Goal: Complete application form: Complete application form

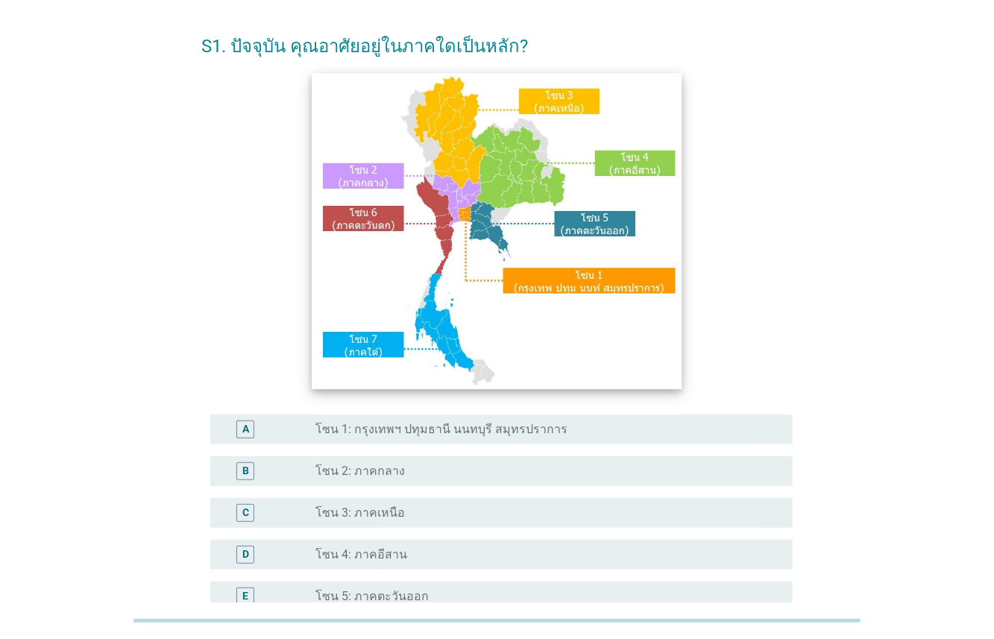
scroll to position [75, 0]
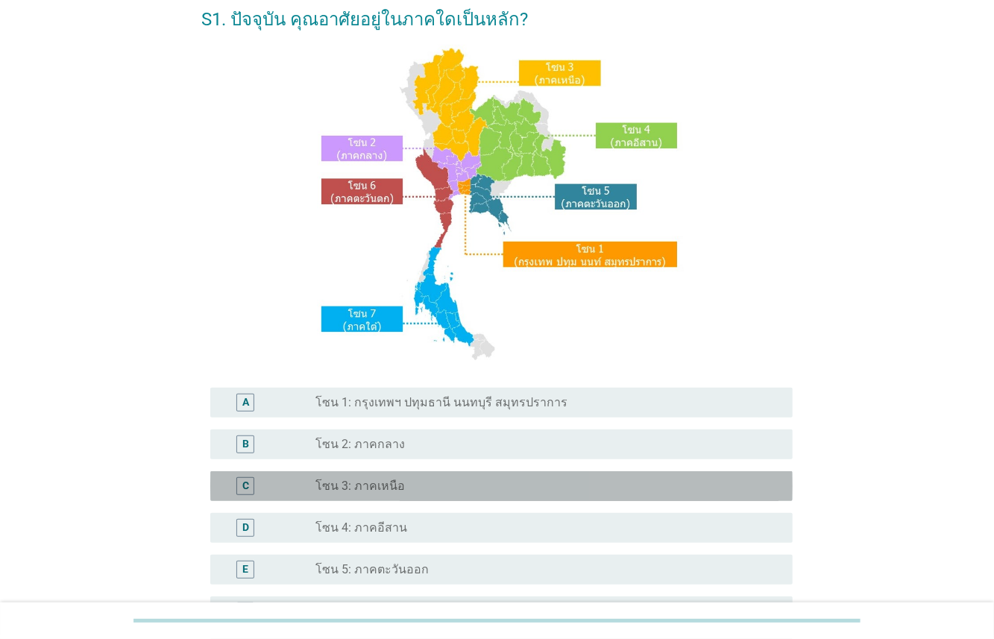
click at [378, 488] on label "โซน 3: ภาคเหนือ" at bounding box center [359, 486] width 89 height 15
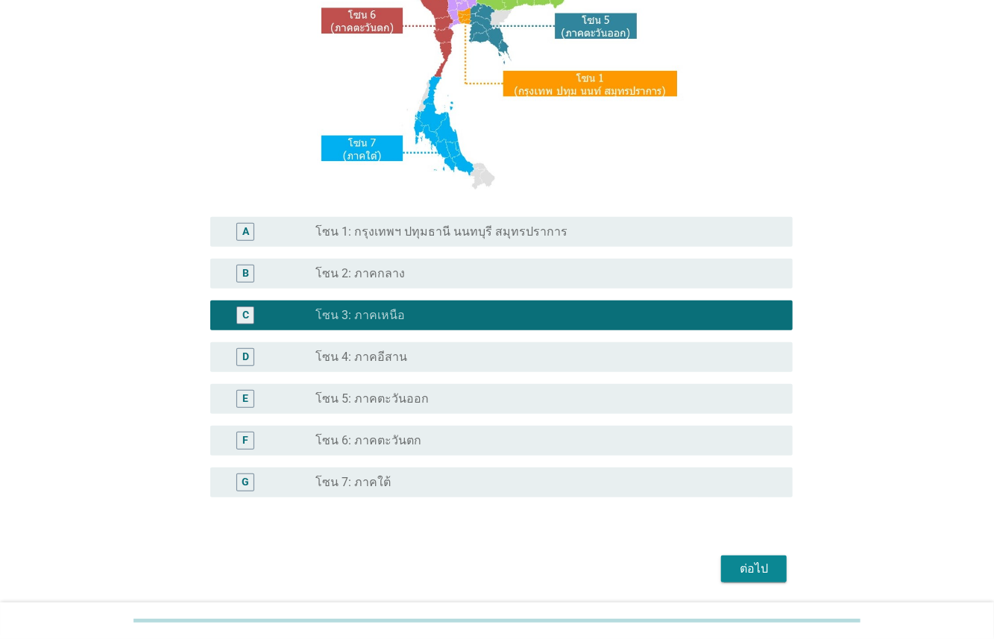
scroll to position [247, 0]
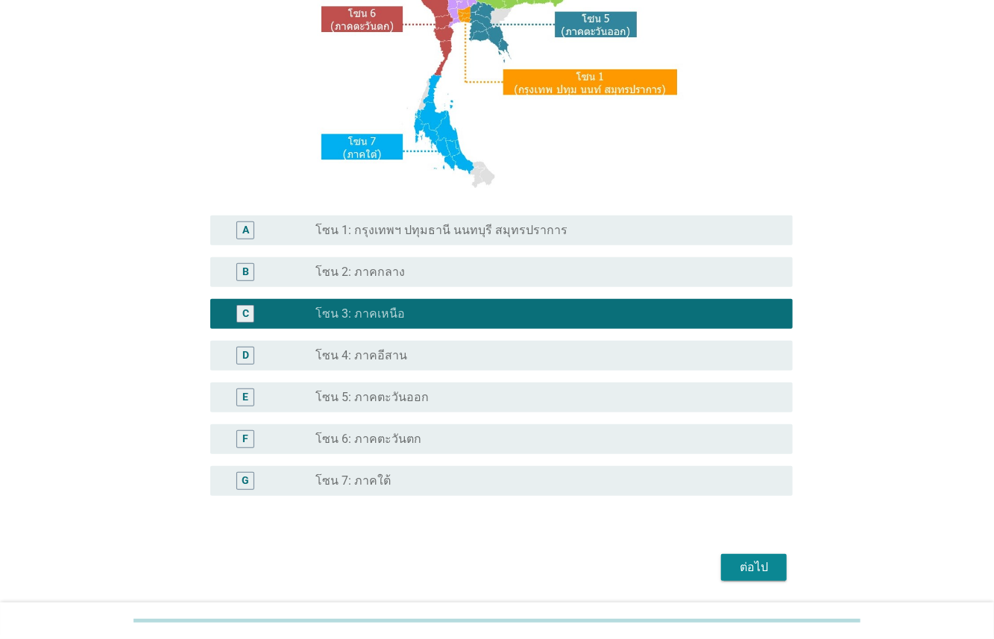
click at [769, 576] on button "ต่อไป" at bounding box center [754, 567] width 66 height 27
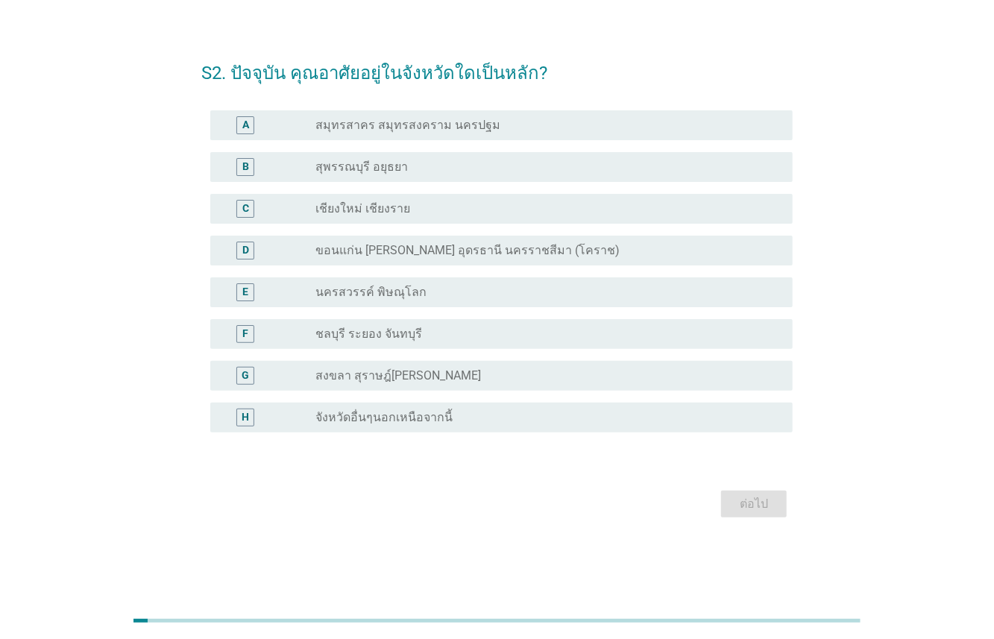
scroll to position [0, 0]
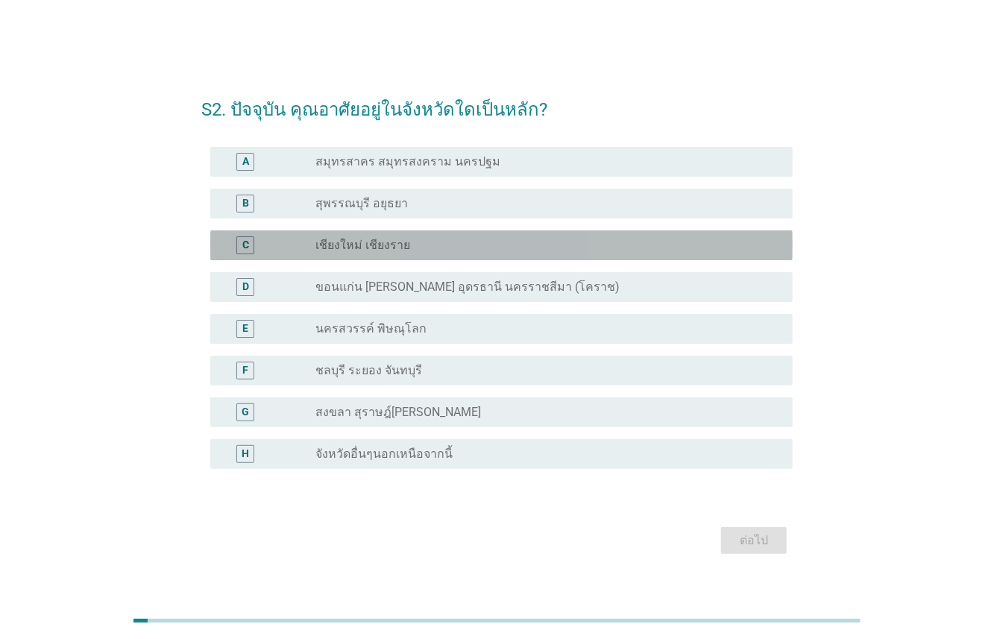
click at [394, 240] on label "เชียงใหม่ เชียงราย" at bounding box center [362, 245] width 95 height 15
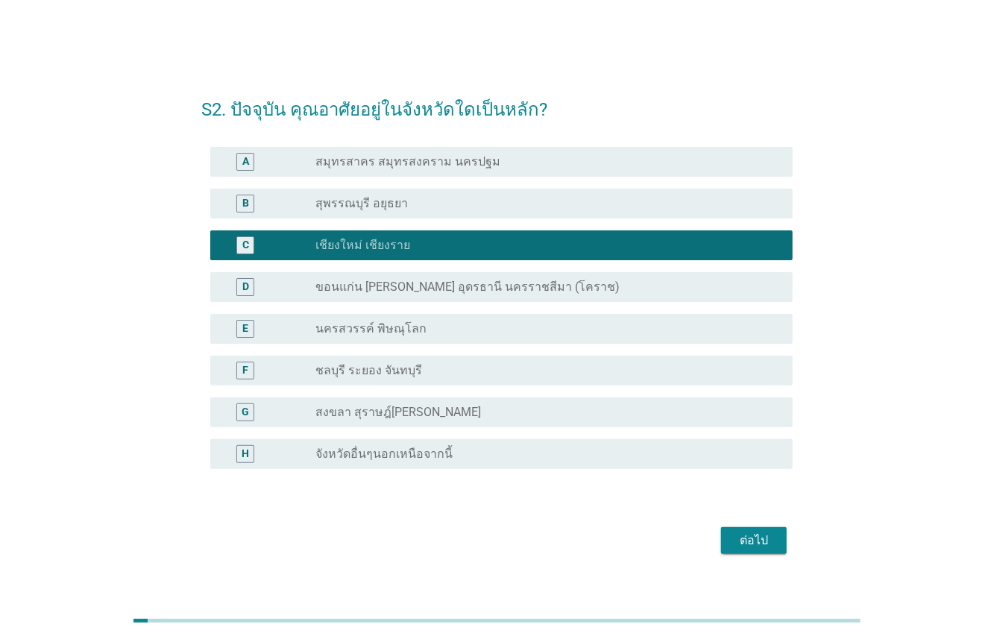
click at [771, 536] on div "ต่อไป" at bounding box center [754, 540] width 42 height 18
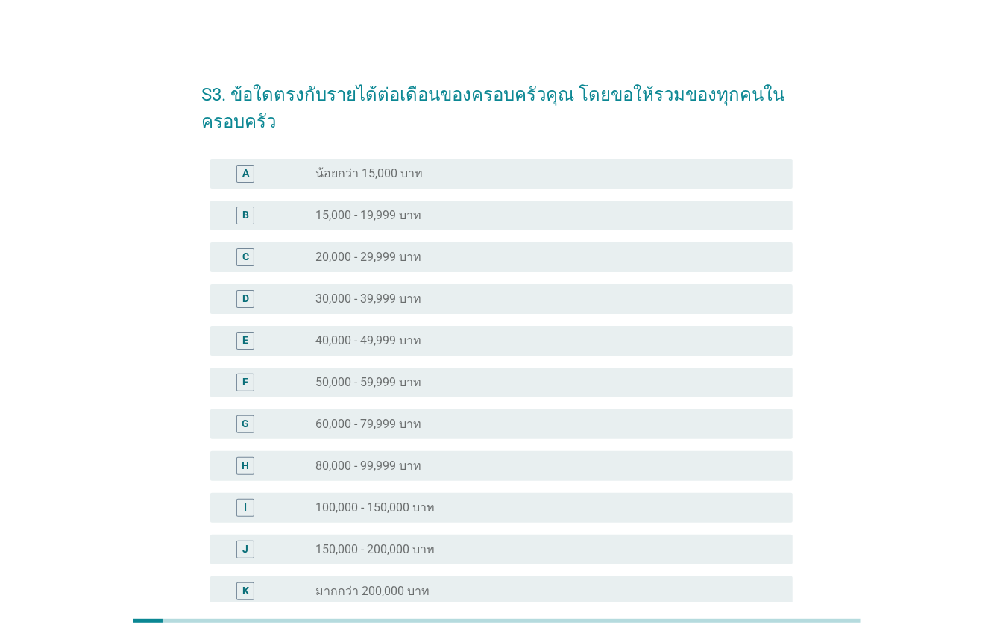
click at [301, 342] on div "E" at bounding box center [268, 341] width 93 height 18
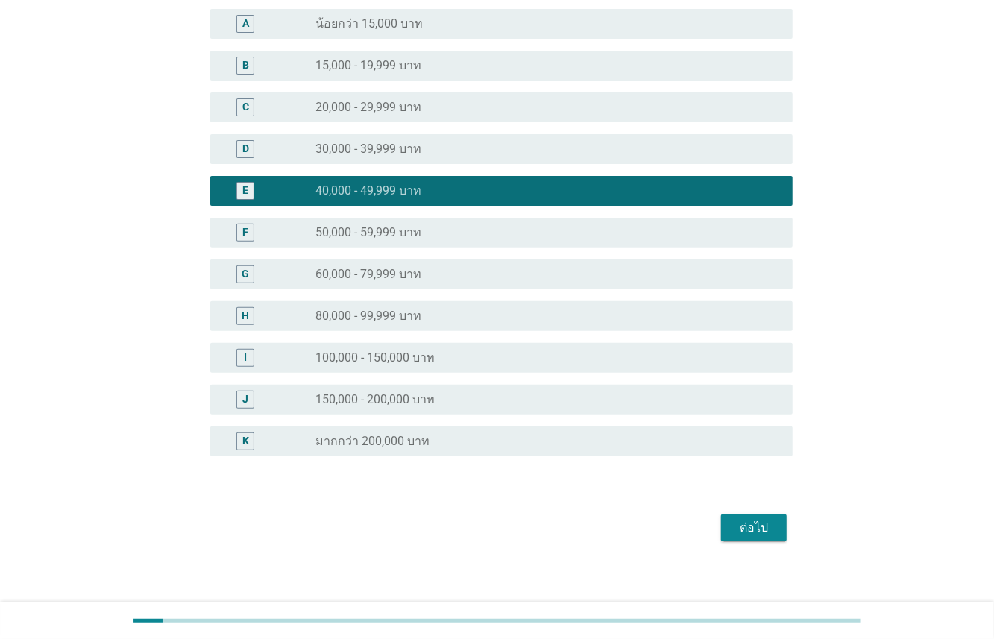
scroll to position [159, 0]
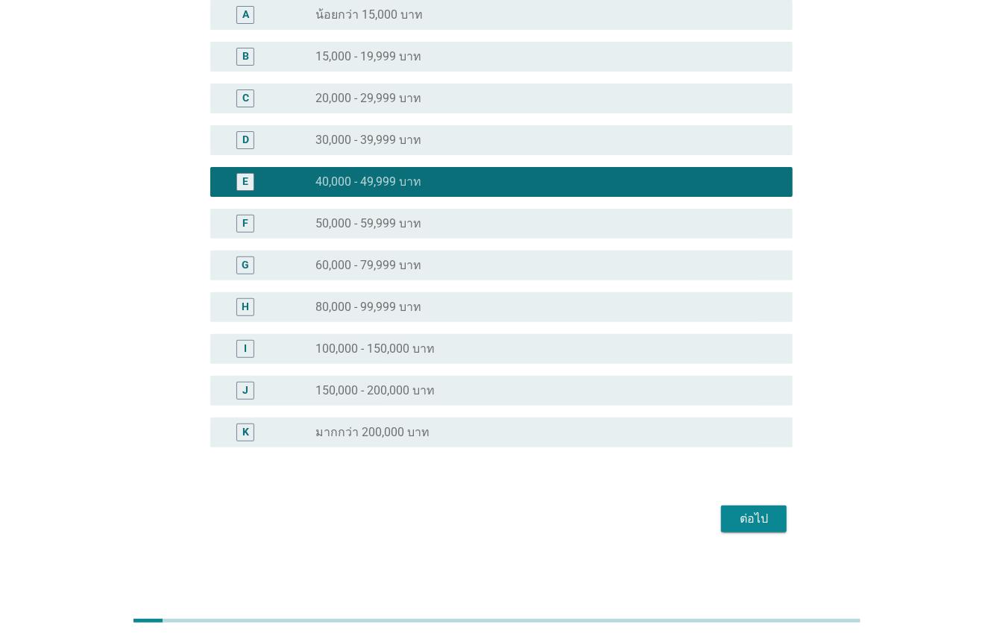
click at [739, 523] on div "ต่อไป" at bounding box center [754, 519] width 42 height 18
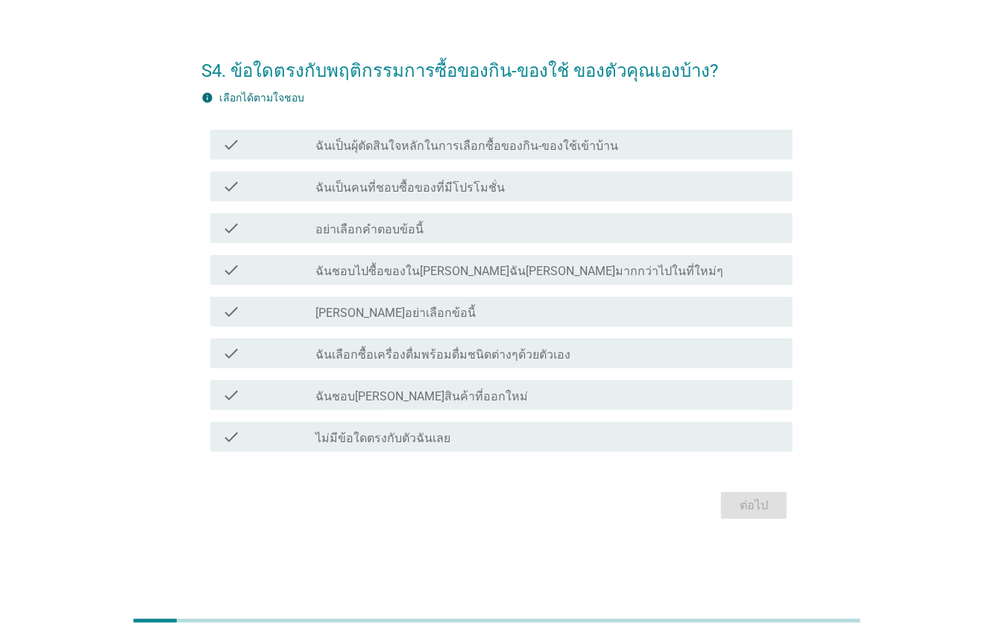
scroll to position [0, 0]
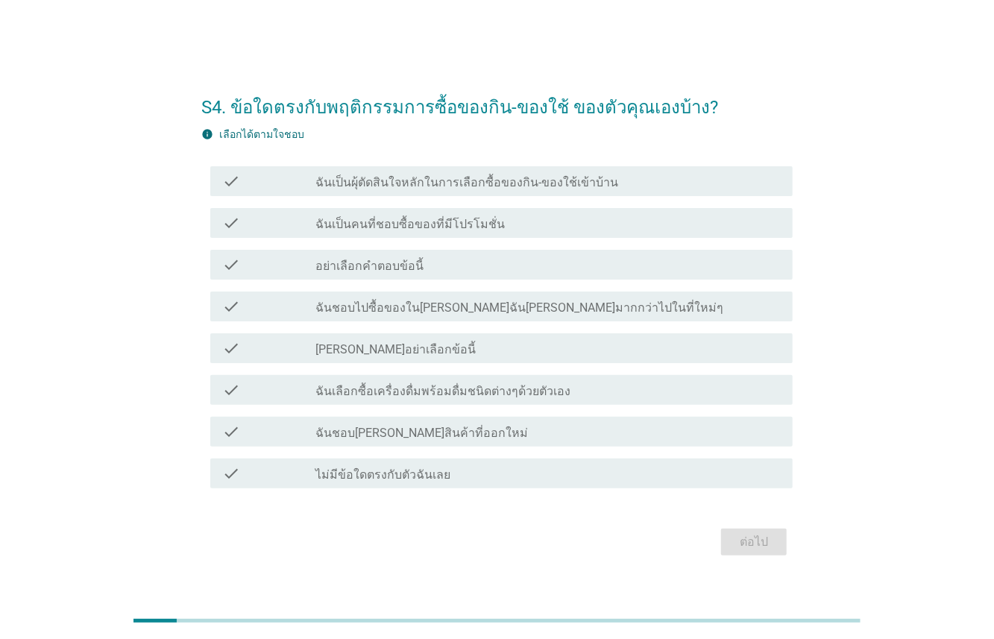
click at [344, 230] on label "ฉันเป็นคนที่ชอบซื้อของที่มีโปรโมชั่น" at bounding box center [409, 224] width 189 height 15
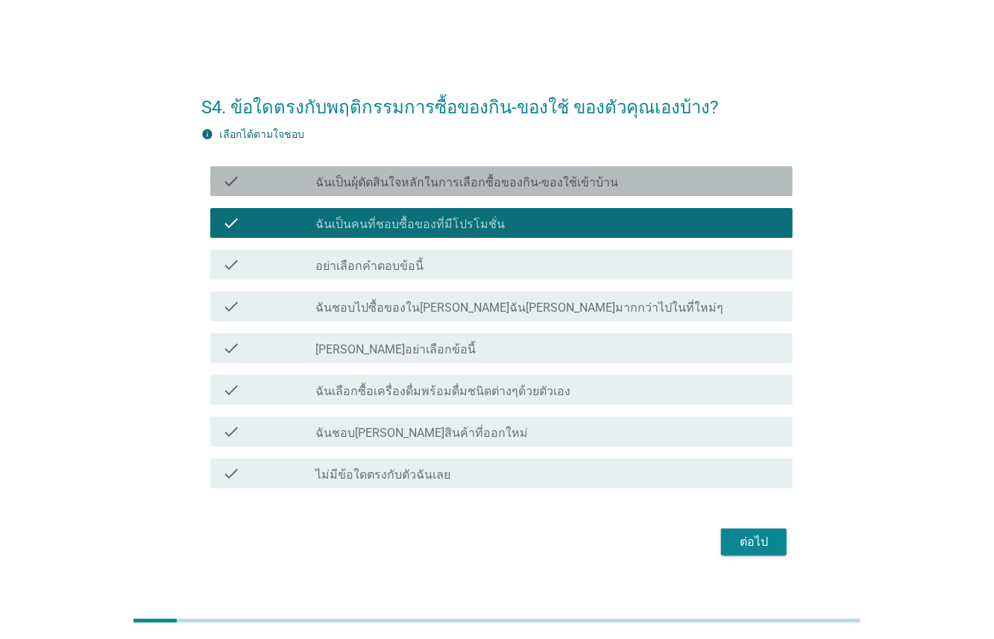
click at [361, 172] on div "check_box_outline_blank ฉันเป็นผุ้ตัดสินใจหลักในการเลือกซื้อของกิน-ของใช้เข้าบ้…" at bounding box center [547, 181] width 465 height 18
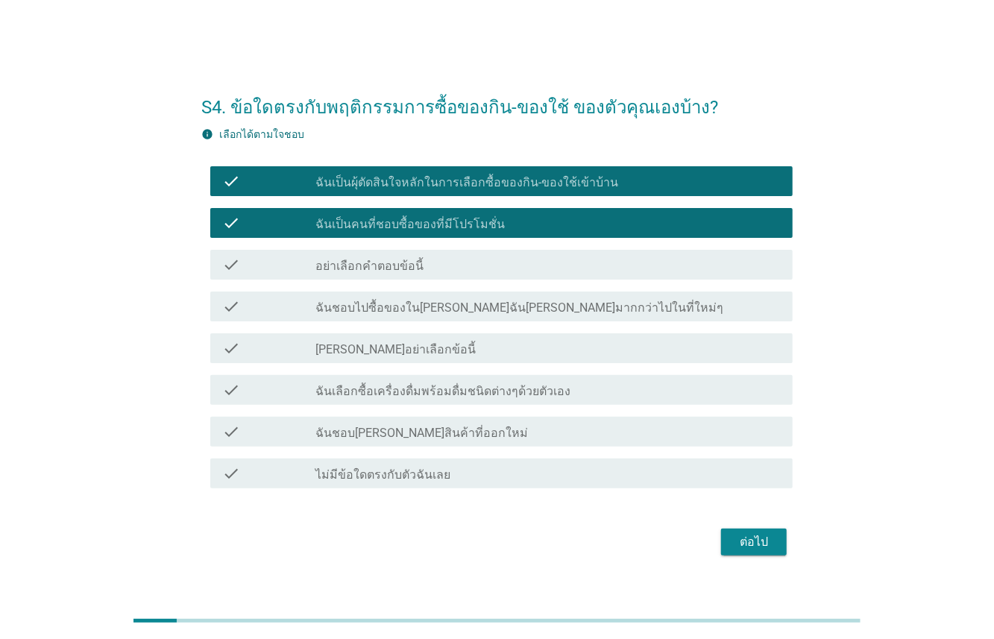
click at [379, 402] on div "check check_box_outline_blank ฉันเลือกซื้อเครื่องดื่มพร้อมดื่มชนิดต่างๆด้วยตัวเ…" at bounding box center [501, 390] width 582 height 30
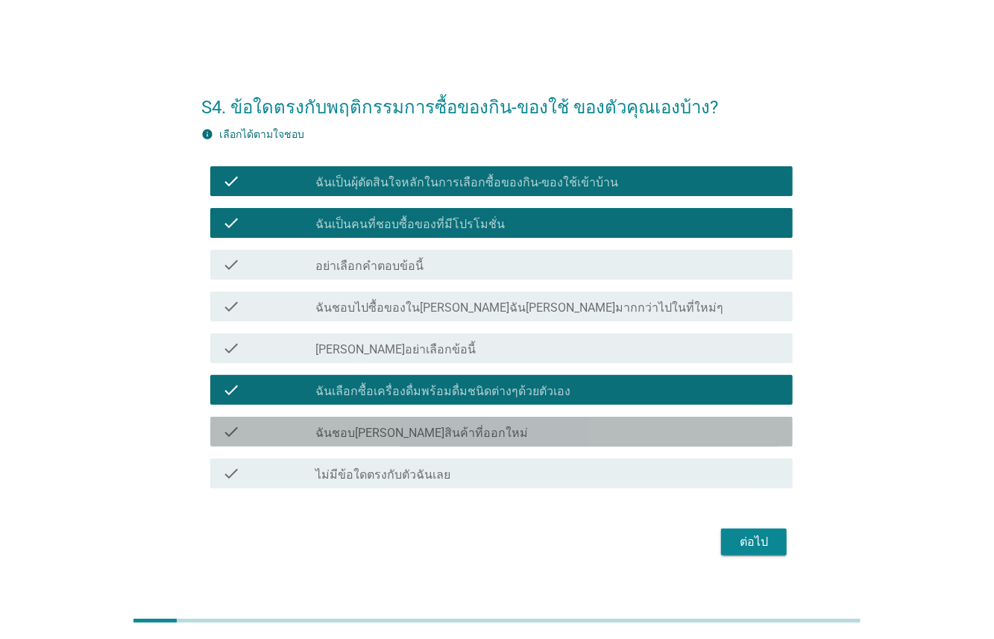
click at [394, 441] on div "check check_box_outline_blank ฉันชอบ[PERSON_NAME]สินค้าที่ออกใหม่" at bounding box center [501, 432] width 582 height 30
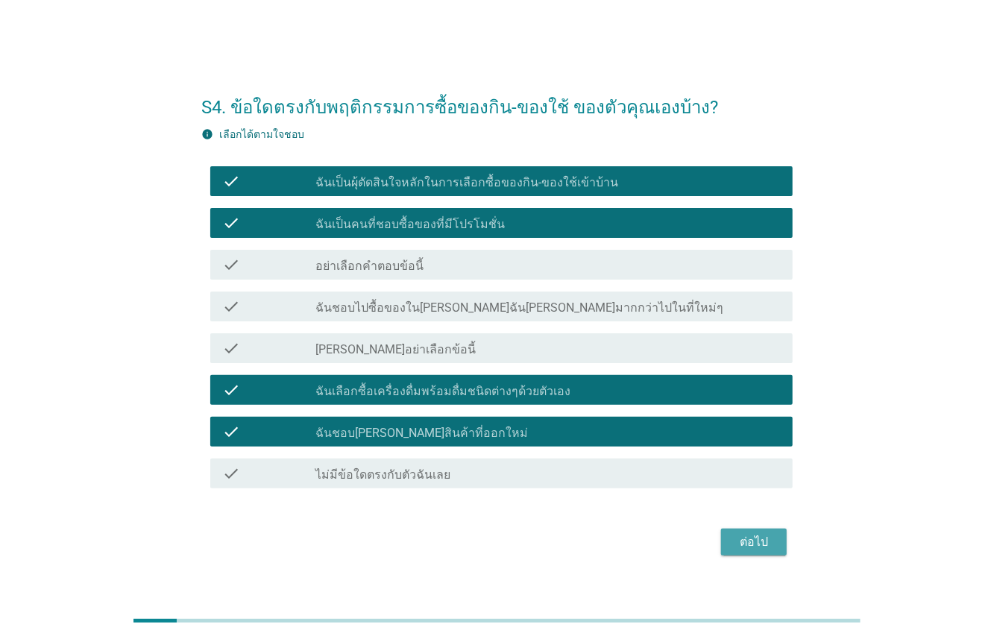
click at [751, 548] on div "ต่อไป" at bounding box center [754, 542] width 42 height 18
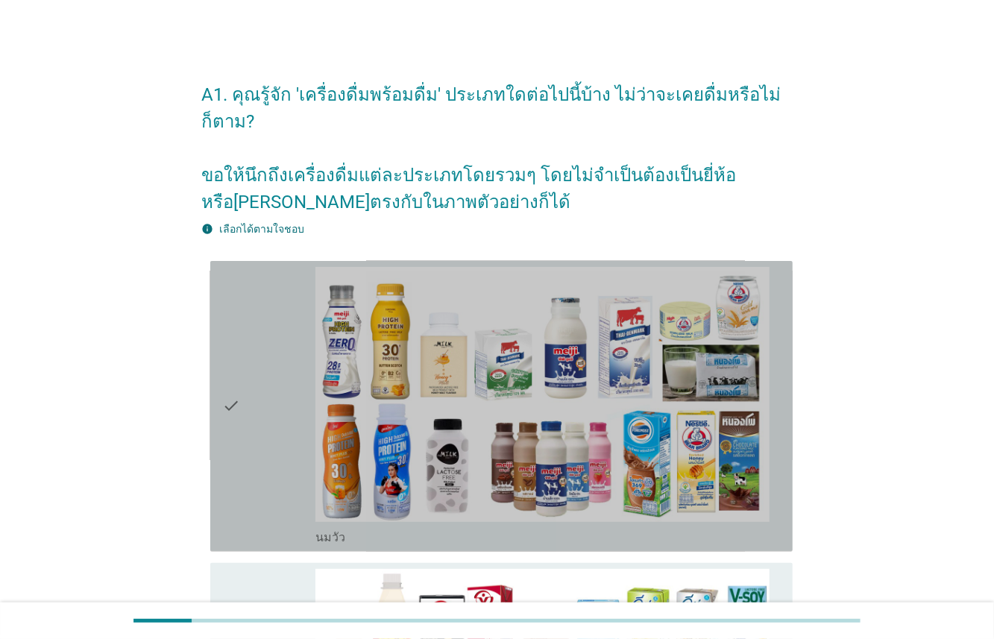
click at [293, 398] on div "check" at bounding box center [268, 406] width 93 height 279
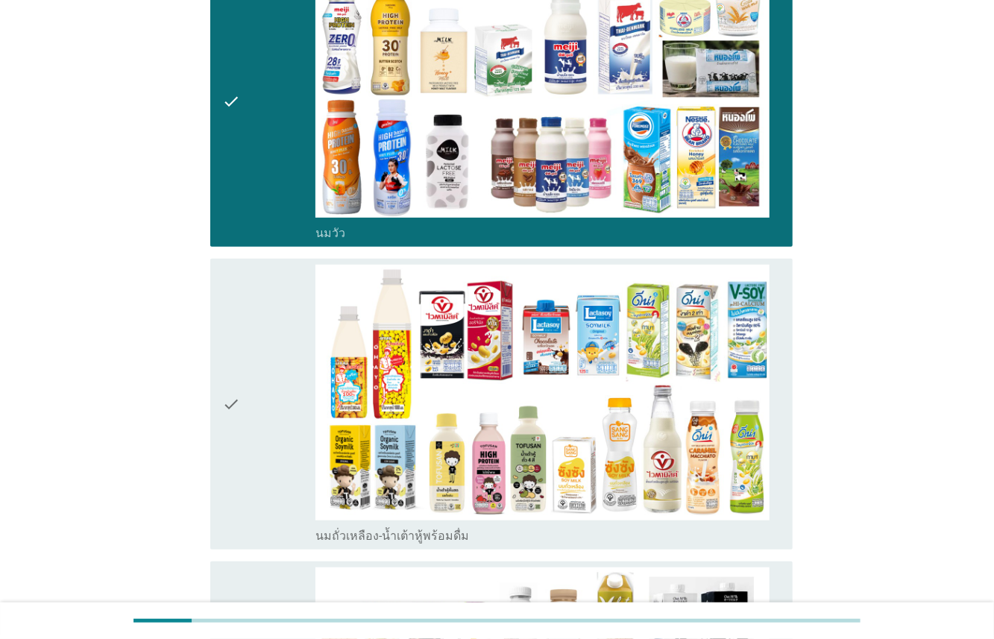
click at [291, 408] on div "check" at bounding box center [268, 404] width 93 height 279
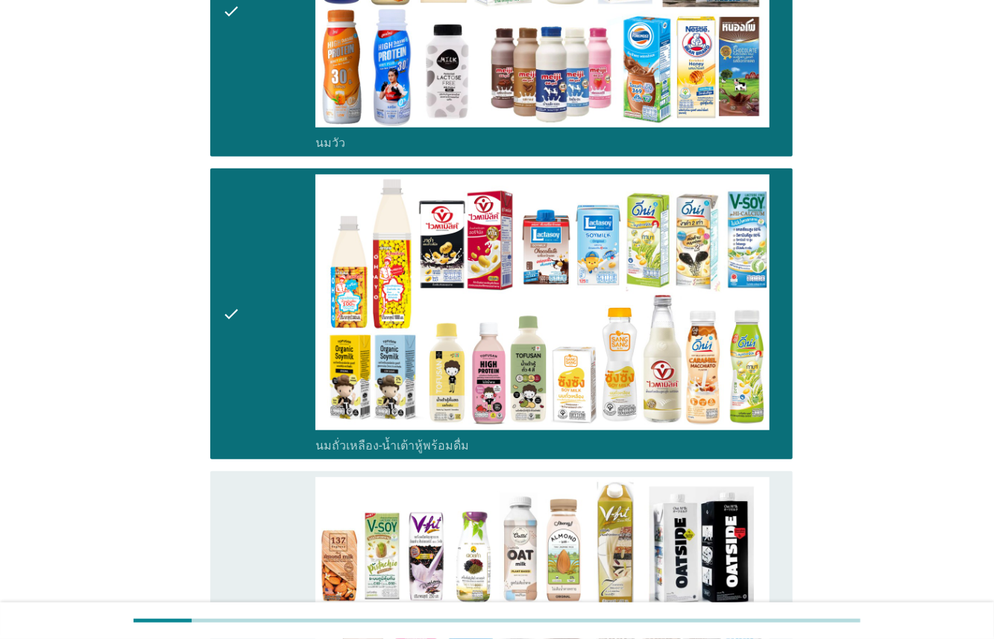
scroll to position [642, 0]
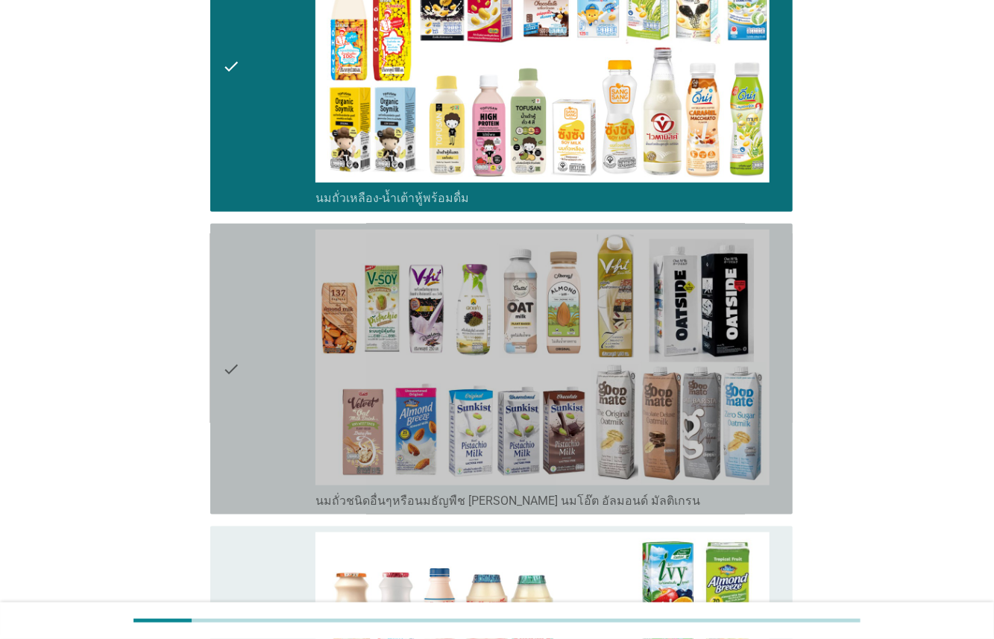
click at [289, 412] on div "check" at bounding box center [268, 369] width 93 height 279
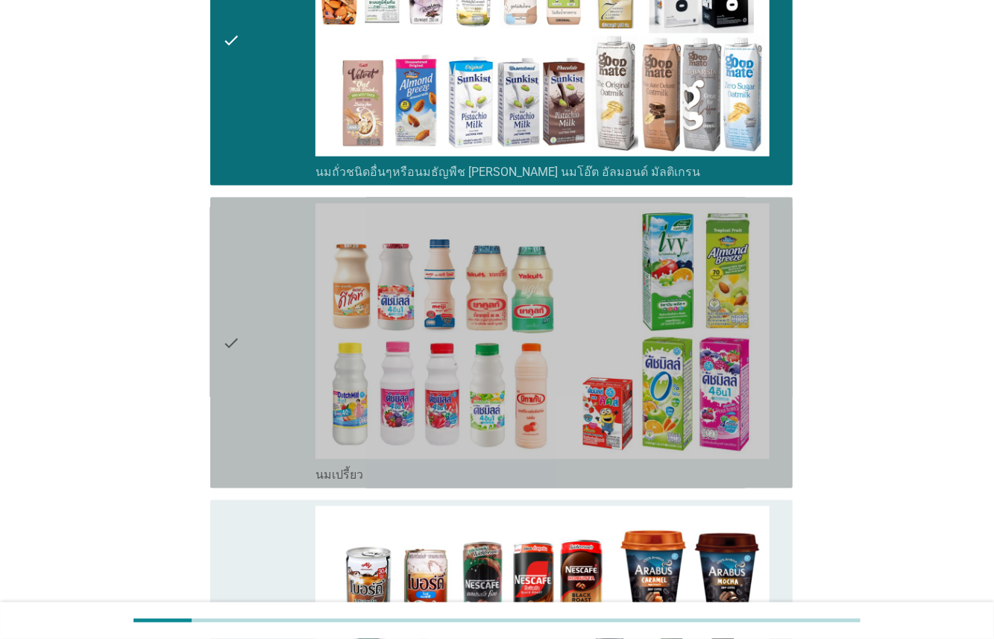
click at [285, 391] on div "check" at bounding box center [268, 342] width 93 height 279
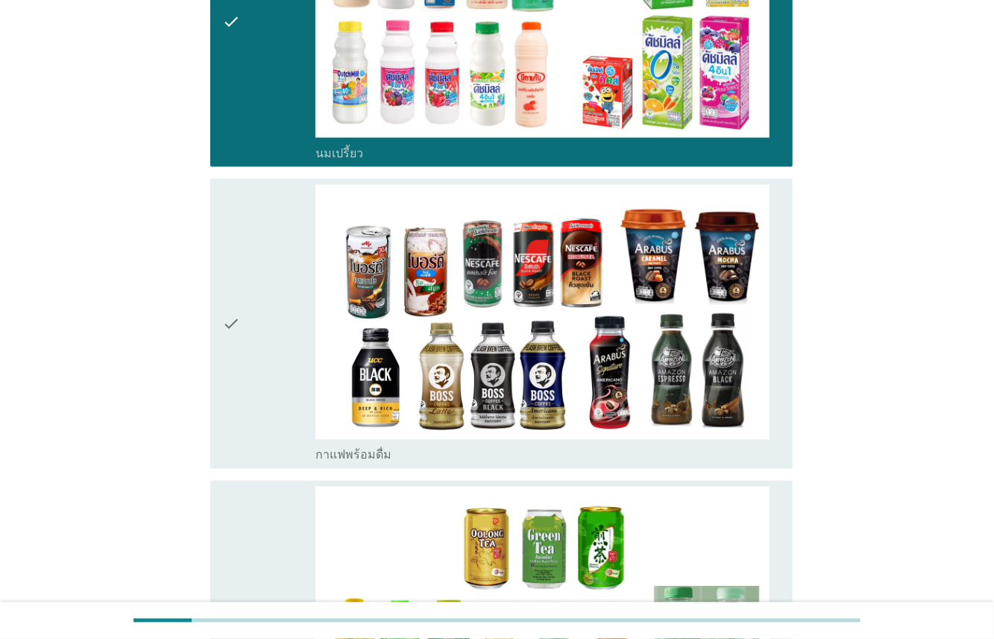
click at [284, 328] on div "check" at bounding box center [268, 324] width 93 height 279
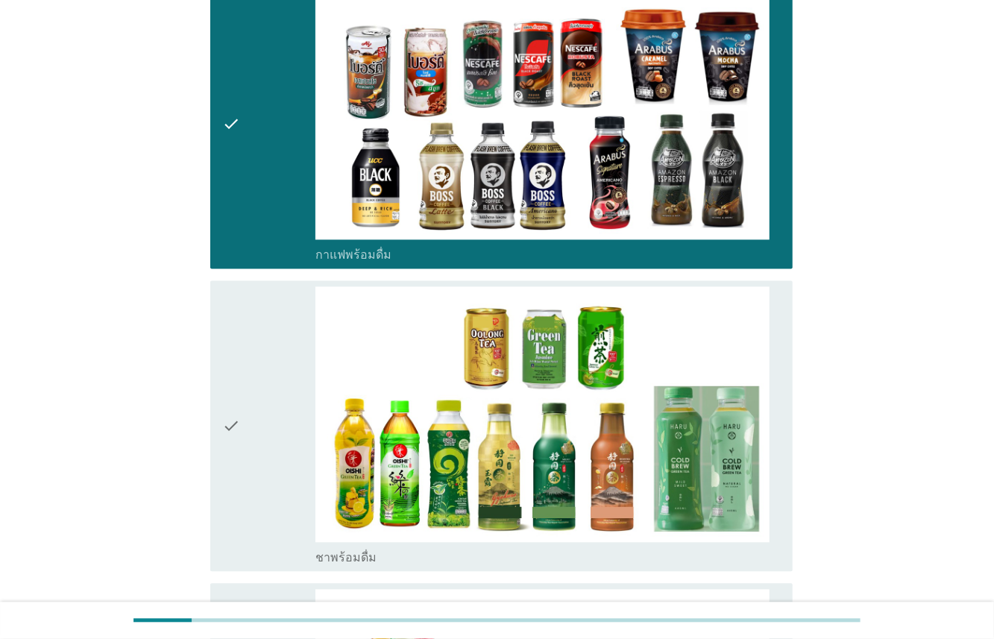
click at [277, 368] on div "check" at bounding box center [268, 425] width 93 height 279
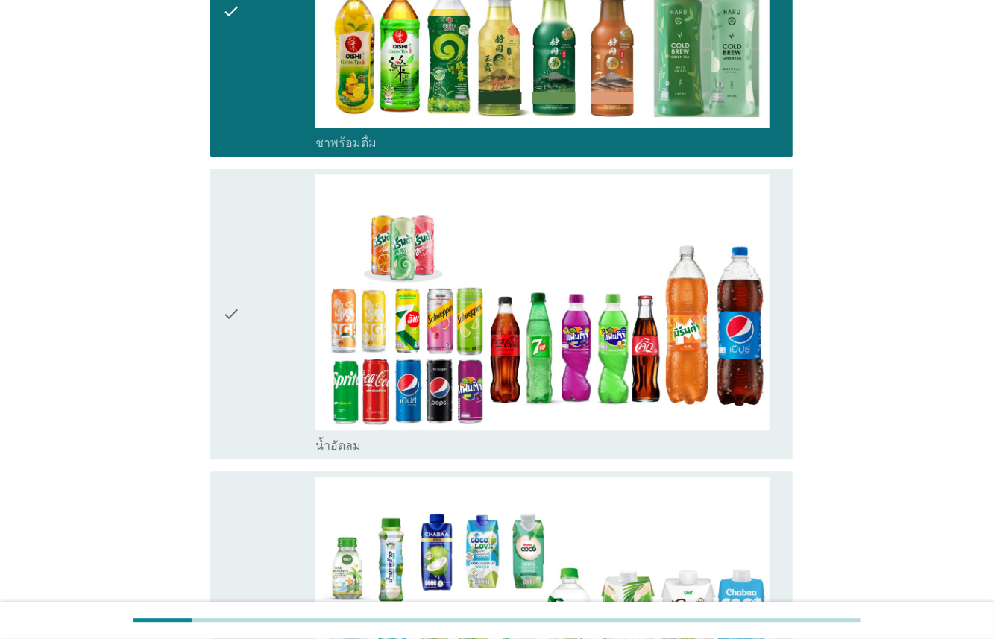
scroll to position [1913, 0]
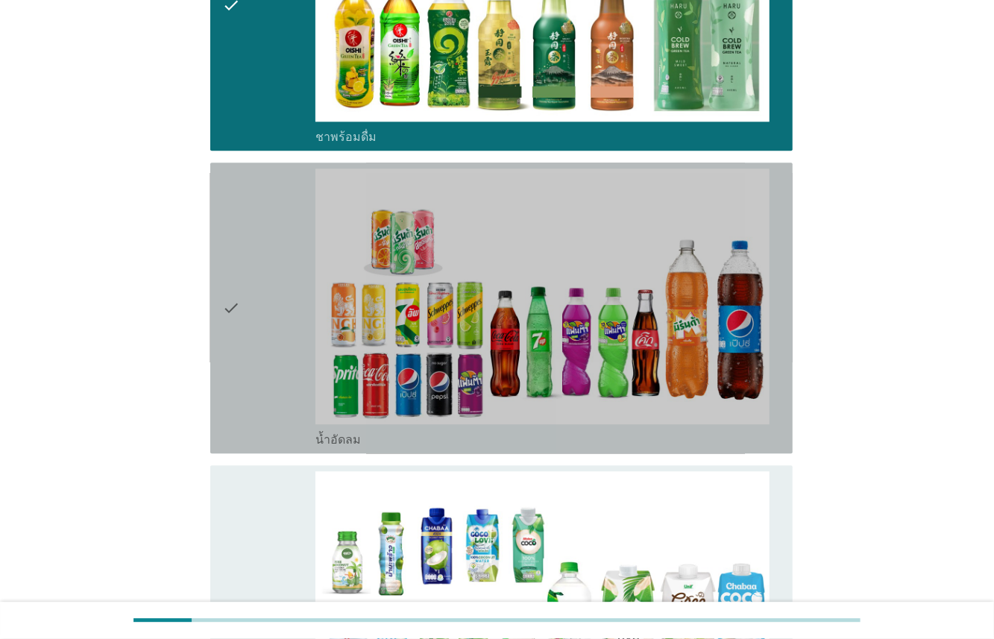
click at [277, 344] on div "check" at bounding box center [268, 307] width 93 height 279
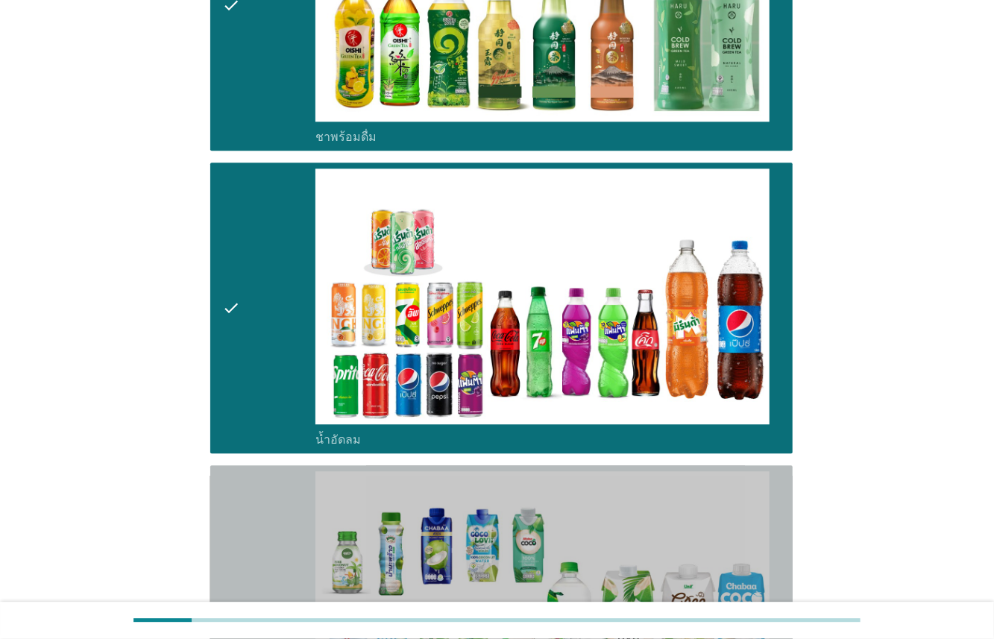
click at [253, 471] on div "check" at bounding box center [268, 610] width 93 height 279
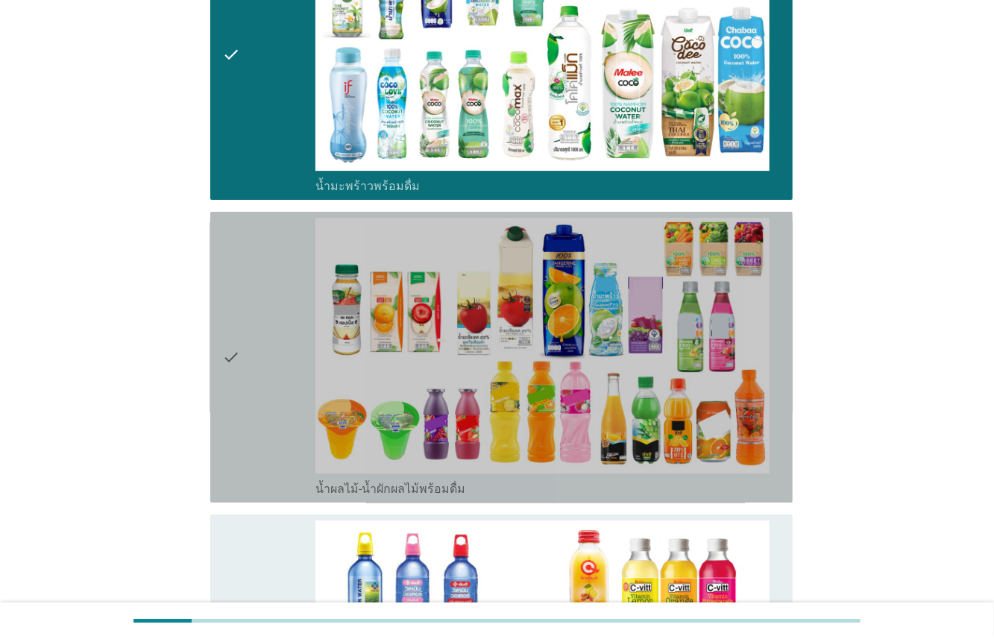
click at [269, 368] on div "check" at bounding box center [268, 357] width 93 height 279
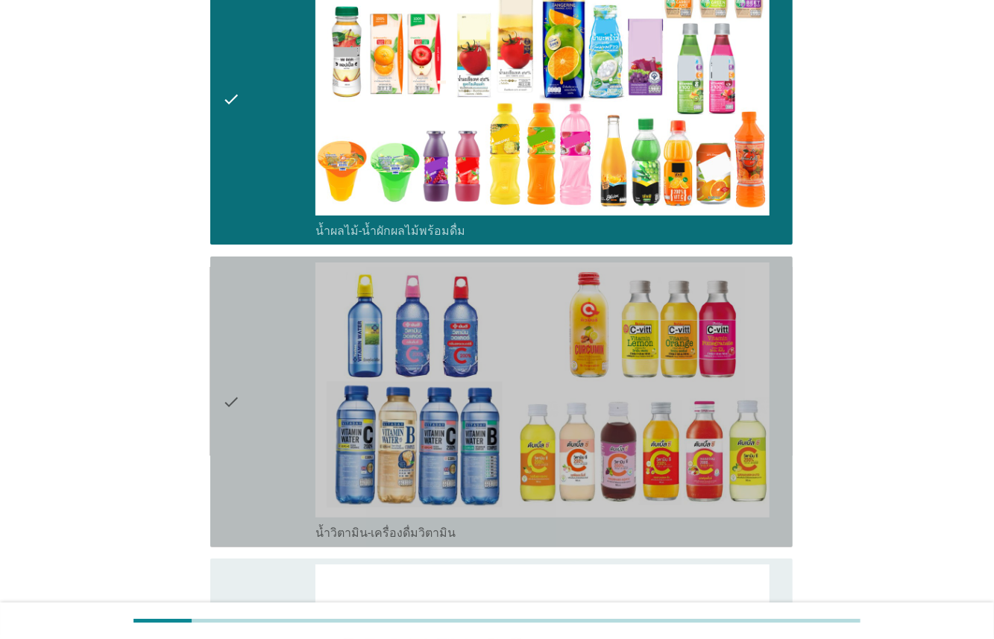
click at [267, 372] on div "check" at bounding box center [268, 401] width 93 height 279
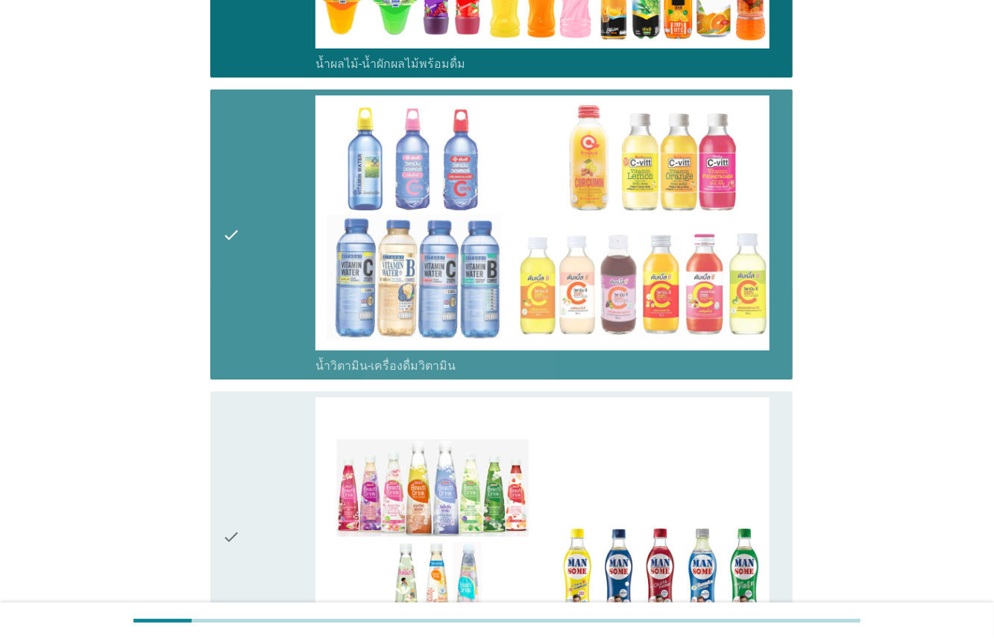
click at [292, 280] on div "check" at bounding box center [268, 234] width 93 height 279
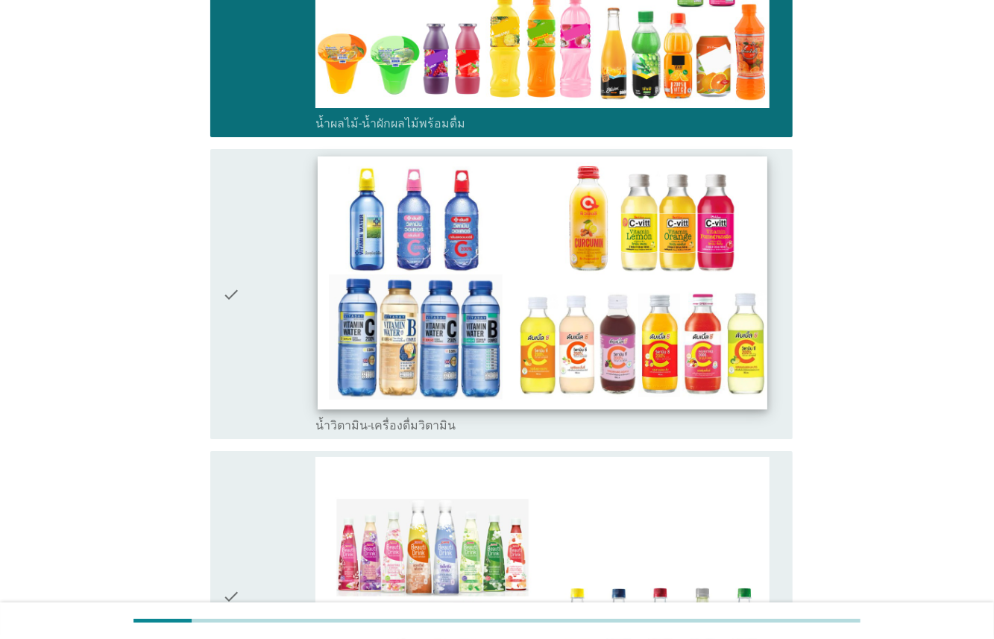
scroll to position [2835, 0]
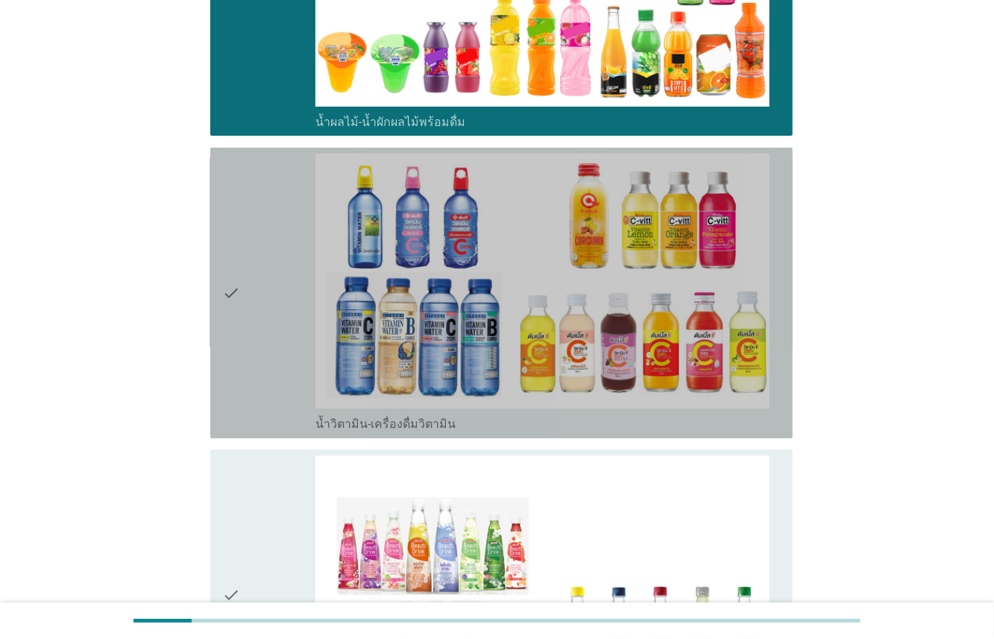
click at [289, 323] on div "check" at bounding box center [268, 293] width 93 height 279
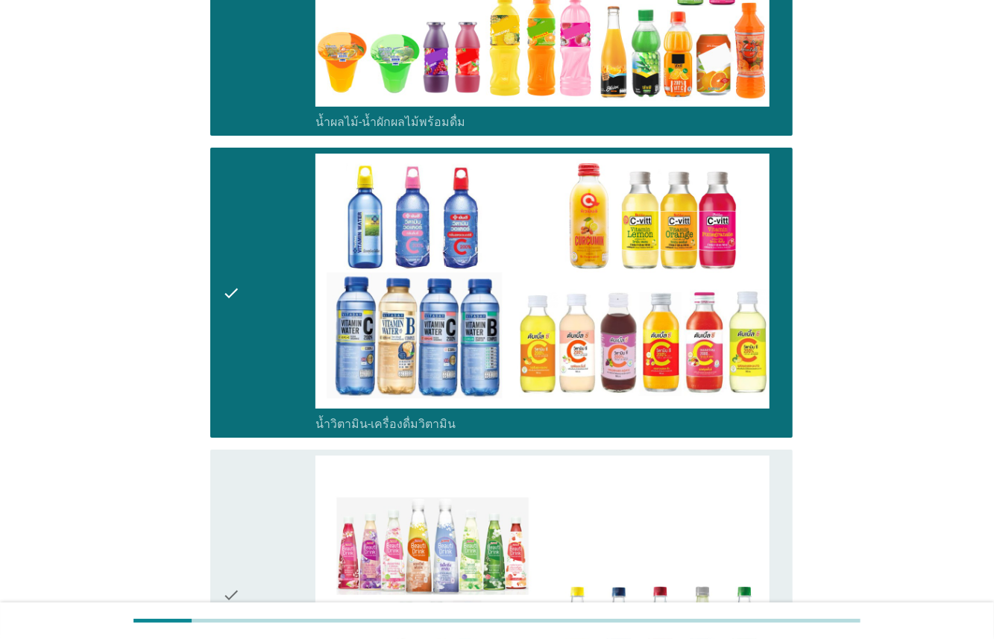
click at [264, 484] on div "check" at bounding box center [268, 594] width 93 height 279
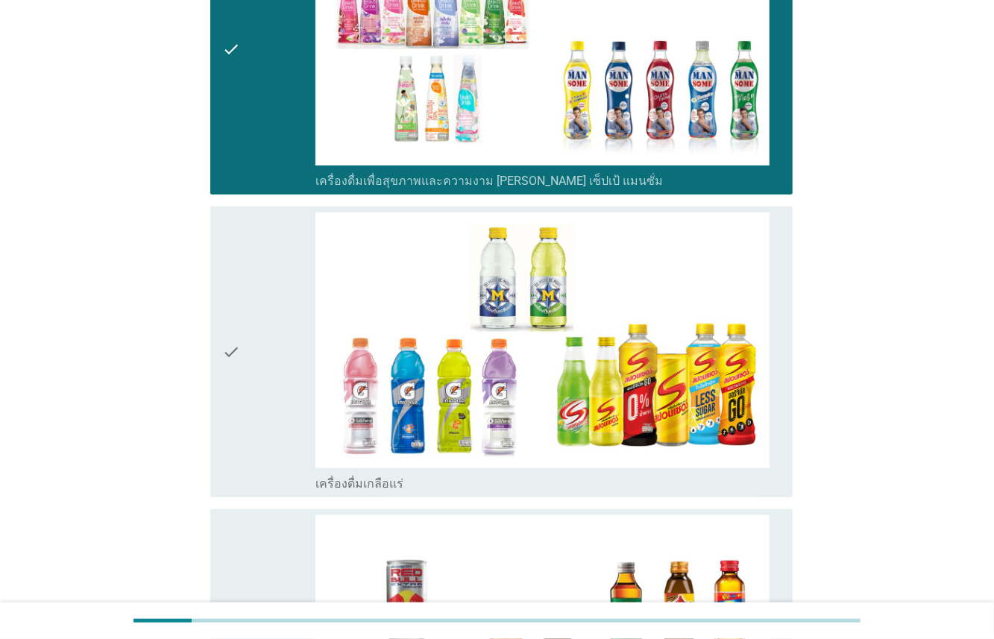
scroll to position [3384, 0]
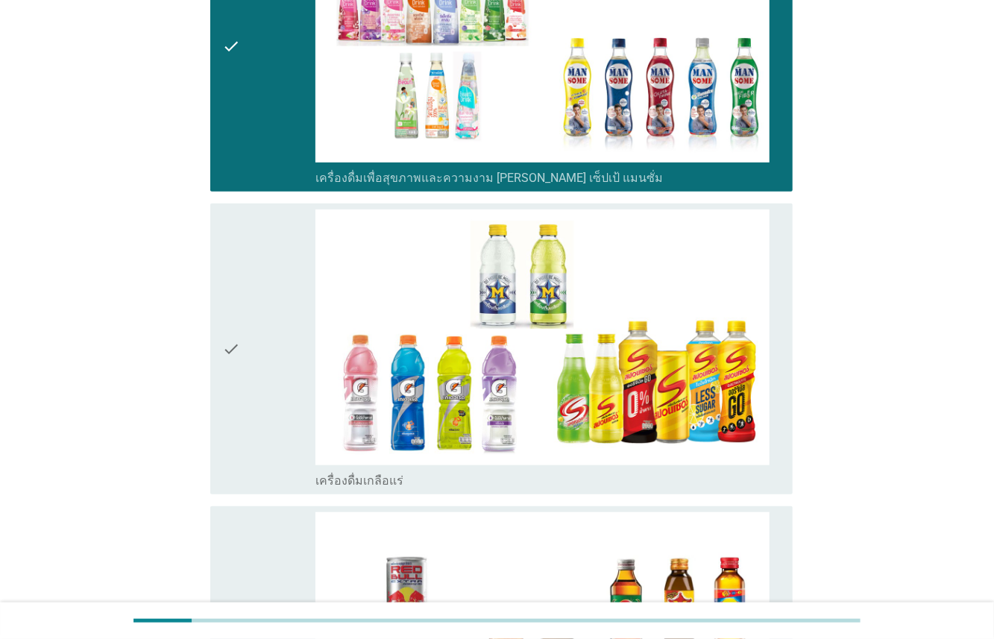
drag, startPoint x: 297, startPoint y: 329, endPoint x: 297, endPoint y: 341, distance: 11.9
click at [297, 331] on div "check" at bounding box center [268, 348] width 93 height 279
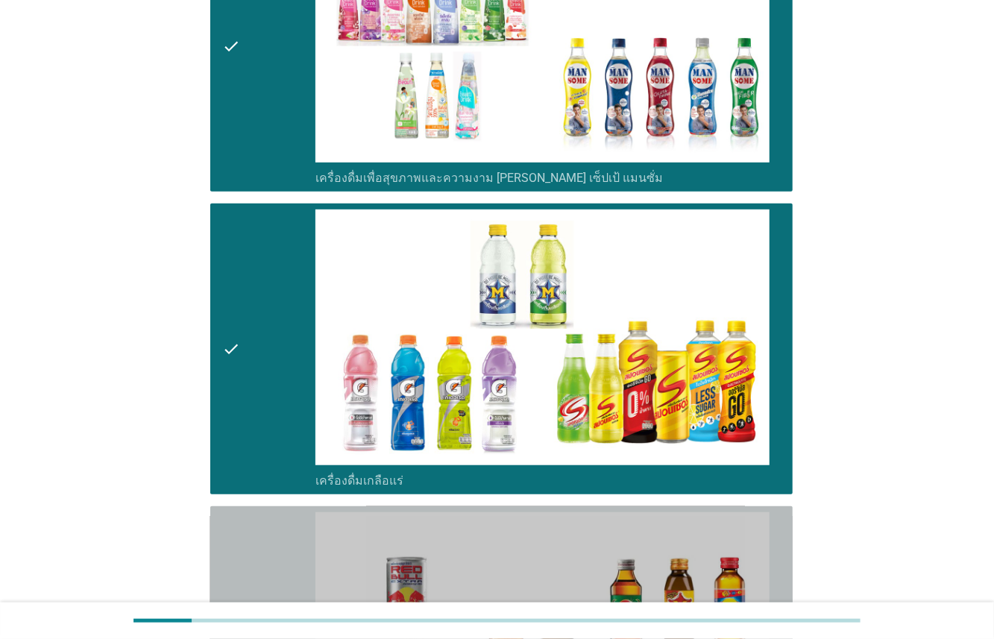
click at [268, 512] on div "check" at bounding box center [268, 651] width 93 height 279
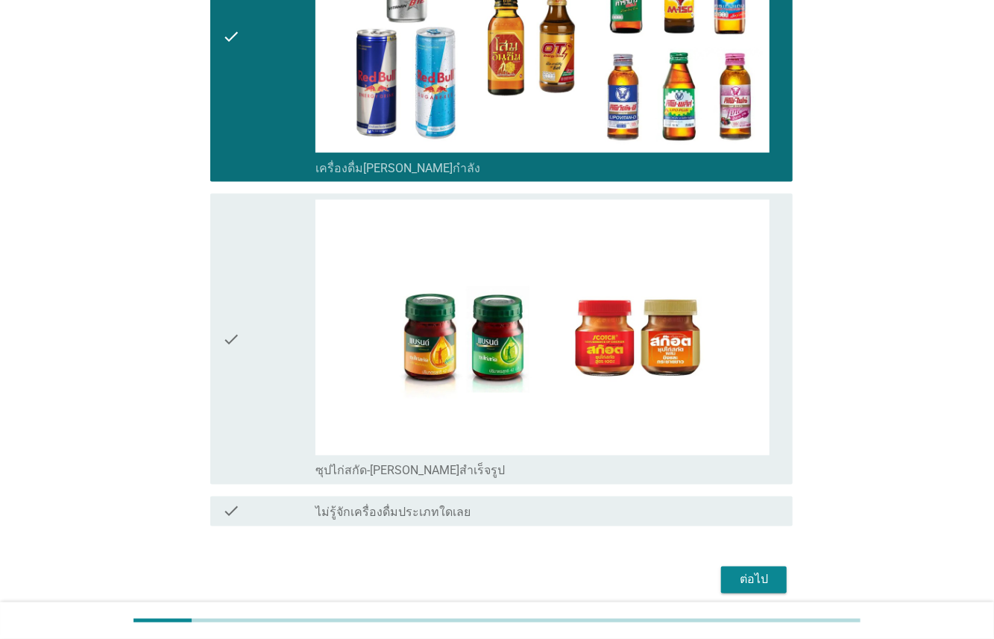
scroll to position [3999, 0]
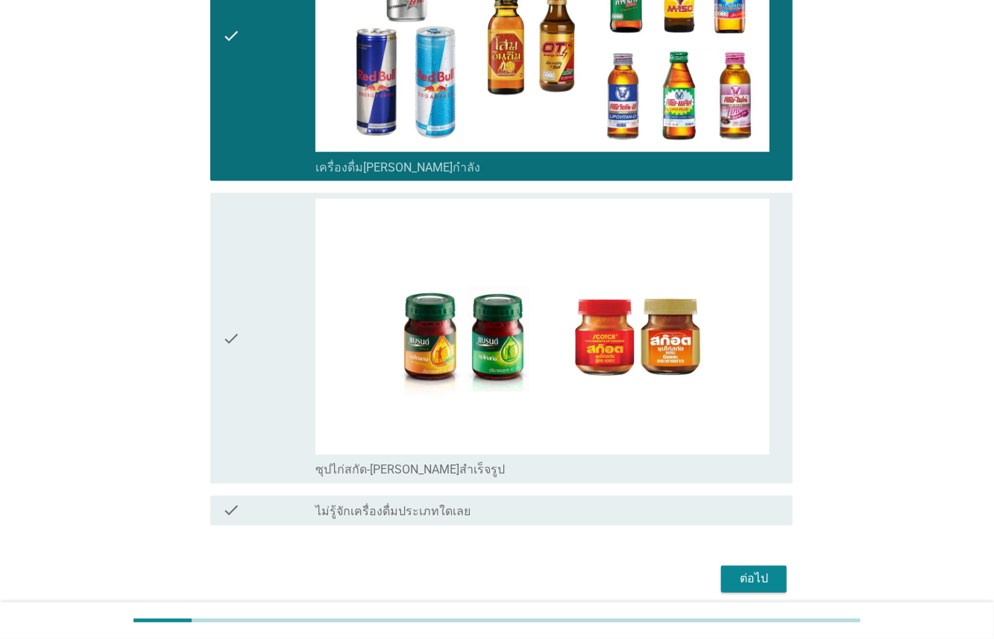
click at [291, 374] on div "check" at bounding box center [268, 338] width 93 height 279
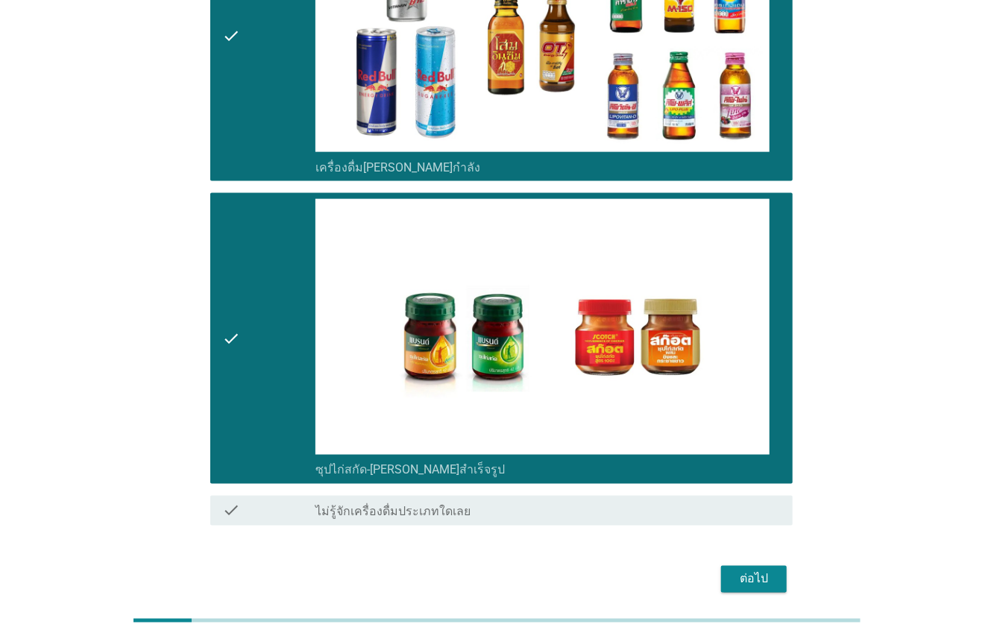
click at [780, 566] on button "ต่อไป" at bounding box center [754, 579] width 66 height 27
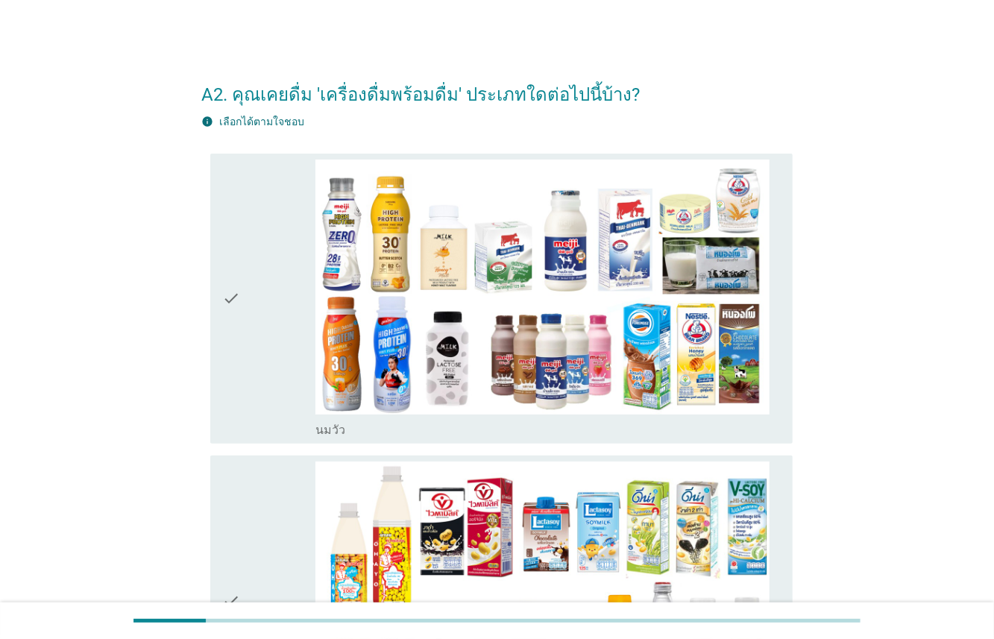
click at [259, 415] on div "check" at bounding box center [268, 299] width 93 height 279
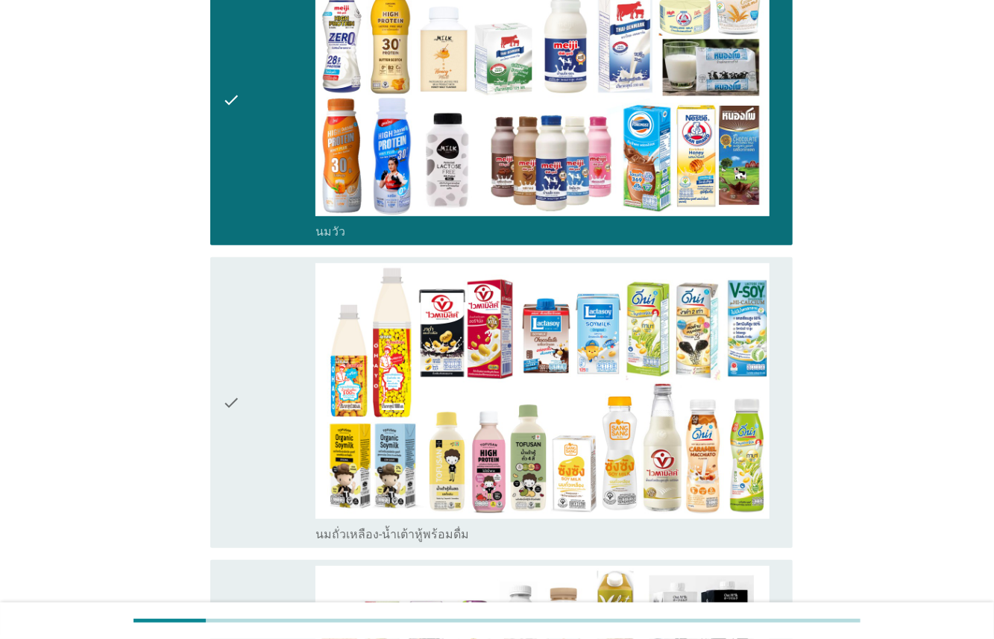
scroll to position [210, 0]
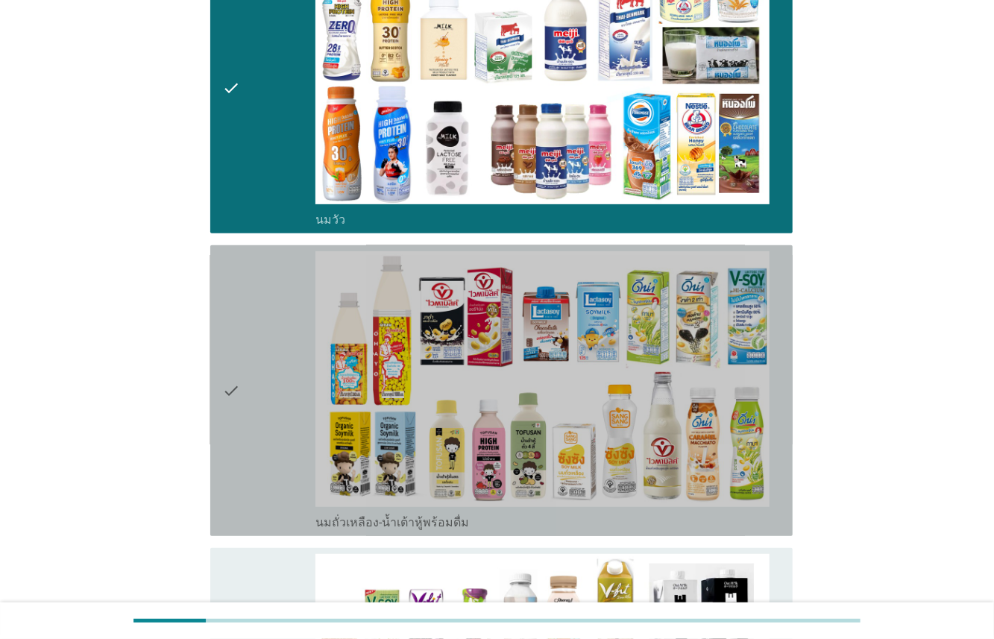
click at [256, 401] on div "check" at bounding box center [268, 390] width 93 height 279
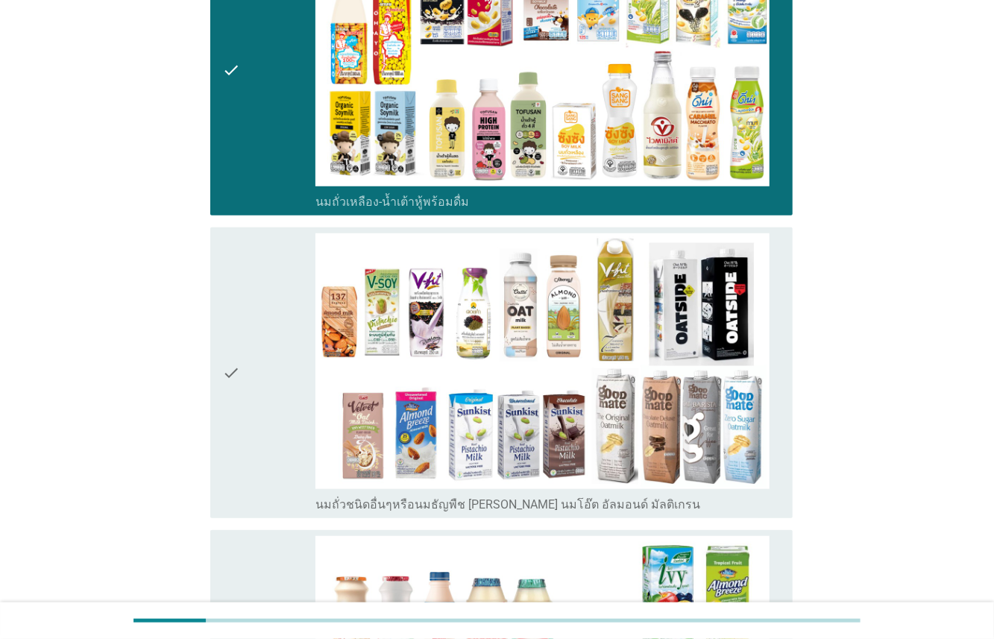
scroll to position [579, 0]
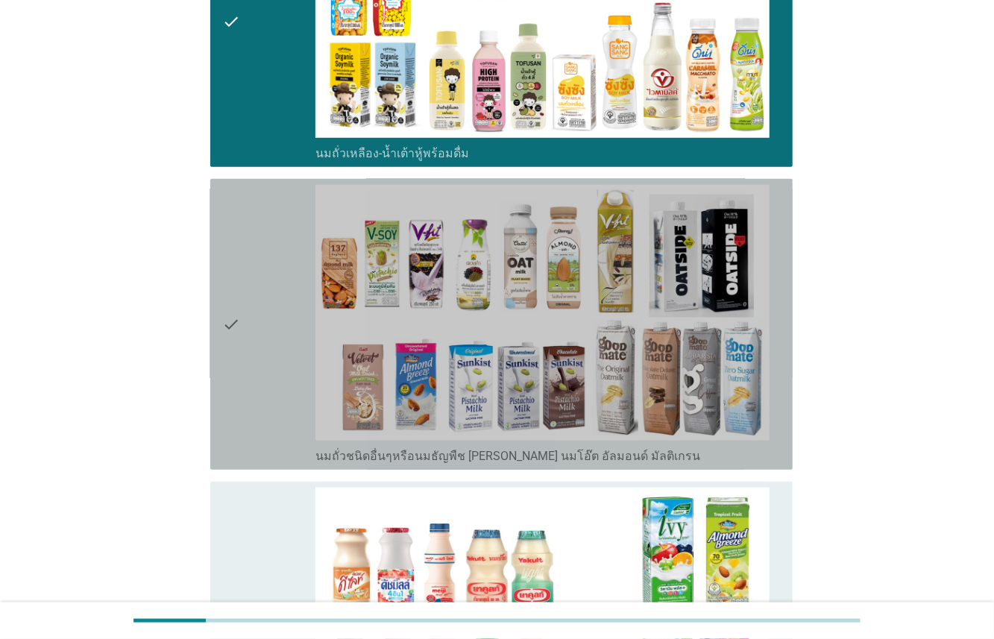
click at [269, 414] on div "check" at bounding box center [268, 324] width 93 height 279
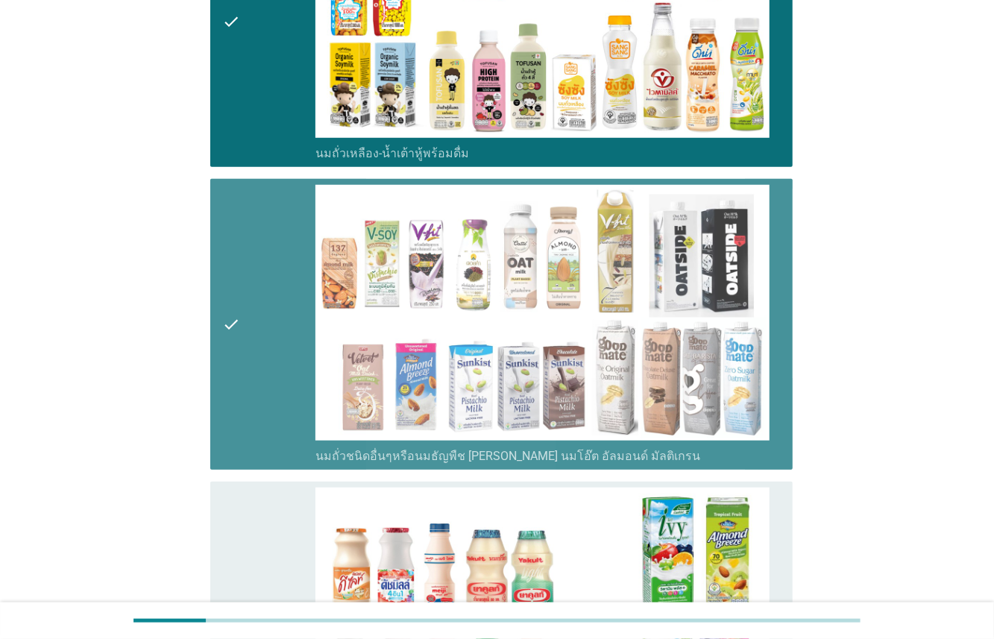
click at [269, 414] on div "check" at bounding box center [268, 324] width 93 height 279
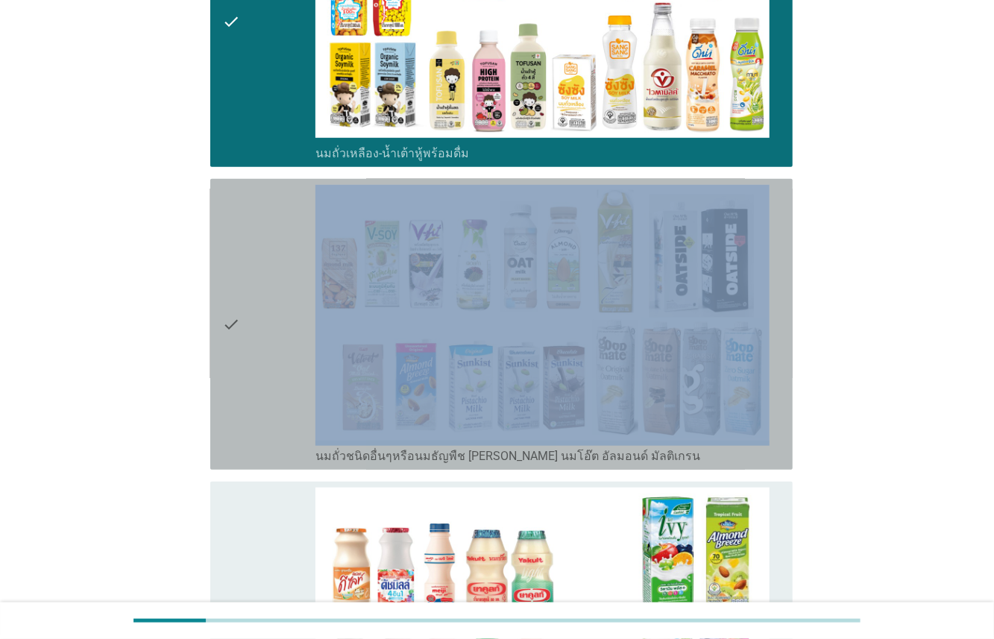
click at [269, 414] on div "check" at bounding box center [268, 324] width 93 height 279
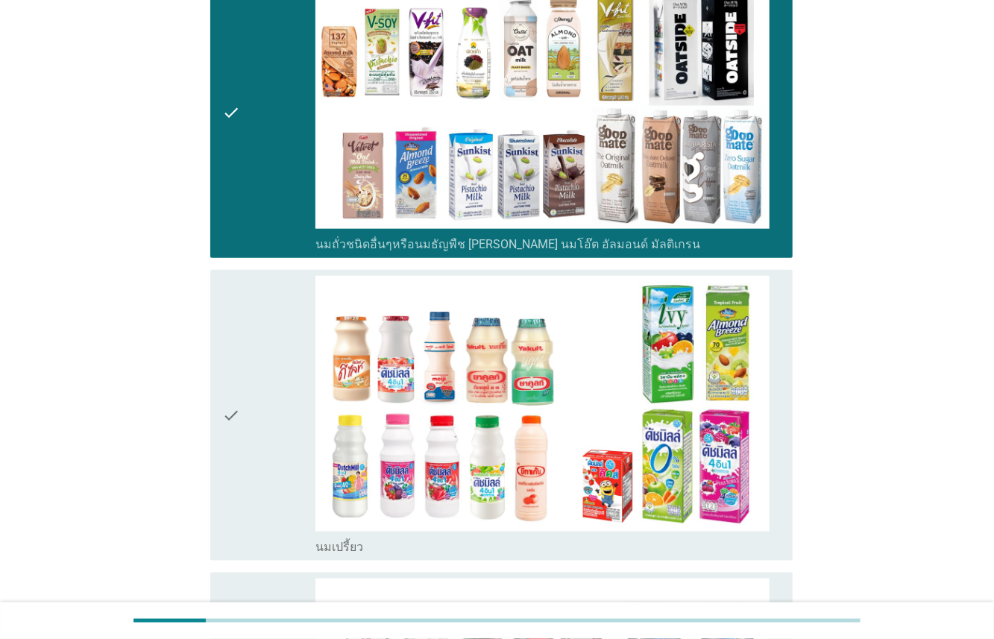
click at [273, 411] on div "check" at bounding box center [268, 415] width 93 height 279
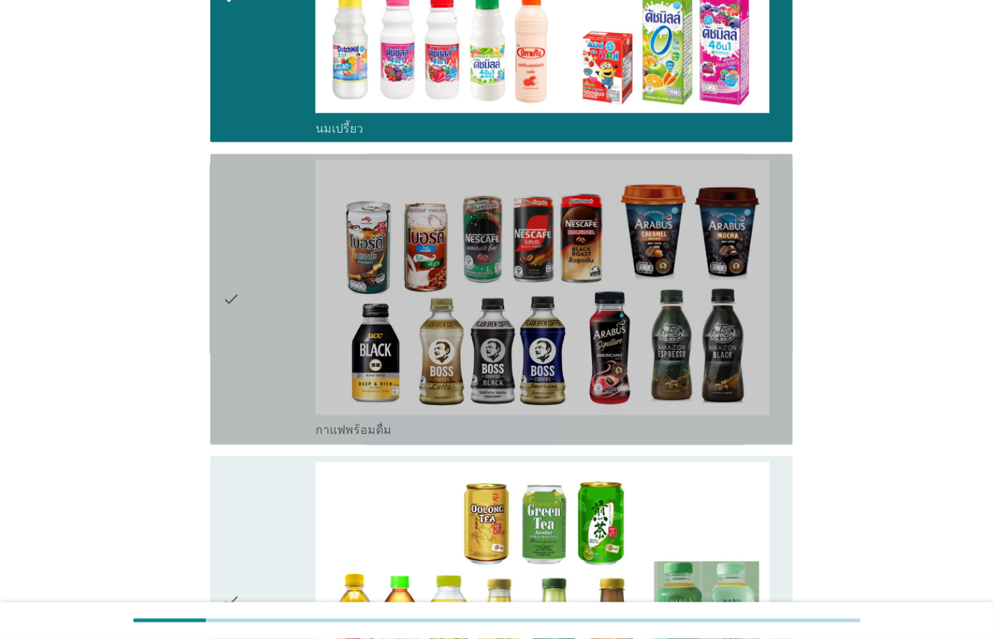
drag, startPoint x: 292, startPoint y: 386, endPoint x: 293, endPoint y: 411, distance: 24.6
click at [294, 388] on div "check" at bounding box center [268, 299] width 93 height 279
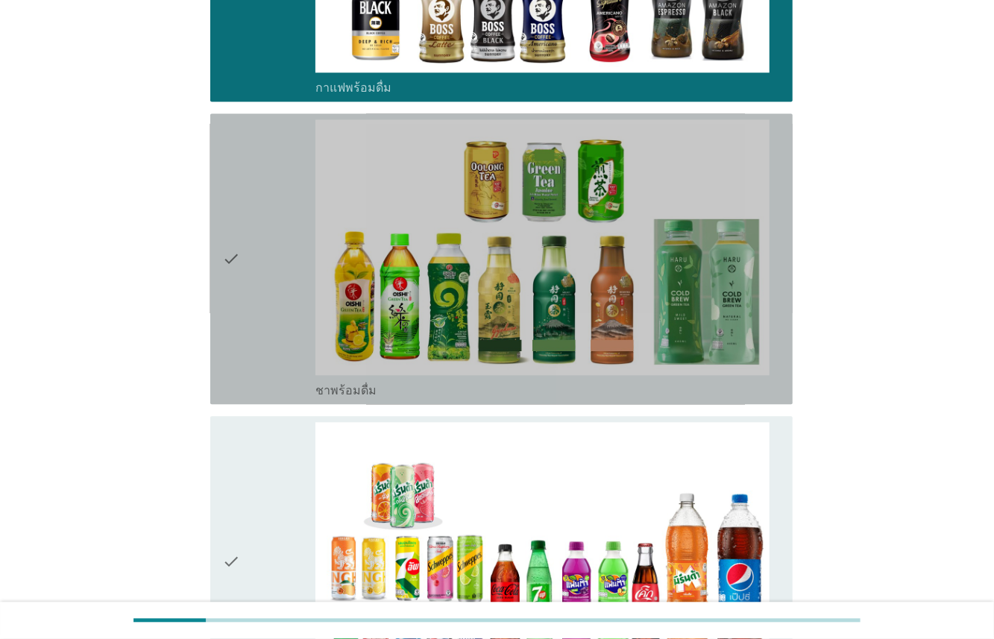
click at [287, 356] on div "check" at bounding box center [268, 258] width 93 height 279
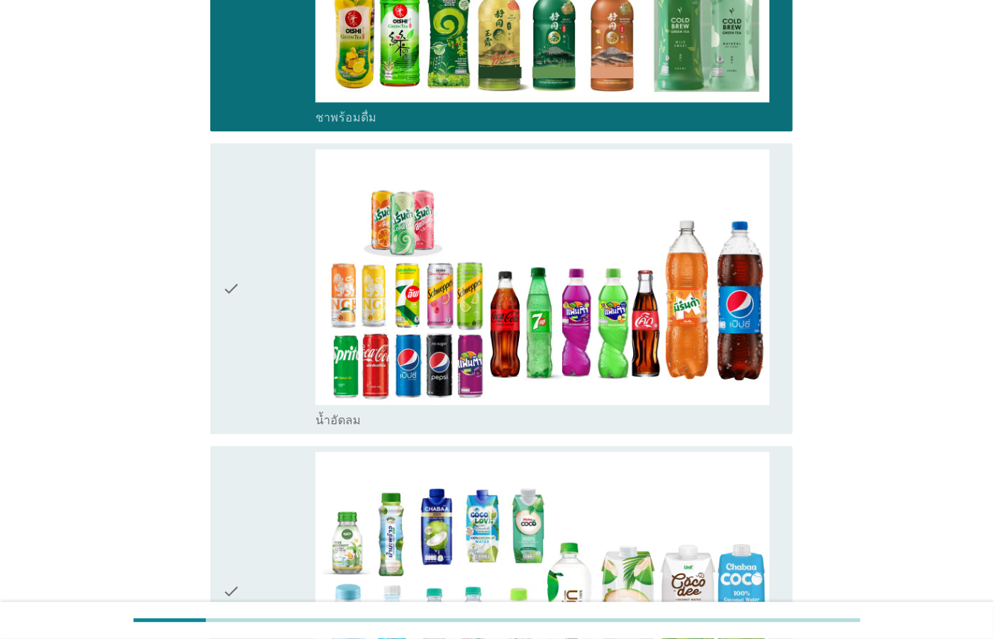
click at [276, 369] on div "check" at bounding box center [268, 288] width 93 height 279
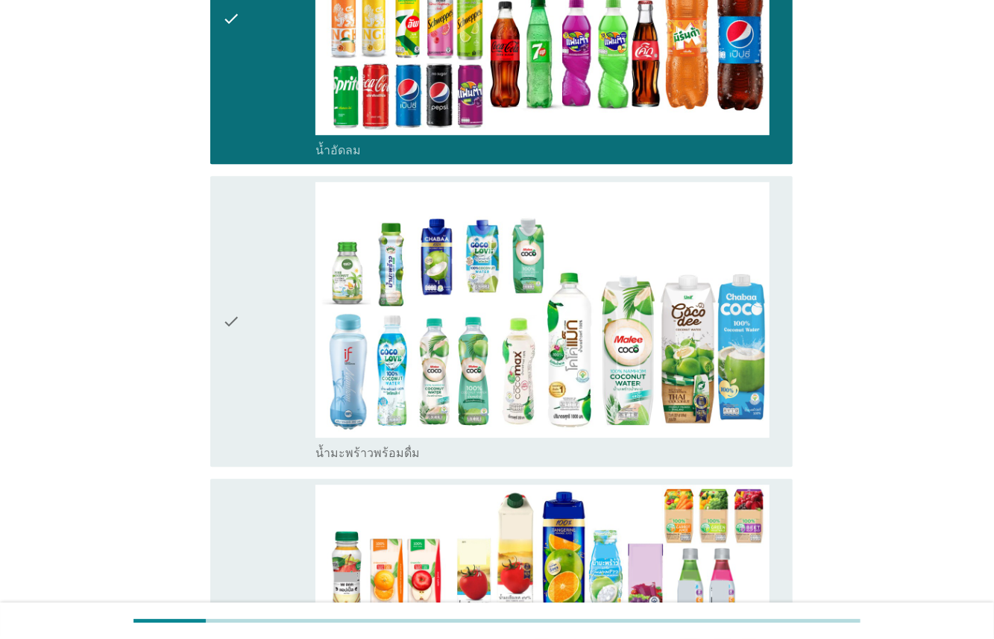
click at [277, 378] on div "check" at bounding box center [268, 321] width 93 height 279
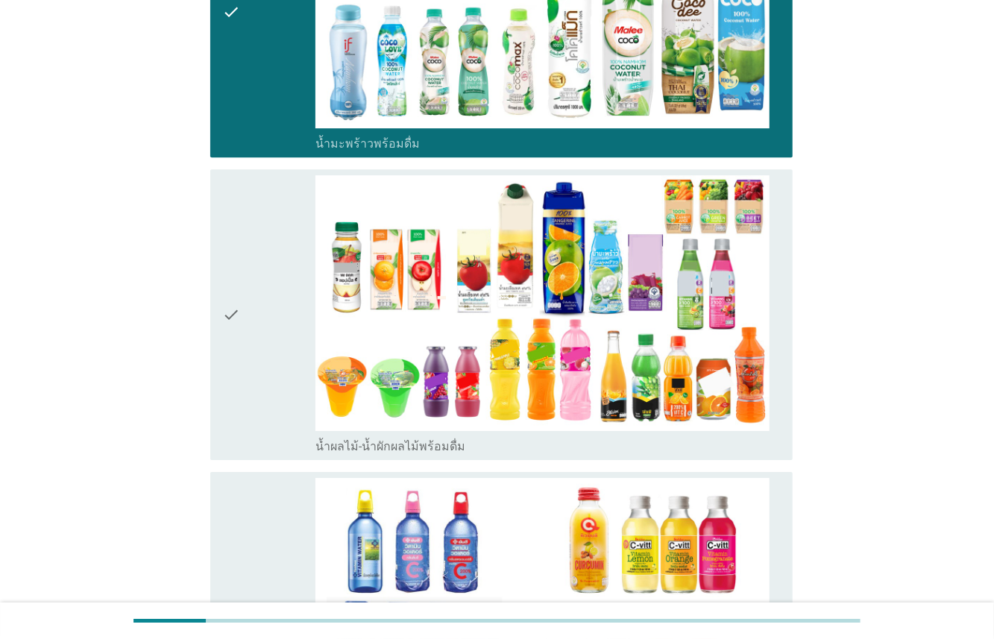
click at [275, 374] on div "check" at bounding box center [268, 314] width 93 height 279
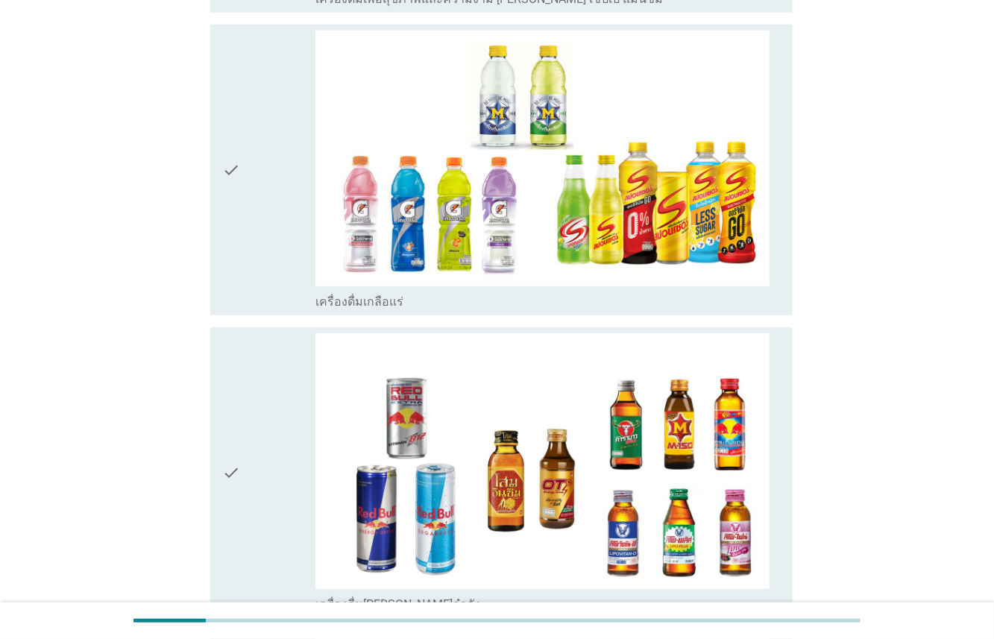
scroll to position [3459, 0]
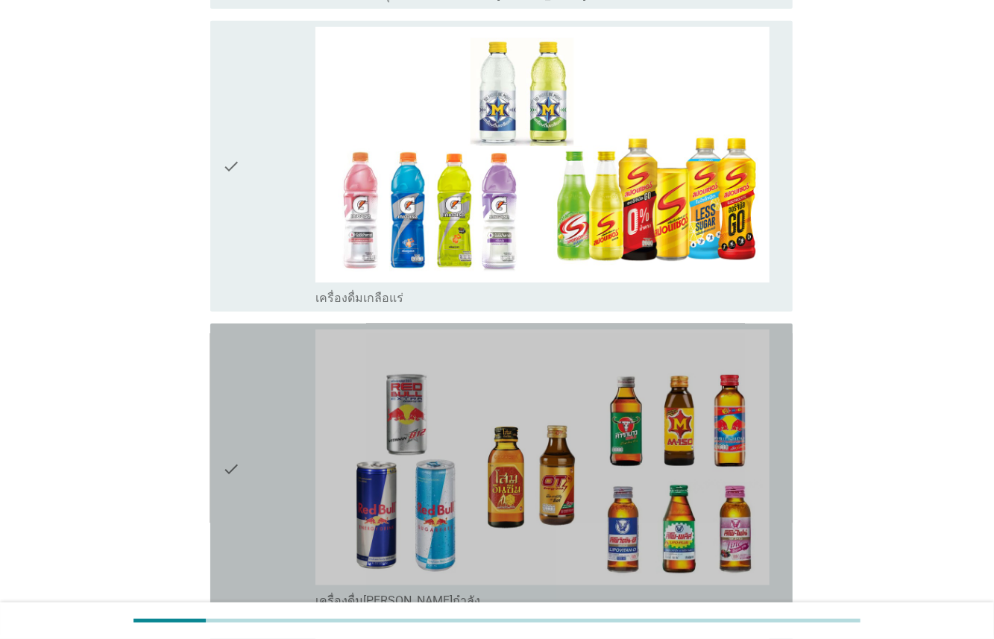
click at [274, 395] on div "check" at bounding box center [268, 468] width 93 height 279
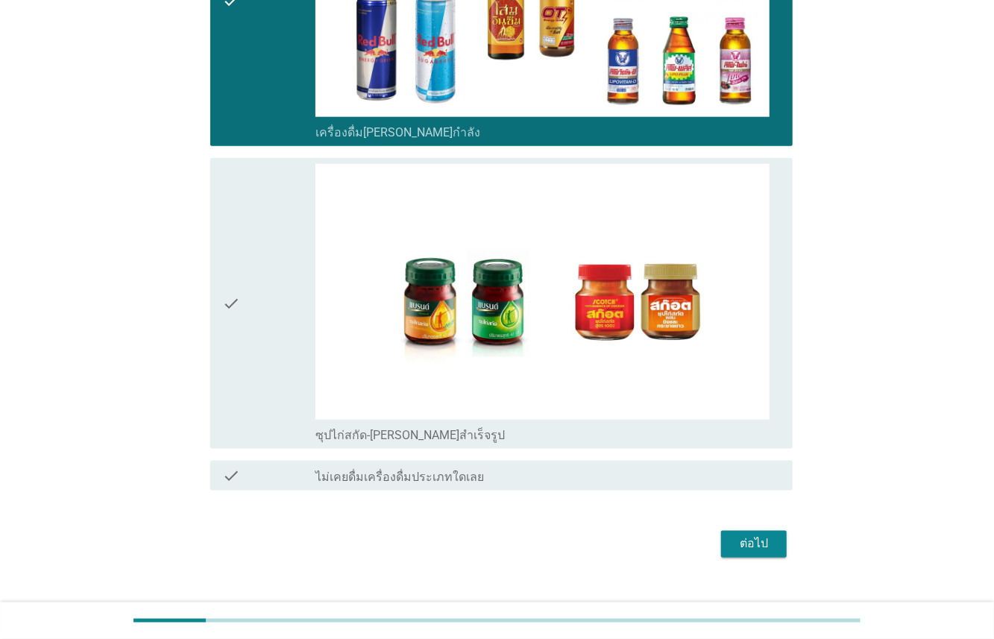
scroll to position [3950, 0]
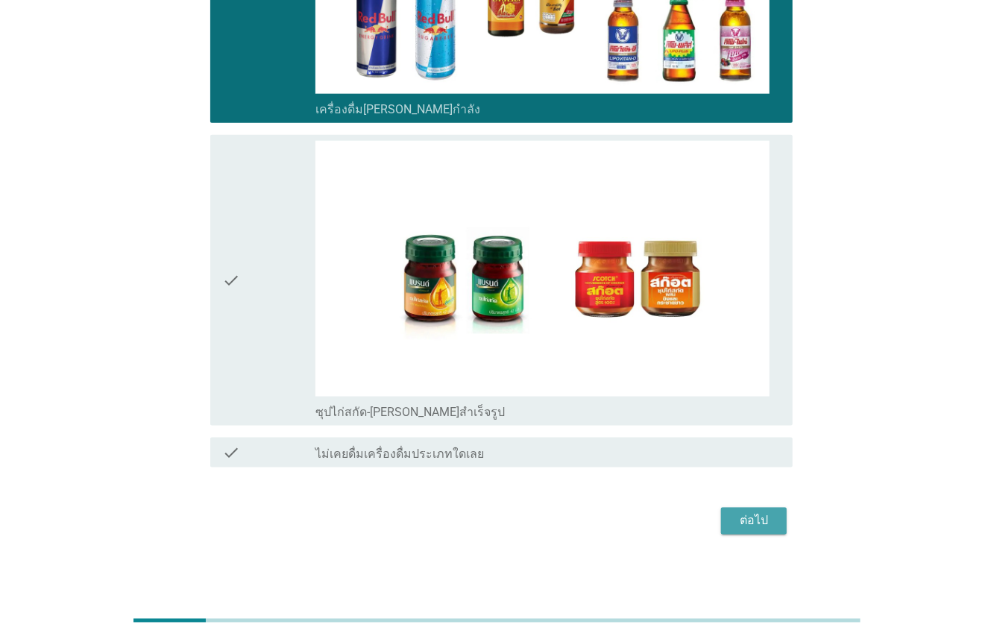
click at [735, 528] on button "ต่อไป" at bounding box center [754, 521] width 66 height 27
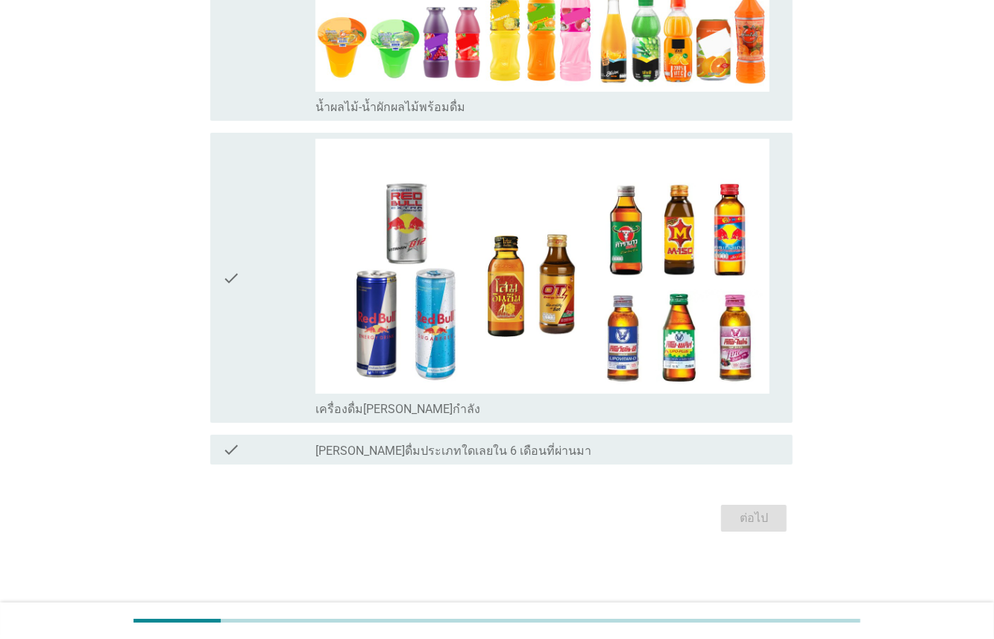
scroll to position [0, 0]
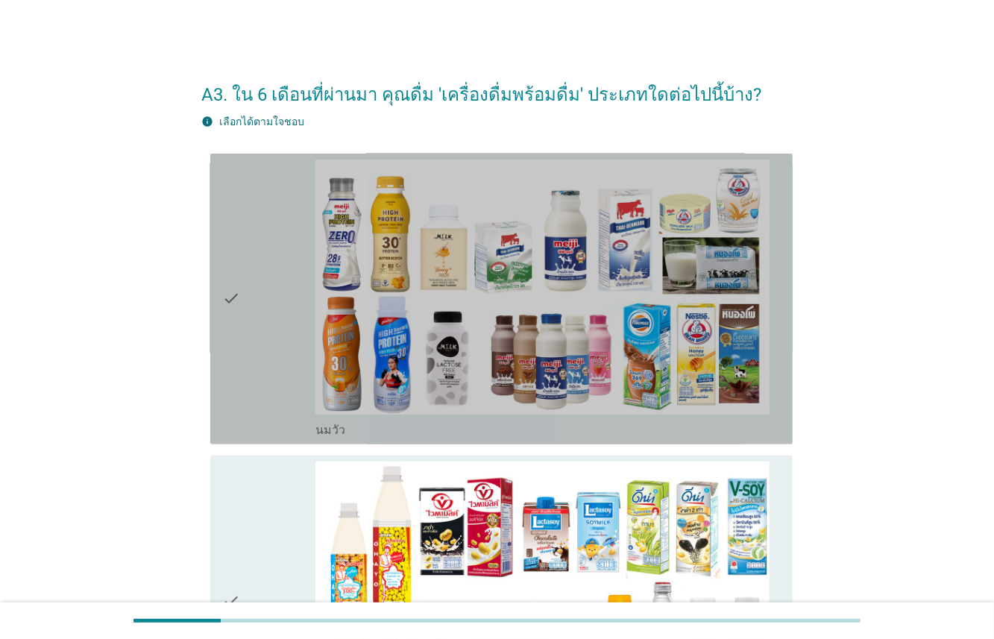
click at [249, 338] on div "check" at bounding box center [268, 299] width 93 height 279
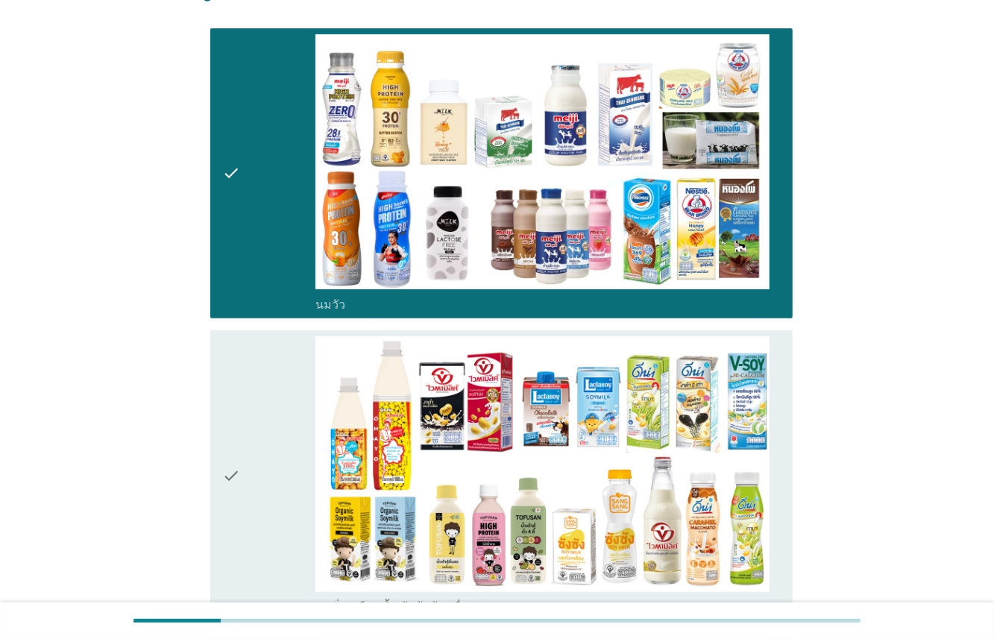
scroll to position [234, 0]
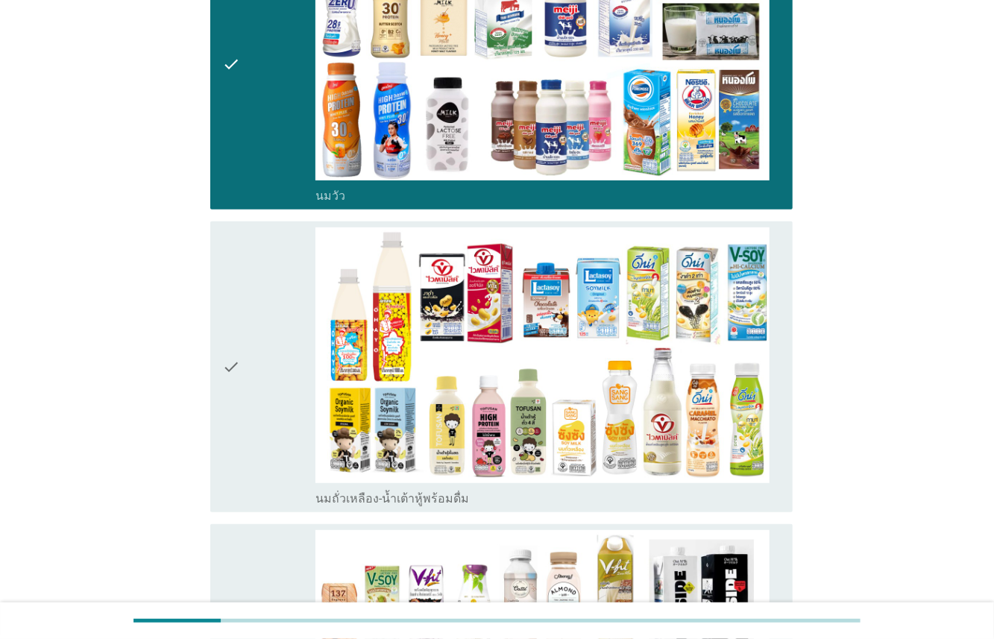
click at [287, 434] on div "check" at bounding box center [268, 366] width 93 height 279
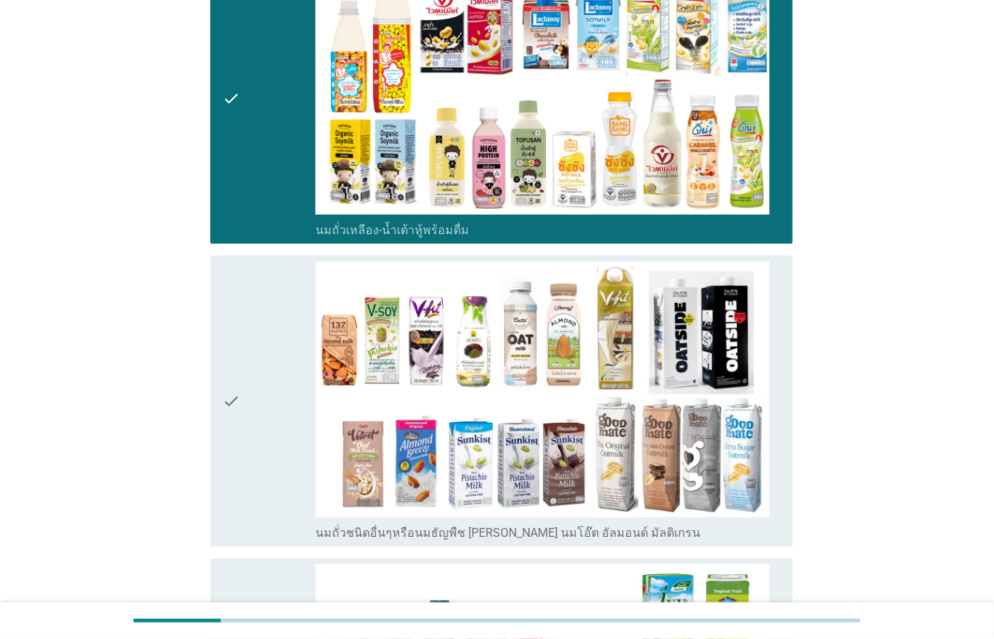
click at [281, 441] on div "check" at bounding box center [268, 401] width 93 height 279
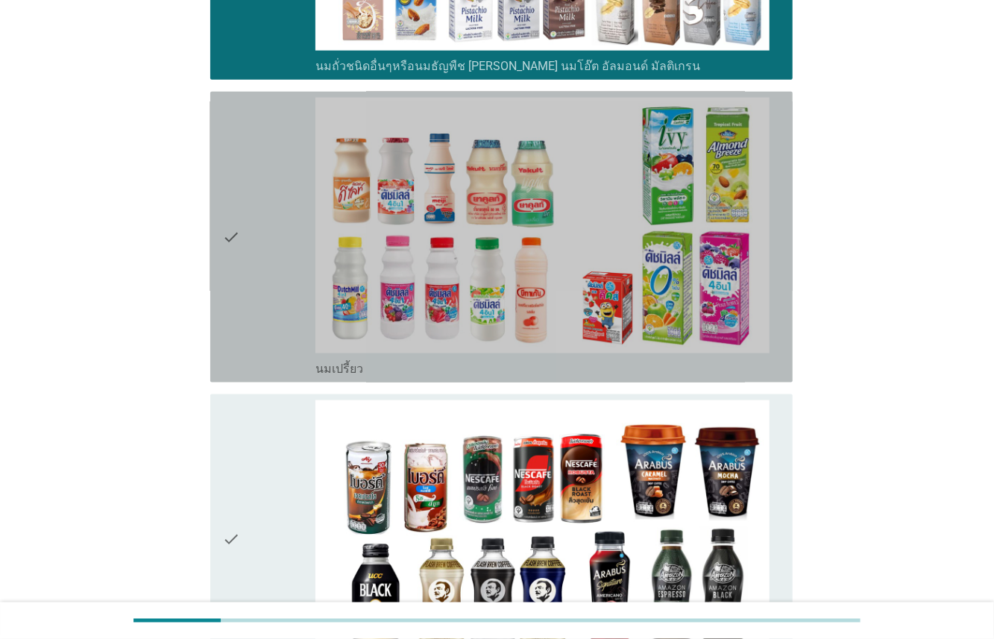
click at [276, 344] on div "check" at bounding box center [268, 237] width 93 height 279
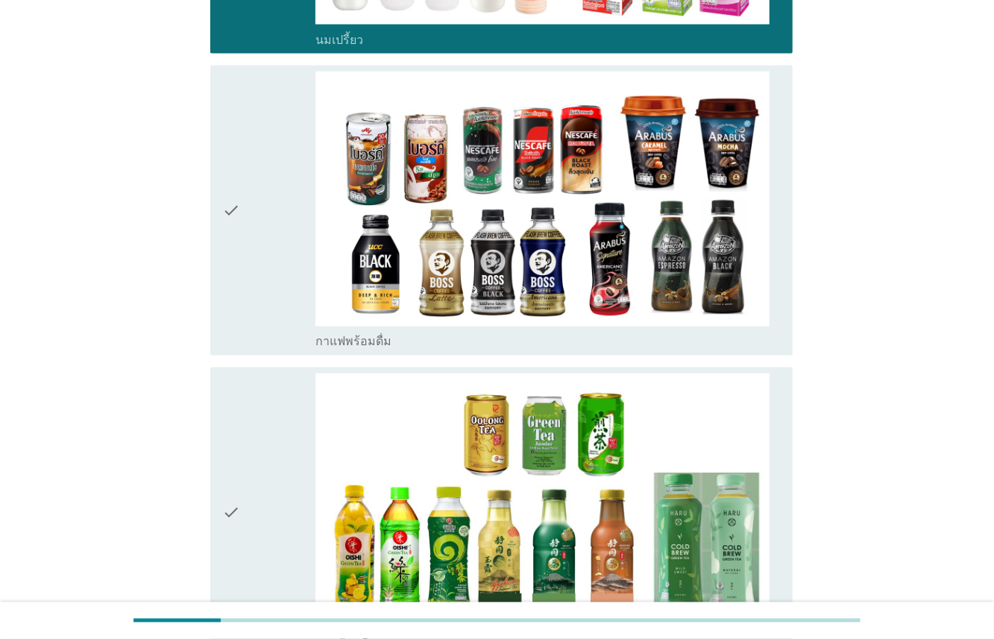
scroll to position [1321, 0]
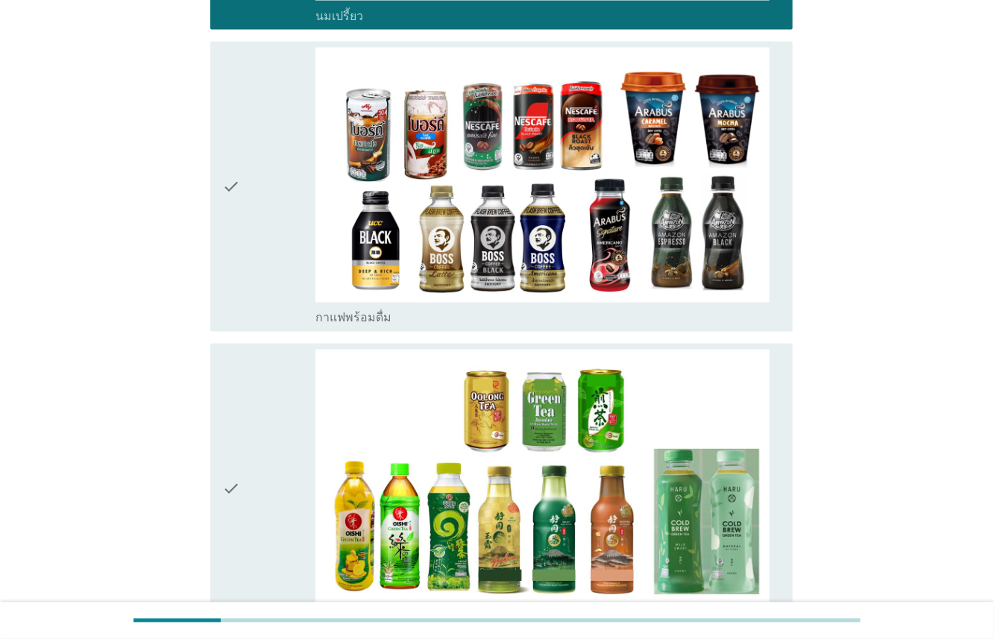
click at [303, 267] on div "check" at bounding box center [268, 187] width 93 height 279
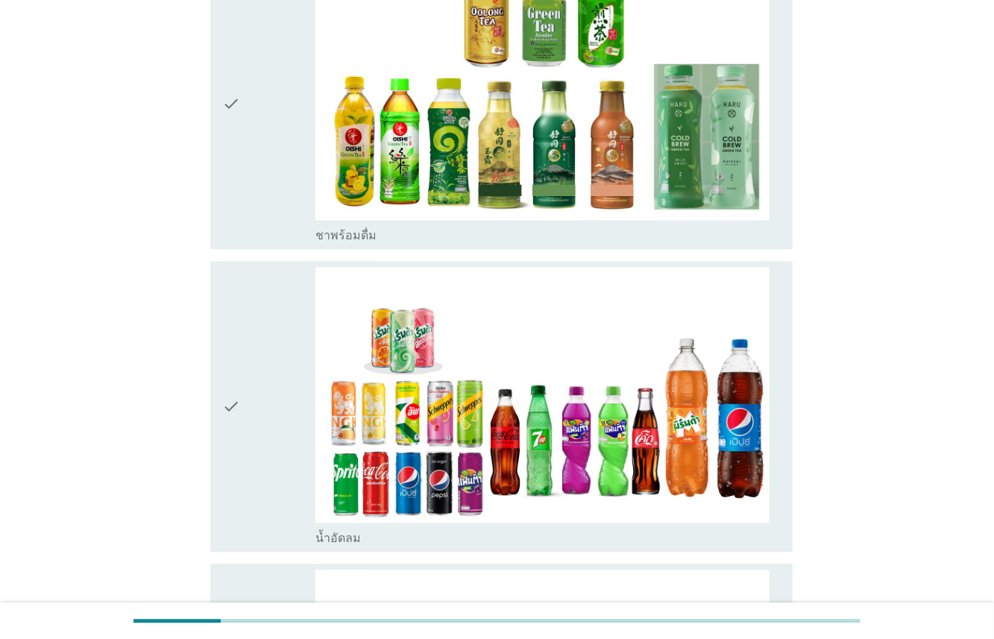
scroll to position [1798, 0]
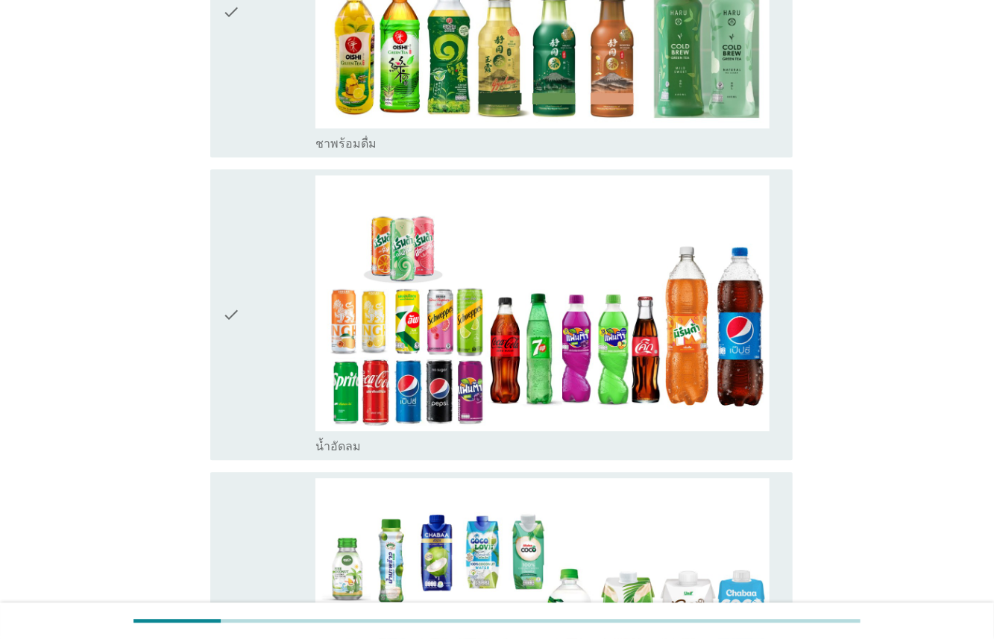
click at [267, 358] on div "check" at bounding box center [268, 314] width 93 height 279
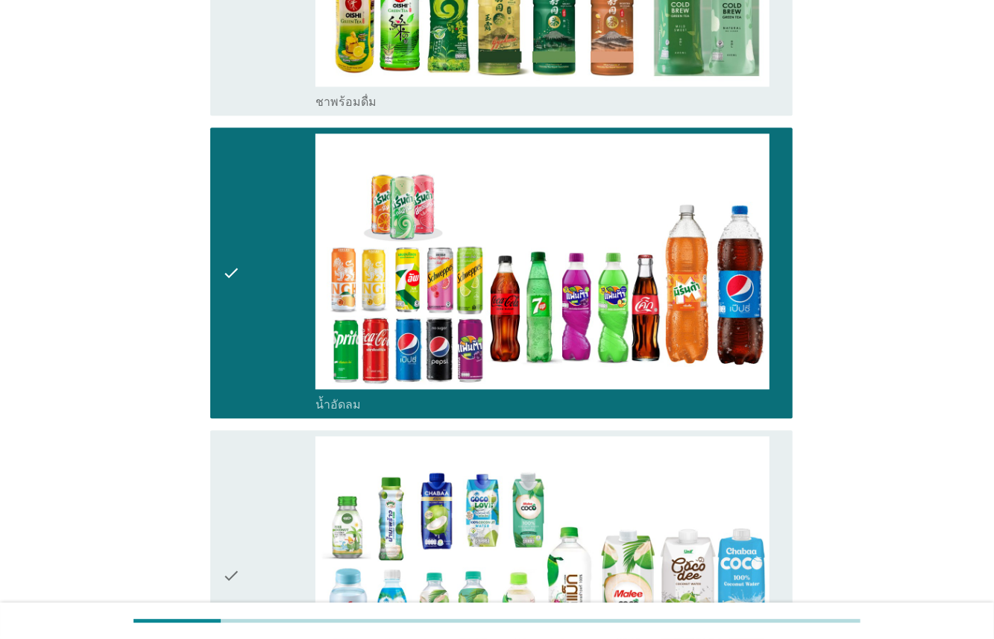
scroll to position [2148, 0]
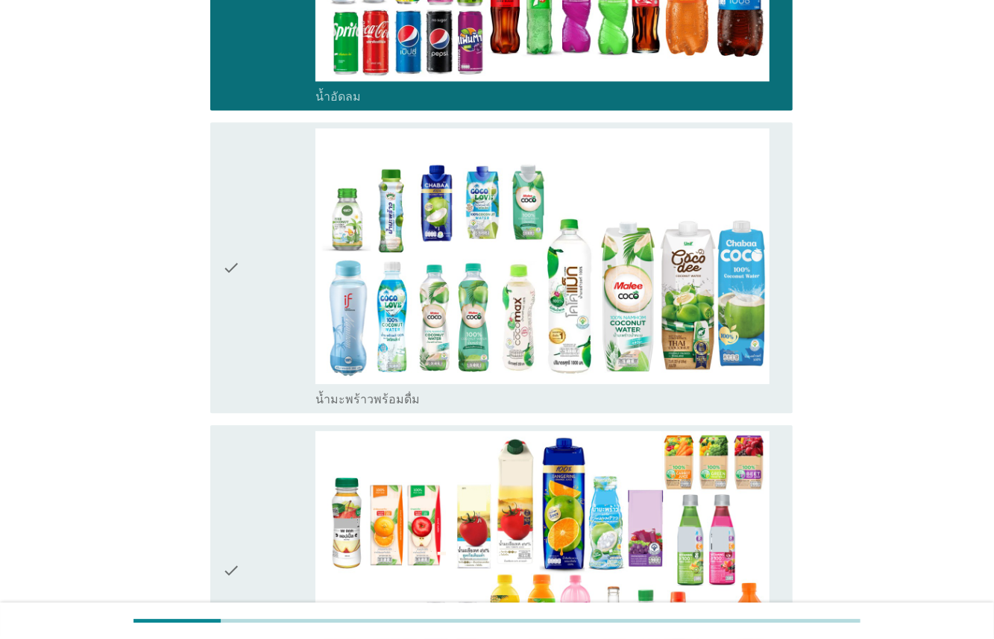
click at [268, 347] on div "check" at bounding box center [268, 267] width 93 height 279
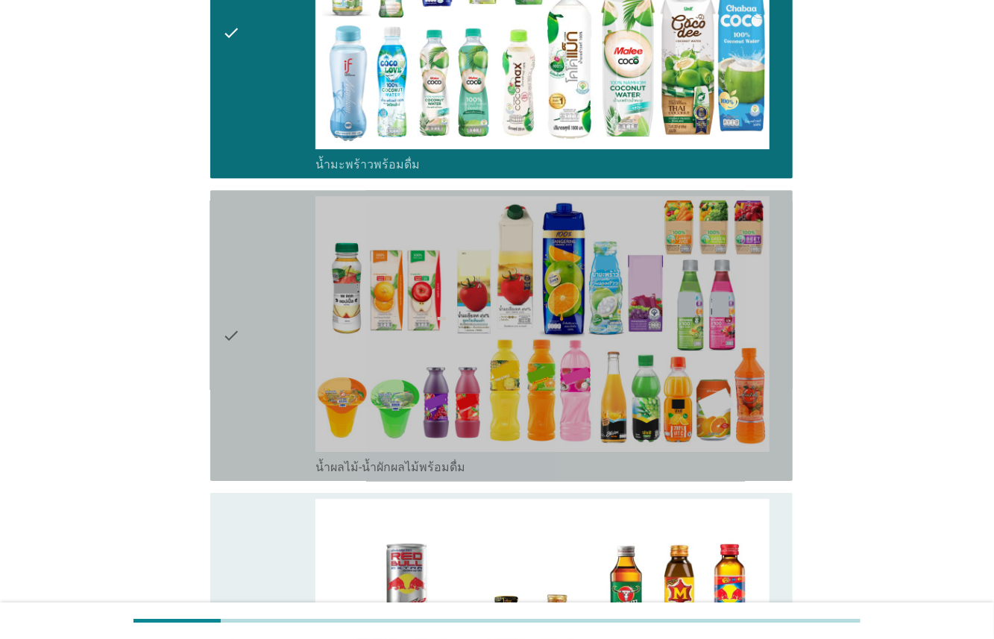
drag, startPoint x: 279, startPoint y: 312, endPoint x: 280, endPoint y: 323, distance: 11.3
click at [279, 312] on div "check" at bounding box center [268, 335] width 93 height 279
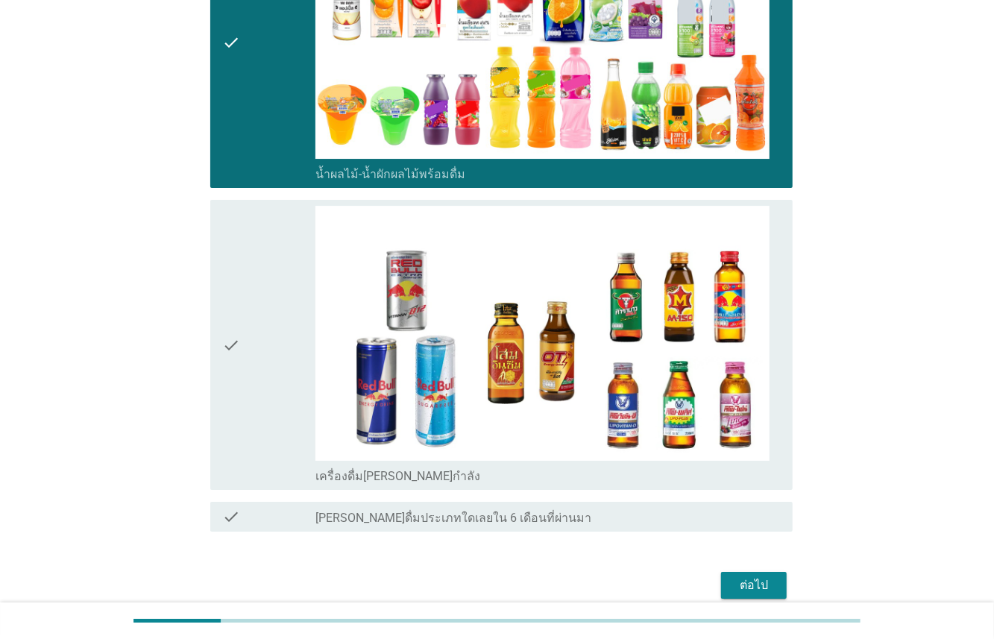
scroll to position [2741, 0]
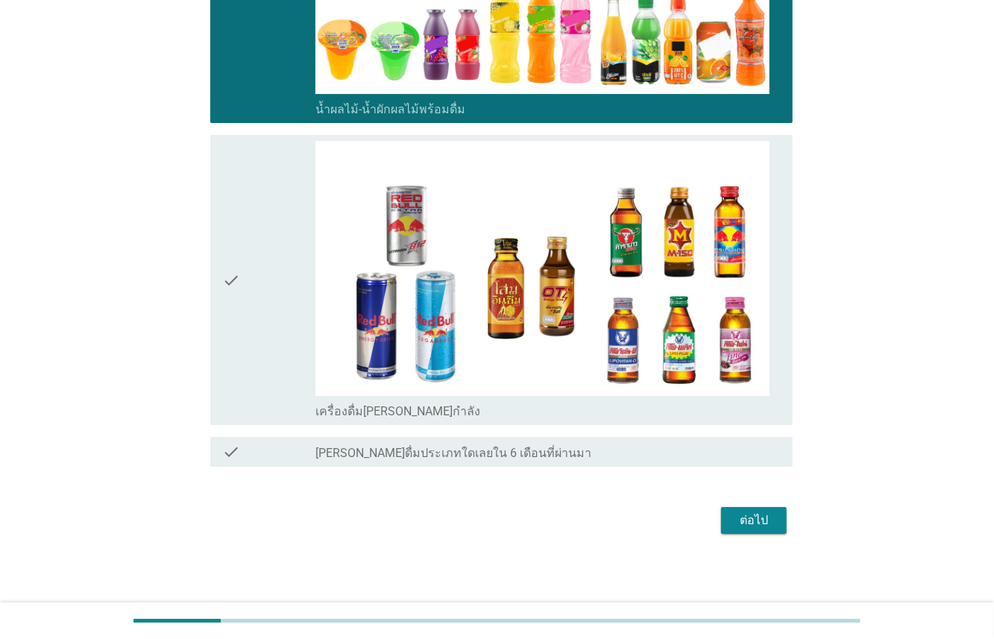
click at [268, 372] on div "check" at bounding box center [268, 280] width 93 height 279
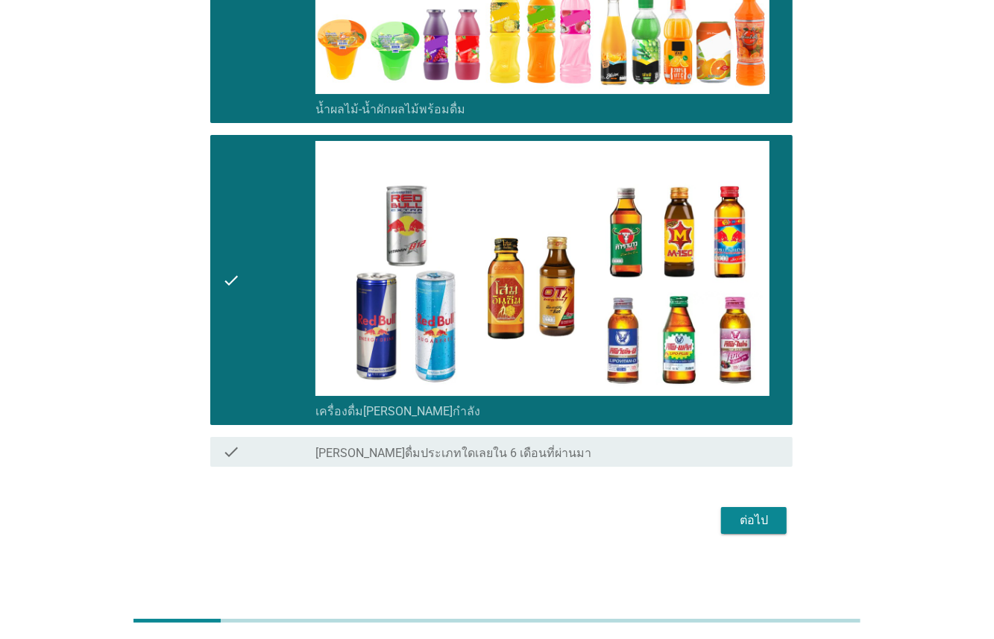
click at [754, 525] on div "ต่อไป" at bounding box center [754, 520] width 42 height 18
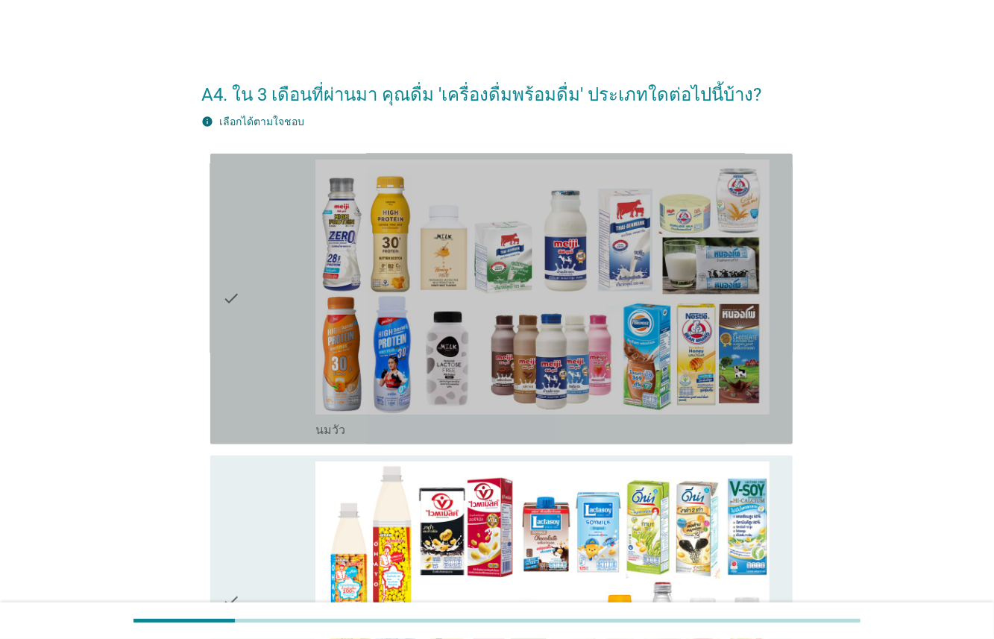
click at [295, 338] on div "check" at bounding box center [268, 299] width 93 height 279
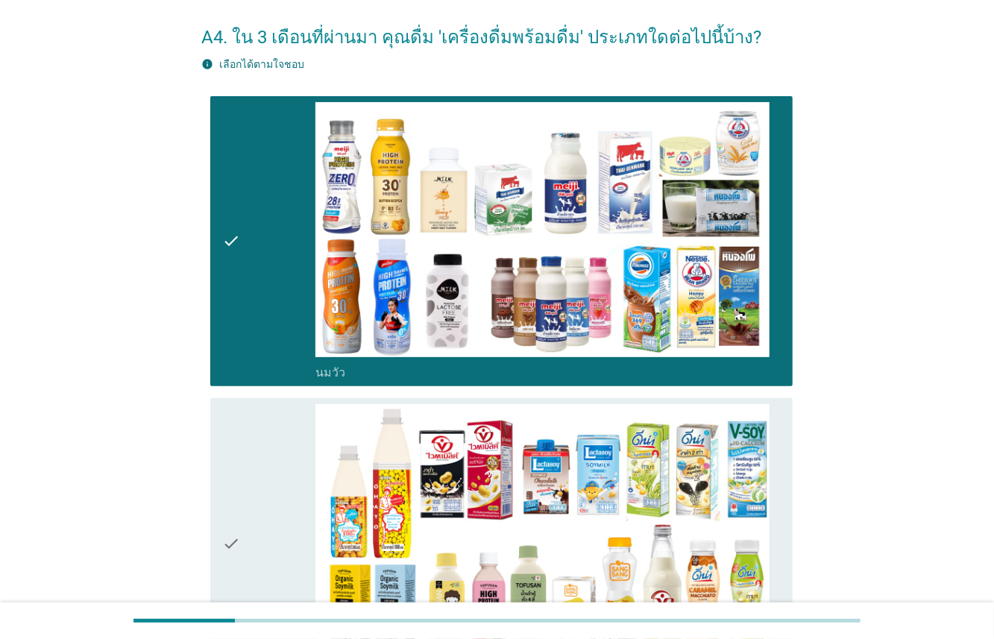
scroll to position [405, 0]
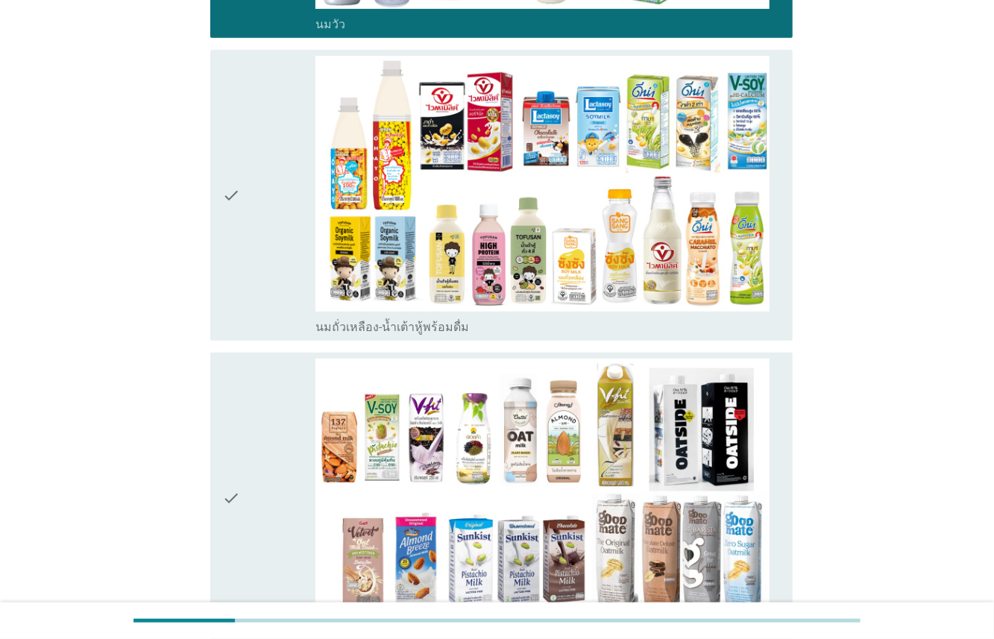
drag, startPoint x: 301, startPoint y: 243, endPoint x: 302, endPoint y: 309, distance: 66.3
click at [303, 247] on div "check" at bounding box center [268, 195] width 93 height 279
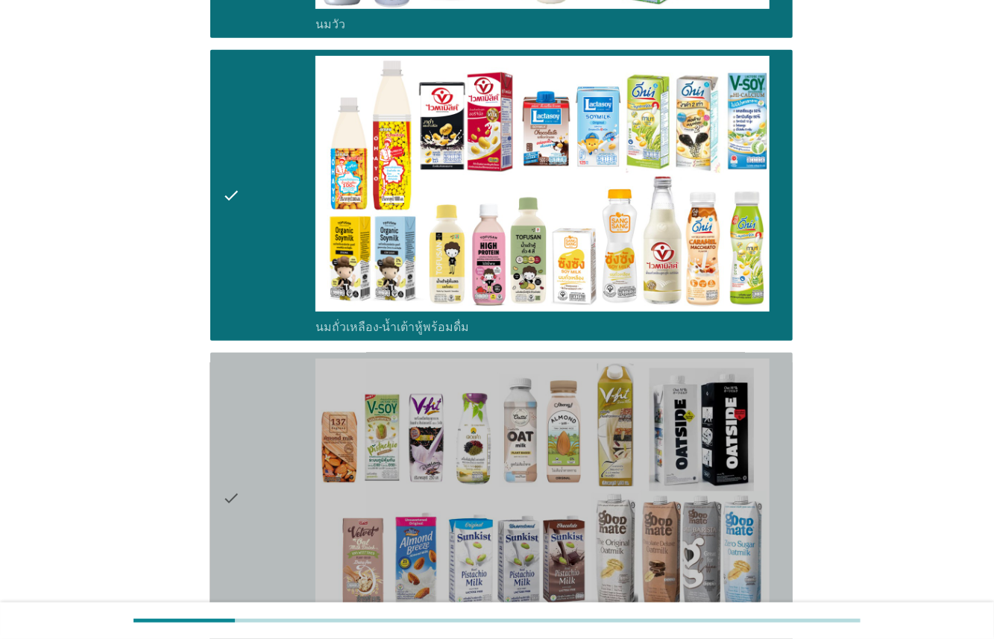
click at [287, 372] on div "check" at bounding box center [268, 498] width 93 height 279
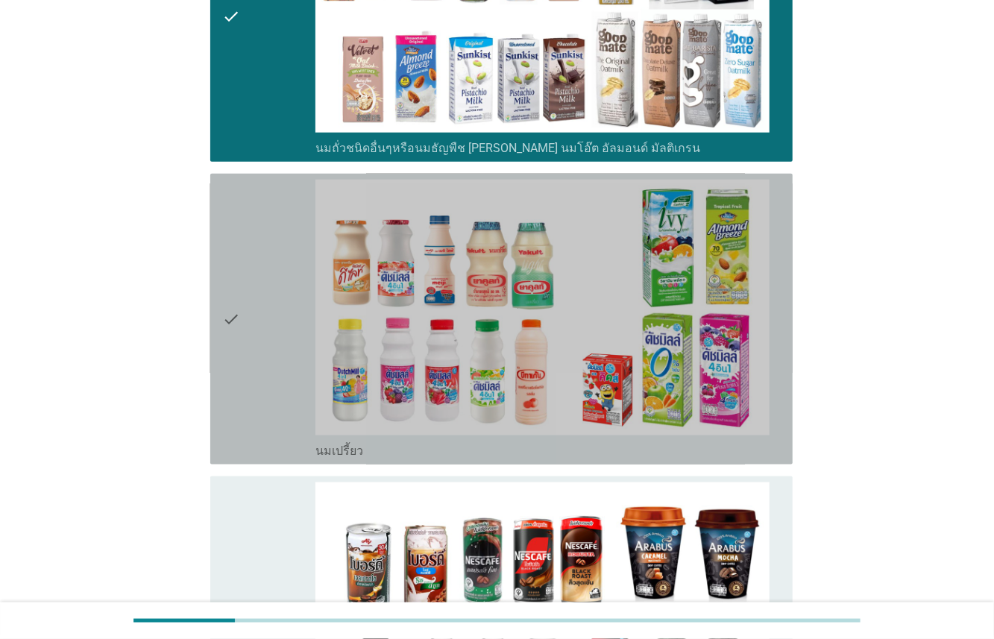
click at [285, 375] on div "check" at bounding box center [268, 319] width 93 height 279
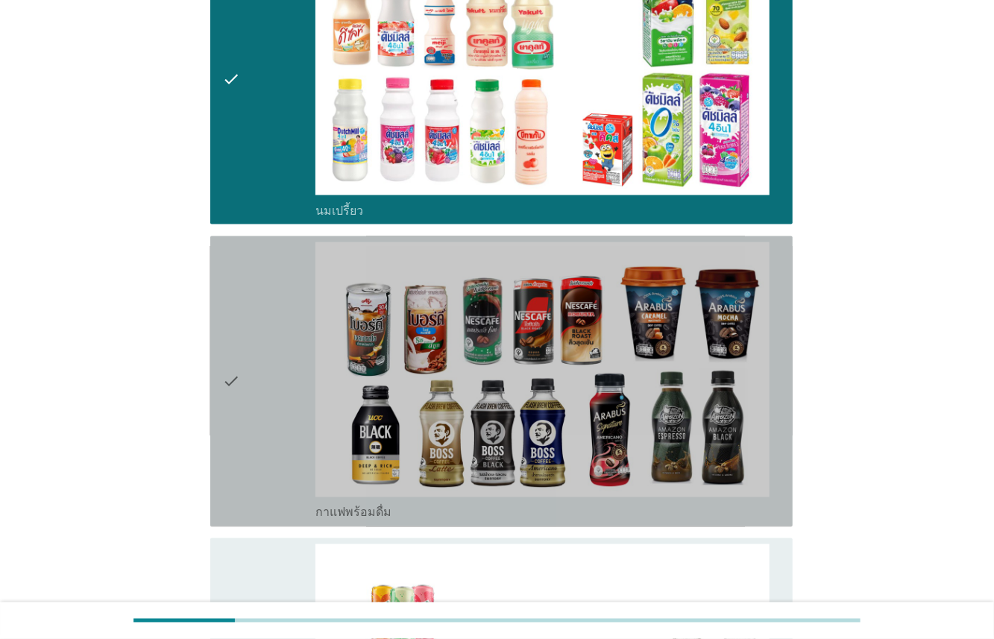
click at [219, 359] on div "check check_box_outline_blank กาแฟพร้อมดื่ม" at bounding box center [501, 381] width 582 height 291
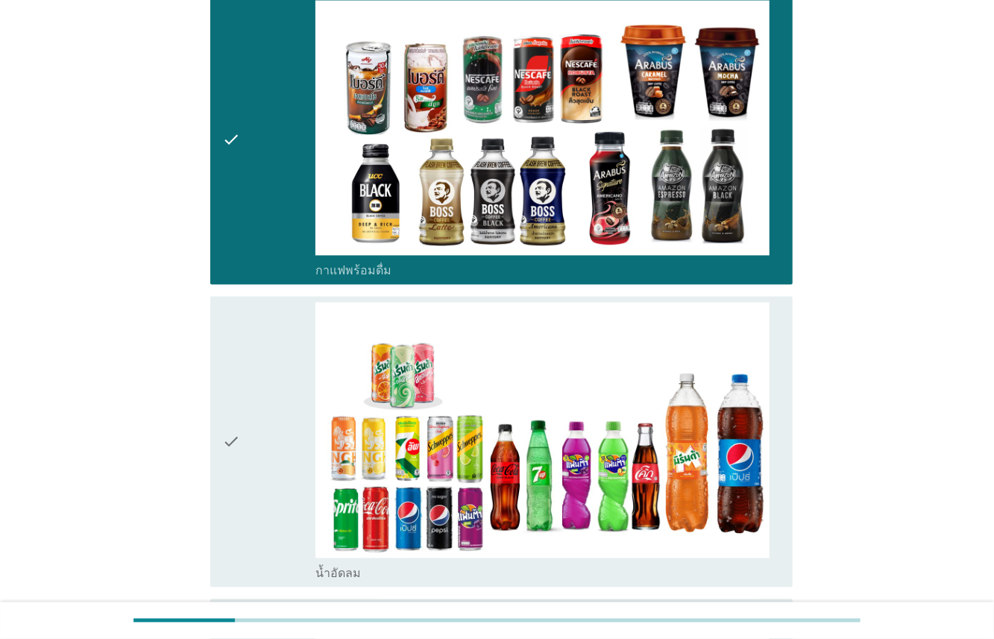
scroll to position [1637, 0]
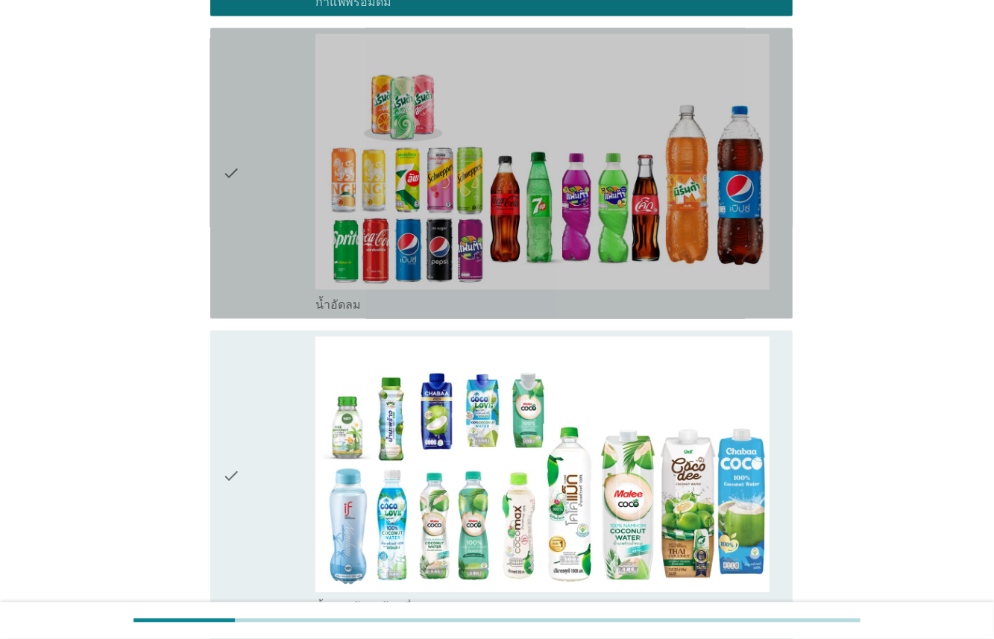
drag, startPoint x: 265, startPoint y: 253, endPoint x: 277, endPoint y: 371, distance: 119.0
click at [268, 260] on div "check" at bounding box center [268, 173] width 93 height 279
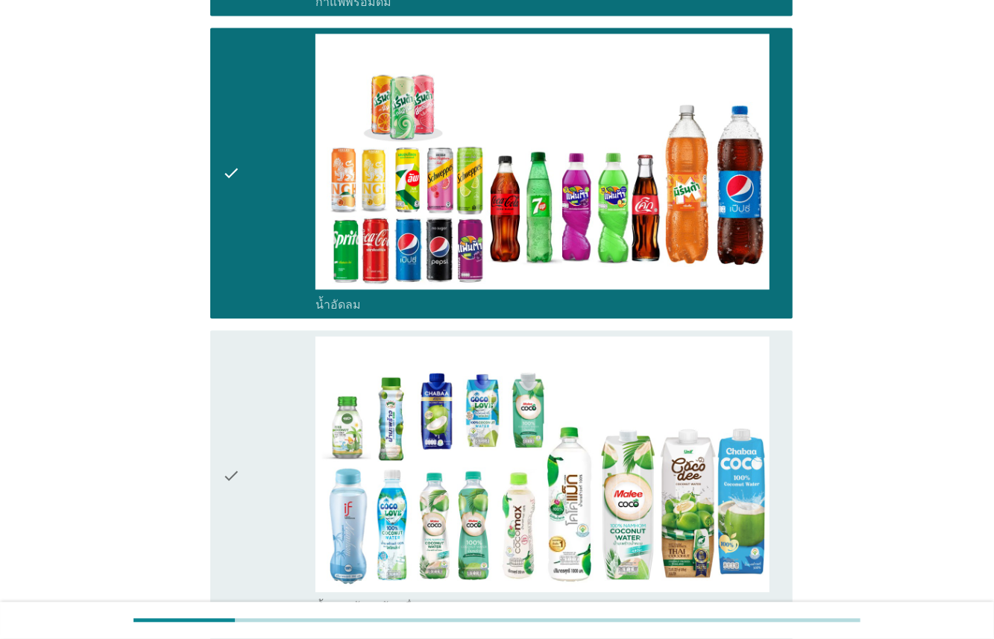
click at [272, 396] on div "check" at bounding box center [268, 475] width 93 height 279
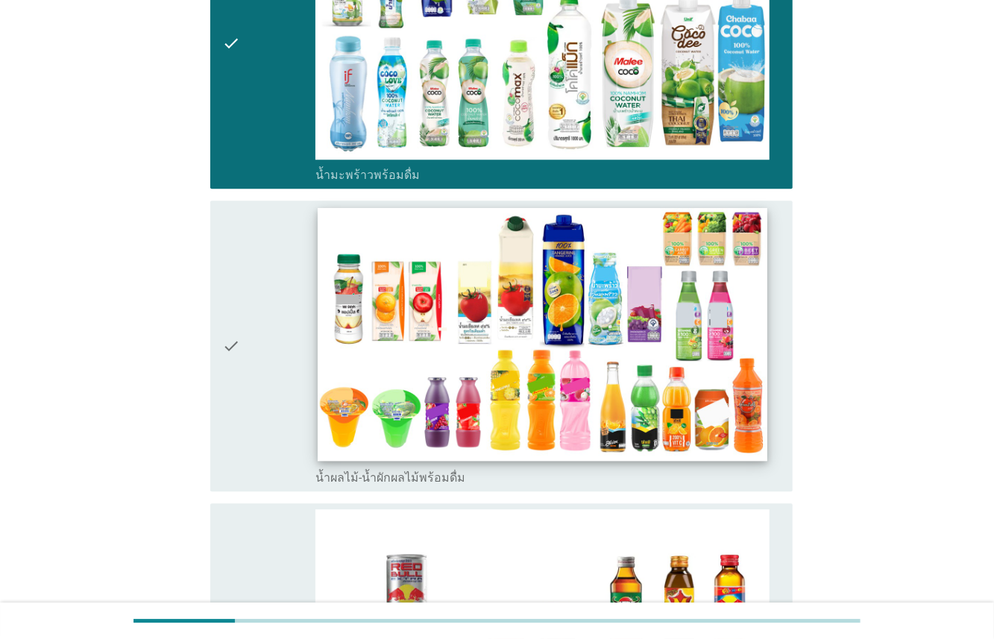
drag, startPoint x: 308, startPoint y: 361, endPoint x: 367, endPoint y: 428, distance: 89.7
click at [309, 360] on div "check" at bounding box center [268, 345] width 93 height 279
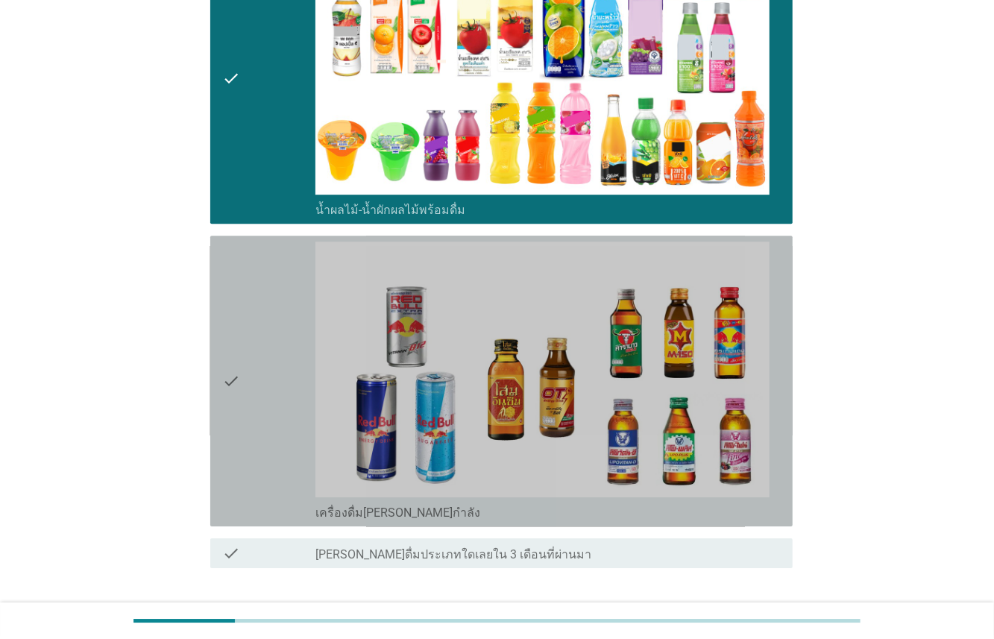
click at [249, 405] on div "check" at bounding box center [268, 380] width 93 height 279
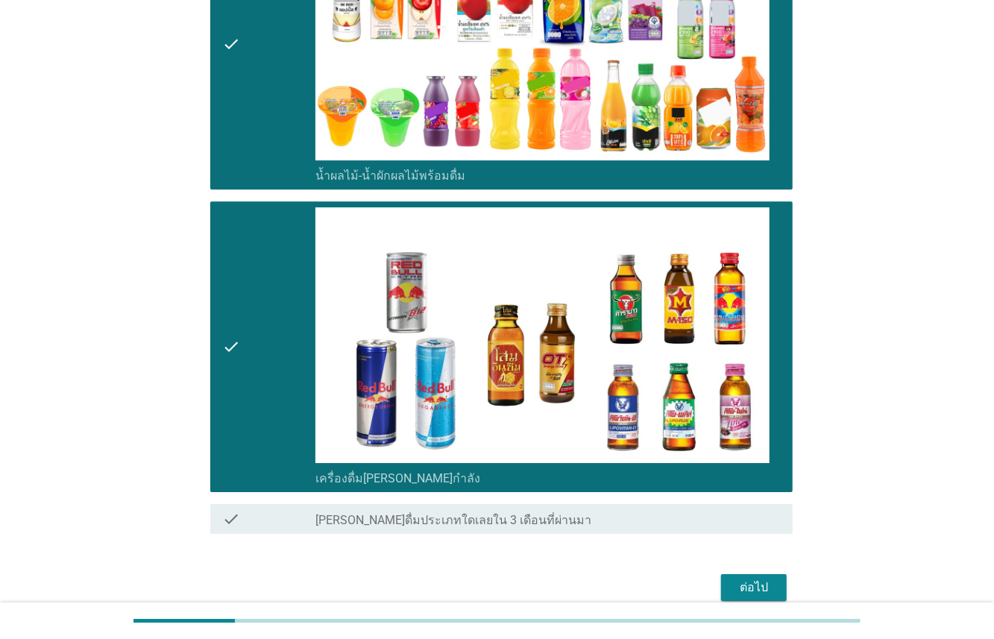
scroll to position [2439, 0]
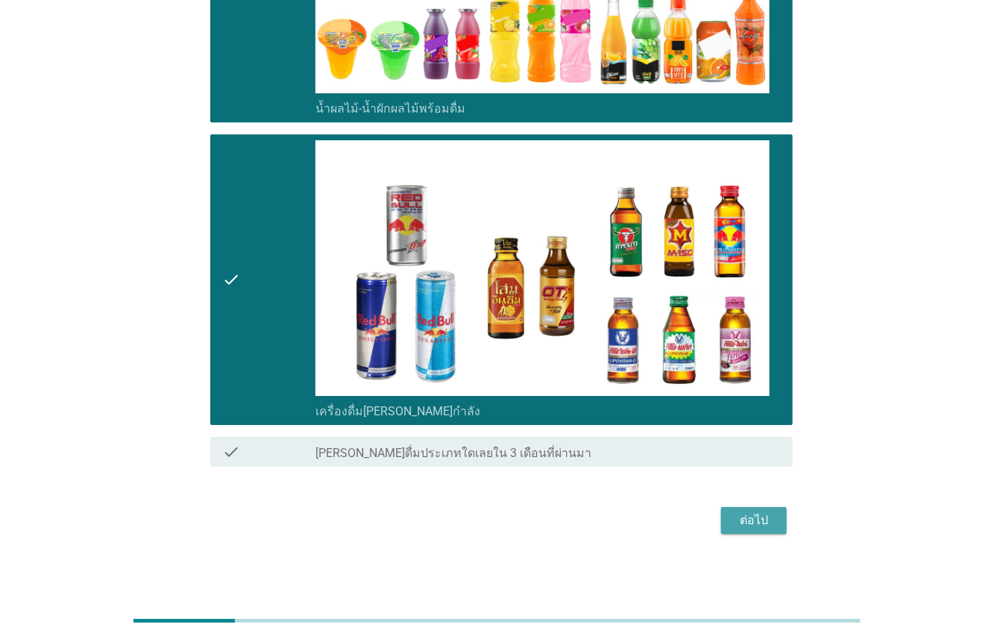
click at [724, 519] on button "ต่อไป" at bounding box center [754, 520] width 66 height 27
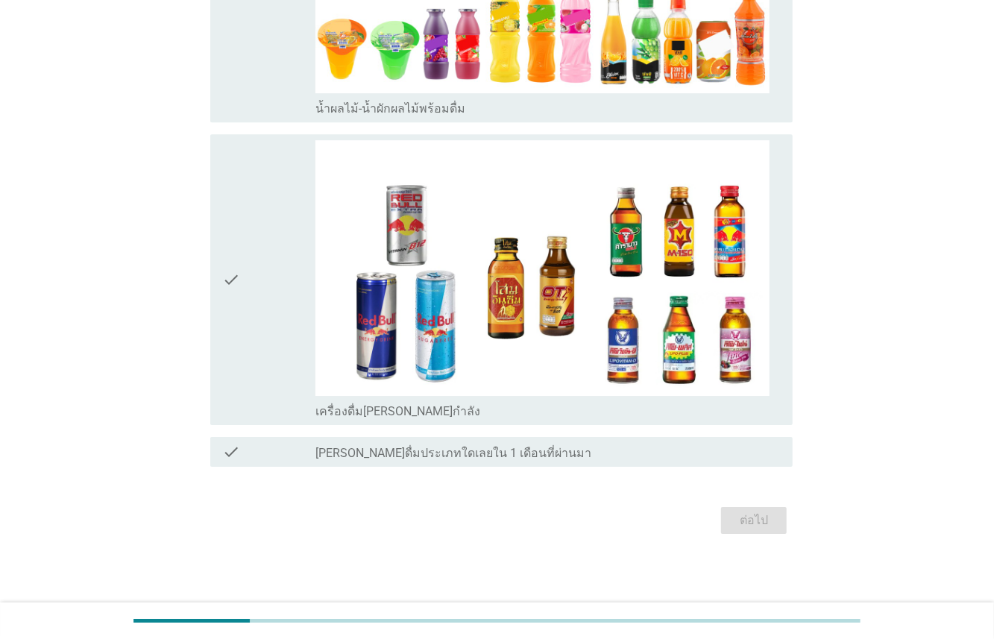
scroll to position [0, 0]
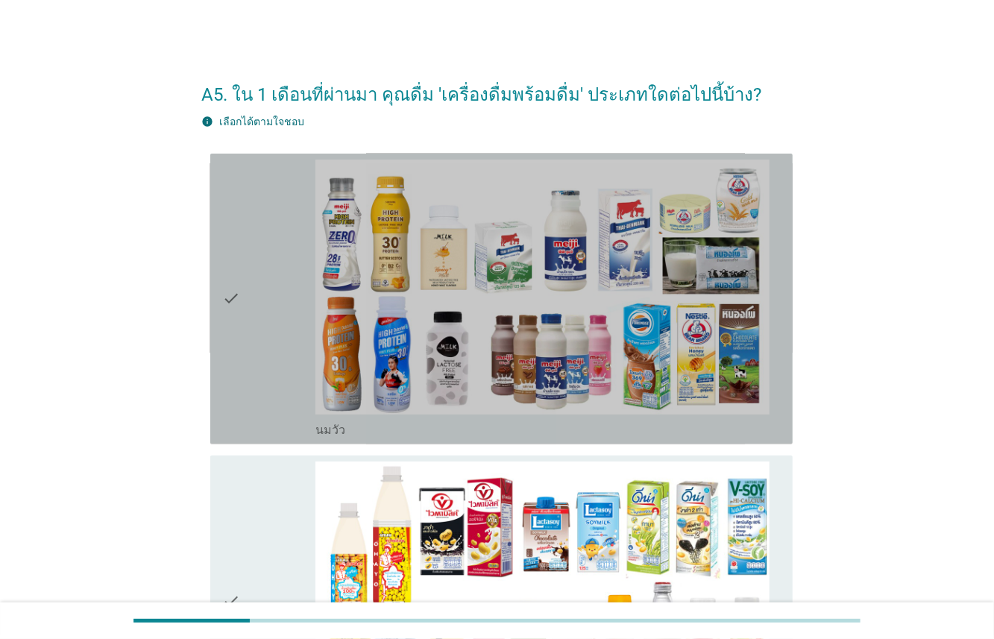
drag, startPoint x: 261, startPoint y: 363, endPoint x: 268, endPoint y: 457, distance: 94.2
click at [262, 364] on div "check" at bounding box center [268, 299] width 93 height 279
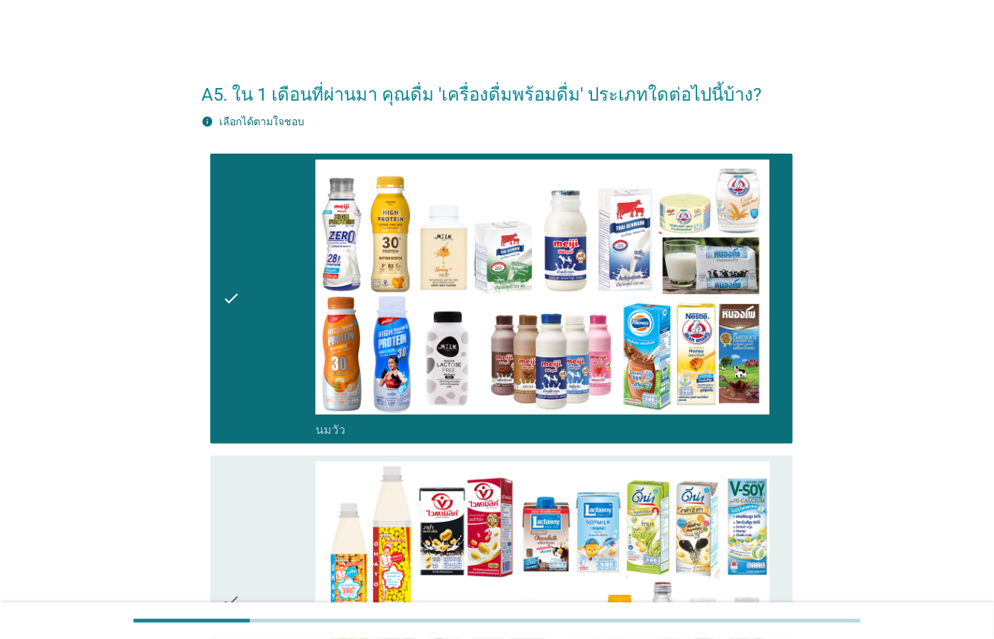
click at [268, 525] on div "check" at bounding box center [268, 600] width 93 height 279
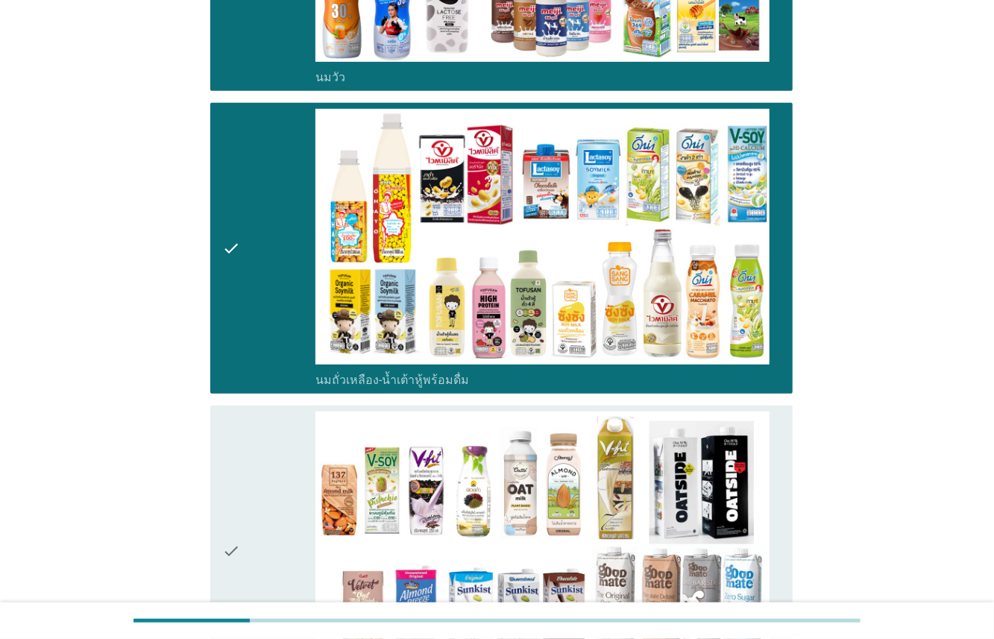
scroll to position [738, 0]
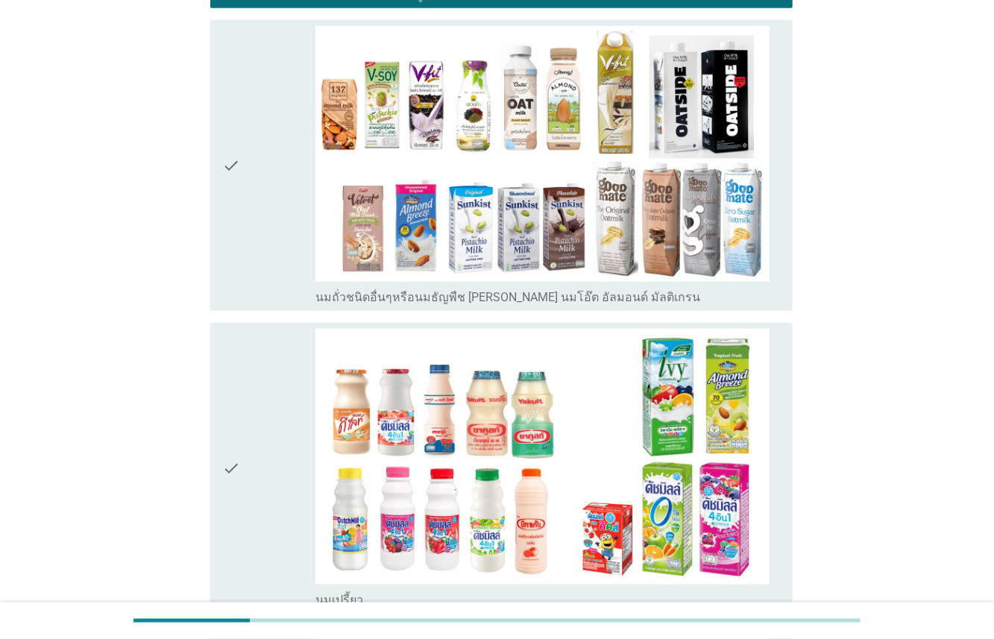
drag, startPoint x: 294, startPoint y: 256, endPoint x: 297, endPoint y: 302, distance: 45.6
click at [294, 262] on div "check" at bounding box center [268, 165] width 93 height 279
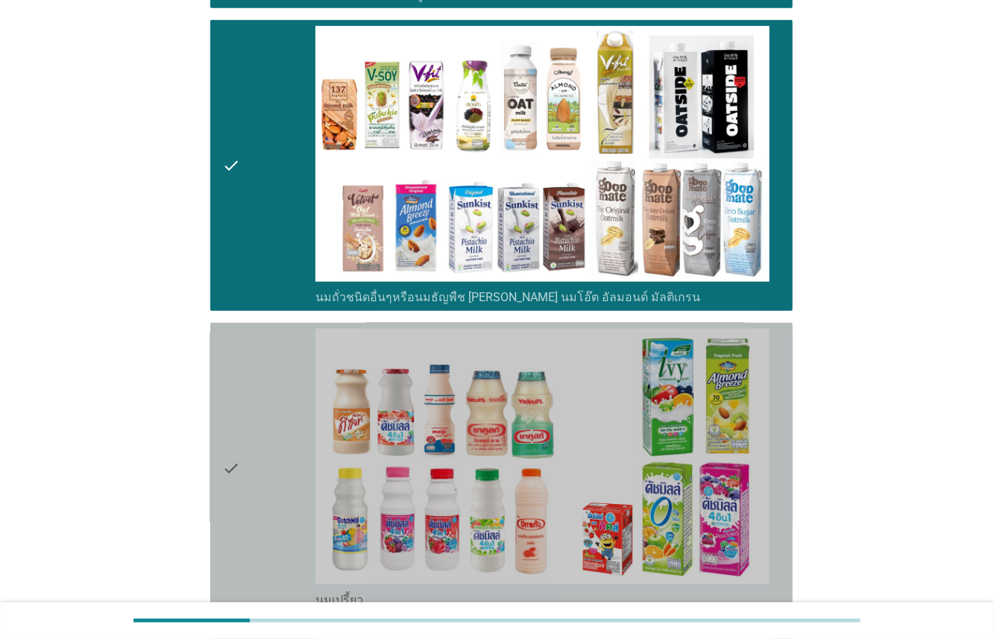
drag, startPoint x: 281, startPoint y: 394, endPoint x: 260, endPoint y: 499, distance: 107.1
click at [281, 395] on div "check" at bounding box center [268, 468] width 93 height 279
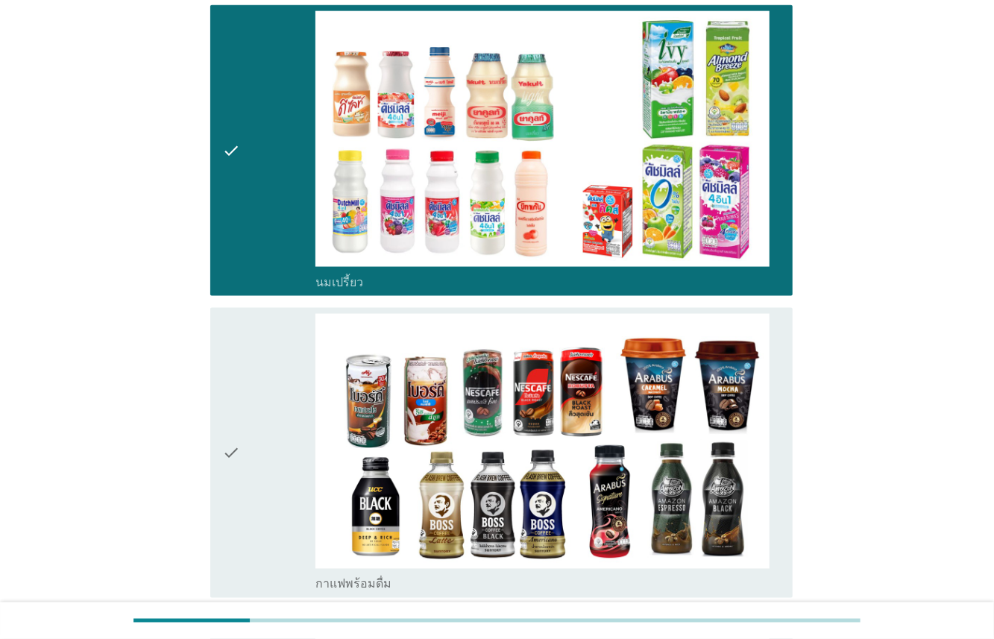
drag, startPoint x: 282, startPoint y: 385, endPoint x: 284, endPoint y: 493, distance: 108.1
click at [282, 385] on div "check" at bounding box center [268, 453] width 93 height 279
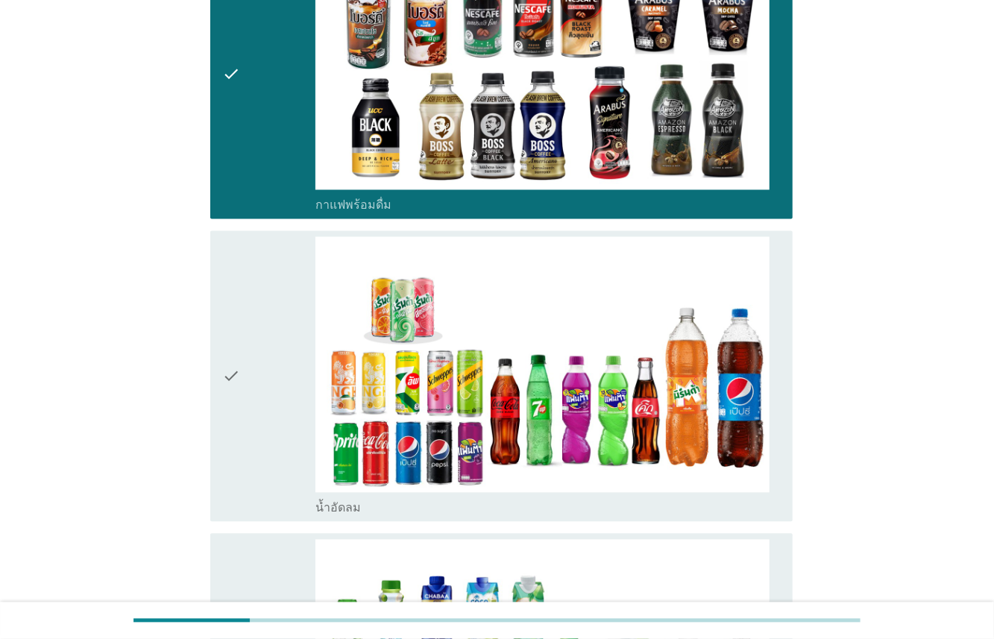
click at [285, 413] on div "check" at bounding box center [268, 376] width 93 height 279
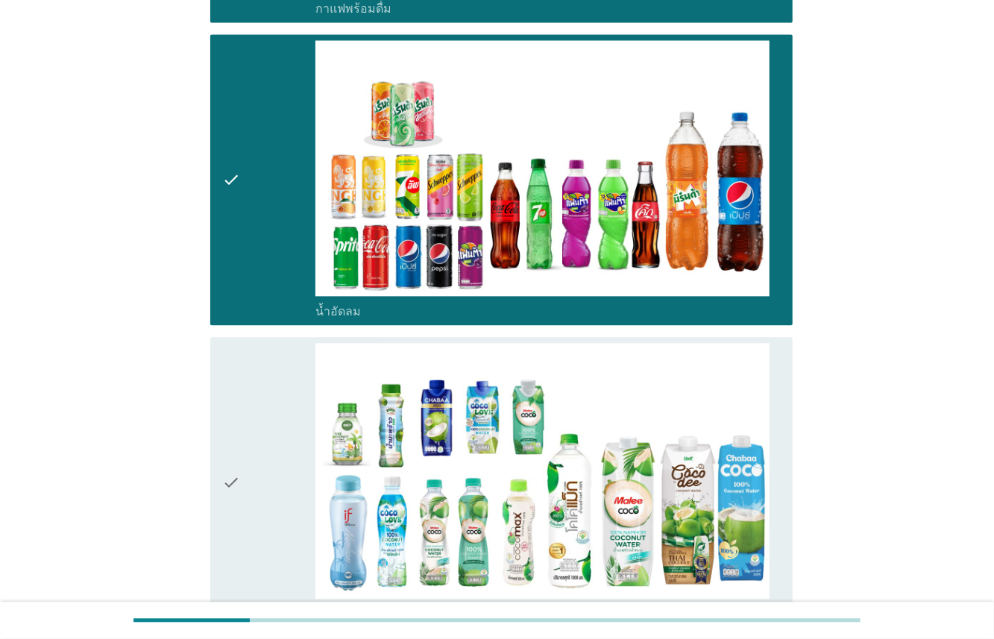
scroll to position [1802, 0]
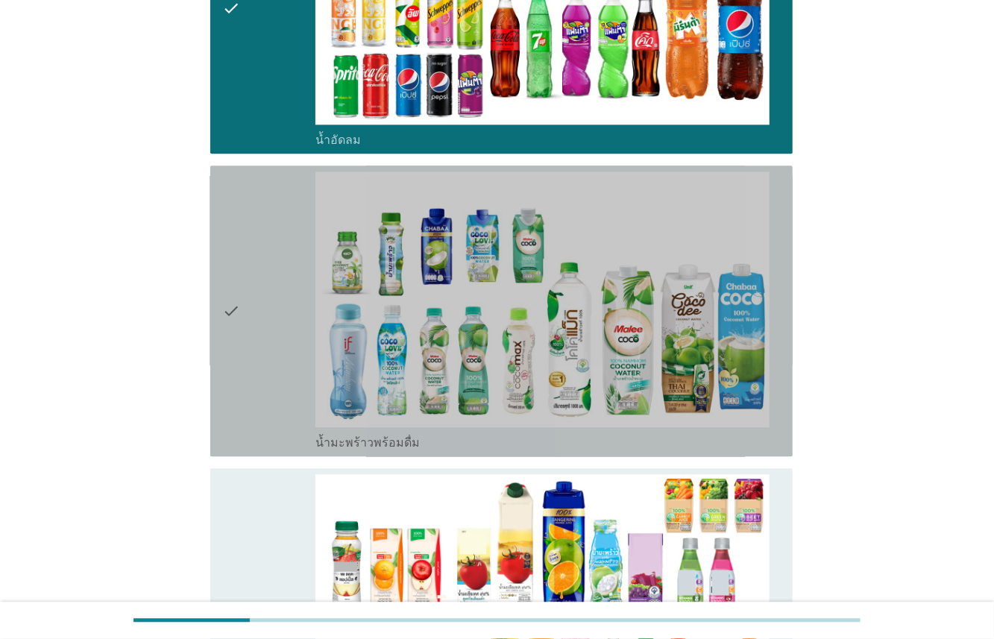
drag, startPoint x: 287, startPoint y: 417, endPoint x: 268, endPoint y: 513, distance: 97.4
click at [286, 421] on div "check" at bounding box center [268, 310] width 93 height 279
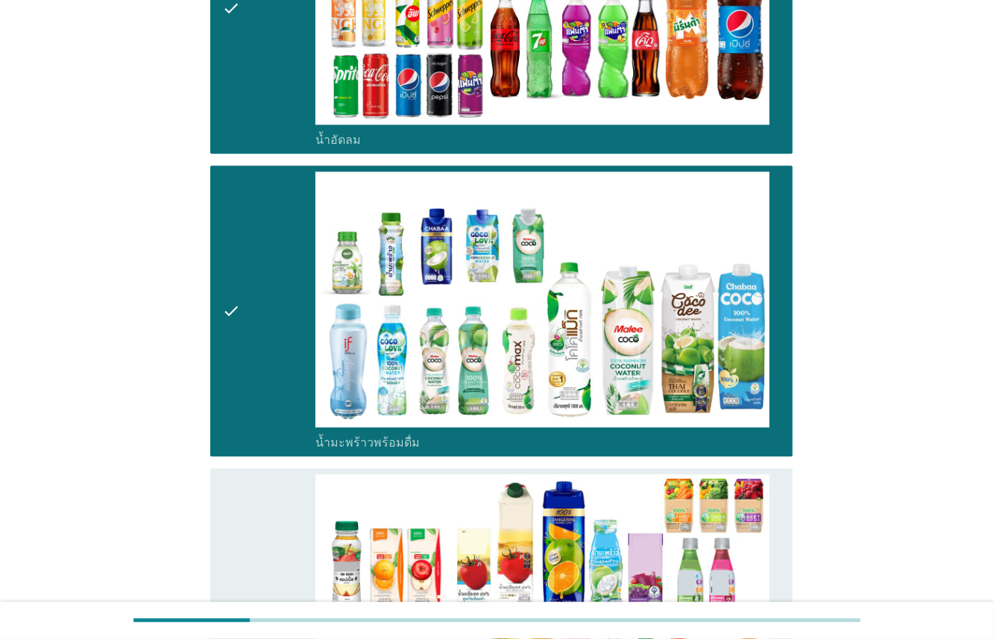
click at [265, 519] on div "check" at bounding box center [268, 613] width 93 height 279
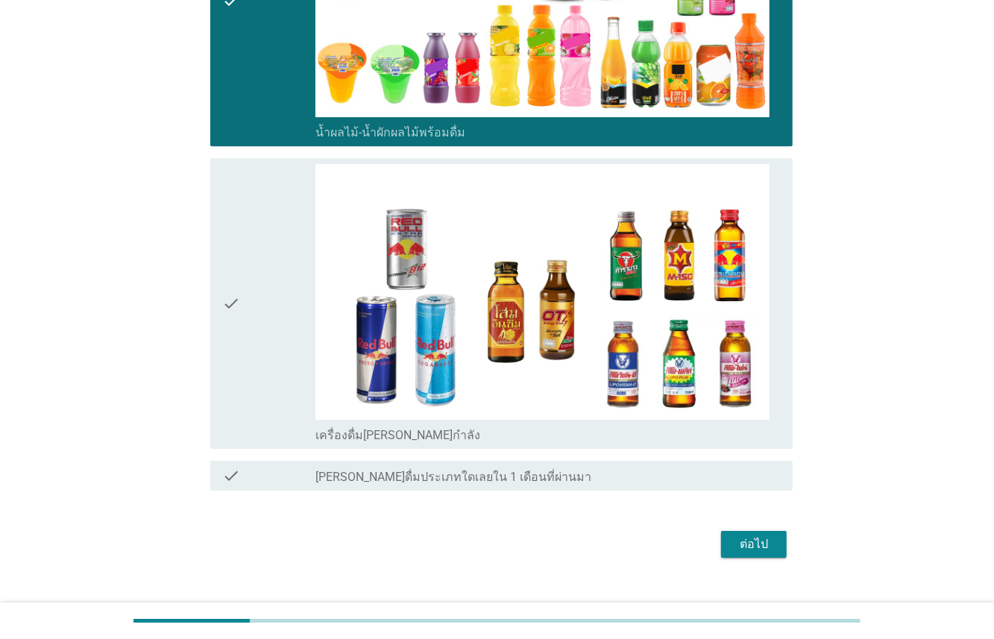
scroll to position [2439, 0]
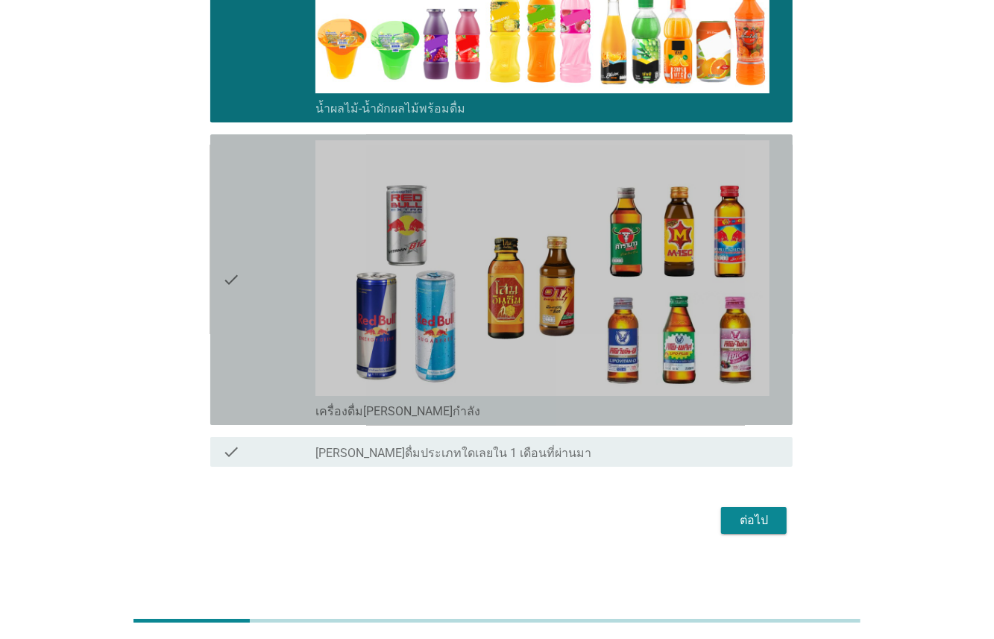
click at [303, 343] on div "check" at bounding box center [268, 279] width 93 height 279
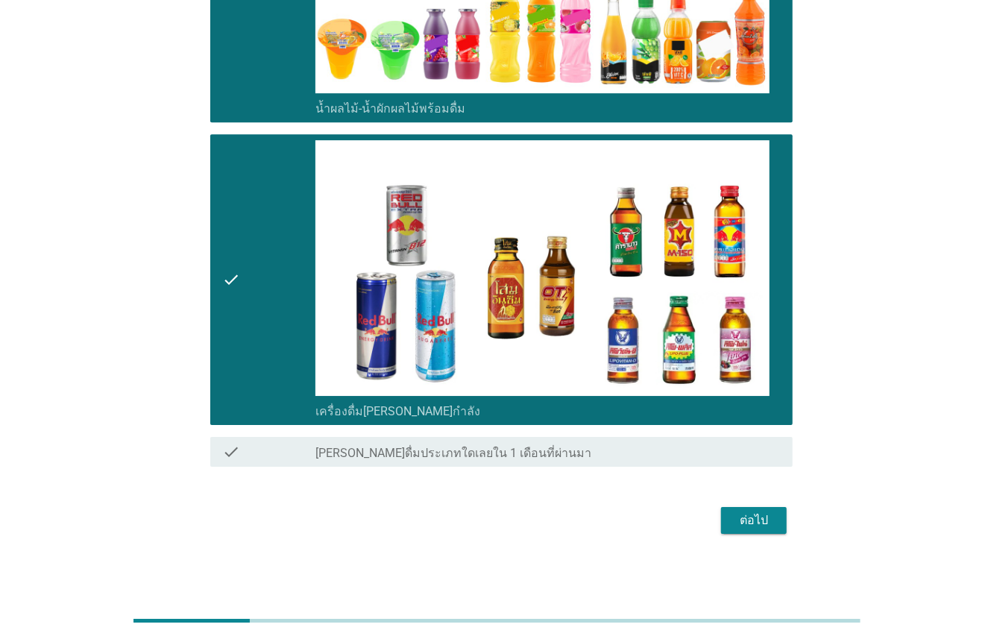
click at [740, 523] on div "ต่อไป" at bounding box center [754, 520] width 42 height 18
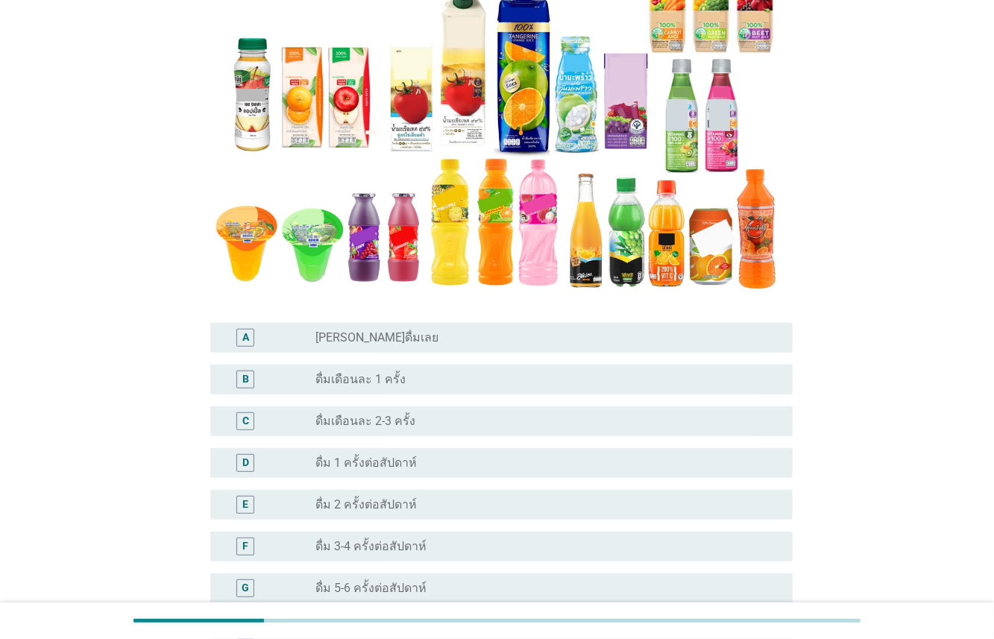
scroll to position [228, 0]
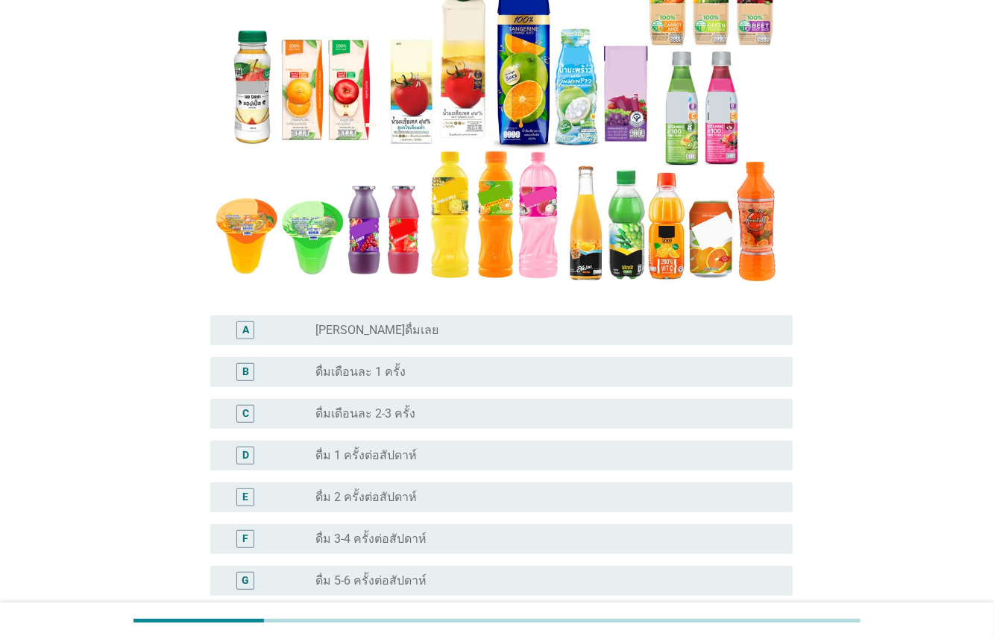
click at [379, 493] on label "ดื่ม 2 ครั้งต่อสัปดาห์" at bounding box center [365, 497] width 101 height 15
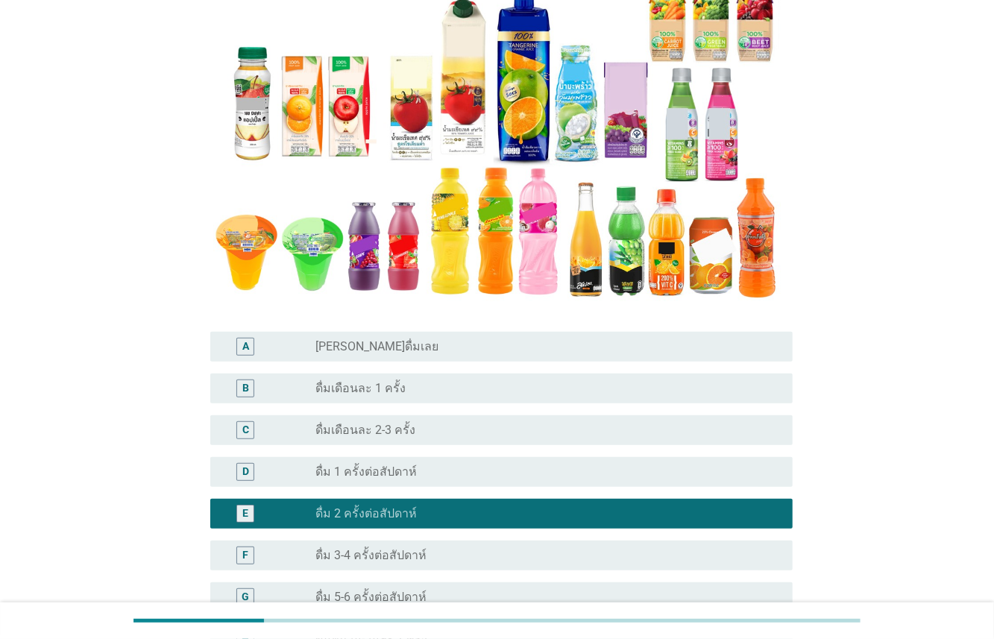
scroll to position [460, 0]
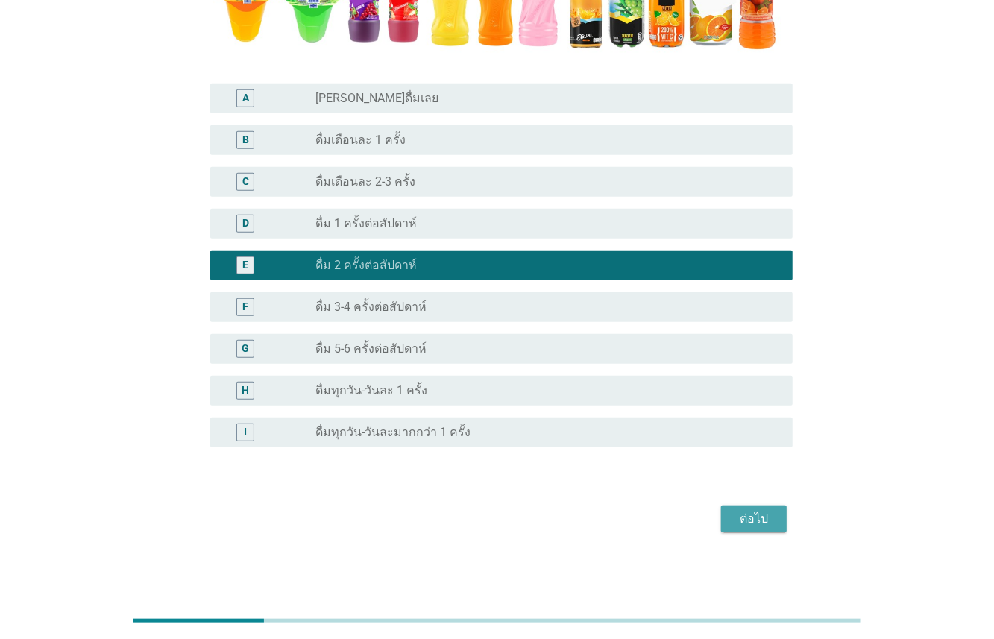
click at [767, 511] on div "ต่อไป" at bounding box center [754, 519] width 42 height 18
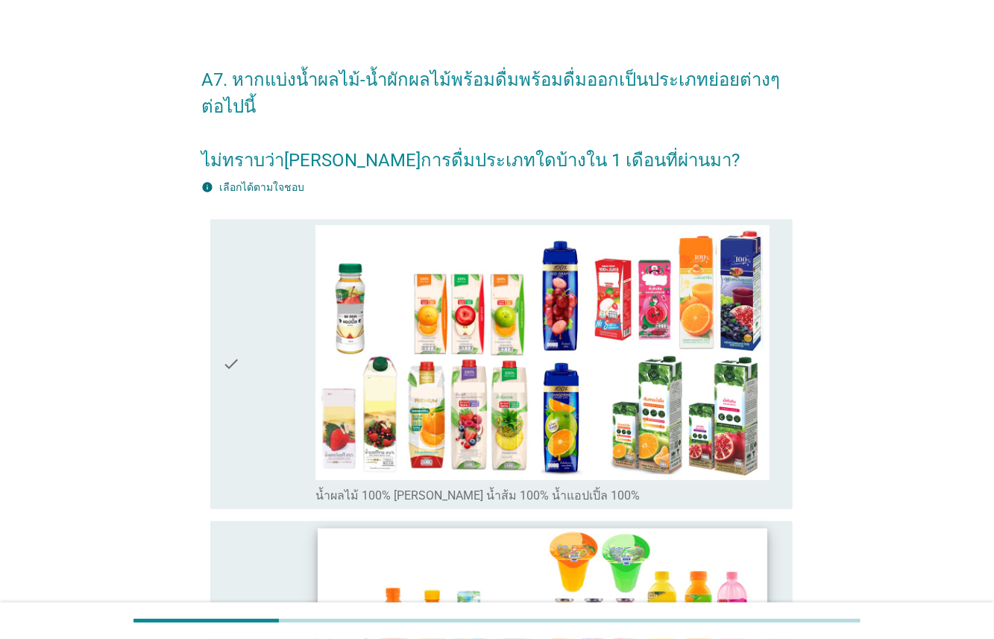
scroll to position [0, 0]
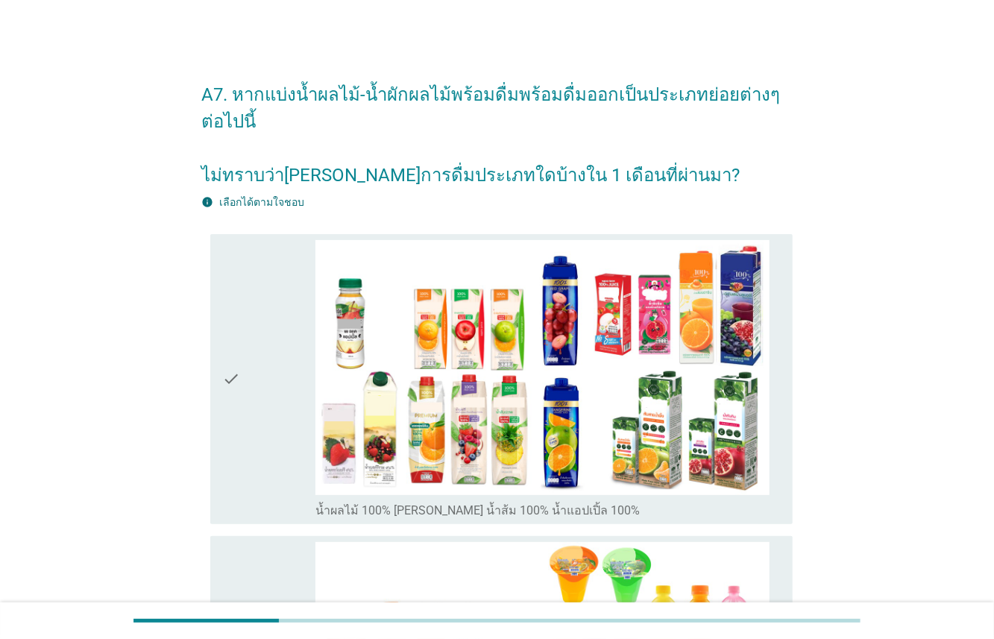
click at [277, 405] on div "check" at bounding box center [268, 379] width 93 height 279
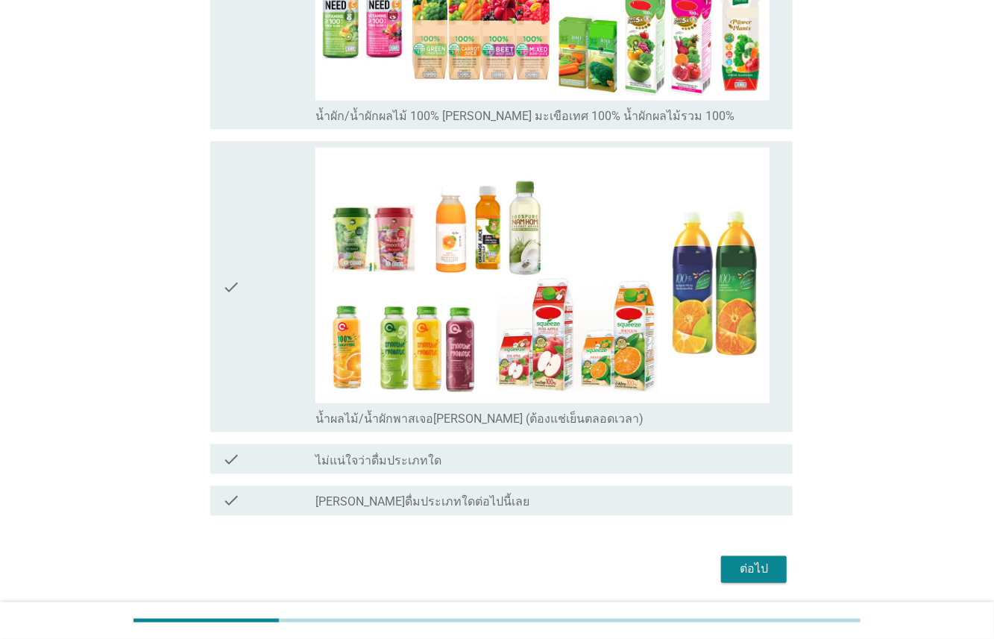
scroll to position [1037, 0]
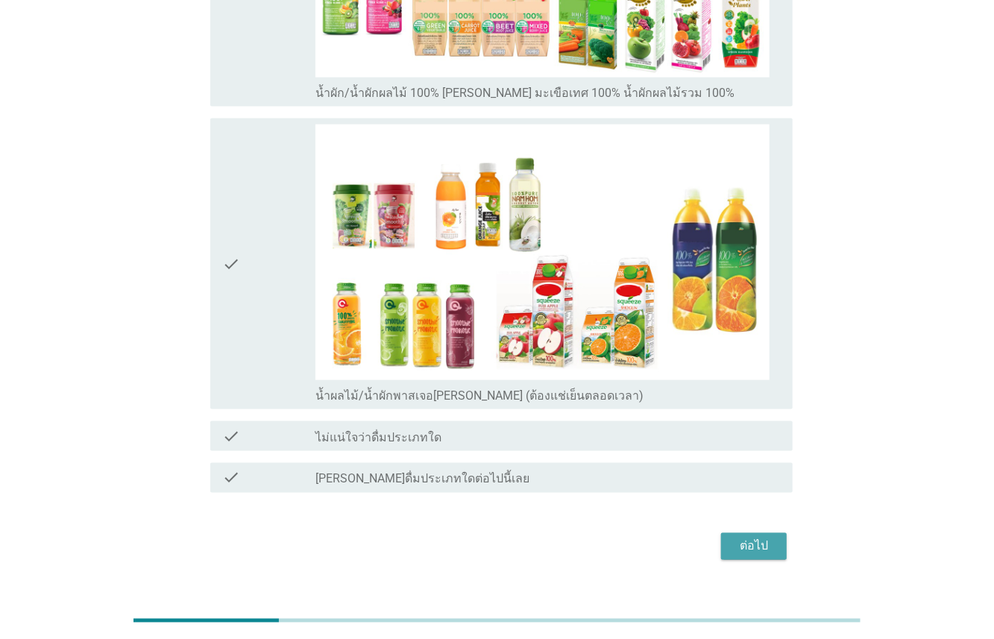
click at [733, 537] on div "ต่อไป" at bounding box center [754, 546] width 42 height 18
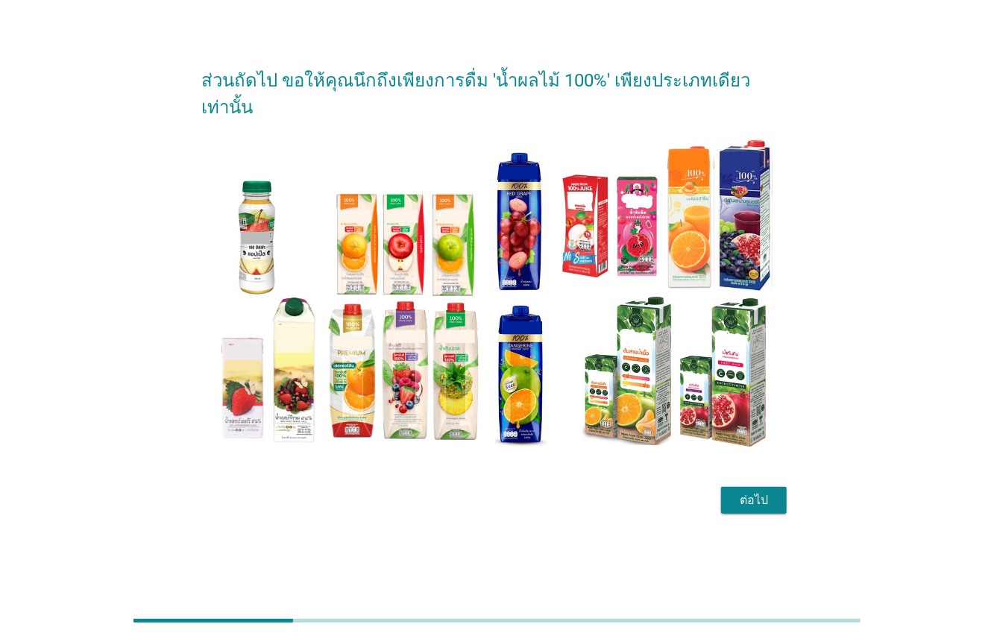
scroll to position [37, 0]
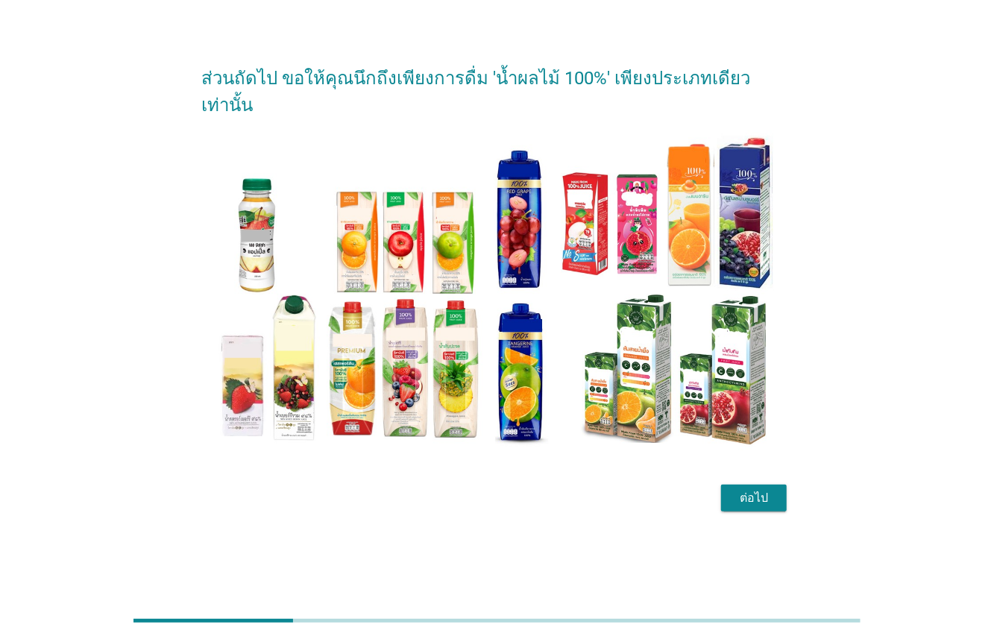
click at [728, 484] on button "ต่อไป" at bounding box center [754, 497] width 66 height 27
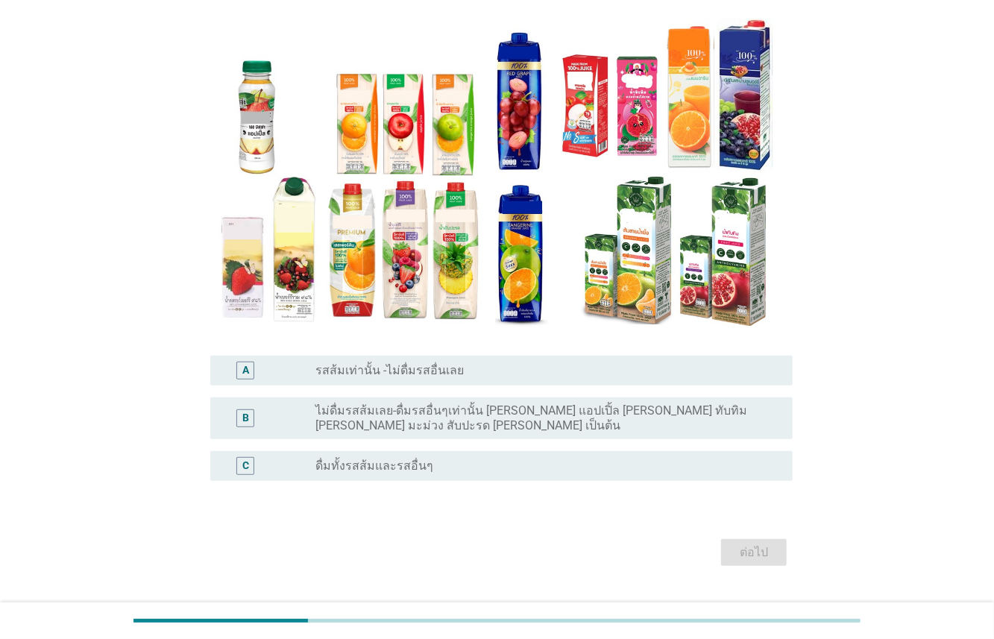
scroll to position [129, 0]
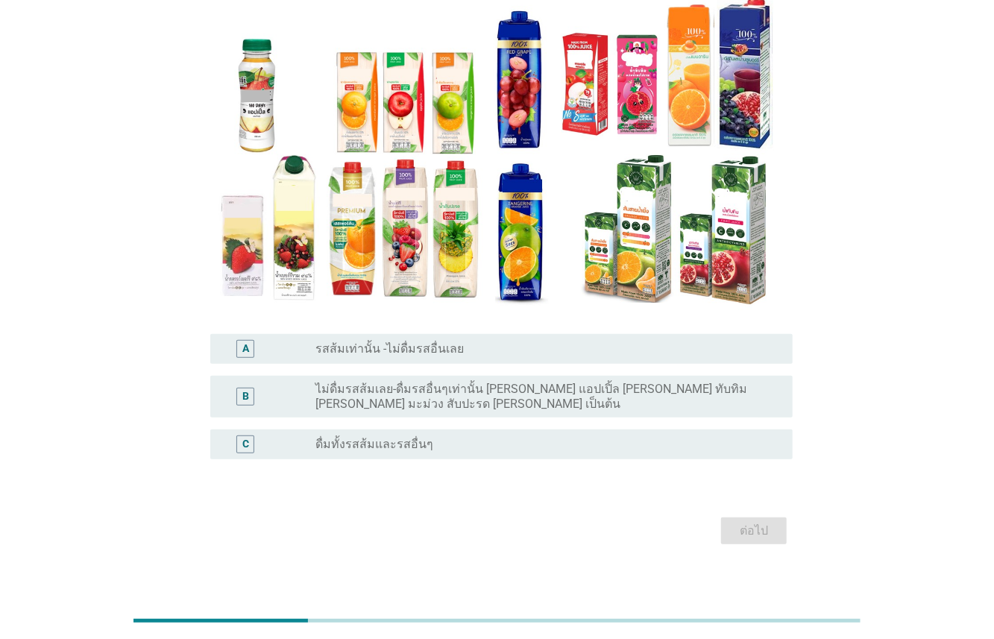
click at [434, 437] on div "radio_button_unchecked ดื่มทั้งรสส้มและรสอื่นๆ" at bounding box center [541, 444] width 453 height 15
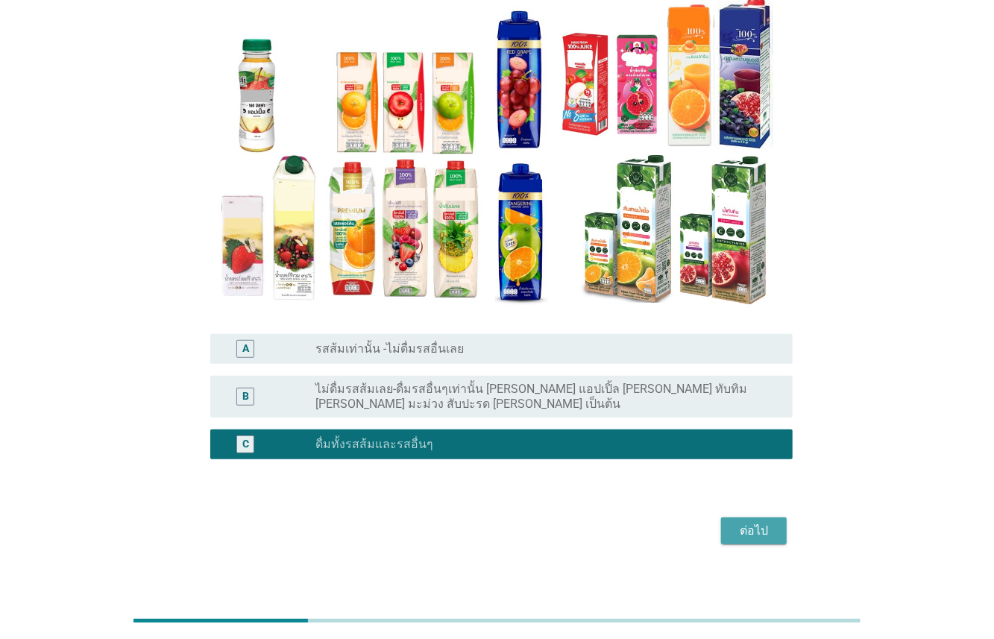
click at [746, 522] on div "ต่อไป" at bounding box center [754, 531] width 42 height 18
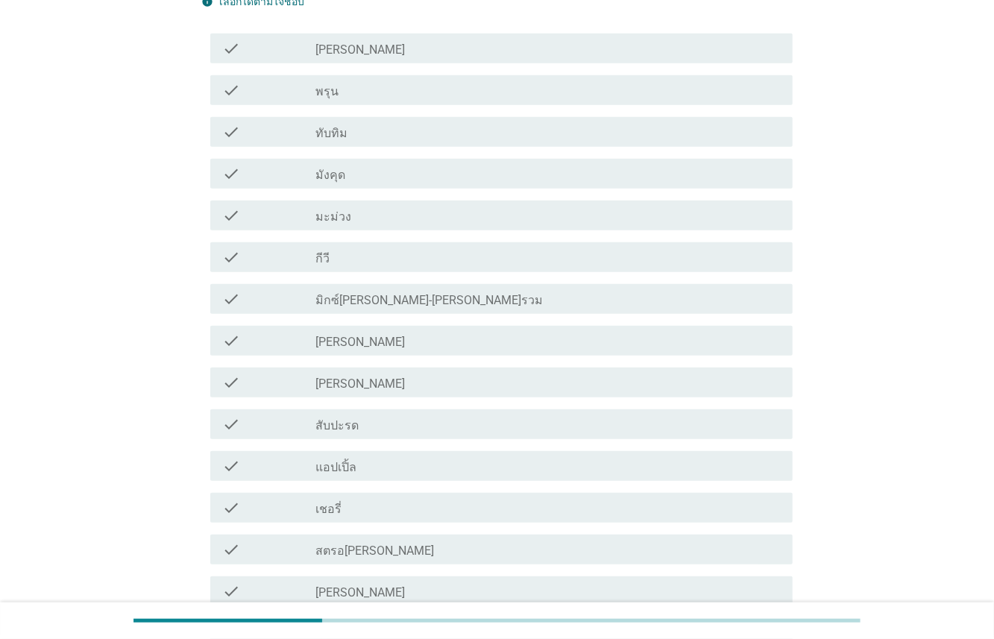
scroll to position [477, 0]
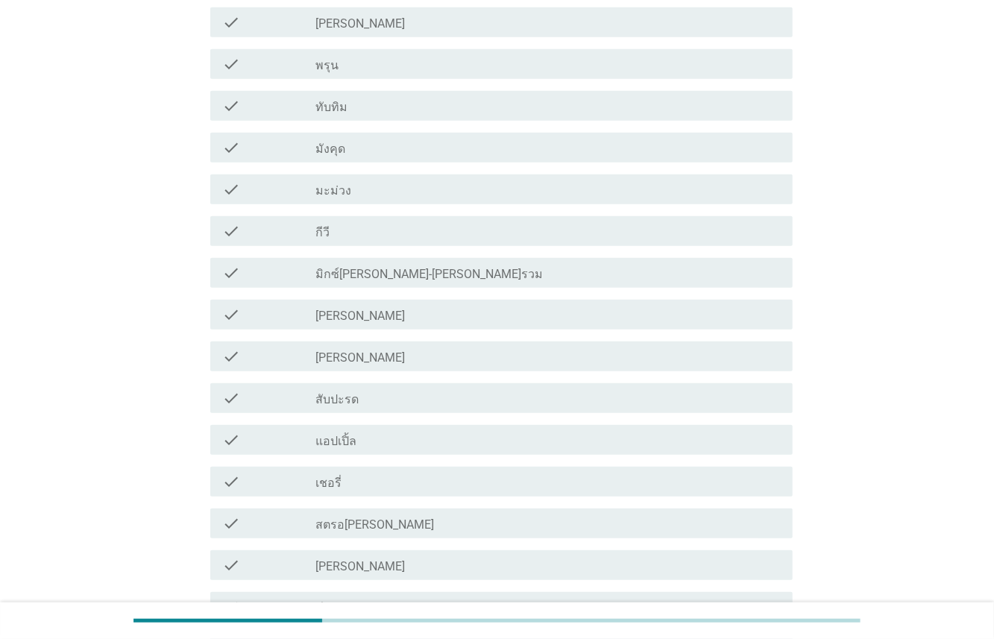
click at [360, 318] on div "check_box_outline_blank [PERSON_NAME]" at bounding box center [547, 315] width 465 height 18
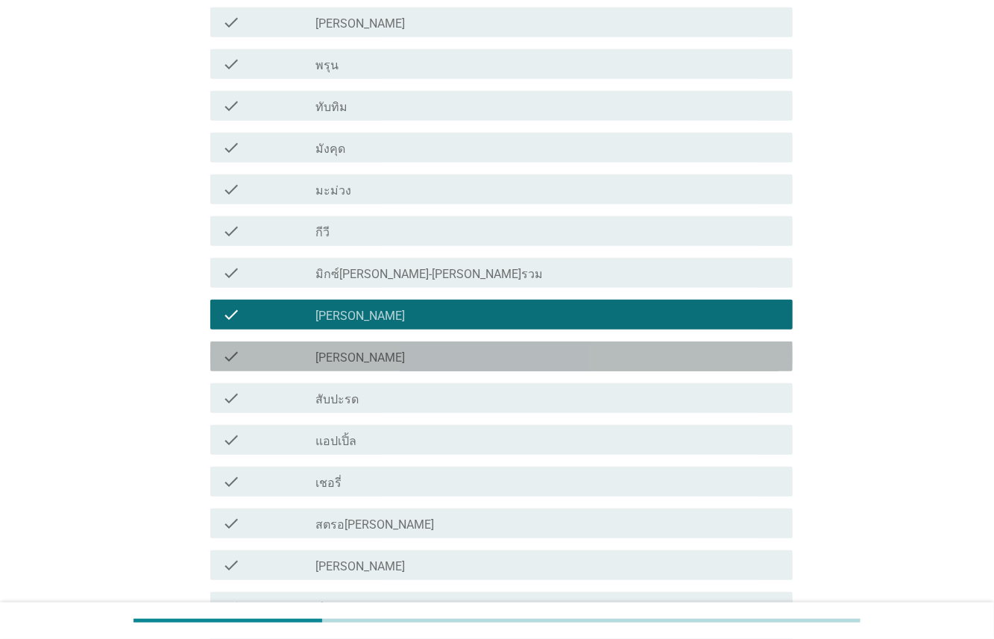
click at [360, 363] on div "check_box_outline_blank [PERSON_NAME]" at bounding box center [547, 356] width 465 height 18
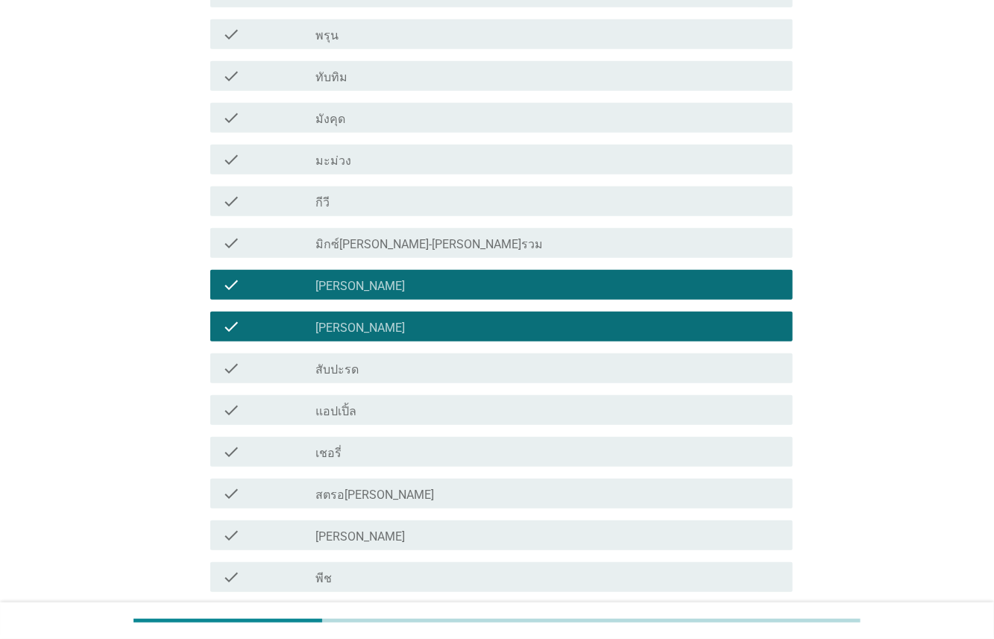
scroll to position [508, 0]
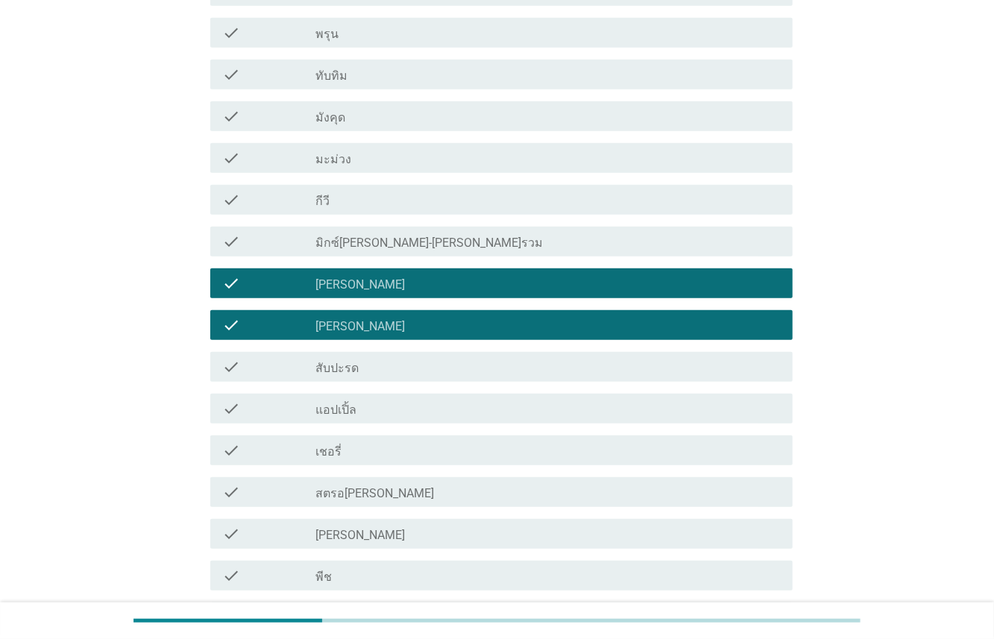
click at [347, 411] on label "แอปเปิ้ล" at bounding box center [335, 409] width 41 height 15
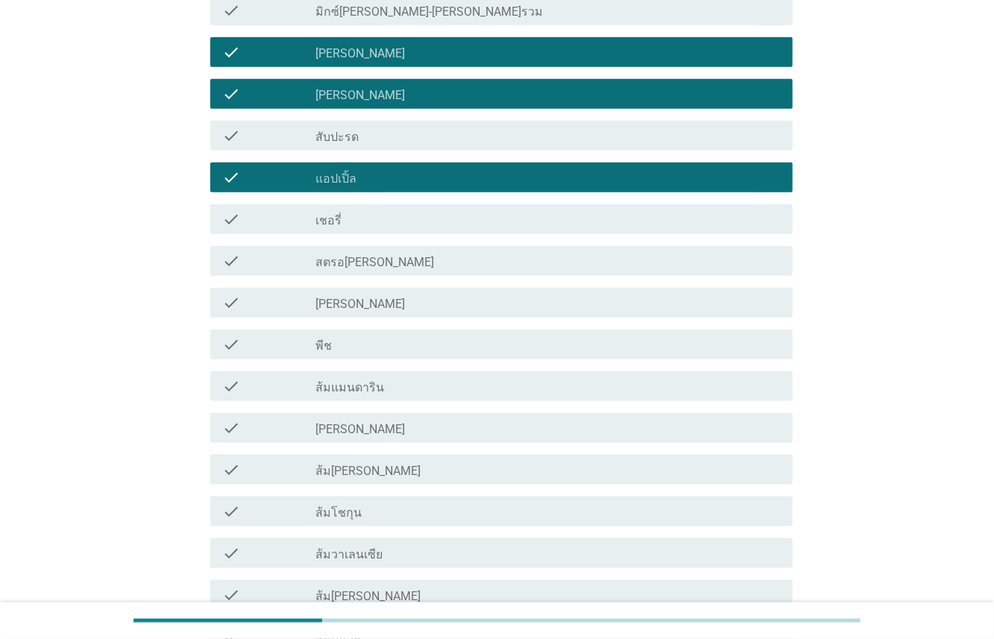
scroll to position [746, 0]
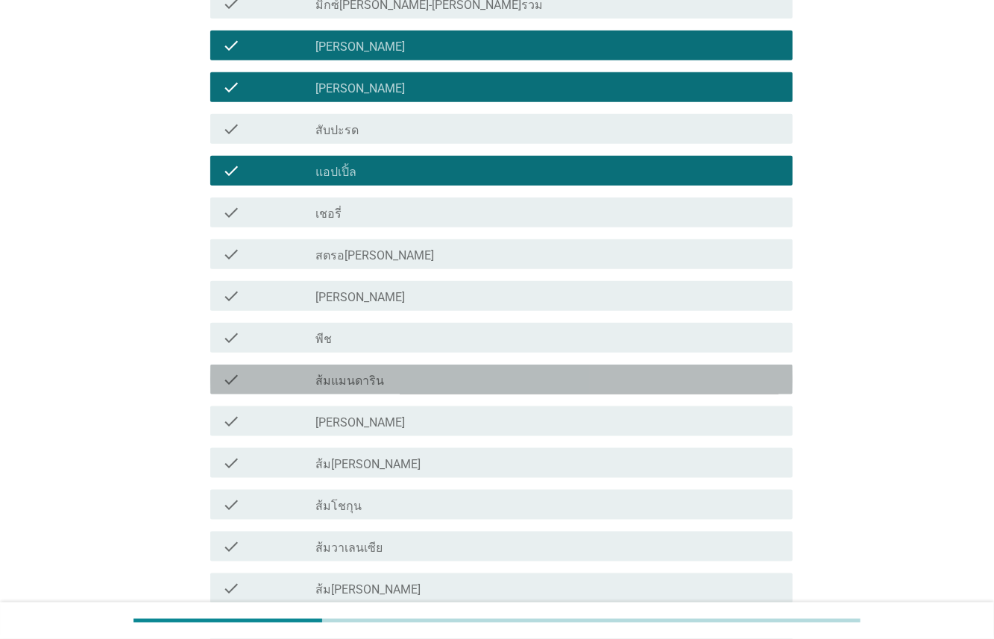
click at [397, 379] on div "check_box_outline_blank ส้มแมนดาริน" at bounding box center [547, 379] width 465 height 18
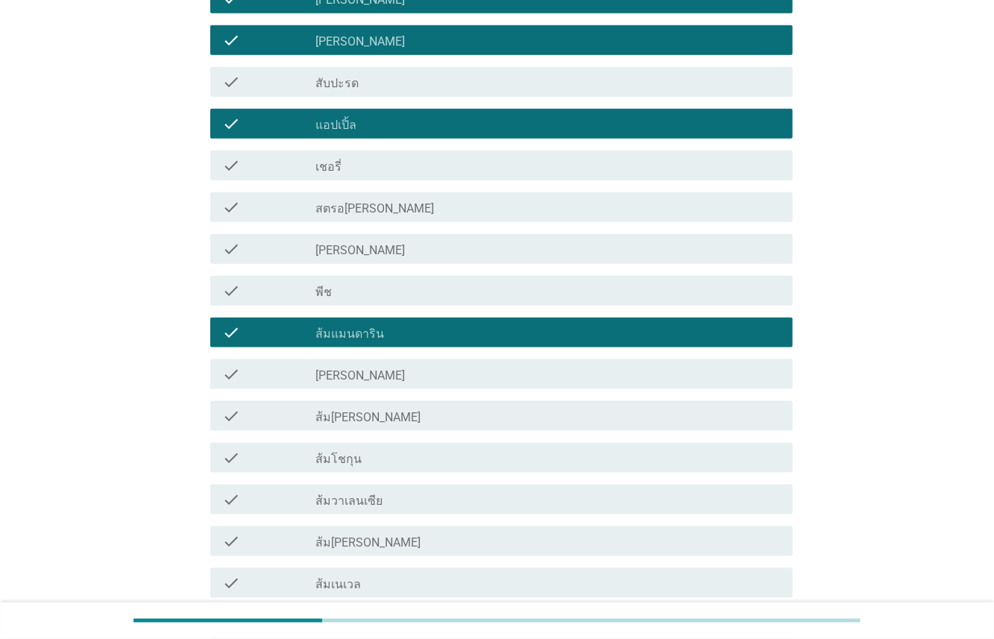
scroll to position [817, 0]
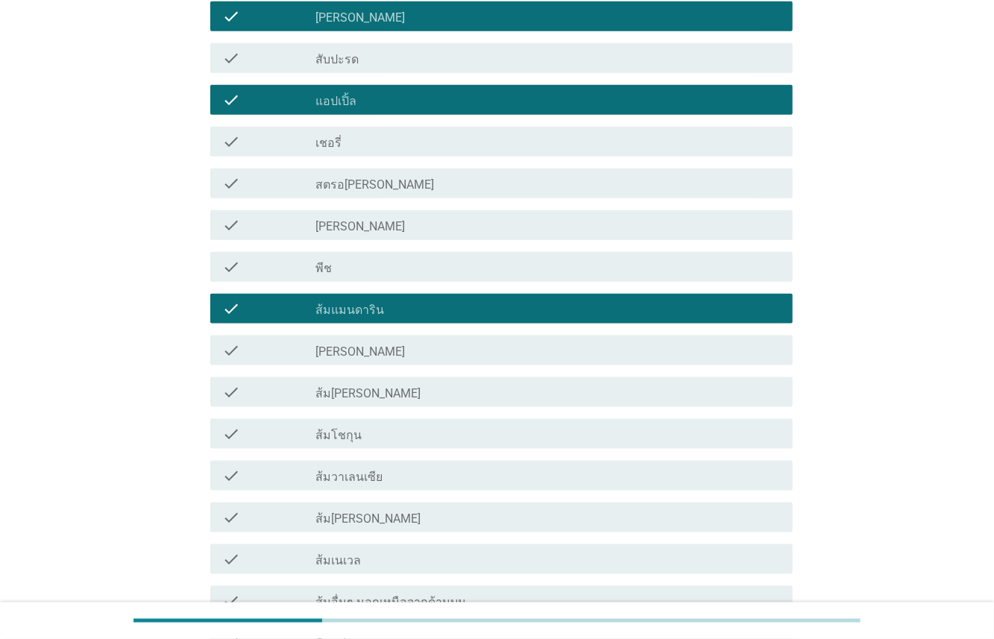
click at [395, 359] on div "check_box_outline_blank [PERSON_NAME]" at bounding box center [547, 350] width 465 height 18
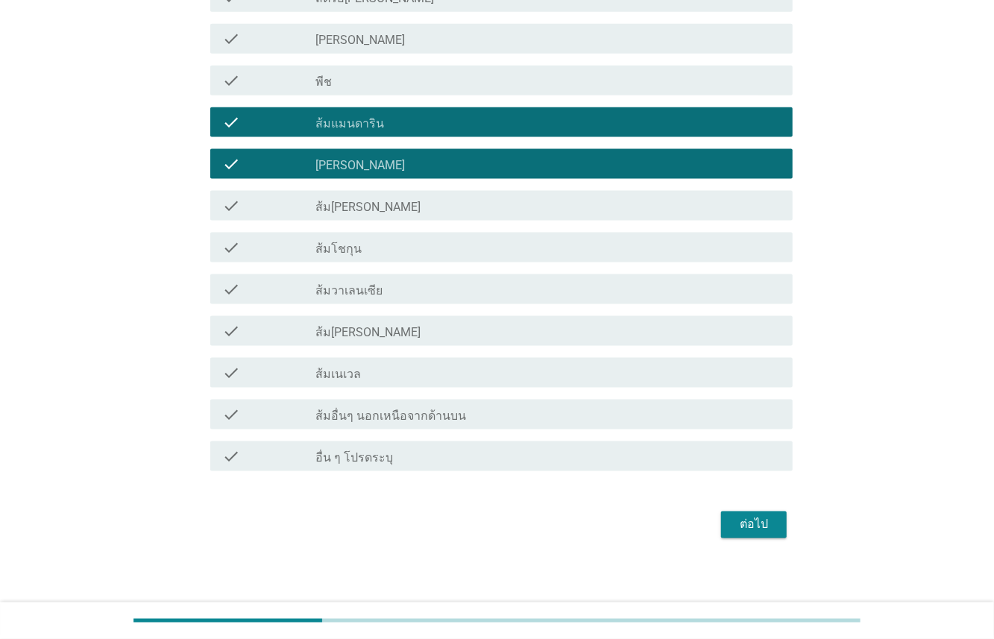
scroll to position [1008, 0]
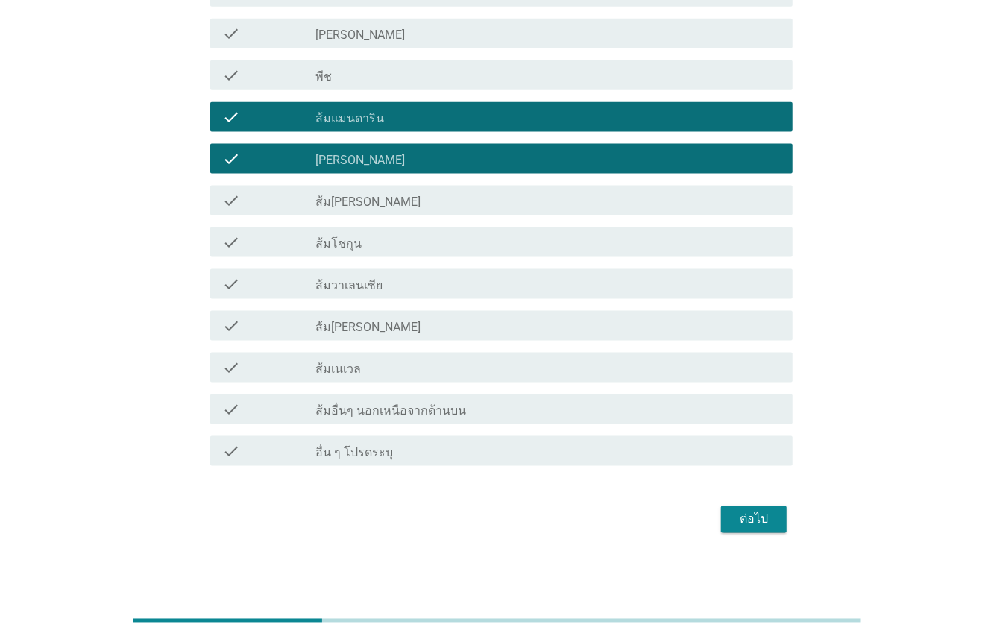
click at [739, 514] on div "ต่อไป" at bounding box center [754, 520] width 42 height 18
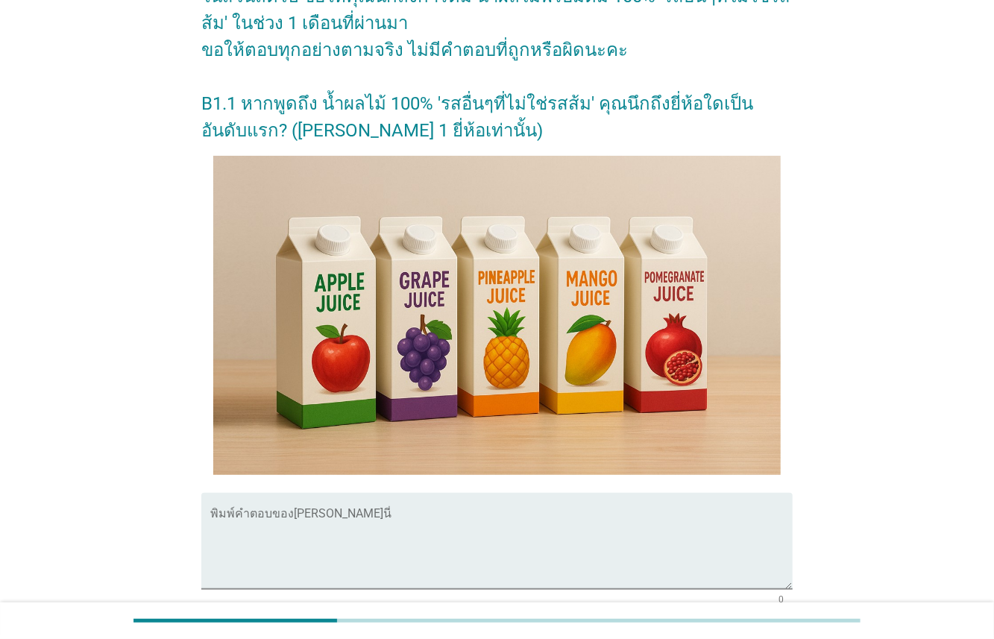
scroll to position [291, 0]
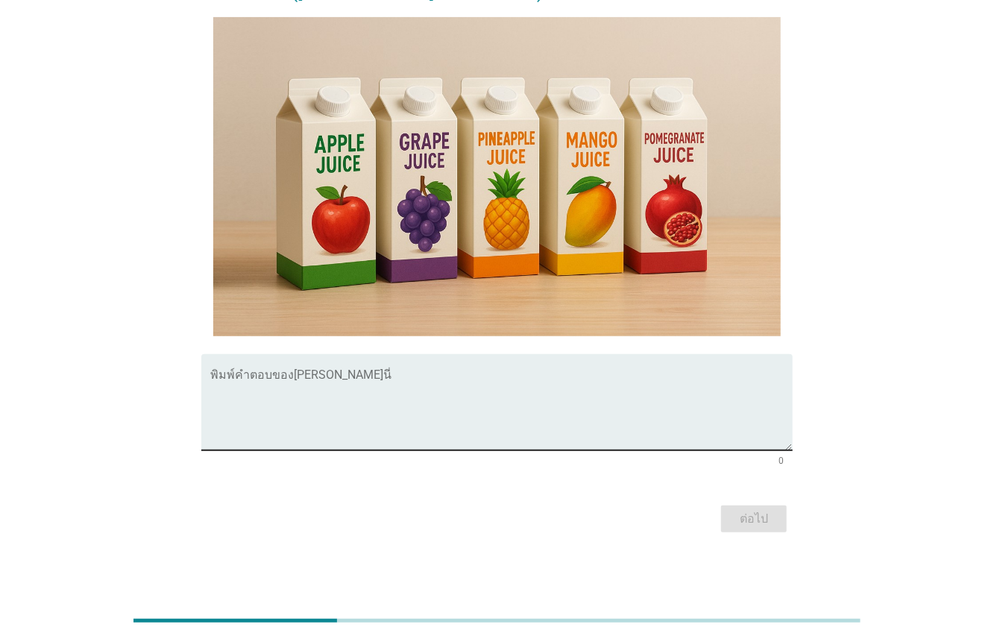
click at [280, 417] on textarea "พิมพ์คำตอบของคุณ ที่นี่" at bounding box center [501, 411] width 582 height 78
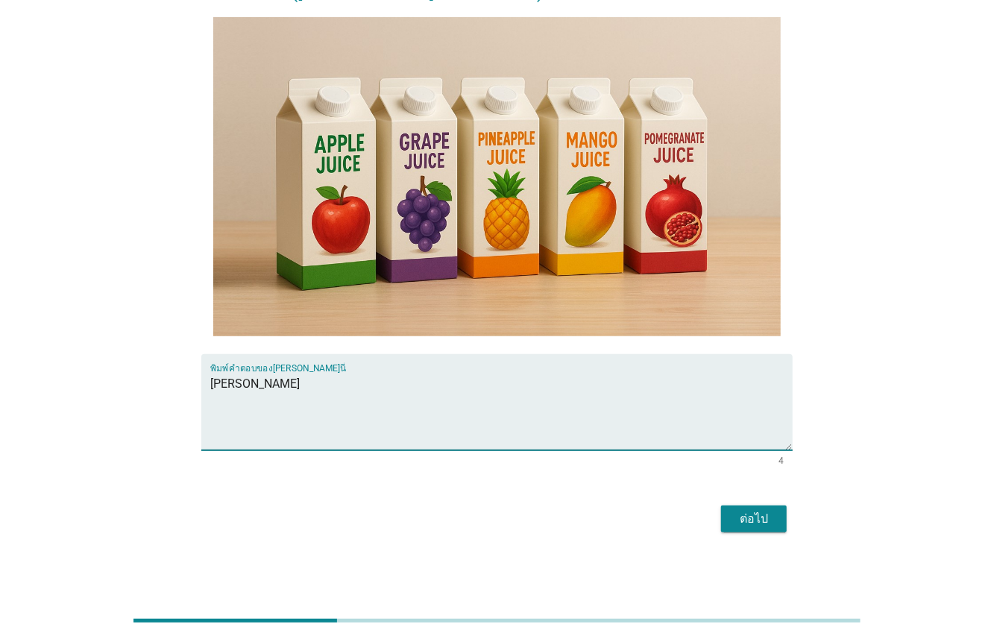
type textarea "[PERSON_NAME]"
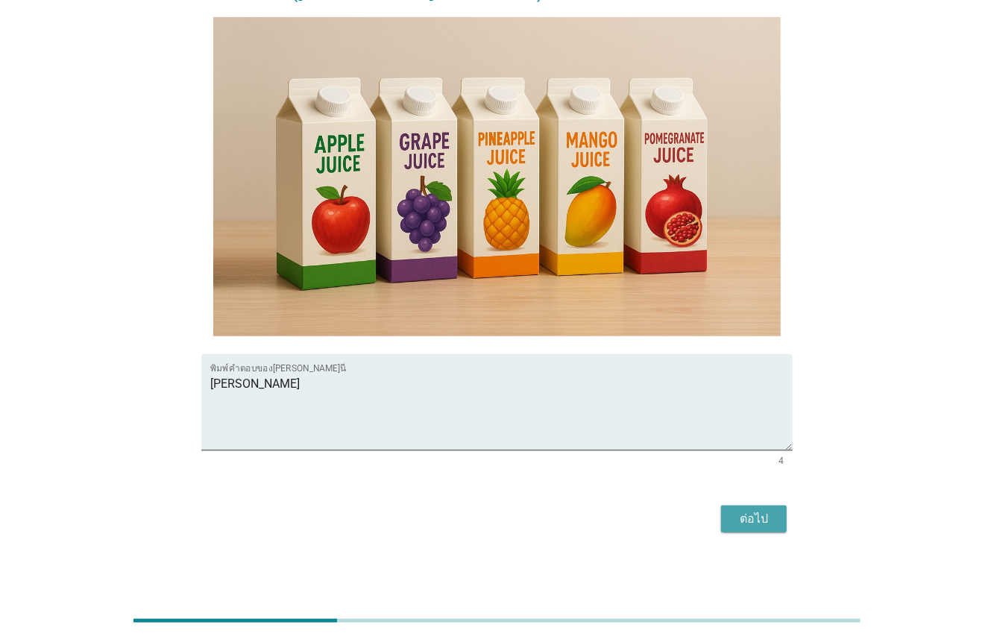
click at [751, 528] on button "ต่อไป" at bounding box center [754, 518] width 66 height 27
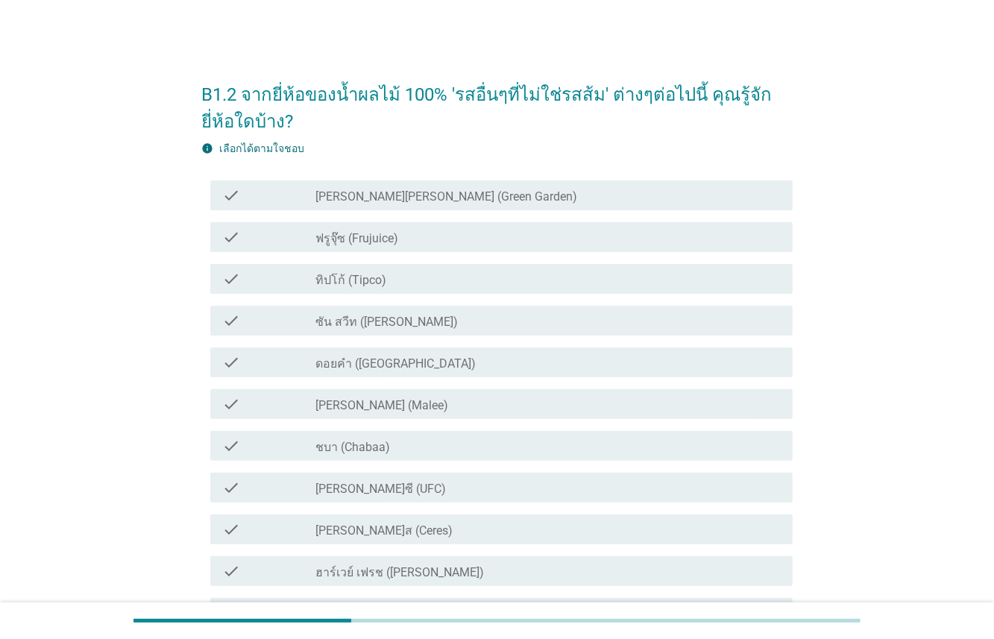
click at [414, 275] on div "check_box_outline_blank ทิปโก้ (Tipco)" at bounding box center [547, 279] width 465 height 18
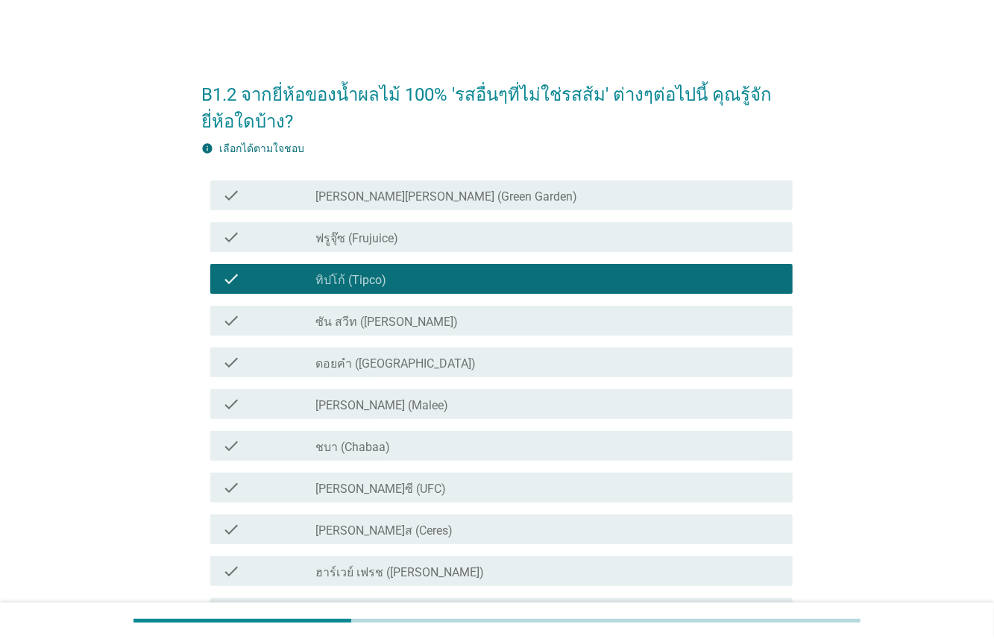
click at [391, 403] on div "check_box_outline_blank [PERSON_NAME] (Malee)" at bounding box center [547, 404] width 465 height 18
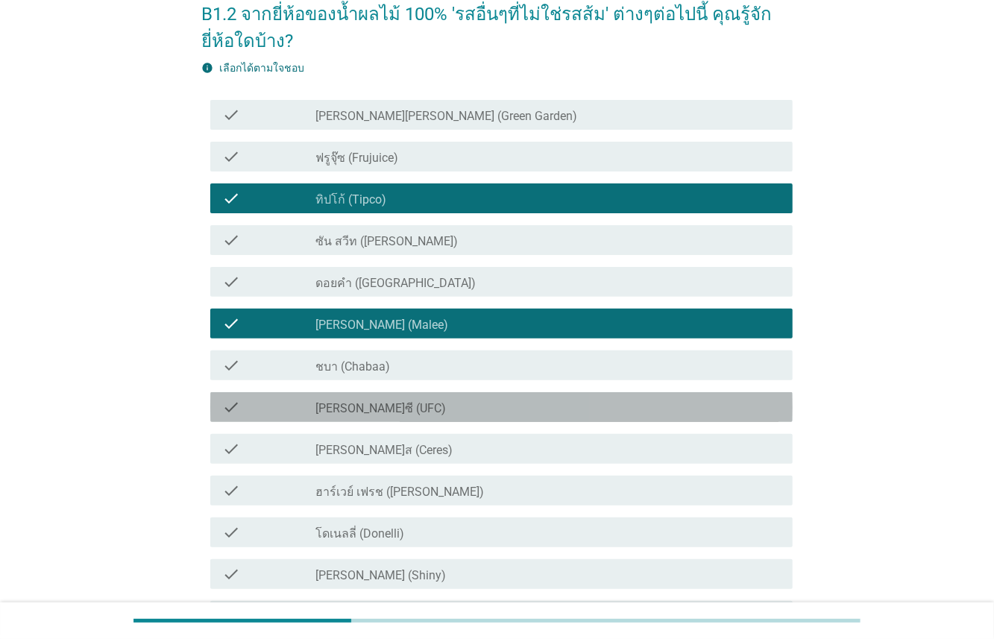
click at [394, 404] on div "check_box_outline_blank [PERSON_NAME]ซี (UFC)" at bounding box center [547, 407] width 465 height 18
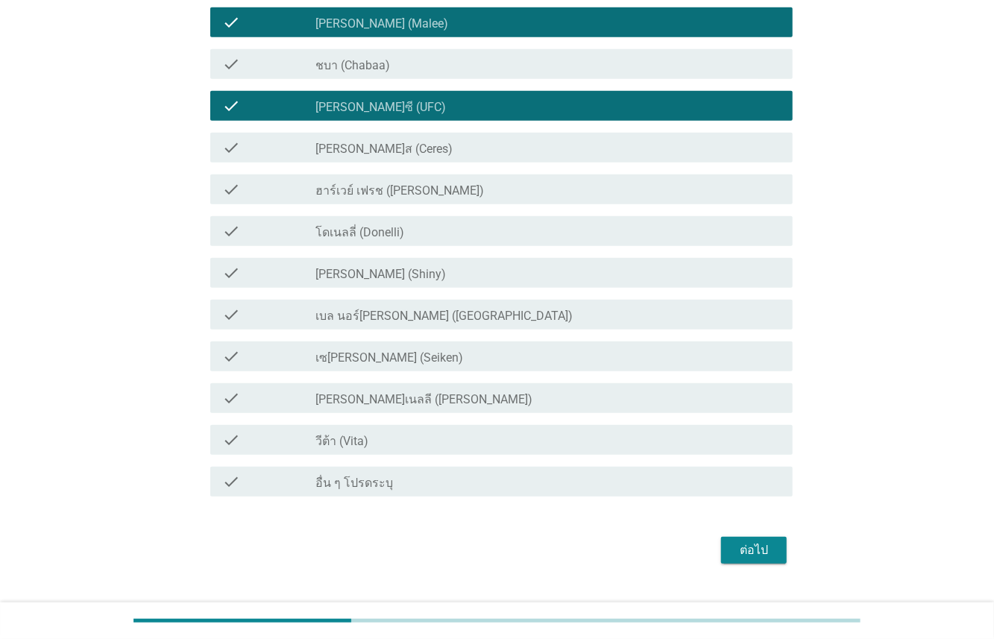
scroll to position [388, 0]
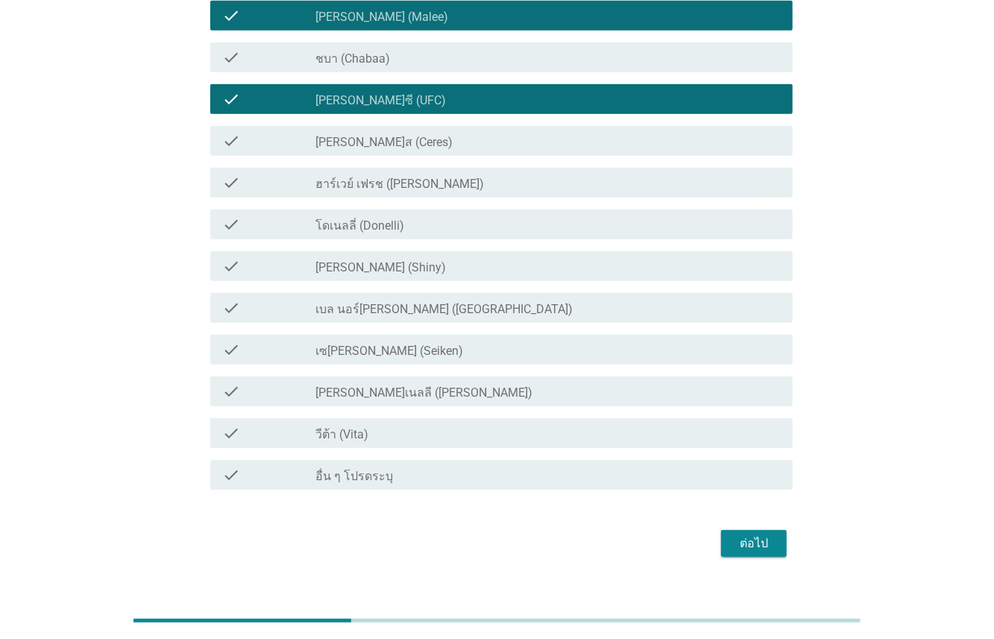
click at [740, 553] on button "ต่อไป" at bounding box center [754, 543] width 66 height 27
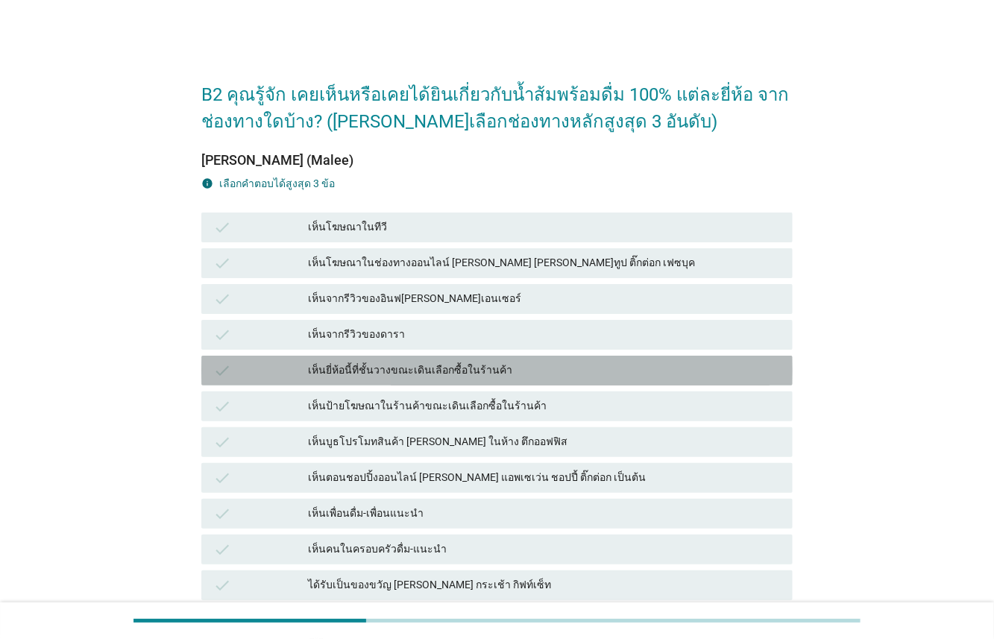
click at [465, 375] on div "เห็นยี่ห้อนี้ที่ชั้นวางขณะเดินเลือกซื้อในร้านค้า" at bounding box center [544, 370] width 473 height 18
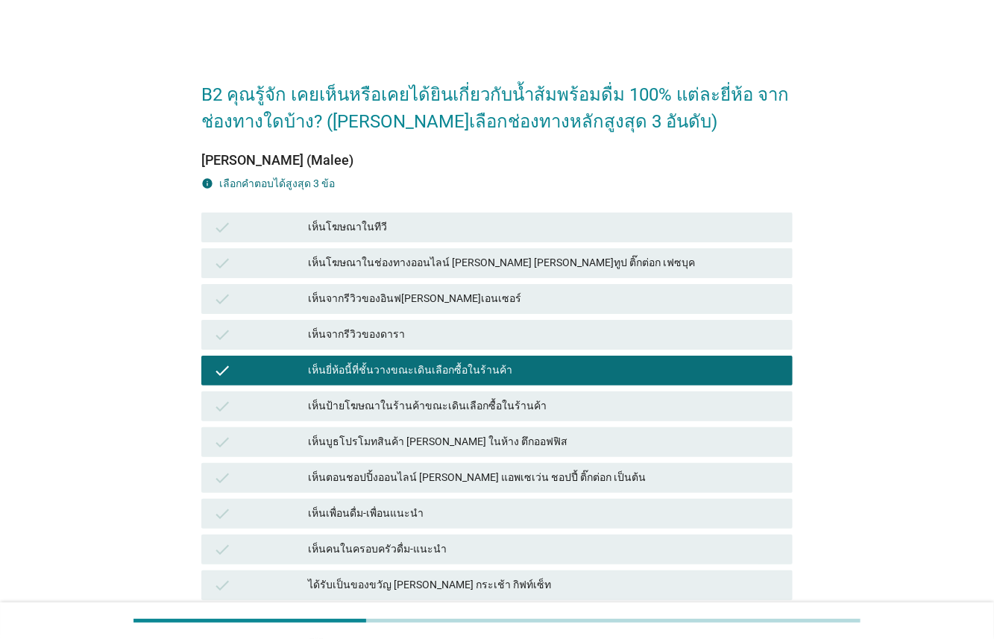
click at [446, 259] on div "เห็นโฆษณาในช่องทางออนไลน์ [PERSON_NAME] [PERSON_NAME]ทูป ติ๊กต่อก เฟซบุค" at bounding box center [544, 263] width 473 height 18
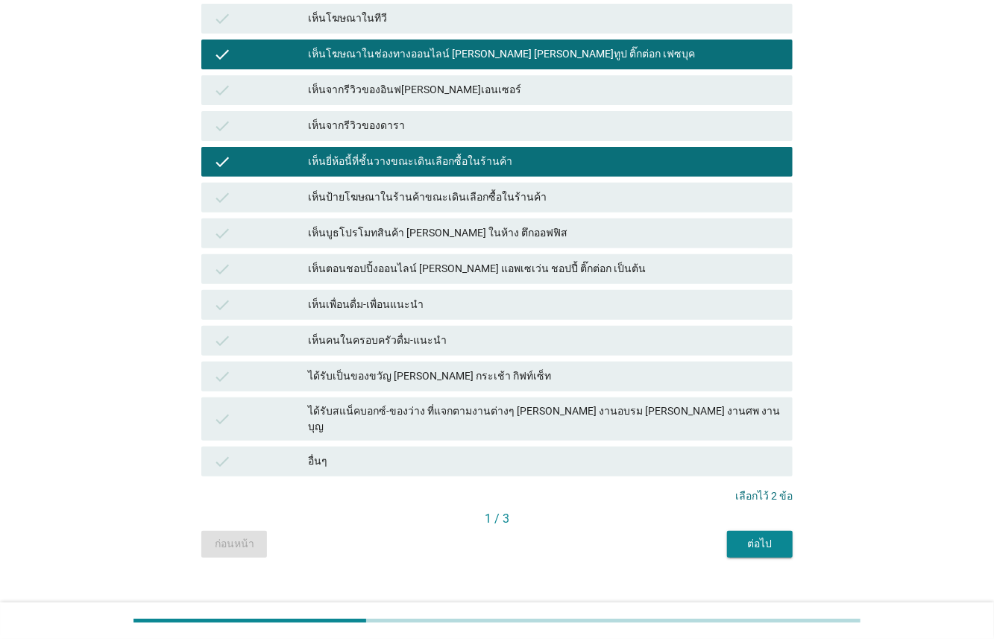
scroll to position [215, 0]
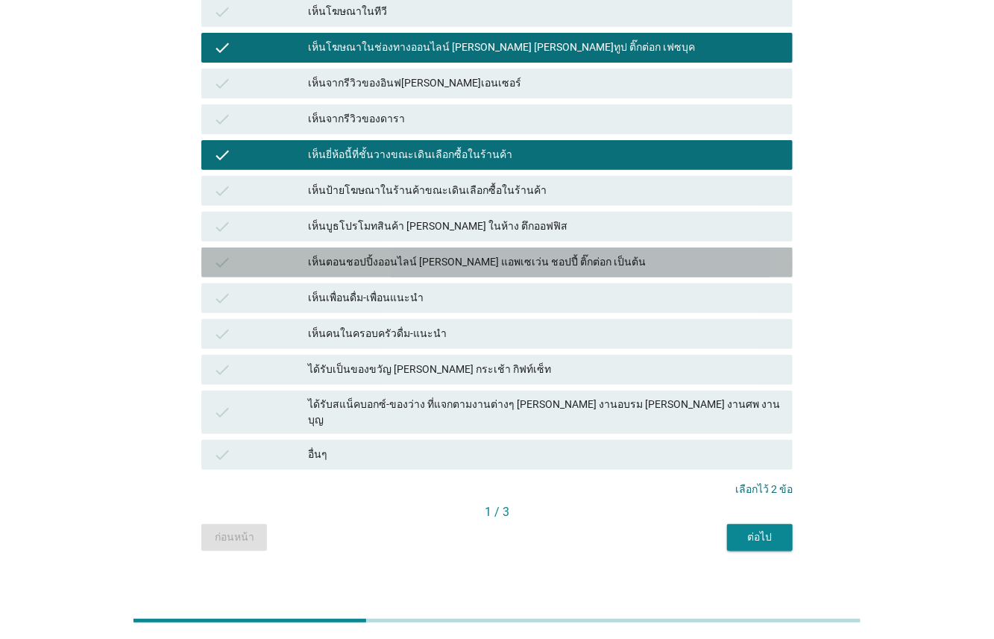
drag, startPoint x: 479, startPoint y: 256, endPoint x: 677, endPoint y: 399, distance: 244.9
click at [485, 260] on div "เห็นตอนชอปปิ้งออนไลน์ [PERSON_NAME] แอพเซเว่น ชอปปี้ ติ๊กต่อก เป็นต้น" at bounding box center [544, 262] width 473 height 18
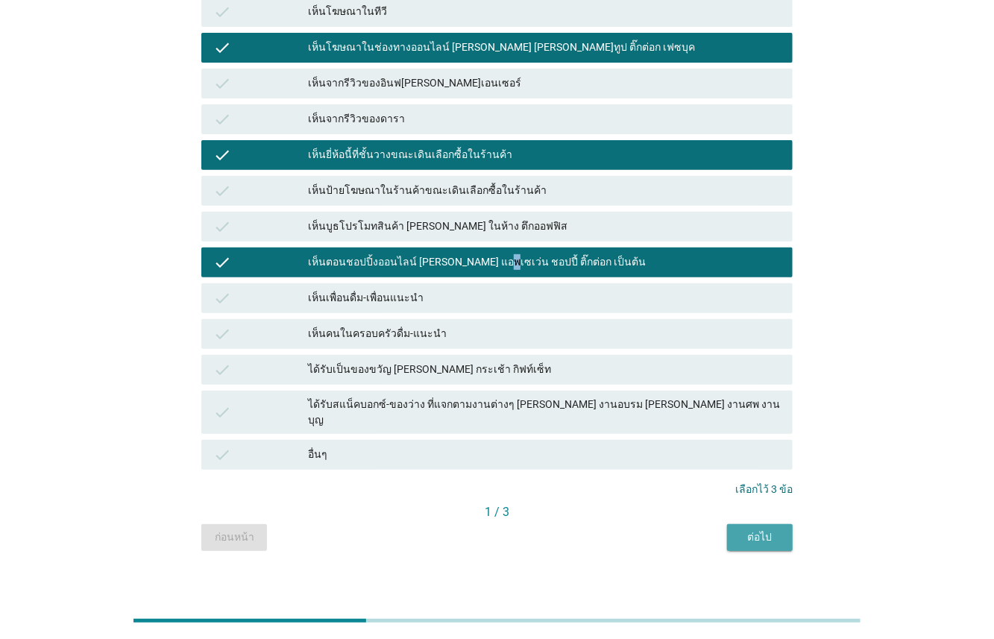
click at [768, 529] on div "ต่อไป" at bounding box center [760, 537] width 42 height 16
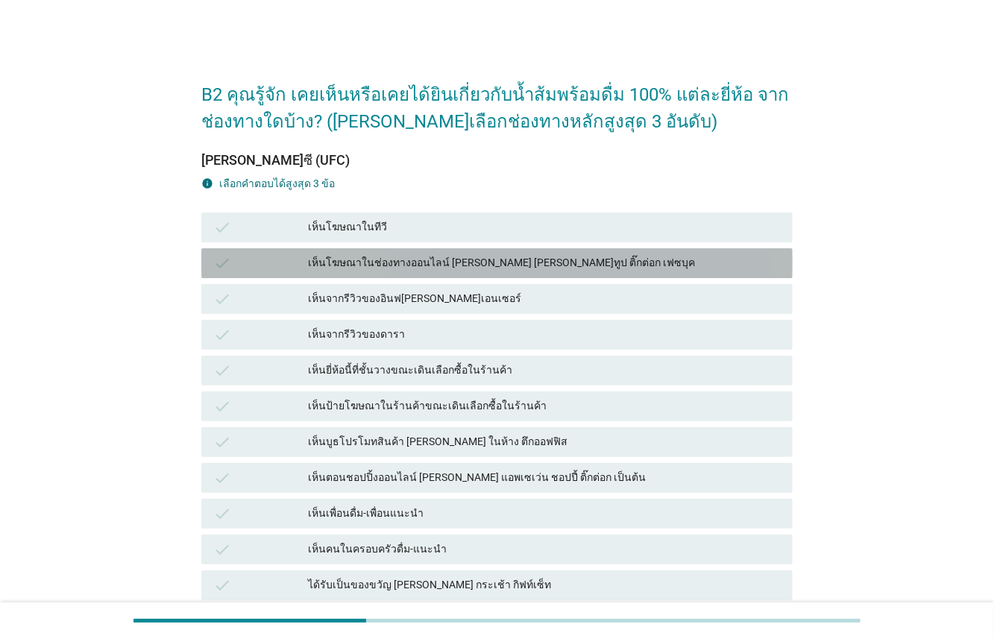
click at [368, 270] on div "เห็นโฆษณาในช่องทางออนไลน์ [PERSON_NAME] [PERSON_NAME]ทูป ติ๊กต่อก เฟซบุค" at bounding box center [544, 263] width 473 height 18
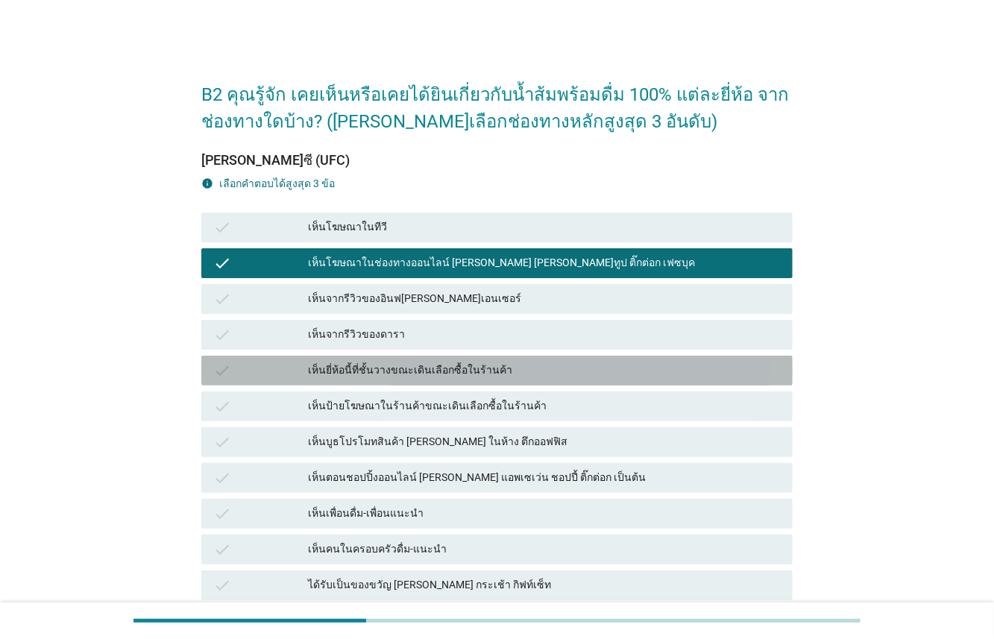
click at [399, 370] on div "เห็นยี่ห้อนี้ที่ชั้นวางขณะเดินเลือกซื้อในร้านค้า" at bounding box center [544, 370] width 473 height 18
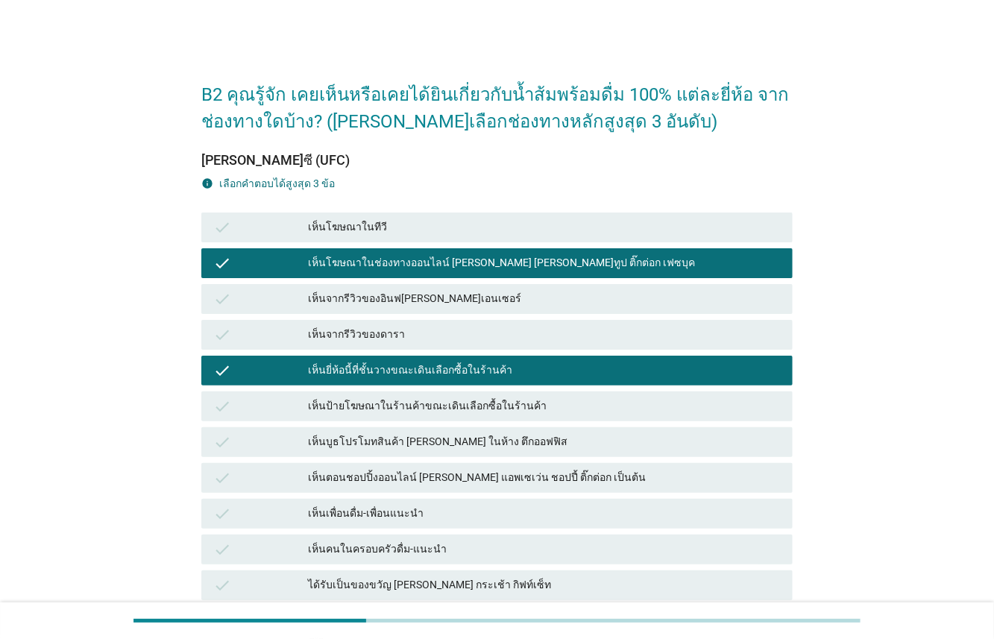
click at [391, 477] on div "เห็นตอนชอปปิ้งออนไลน์ [PERSON_NAME] แอพเซเว่น ชอปปี้ ติ๊กต่อก เป็นต้น" at bounding box center [544, 478] width 473 height 18
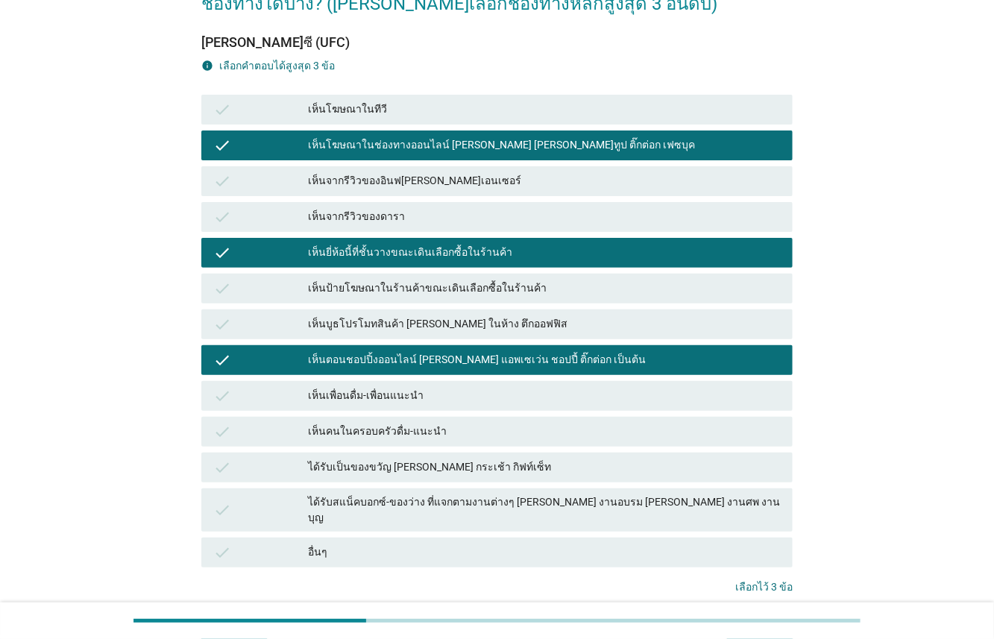
scroll to position [195, 0]
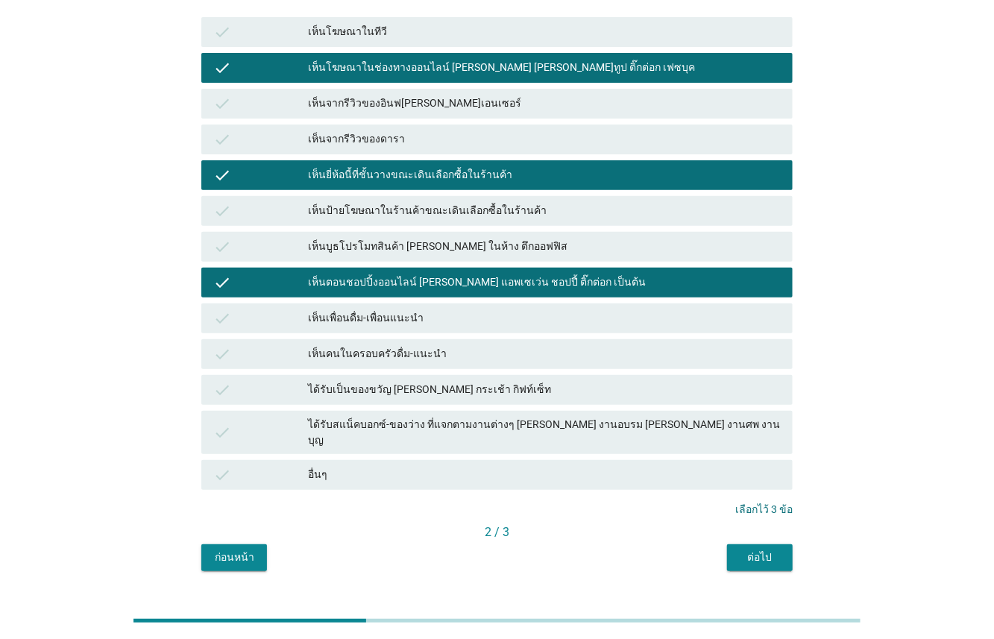
click at [778, 558] on div "B2 คุณรู้จัก เคยเห็นหรือเคยได้ยินเกี่ยวกับน้ำส้มพร้อมดื่ม 100% แต่ละยี่ห้อ จากช…" at bounding box center [496, 221] width 615 height 724
click at [773, 549] on div "ต่อไป" at bounding box center [760, 557] width 42 height 16
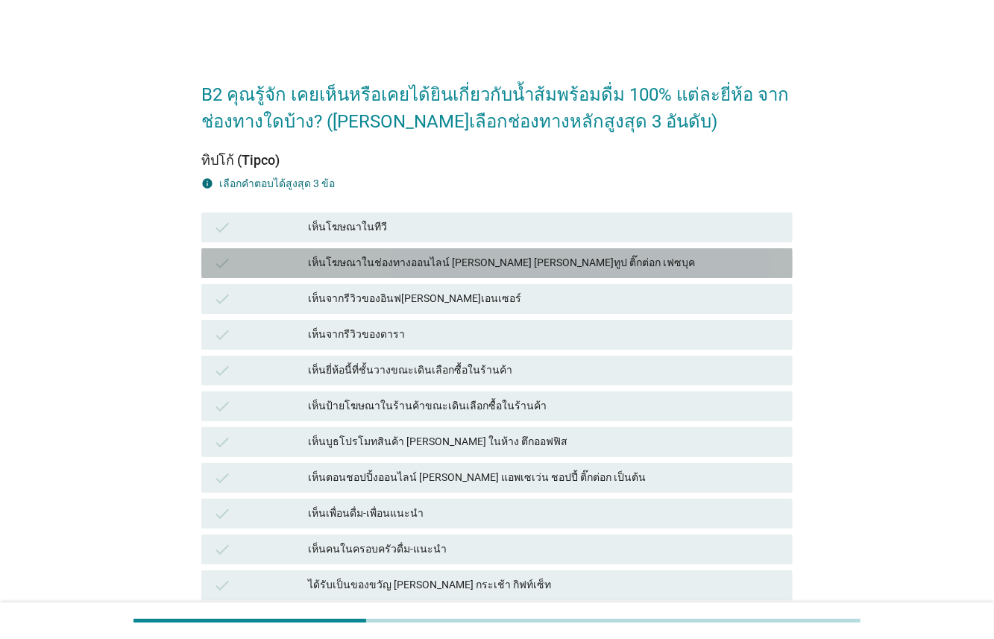
click at [389, 261] on div "เห็นโฆษณาในช่องทางออนไลน์ [PERSON_NAME] [PERSON_NAME]ทูป ติ๊กต่อก เฟซบุค" at bounding box center [544, 263] width 473 height 18
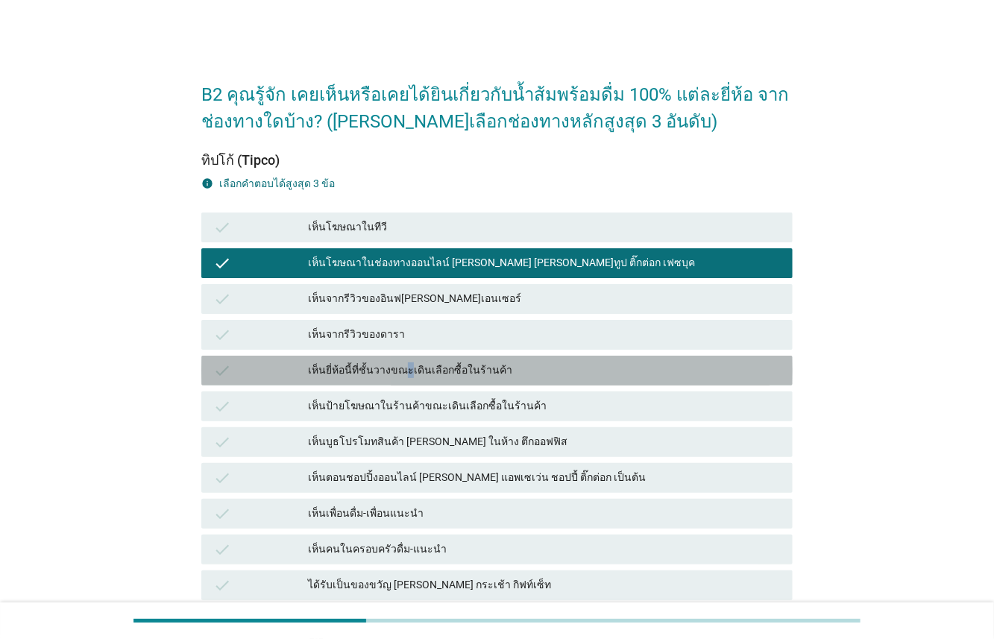
click at [400, 376] on div "เห็นยี่ห้อนี้ที่ชั้นวางขณะเดินเลือกซื้อในร้านค้า" at bounding box center [544, 370] width 473 height 18
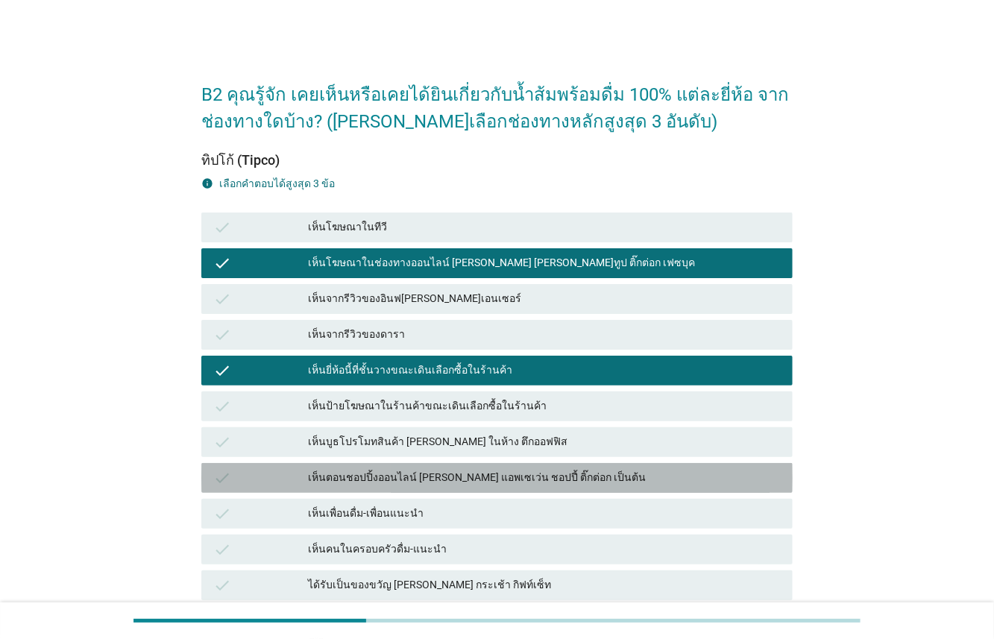
click at [423, 489] on div "check เห็นตอนชอปปิ้งออนไลน์ [PERSON_NAME] แอพเซเว่น ชอปปี้ ติ๊กต่อก เป็นต้น" at bounding box center [496, 478] width 591 height 30
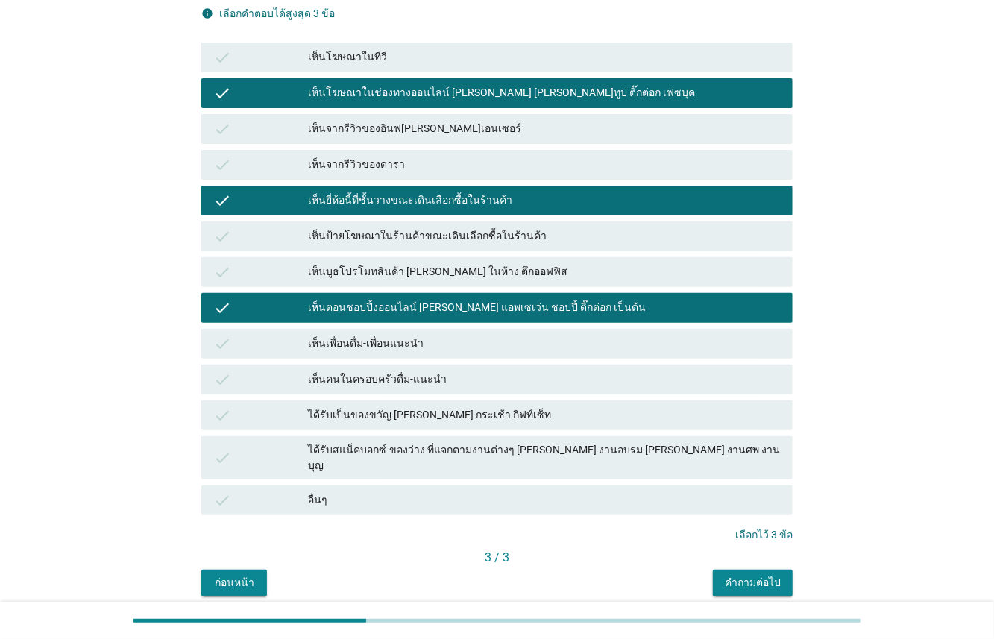
scroll to position [215, 0]
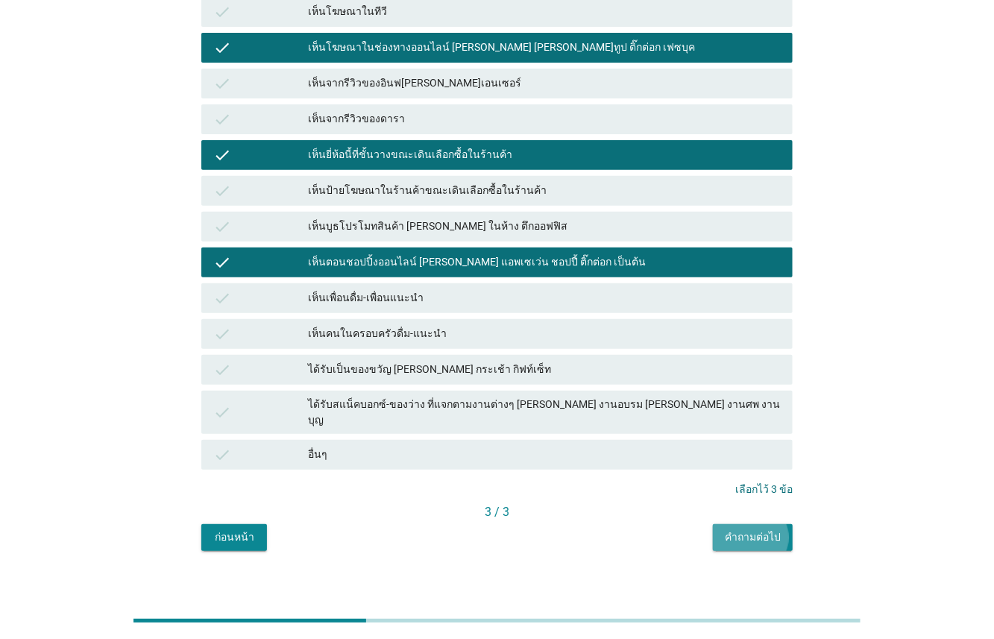
click at [749, 529] on div "คำถามต่อไป" at bounding box center [752, 537] width 56 height 16
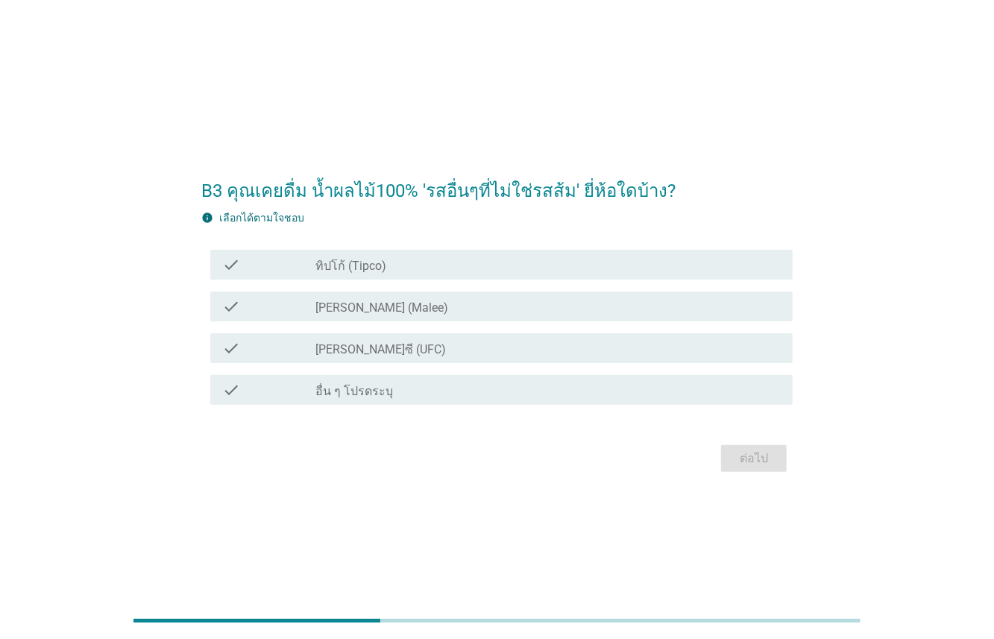
click at [315, 307] on div at bounding box center [315, 307] width 1 height 9
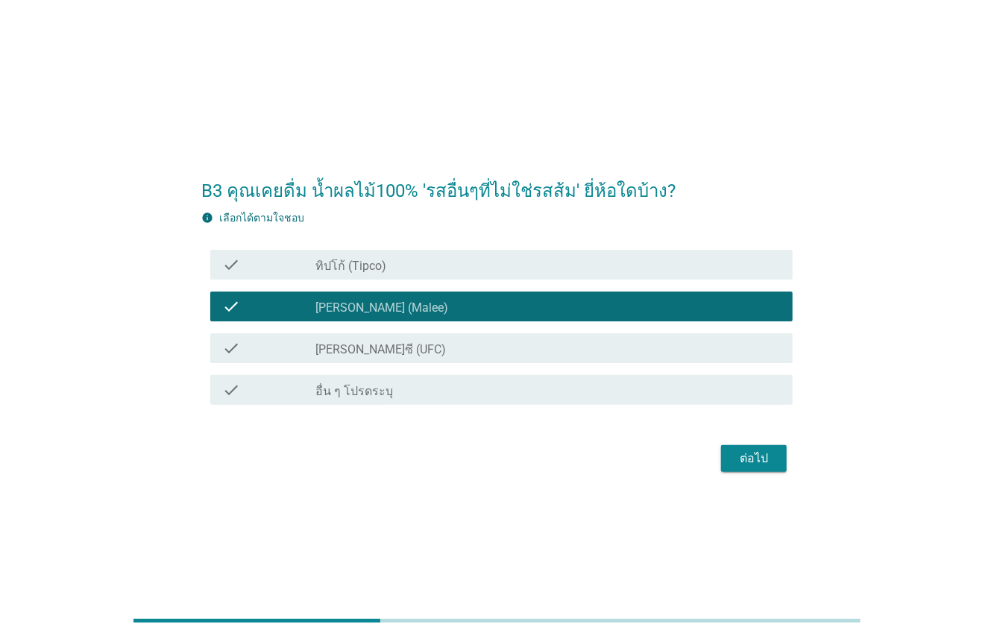
click at [317, 266] on label "ทิปโก้ (Tipco)" at bounding box center [350, 266] width 71 height 15
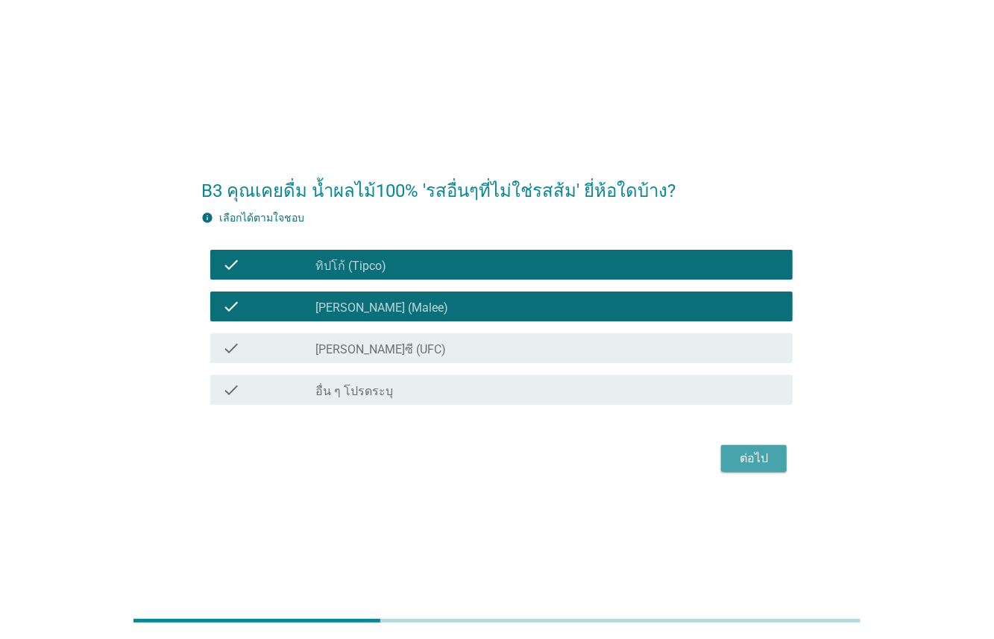
click at [745, 455] on div "ต่อไป" at bounding box center [754, 458] width 42 height 18
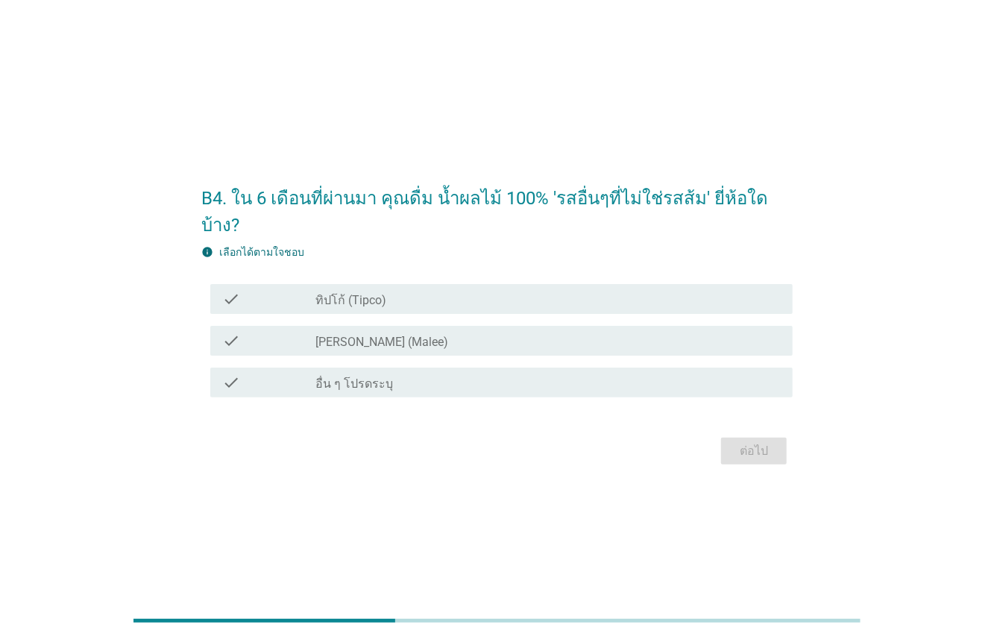
click at [344, 293] on label "ทิปโก้ (Tipco)" at bounding box center [350, 300] width 71 height 15
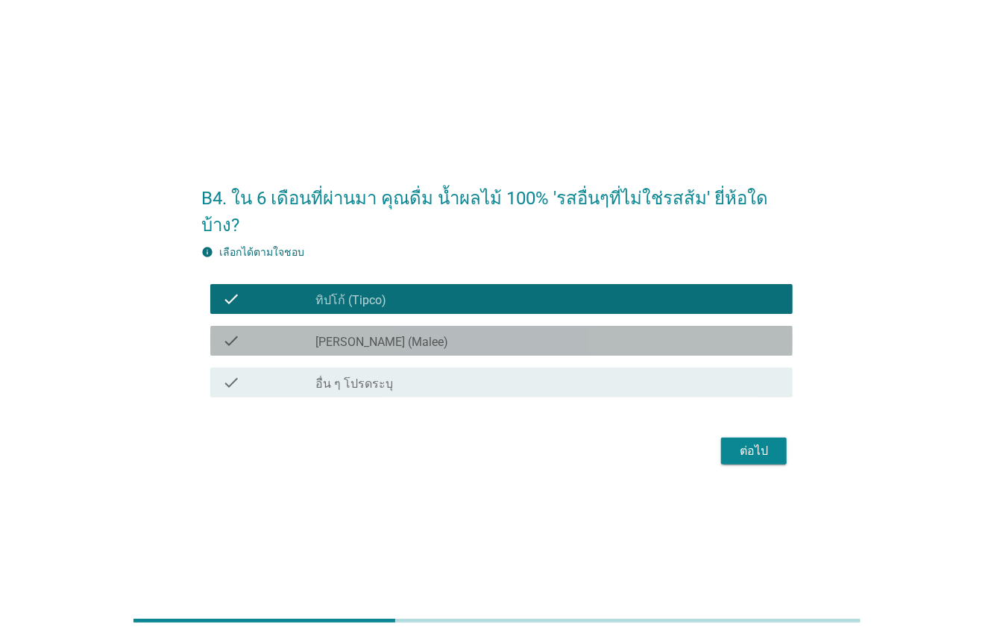
drag, startPoint x: 331, startPoint y: 326, endPoint x: 549, endPoint y: 391, distance: 227.6
click at [333, 335] on label "[PERSON_NAME] (Malee)" at bounding box center [381, 342] width 133 height 15
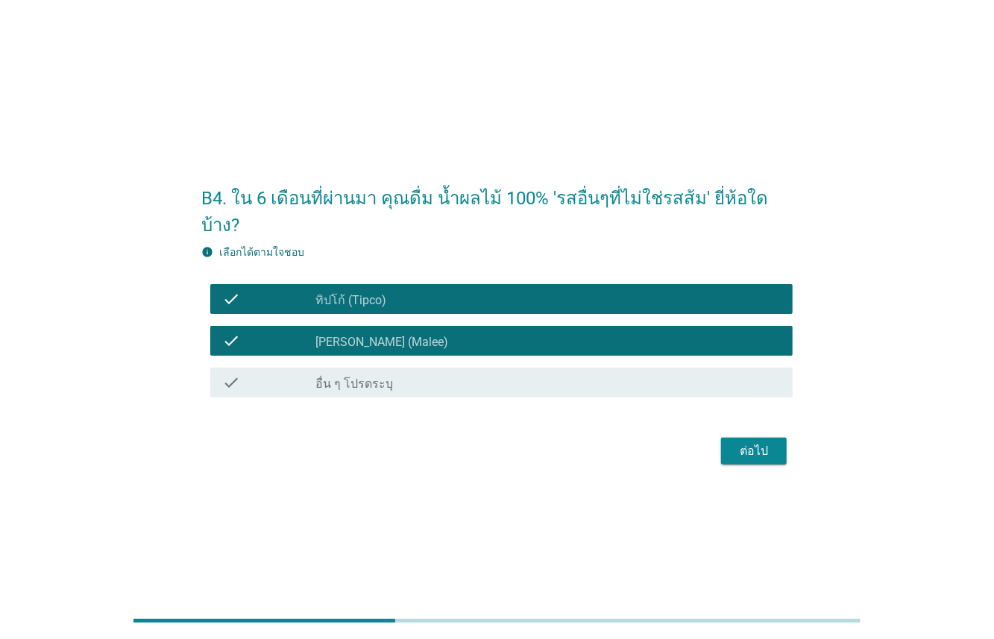
click at [741, 442] on div "ต่อไป" at bounding box center [754, 451] width 42 height 18
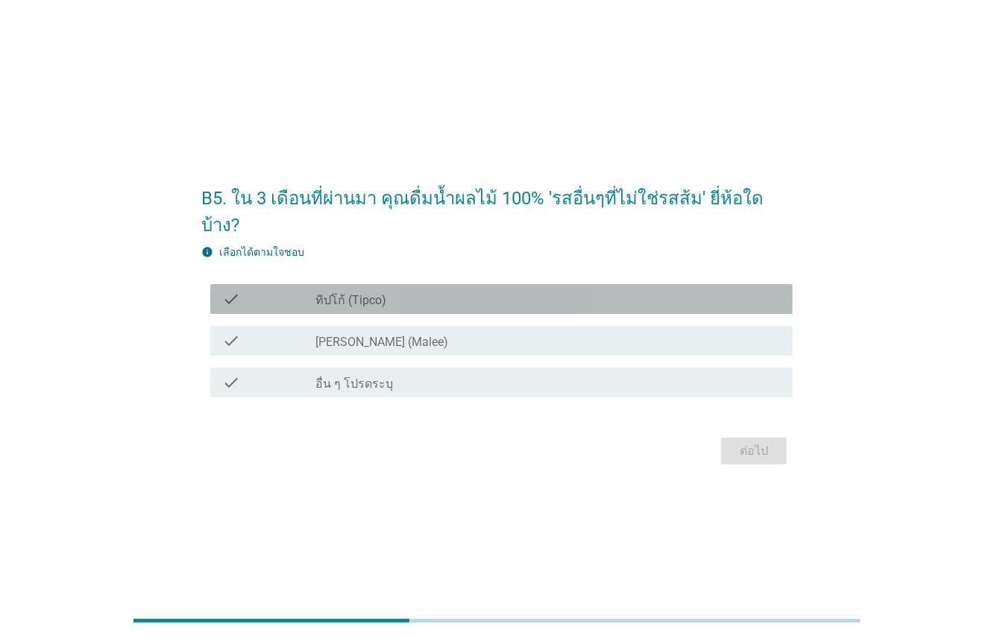
drag, startPoint x: 390, startPoint y: 286, endPoint x: 376, endPoint y: 312, distance: 28.7
click at [388, 290] on div "check_box_outline_blank ทิปโก้ (Tipco)" at bounding box center [547, 299] width 465 height 18
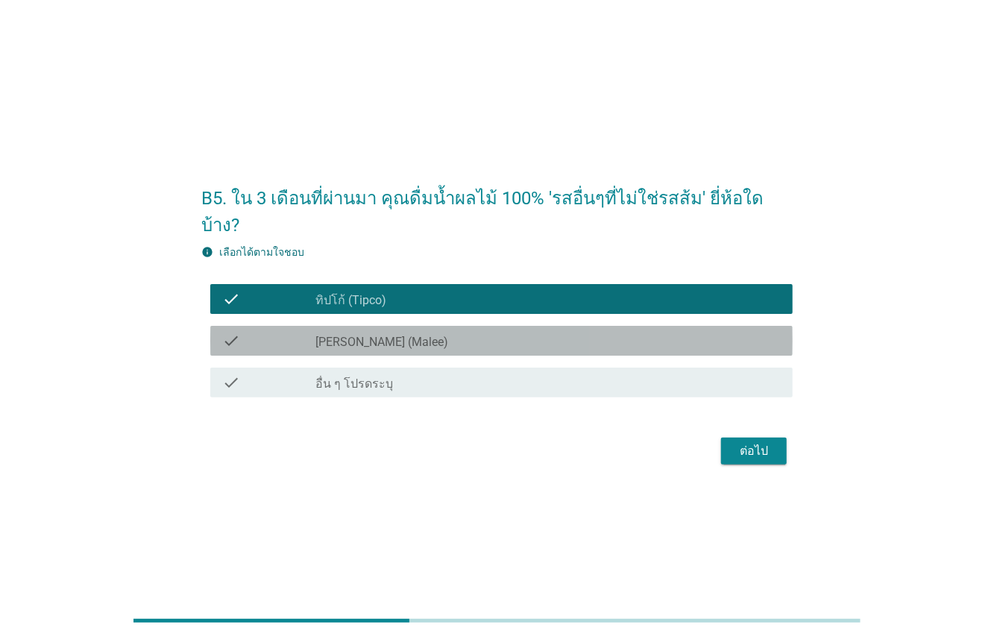
drag, startPoint x: 369, startPoint y: 320, endPoint x: 505, endPoint y: 358, distance: 140.7
click at [370, 335] on label "[PERSON_NAME] (Malee)" at bounding box center [381, 342] width 133 height 15
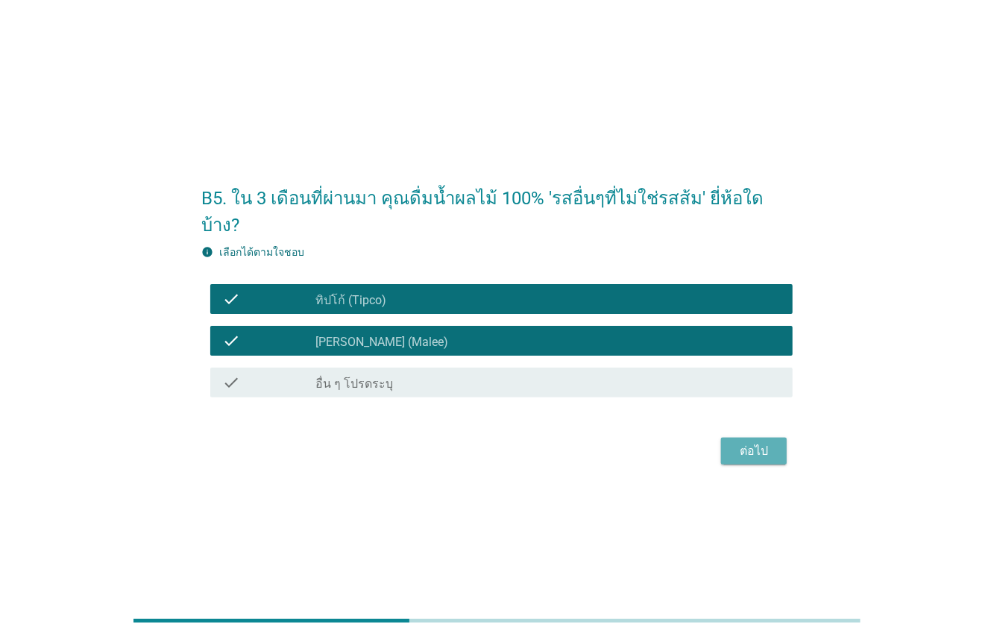
drag, startPoint x: 755, startPoint y: 449, endPoint x: 728, endPoint y: 432, distance: 31.8
click at [730, 438] on button "ต่อไป" at bounding box center [754, 451] width 66 height 27
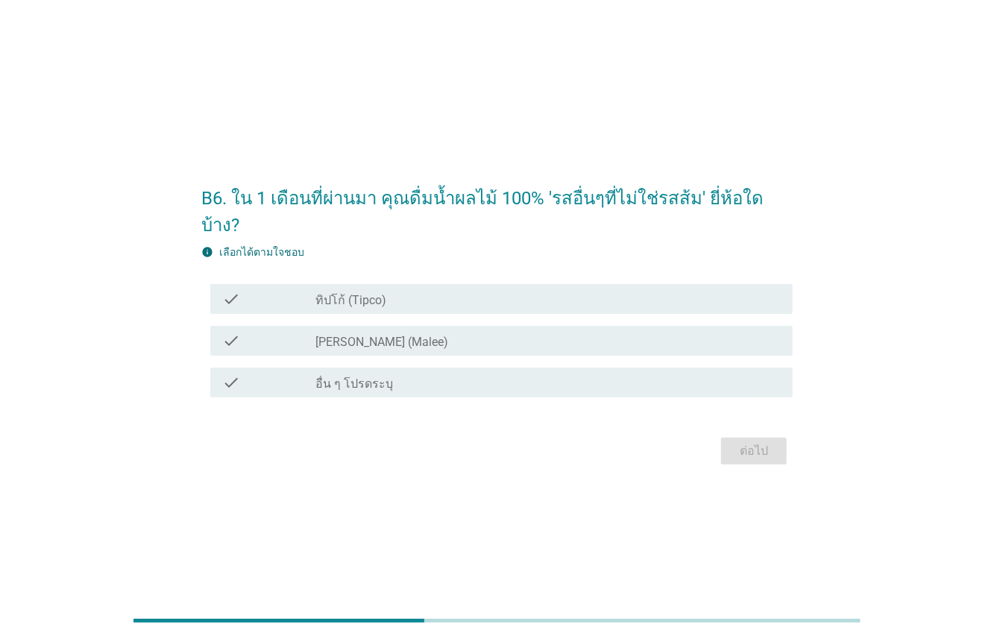
click at [344, 303] on div "check check_box_outline_blank ทิปโก้ (Tipco)" at bounding box center [496, 299] width 591 height 42
click at [344, 293] on label "ทิปโก้ (Tipco)" at bounding box center [350, 300] width 71 height 15
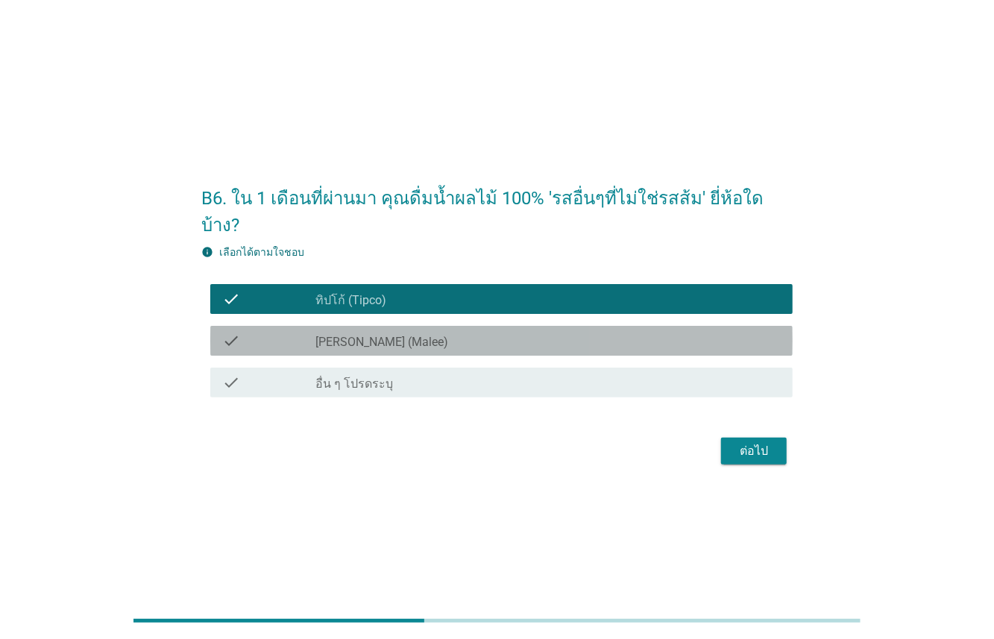
click at [336, 335] on label "[PERSON_NAME] (Malee)" at bounding box center [381, 342] width 133 height 15
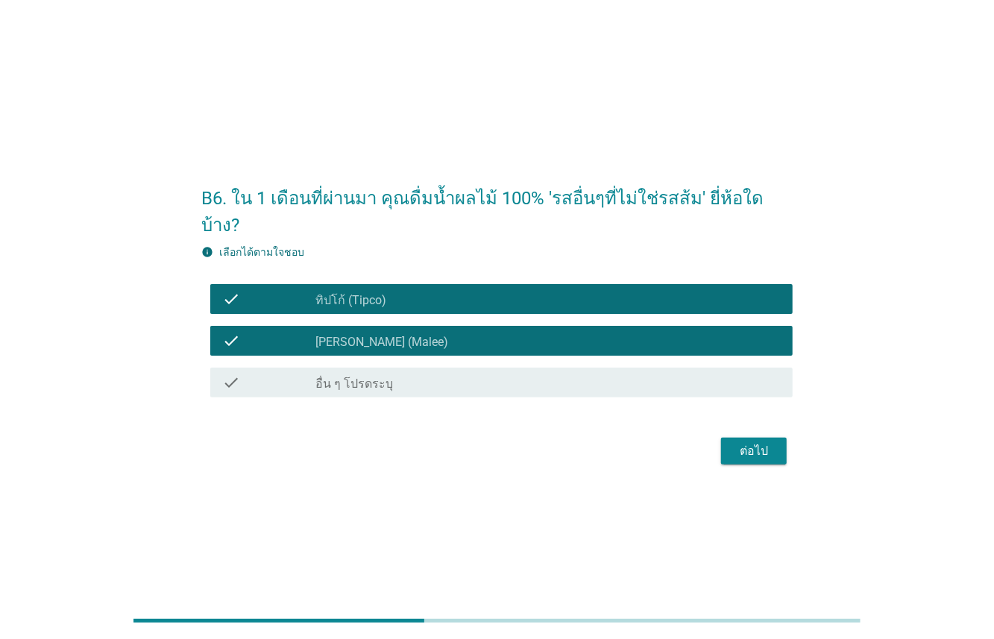
click at [733, 442] on div "ต่อไป" at bounding box center [754, 451] width 42 height 18
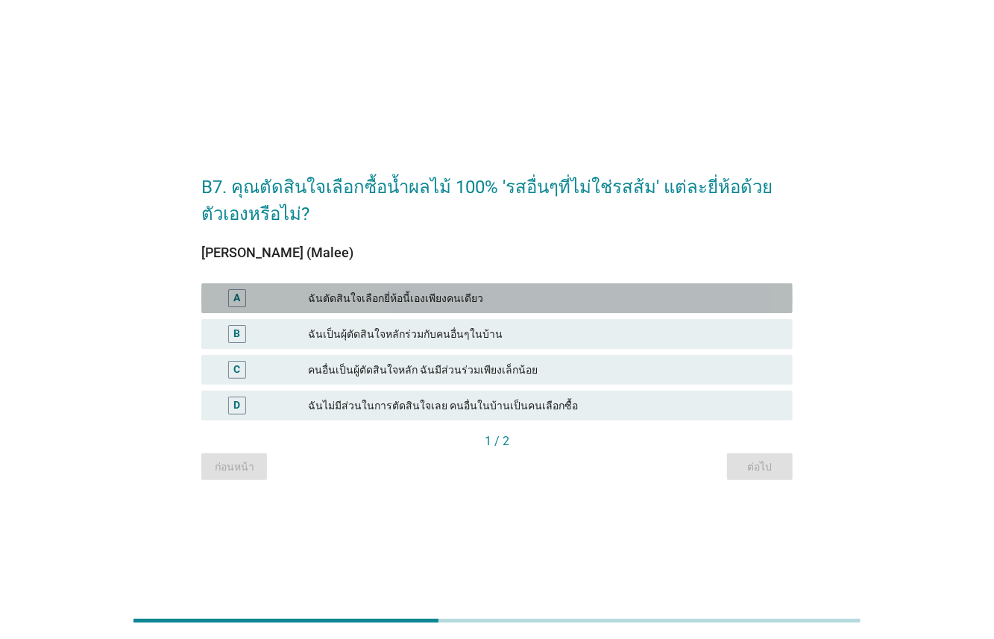
click at [444, 297] on div "ฉันตัดสินใจเลือกยี่ห้อนี้เองเพียงคนเดียว" at bounding box center [544, 298] width 473 height 18
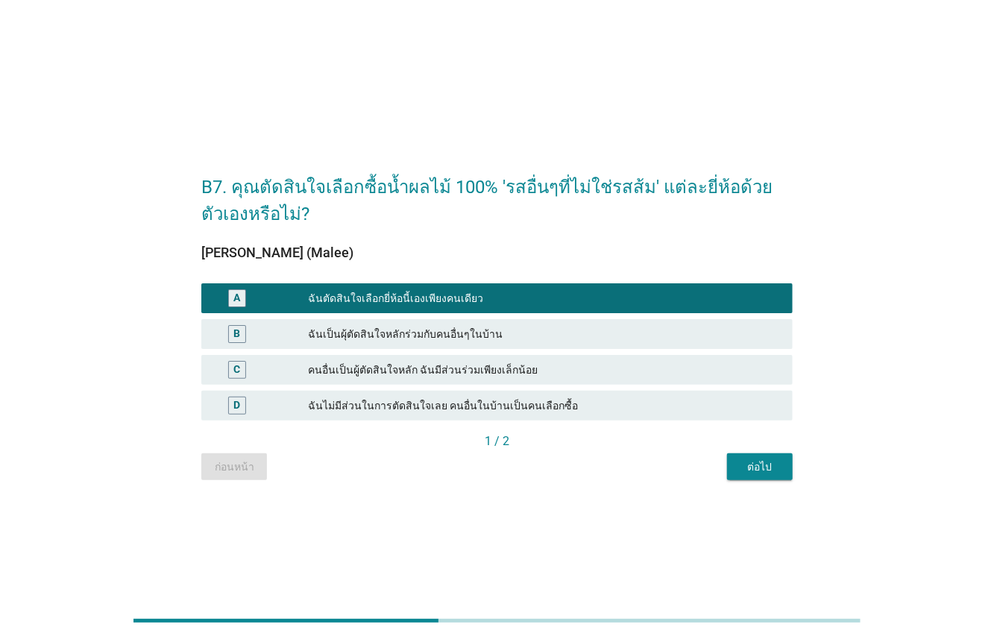
click at [757, 464] on div "ต่อไป" at bounding box center [760, 467] width 42 height 16
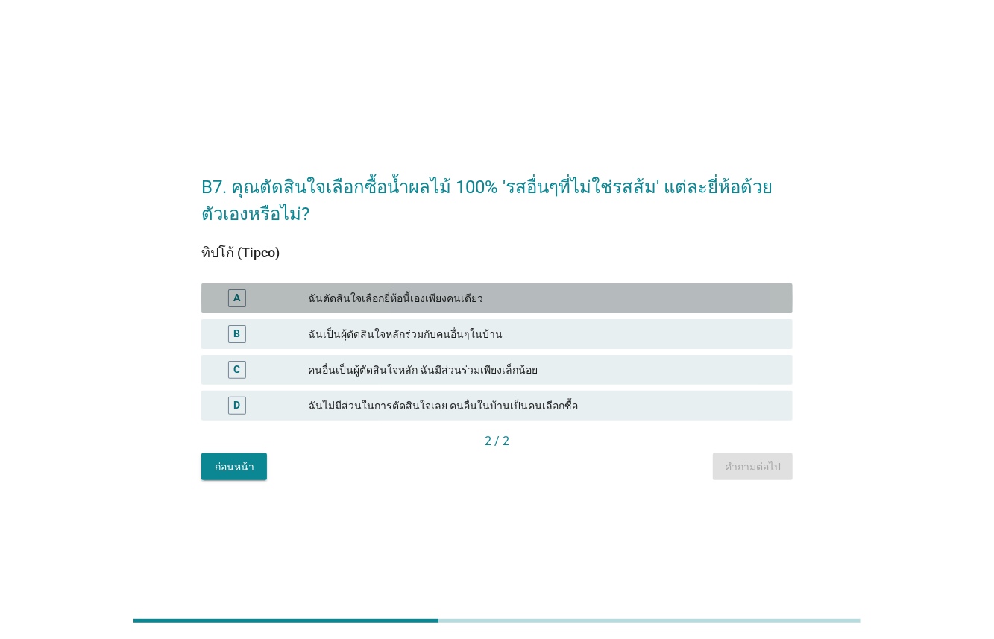
click at [391, 296] on div "ฉันตัดสินใจเลือกยี่ห้อนี้เองเพียงคนเดียว" at bounding box center [544, 298] width 473 height 18
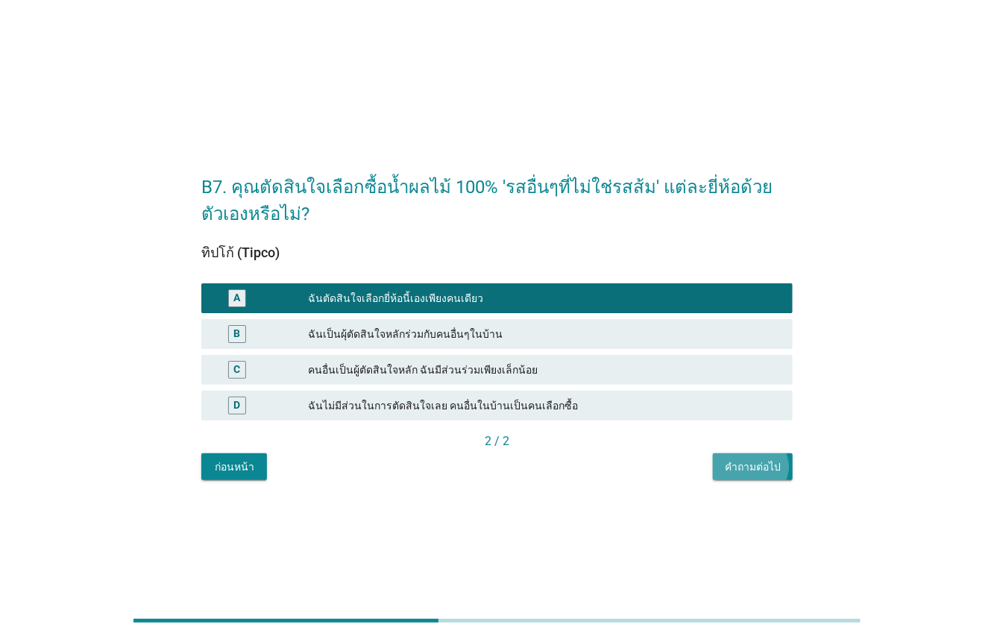
click at [737, 462] on div "คำถามต่อไป" at bounding box center [752, 467] width 56 height 16
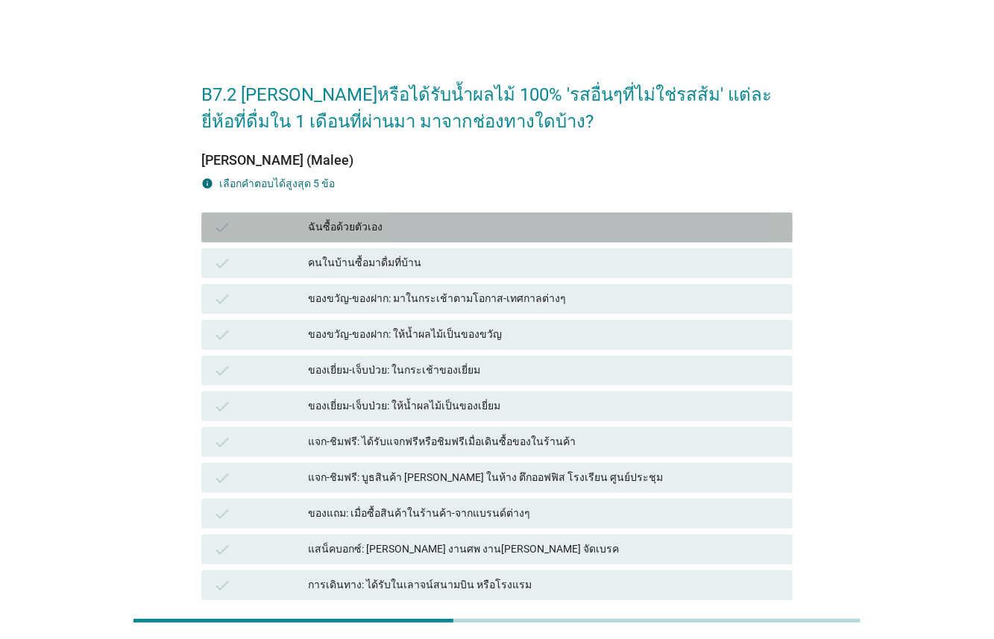
click at [427, 220] on div "ฉันซื้อด้วยตัวเอง" at bounding box center [544, 227] width 473 height 18
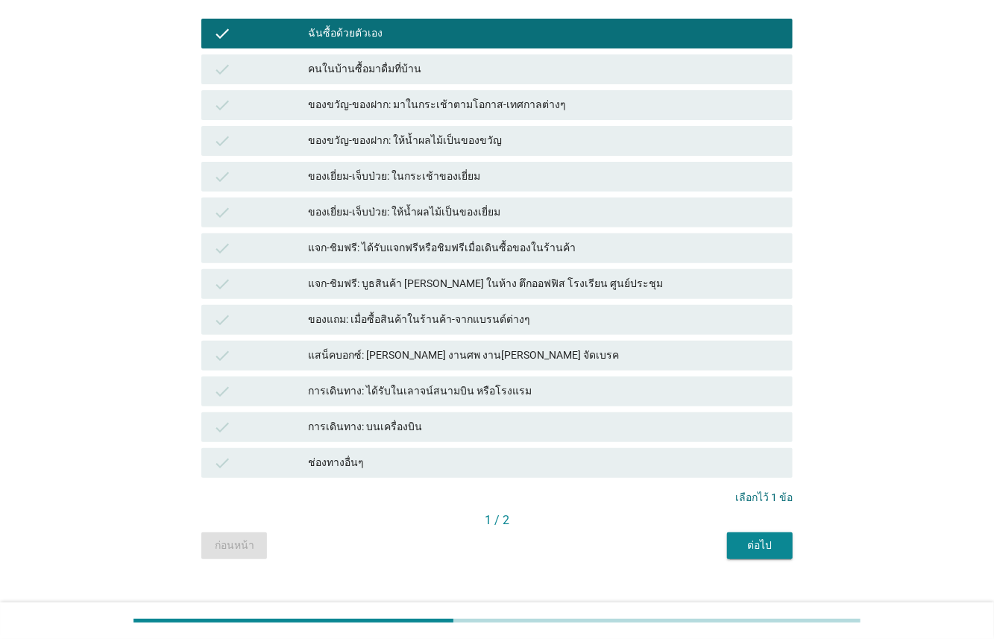
scroll to position [195, 0]
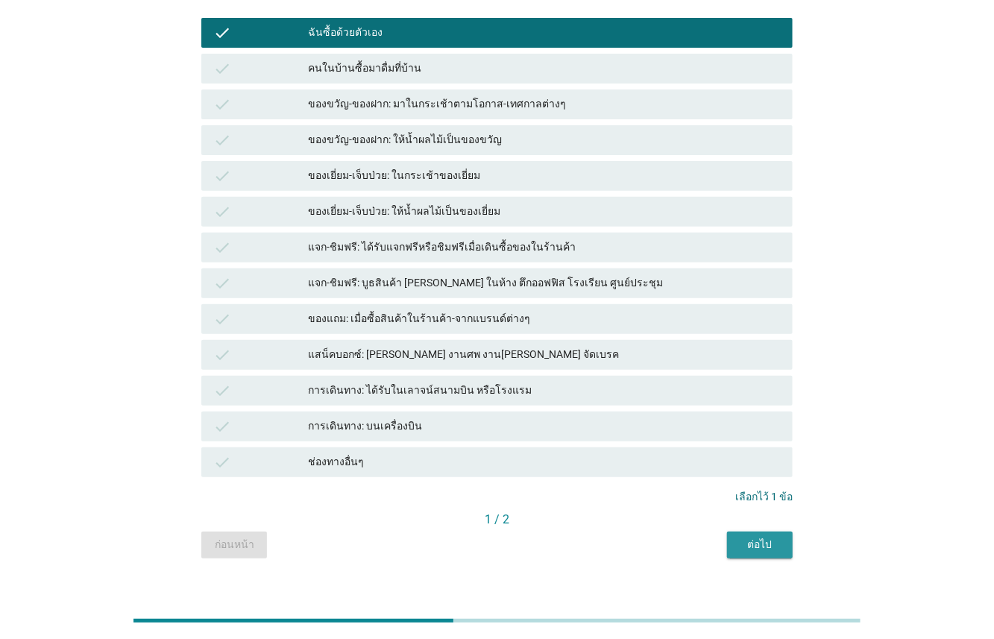
click at [772, 534] on button "ต่อไป" at bounding box center [760, 544] width 66 height 27
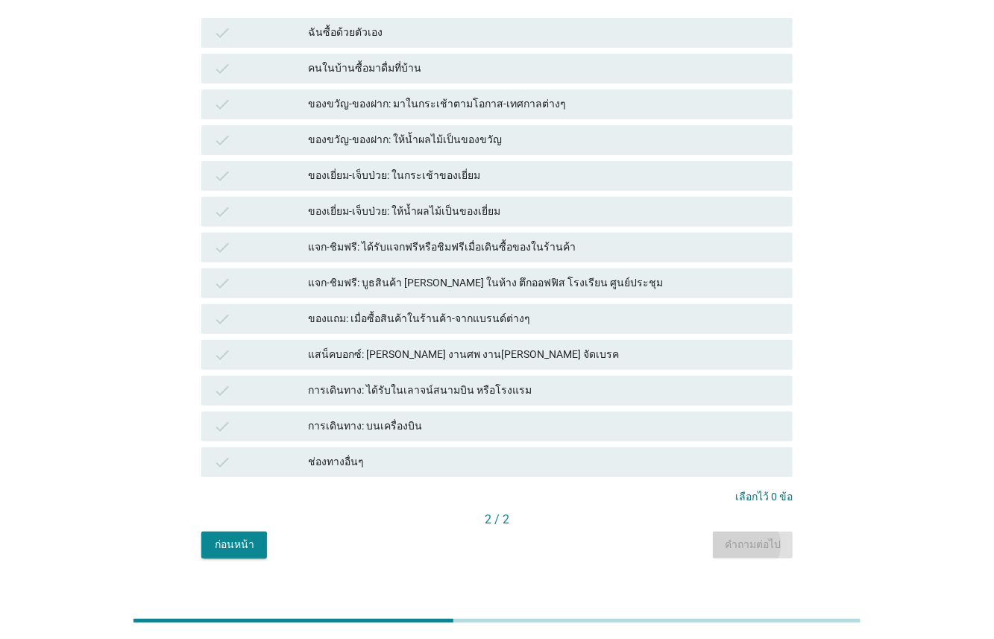
scroll to position [0, 0]
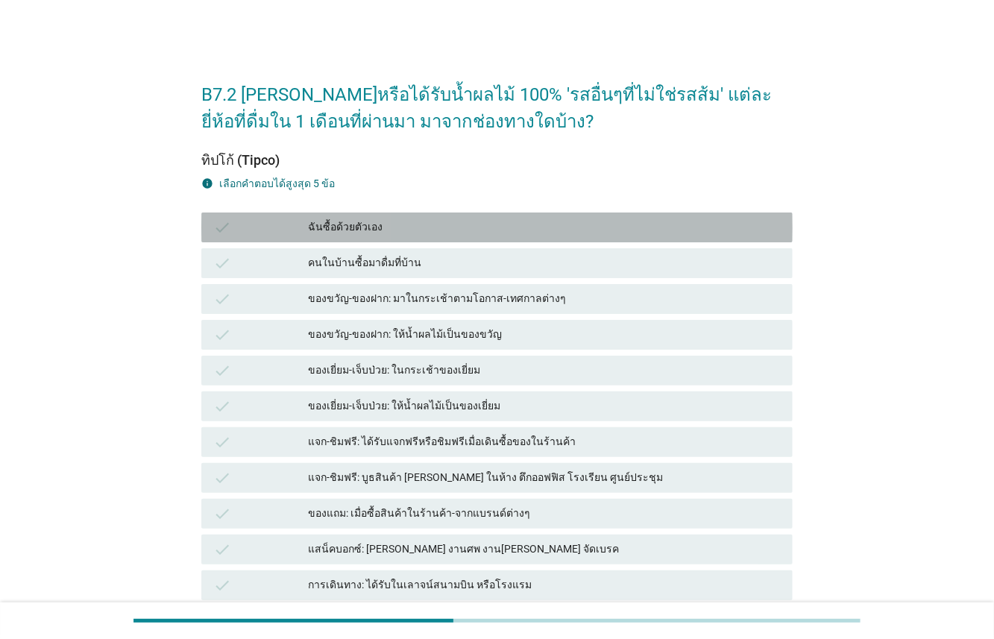
click at [319, 228] on div "ฉันซื้อด้วยตัวเอง" at bounding box center [544, 227] width 473 height 18
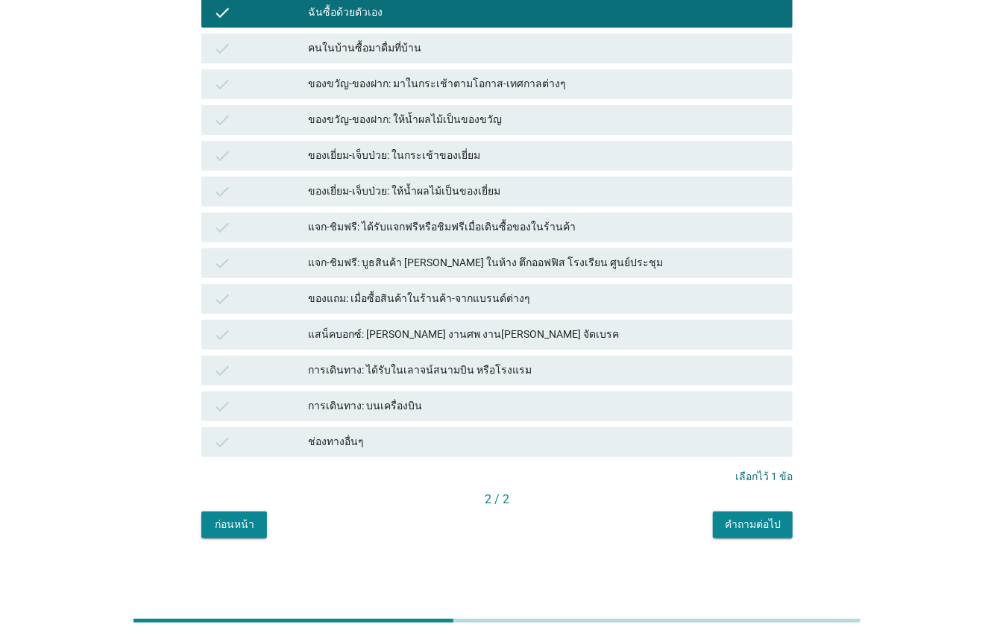
scroll to position [215, 0]
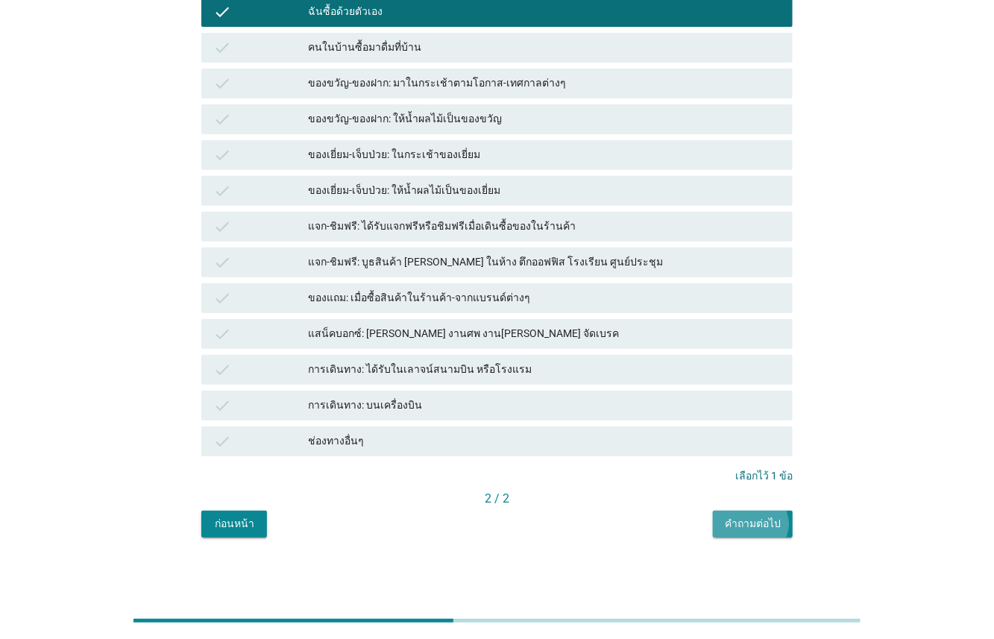
click at [774, 512] on button "คำถามต่อไป" at bounding box center [753, 524] width 80 height 27
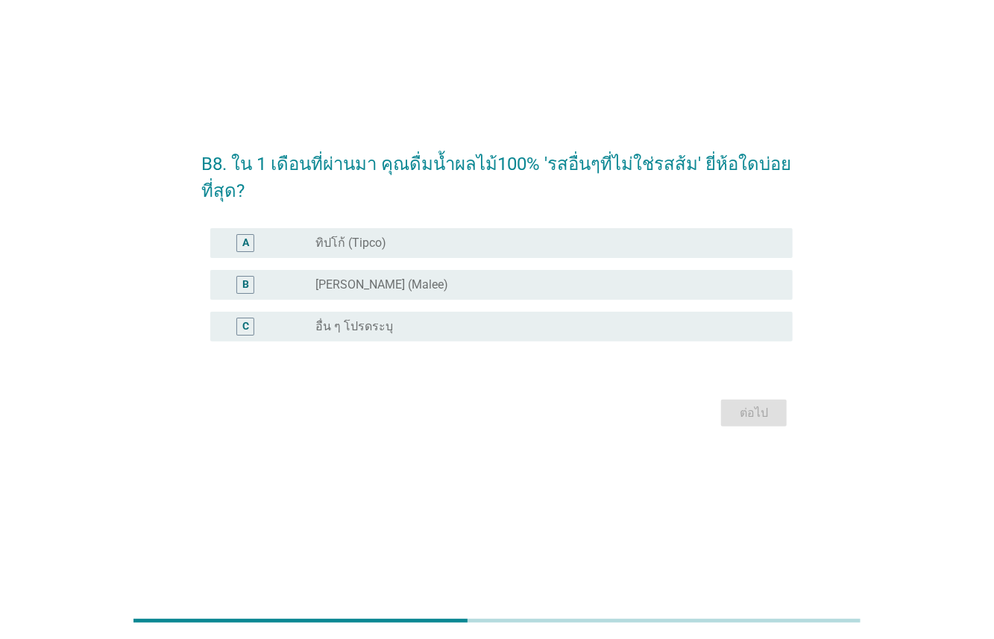
scroll to position [0, 0]
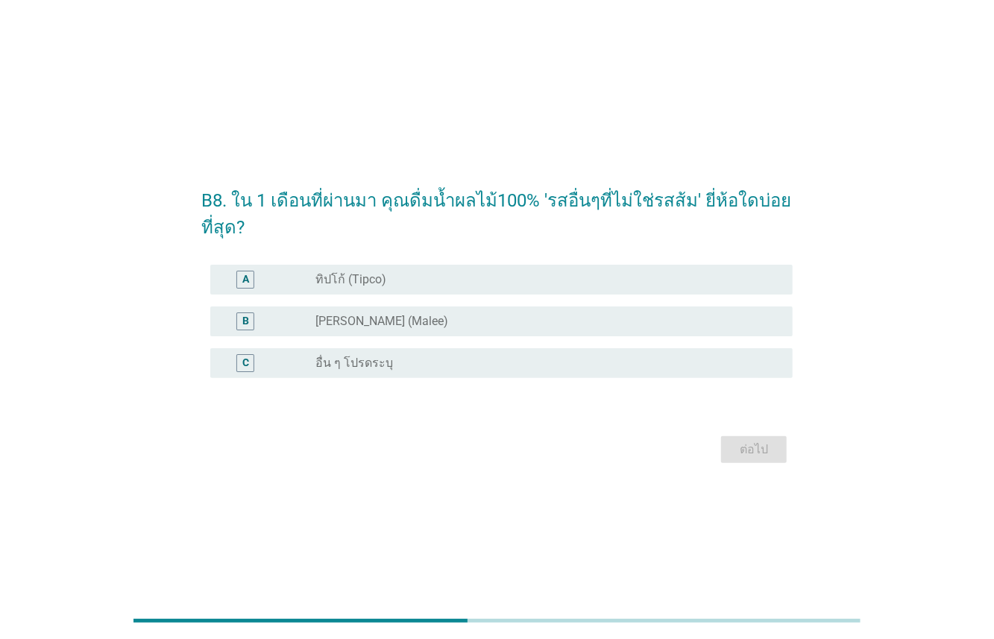
click at [383, 306] on div "B radio_button_unchecked [PERSON_NAME] (Malee)" at bounding box center [501, 321] width 582 height 30
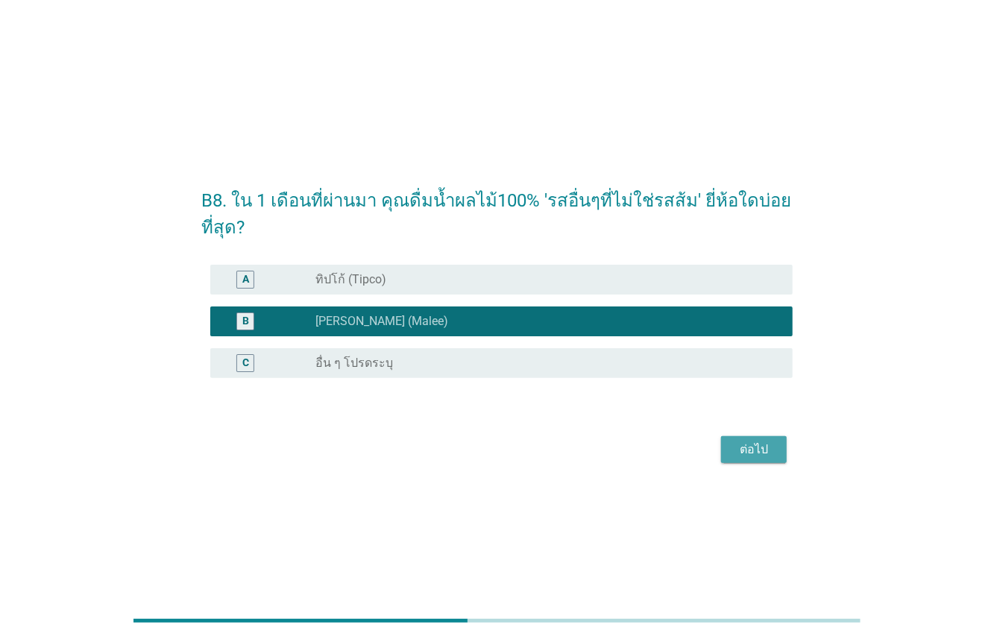
click at [751, 436] on button "ต่อไป" at bounding box center [754, 449] width 66 height 27
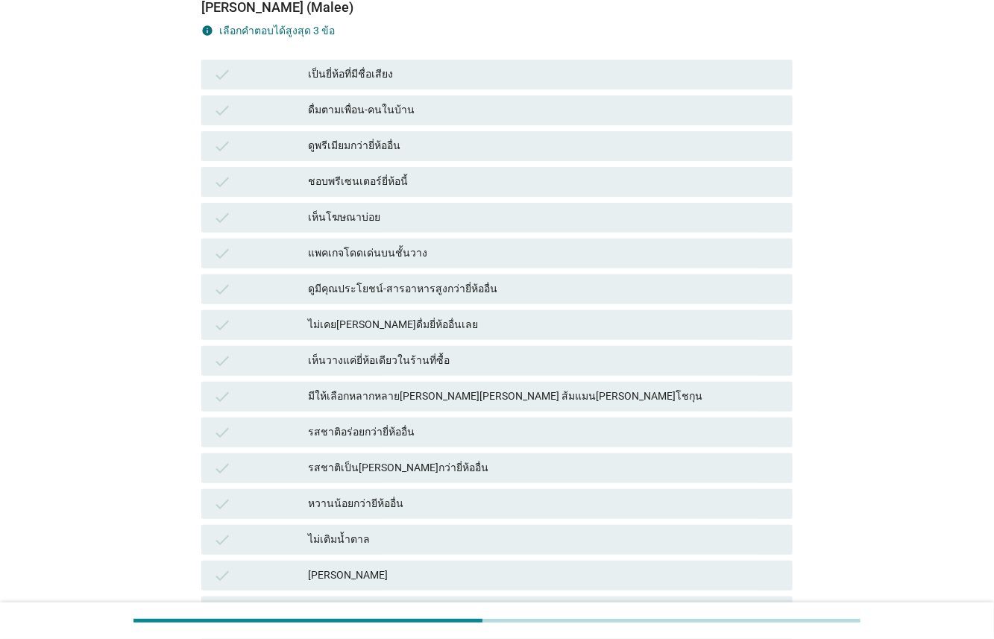
scroll to position [165, 0]
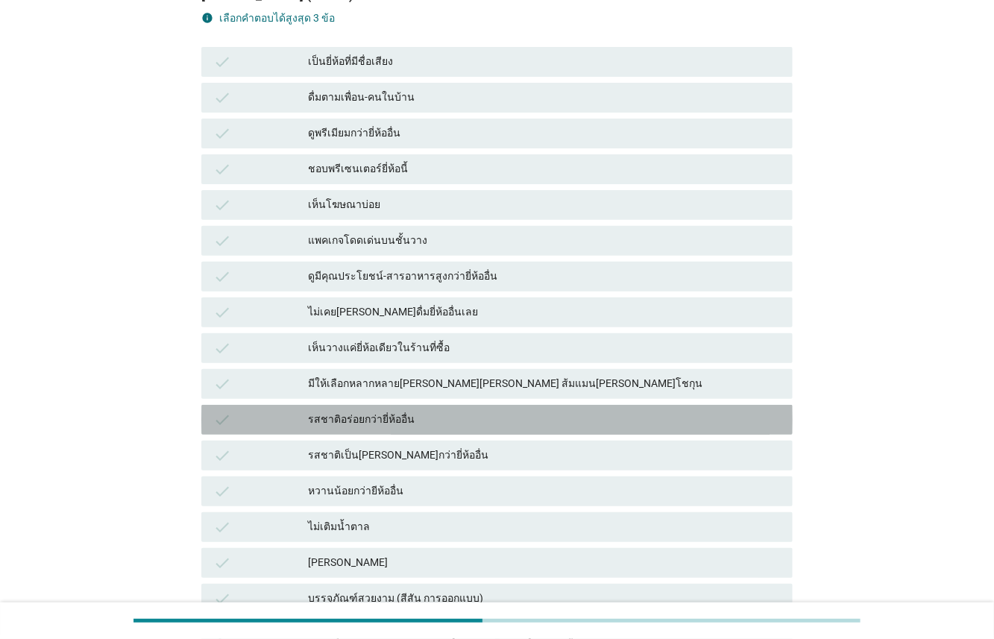
click at [328, 420] on div "รสชาติอร่อยกว่ายี่ห้ออื่น" at bounding box center [544, 420] width 473 height 18
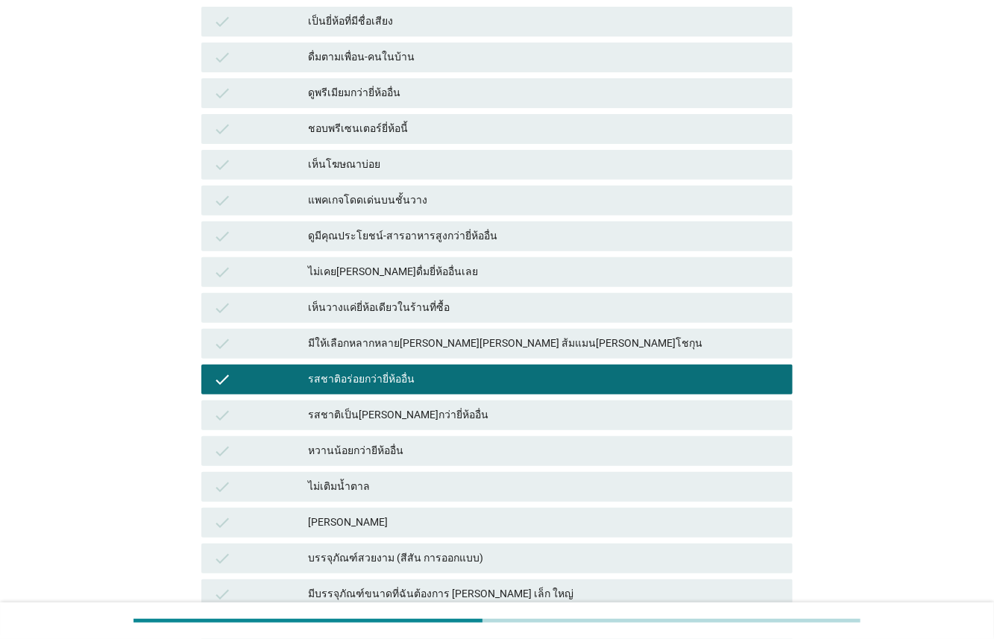
scroll to position [231, 0]
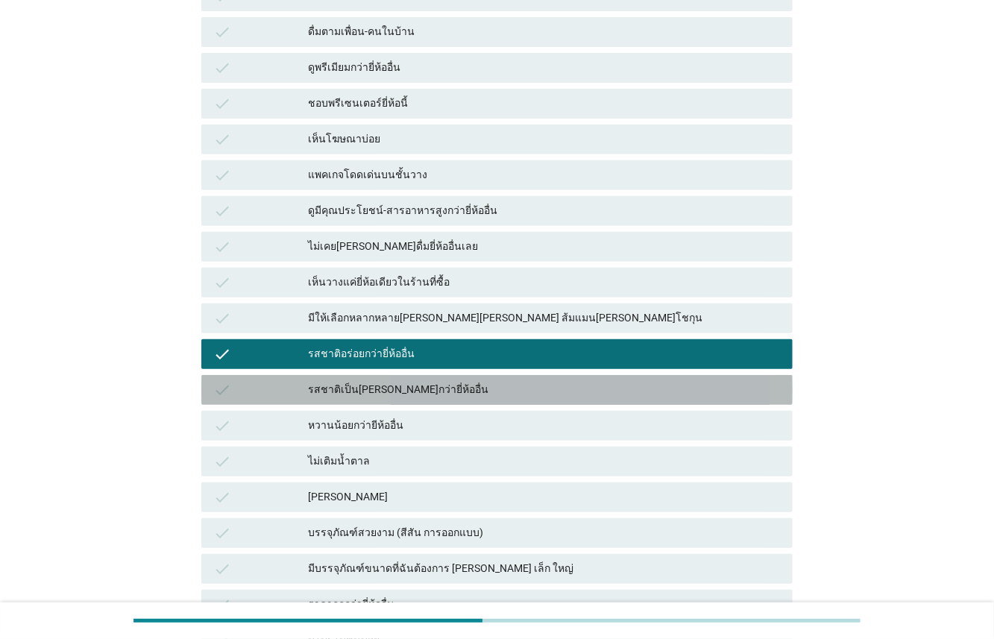
click at [300, 391] on div "check" at bounding box center [260, 390] width 95 height 18
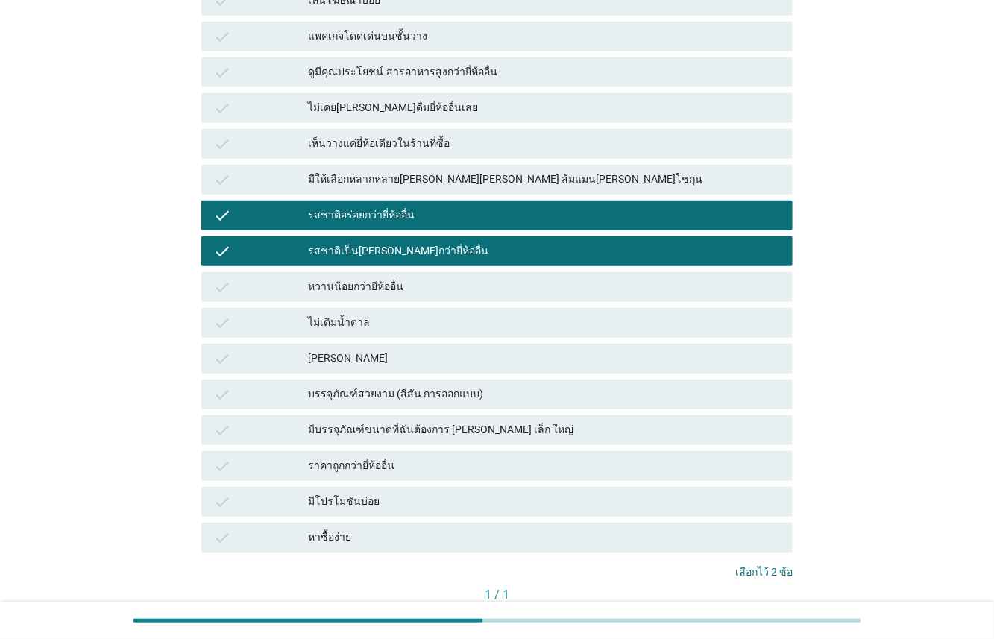
scroll to position [398, 0]
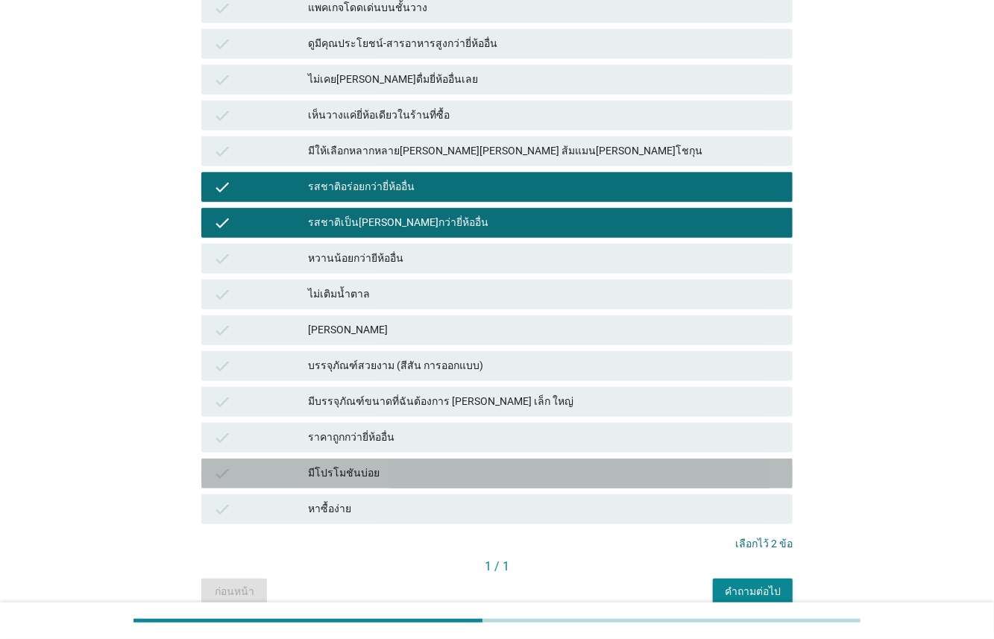
click at [320, 468] on div "มีโปรโมชันบ่อย" at bounding box center [544, 473] width 473 height 18
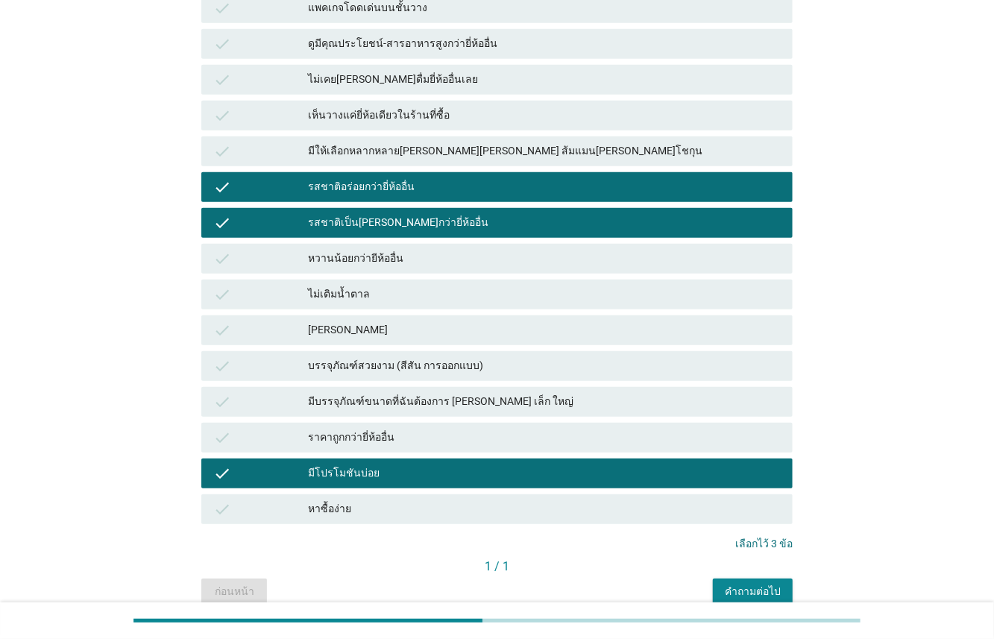
click at [771, 581] on button "คำถามต่อไป" at bounding box center [753, 591] width 80 height 27
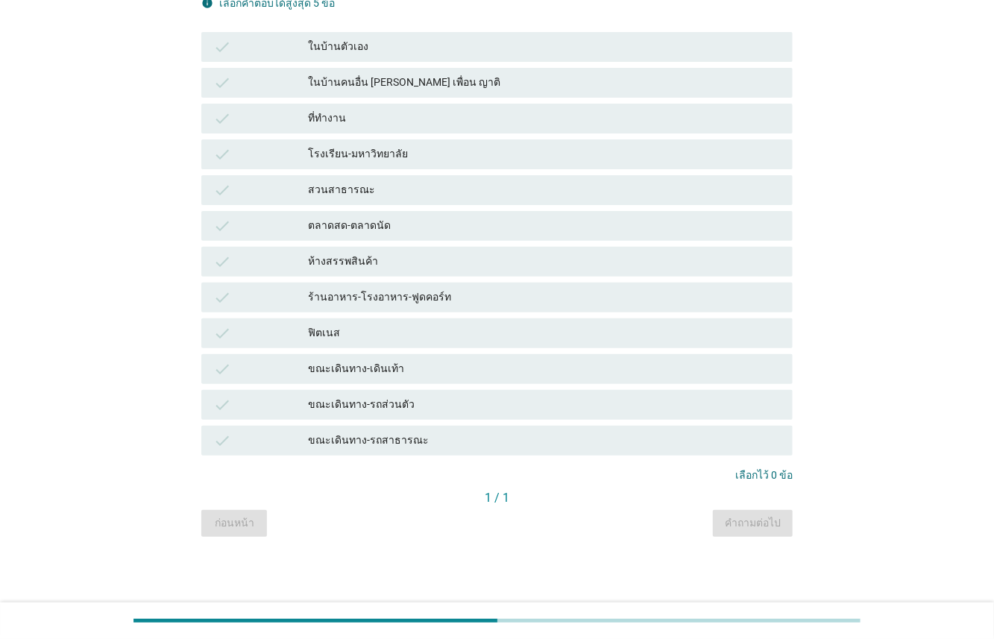
scroll to position [0, 0]
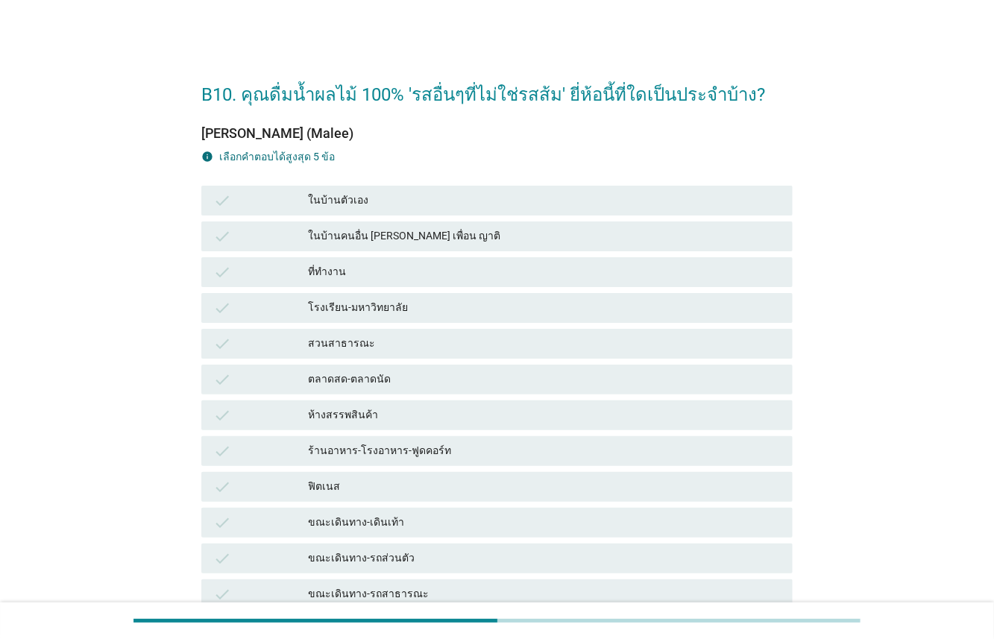
click at [303, 172] on div "[PERSON_NAME] (Malee) info เลือกคําตอบได้สูงสุด 5 ข้อ check ในบ้านตัวเอง check …" at bounding box center [496, 373] width 591 height 495
click at [304, 198] on div "check" at bounding box center [260, 201] width 95 height 18
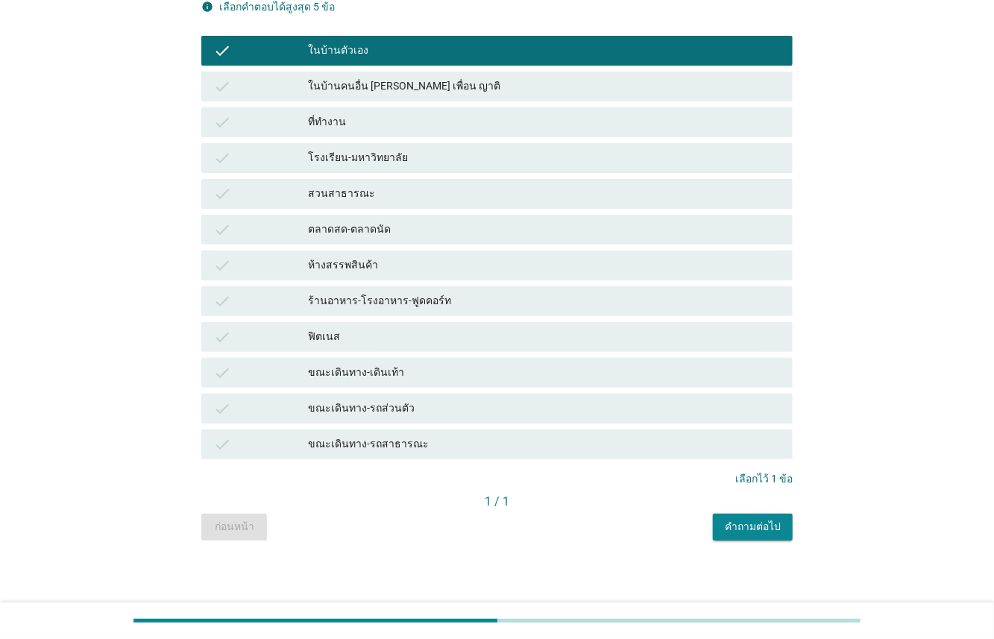
scroll to position [153, 0]
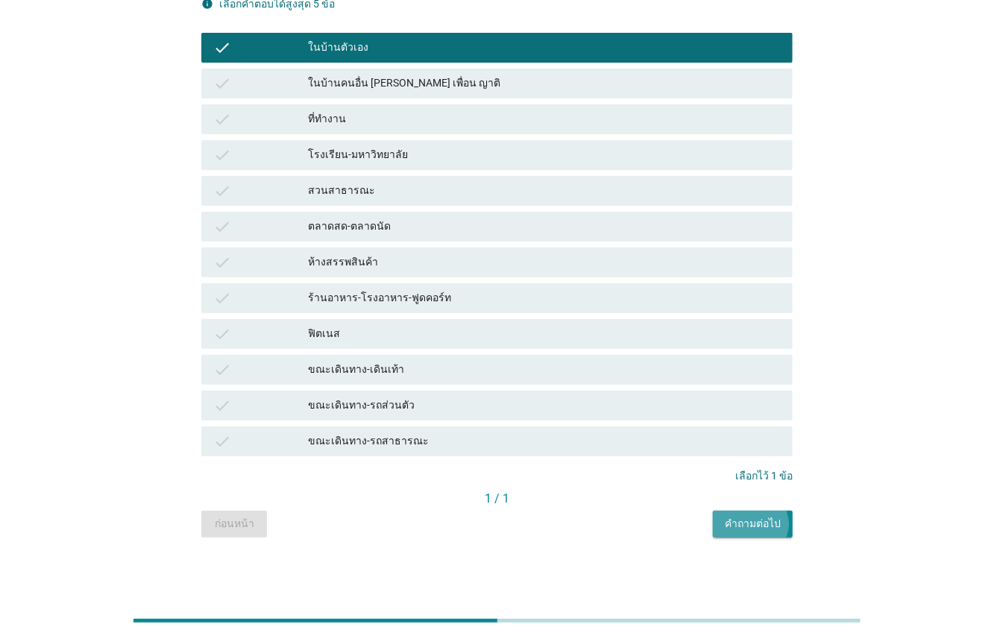
click at [736, 528] on div "คำถามต่อไป" at bounding box center [752, 524] width 56 height 16
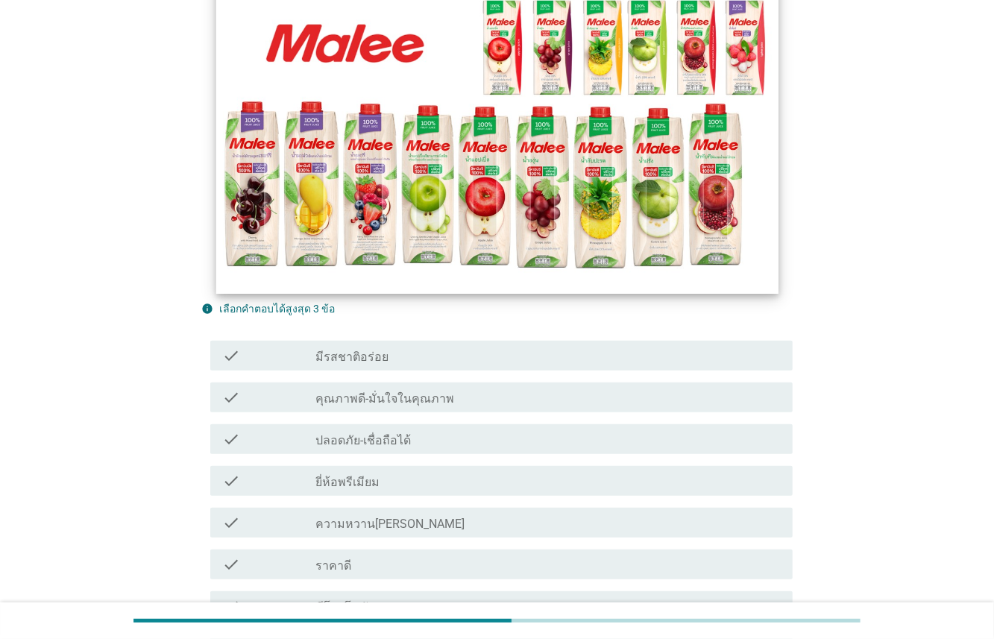
scroll to position [182, 0]
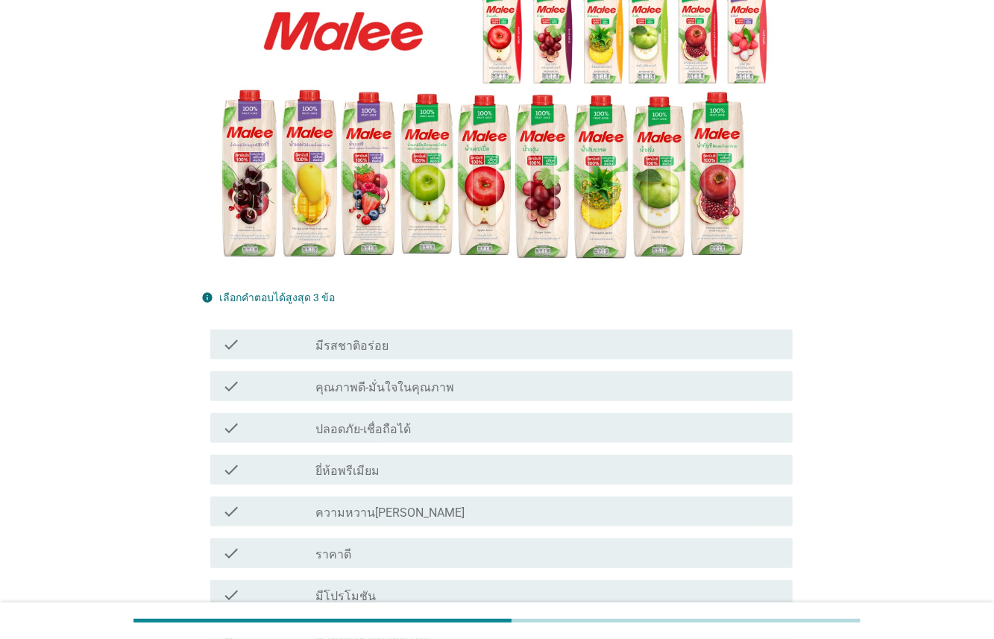
click at [320, 338] on label "มีรสชาติอร่อย" at bounding box center [351, 345] width 73 height 15
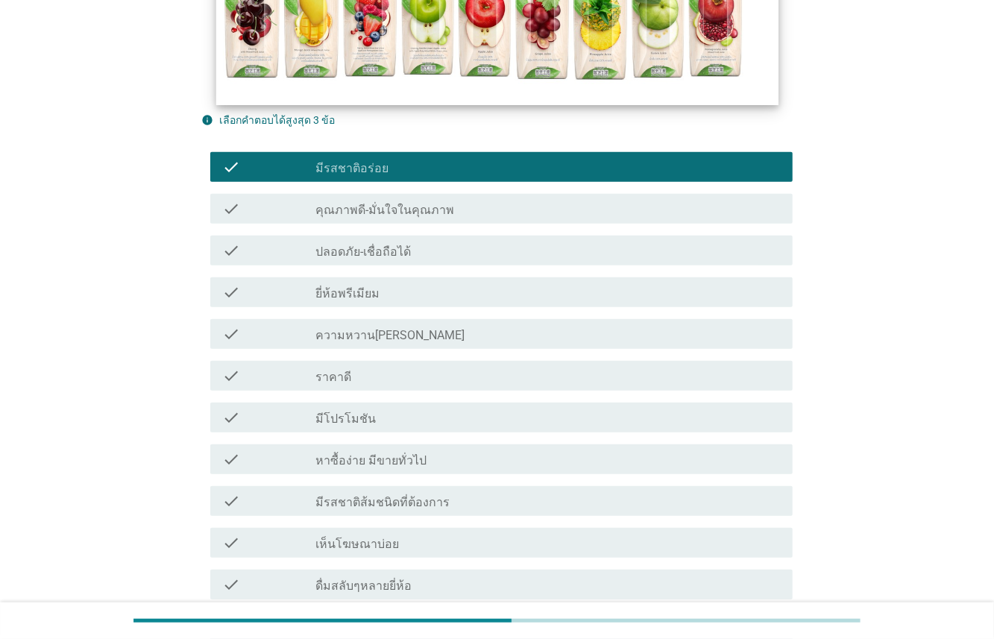
scroll to position [364, 0]
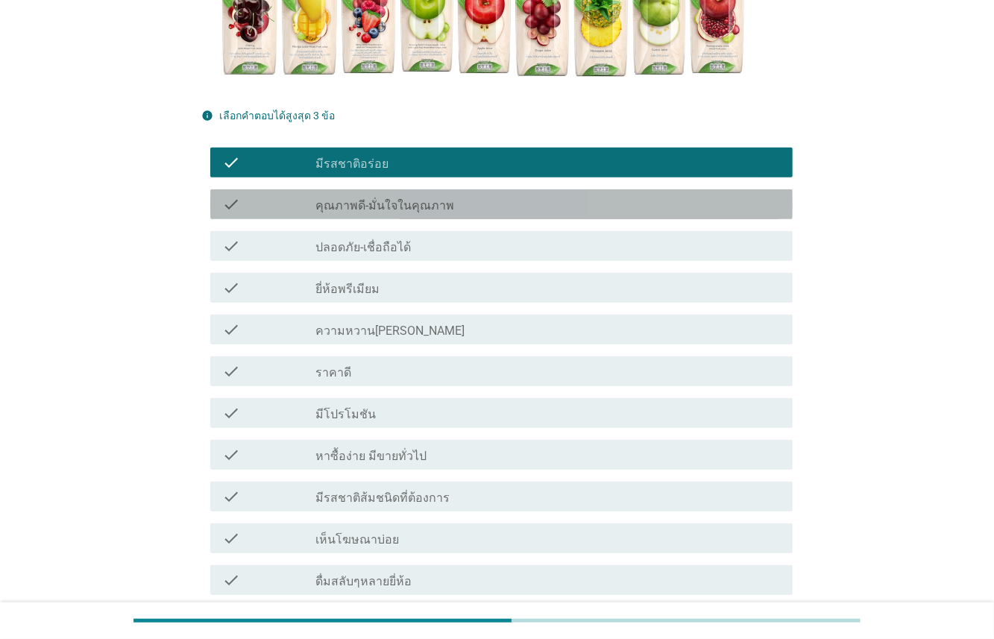
click at [332, 200] on label "คุณภาพดี-มั่นใจในคุณภาพ" at bounding box center [384, 205] width 139 height 15
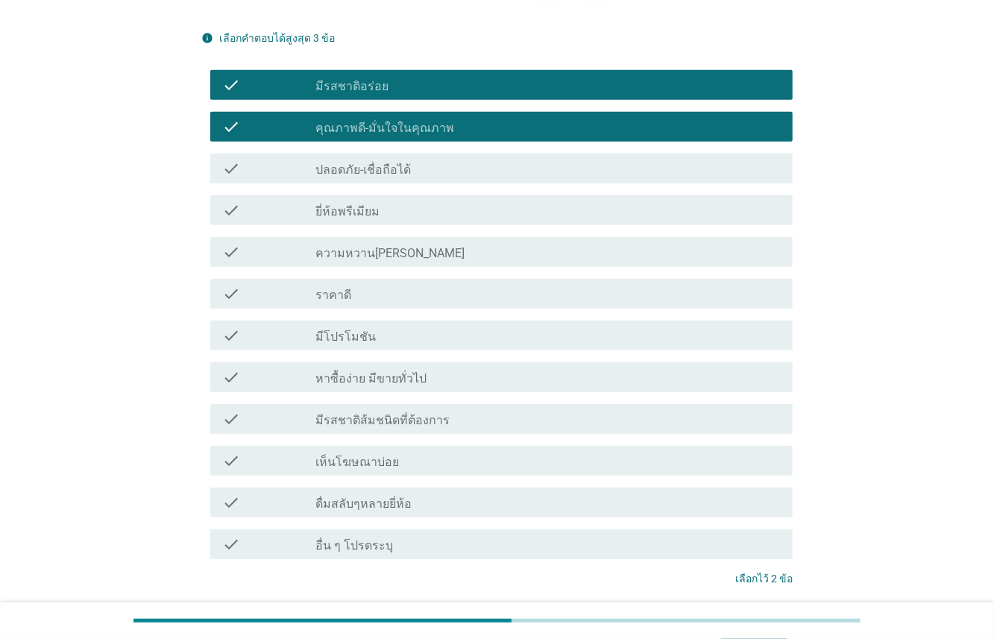
scroll to position [444, 0]
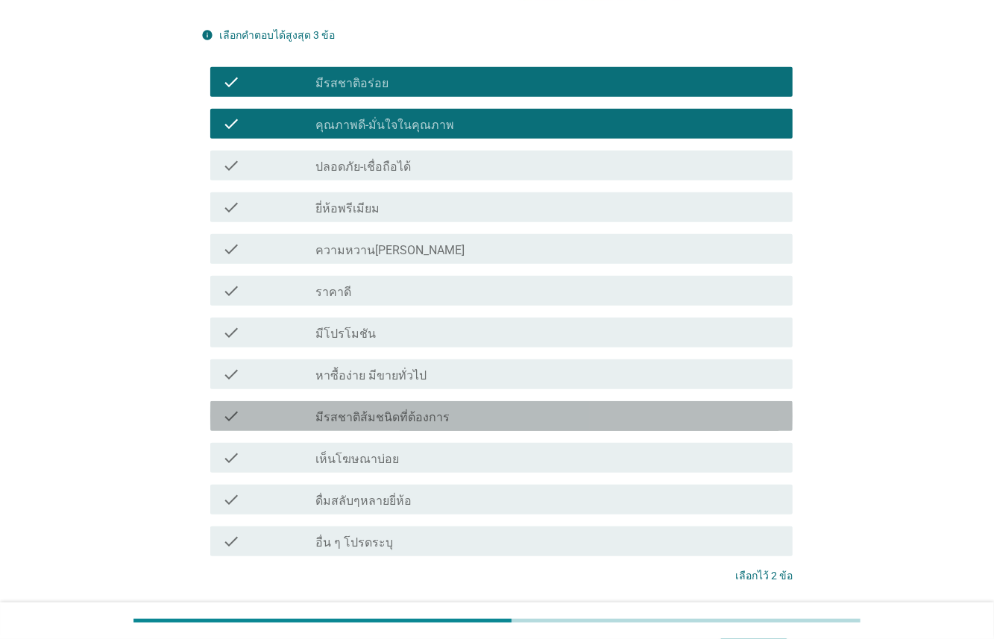
click at [318, 414] on label "มีรสชาติส้มชนิดที่ต้องการ" at bounding box center [382, 417] width 134 height 15
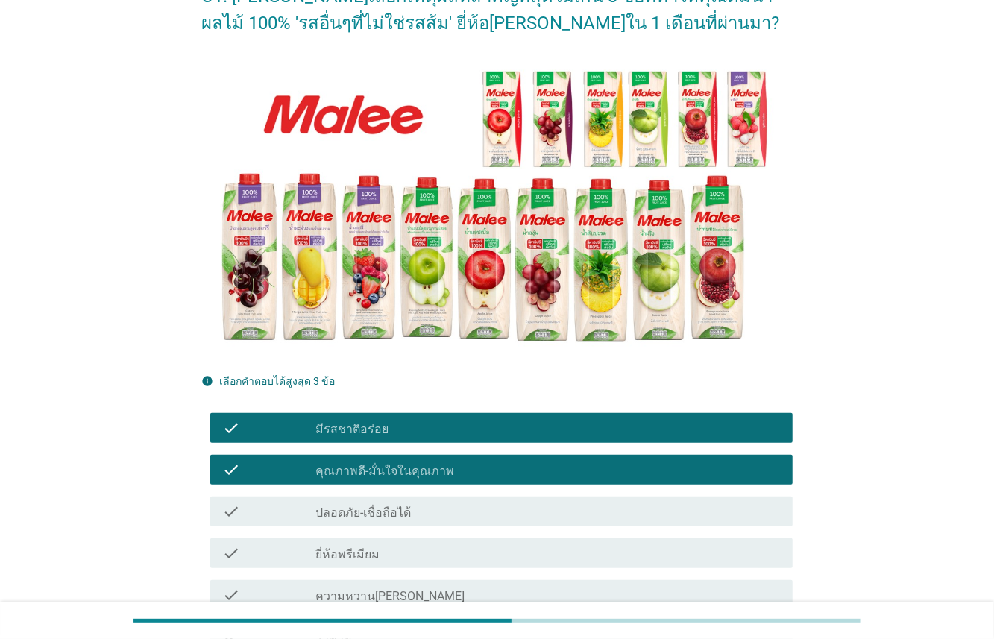
scroll to position [0, 0]
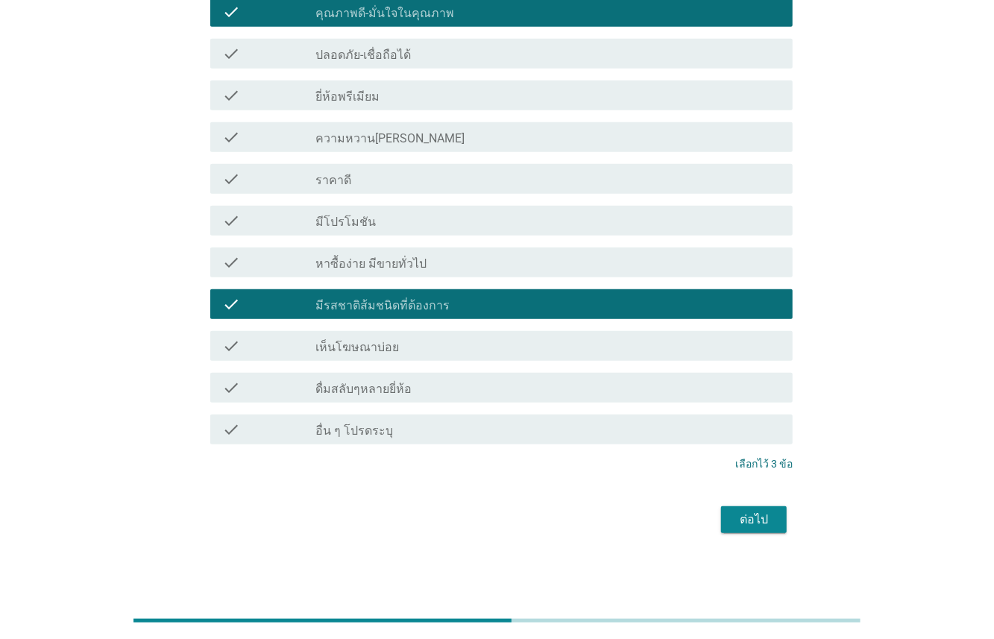
click at [300, 312] on div "check" at bounding box center [268, 304] width 93 height 18
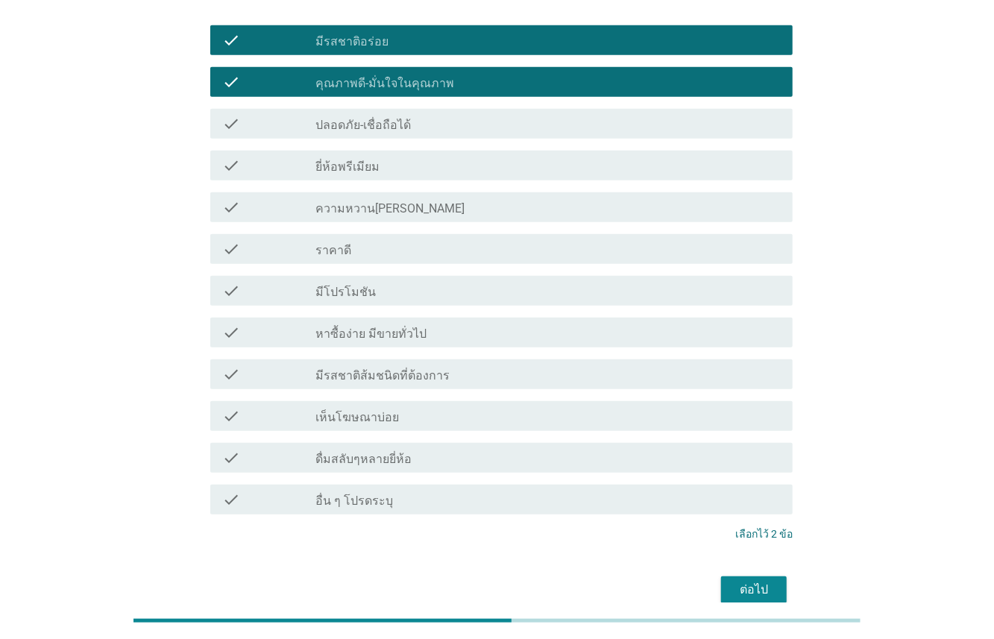
scroll to position [462, 0]
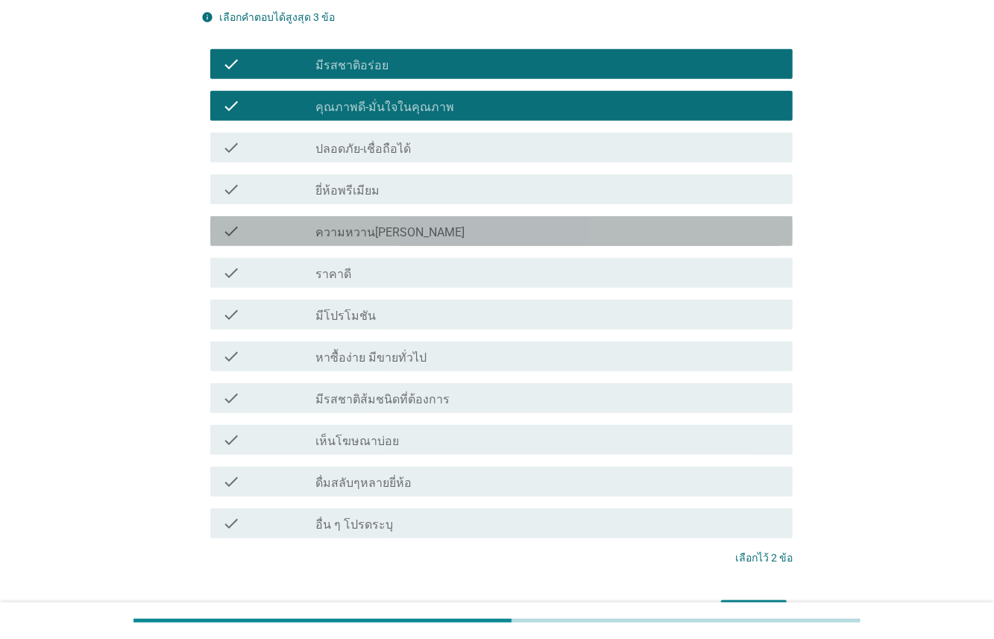
click at [304, 228] on div "check" at bounding box center [268, 231] width 93 height 18
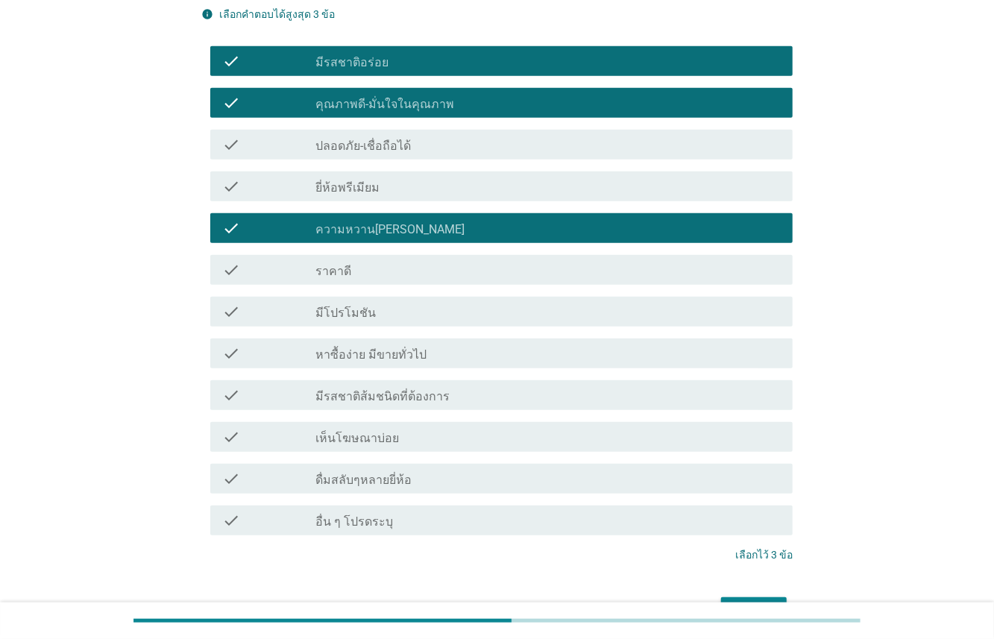
scroll to position [556, 0]
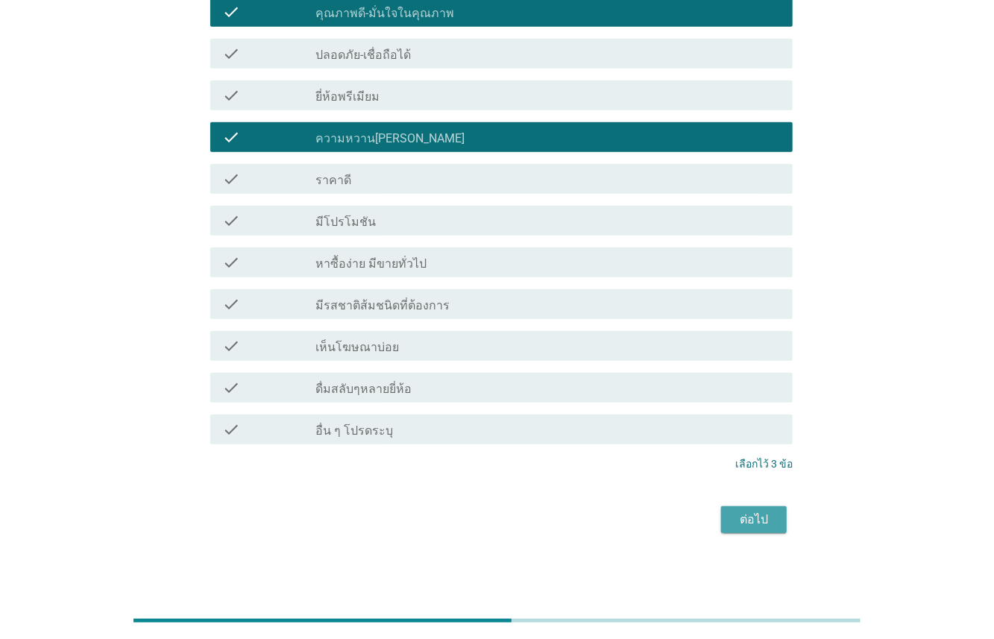
click at [769, 517] on div "ต่อไป" at bounding box center [754, 520] width 42 height 18
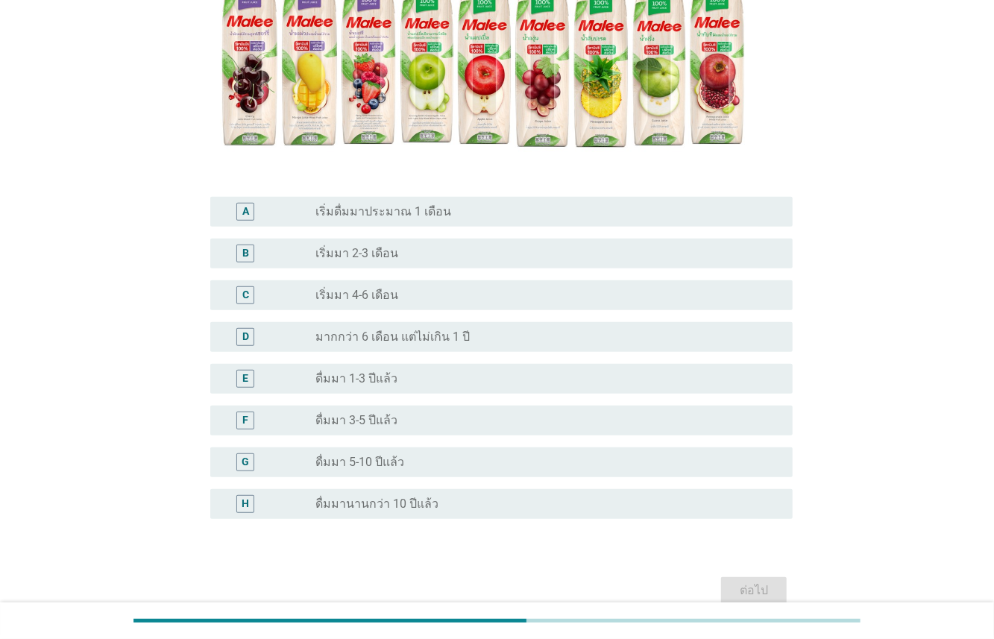
scroll to position [294, 0]
click at [367, 413] on label "ดื่มมา 3-5 ปีแล้ว" at bounding box center [356, 419] width 82 height 15
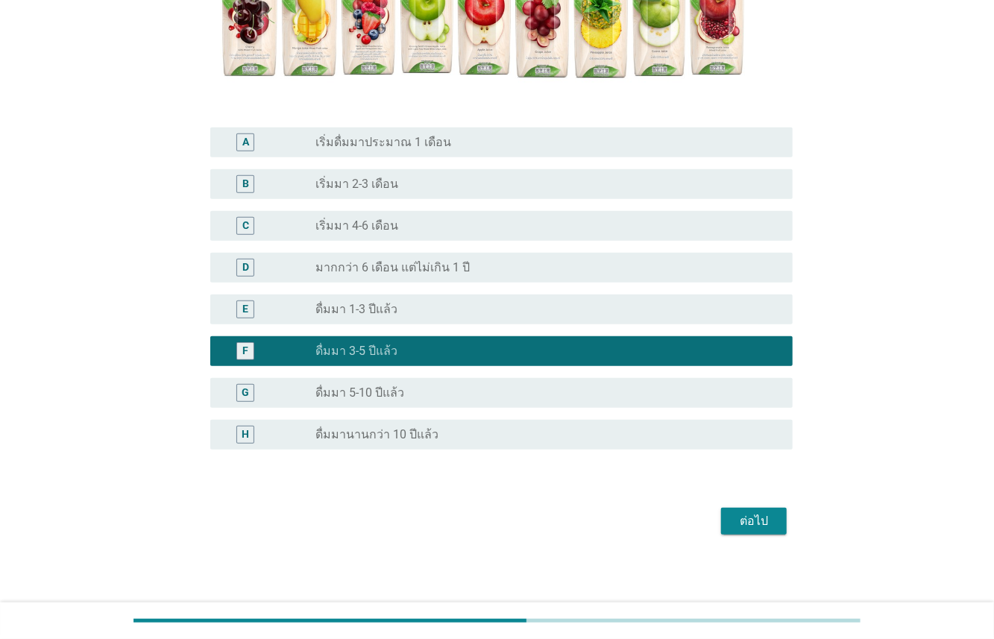
scroll to position [364, 0]
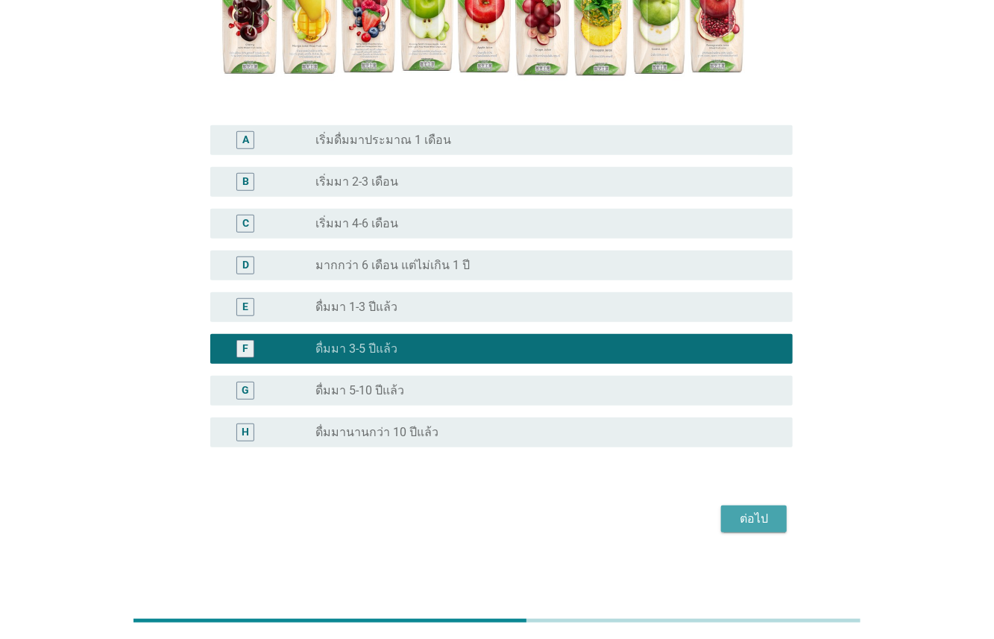
click at [739, 518] on div "ต่อไป" at bounding box center [754, 519] width 42 height 18
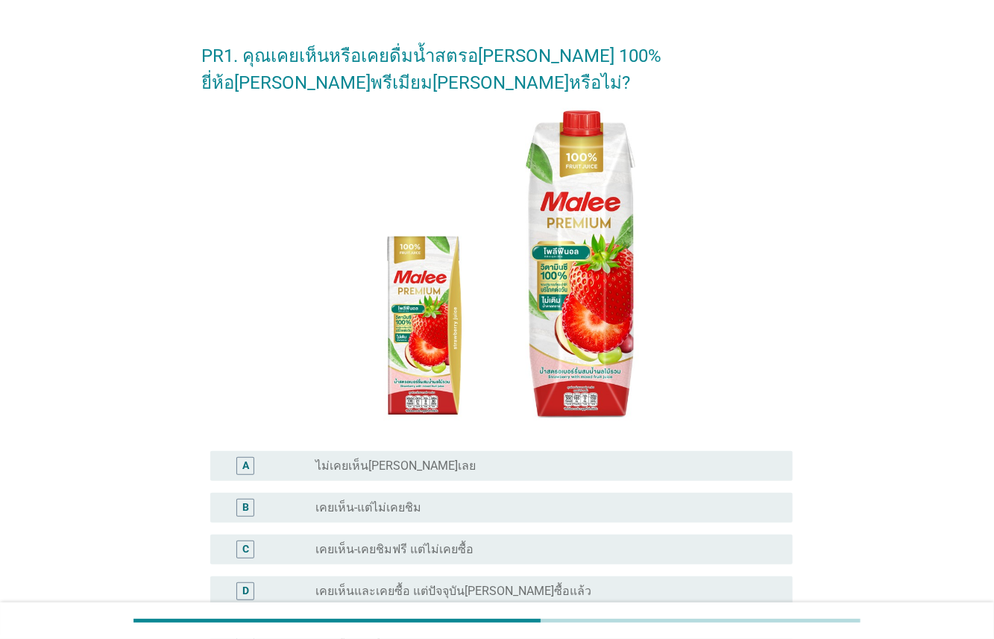
scroll to position [57, 0]
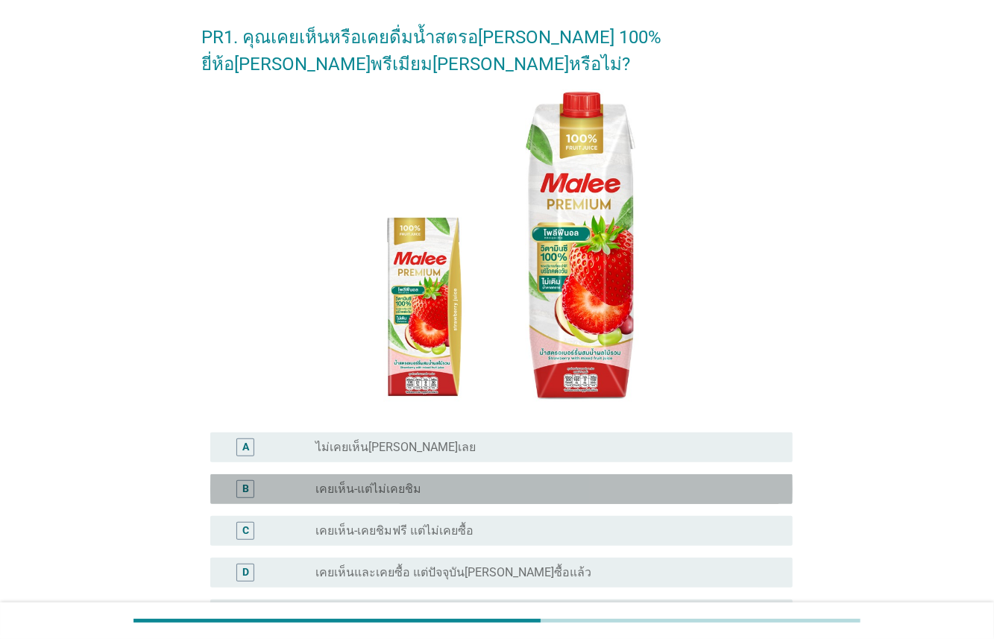
click at [450, 481] on div "radio_button_unchecked เคยเห็น-แต่ไม่เคยชิม" at bounding box center [541, 488] width 453 height 15
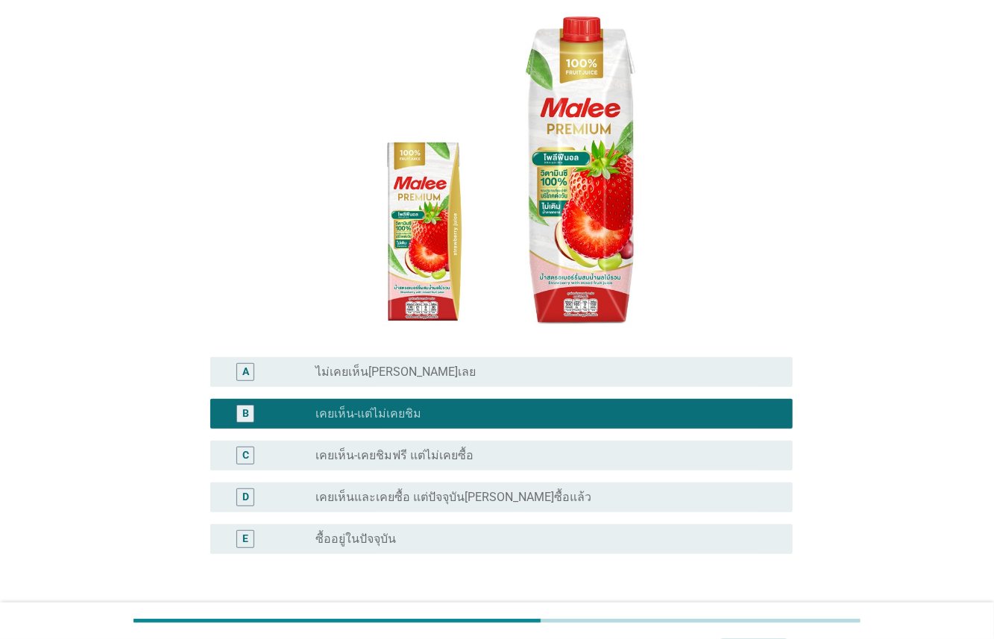
scroll to position [212, 0]
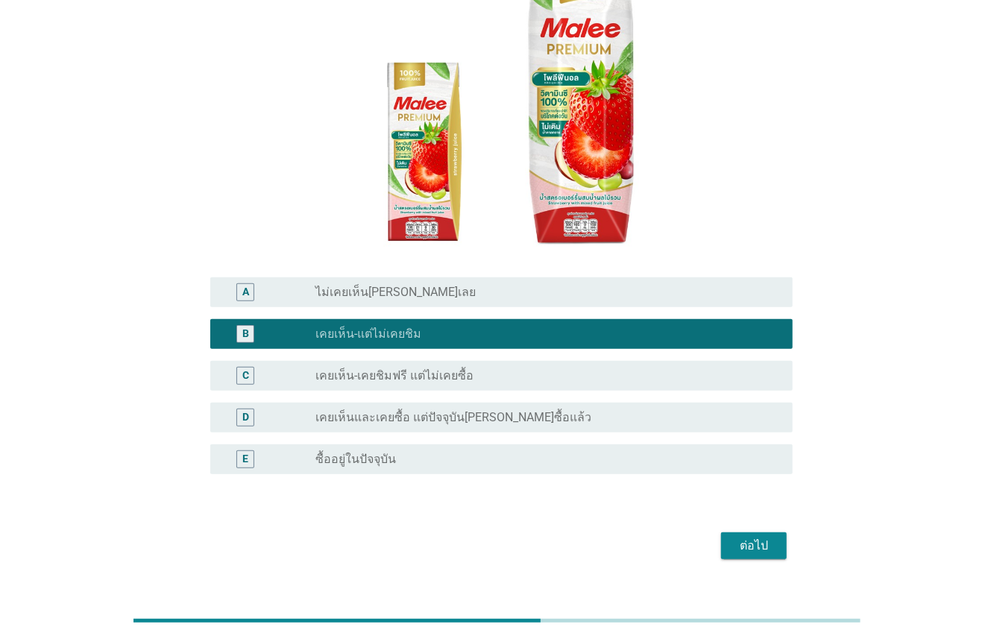
click at [746, 537] on div "ต่อไป" at bounding box center [754, 546] width 42 height 18
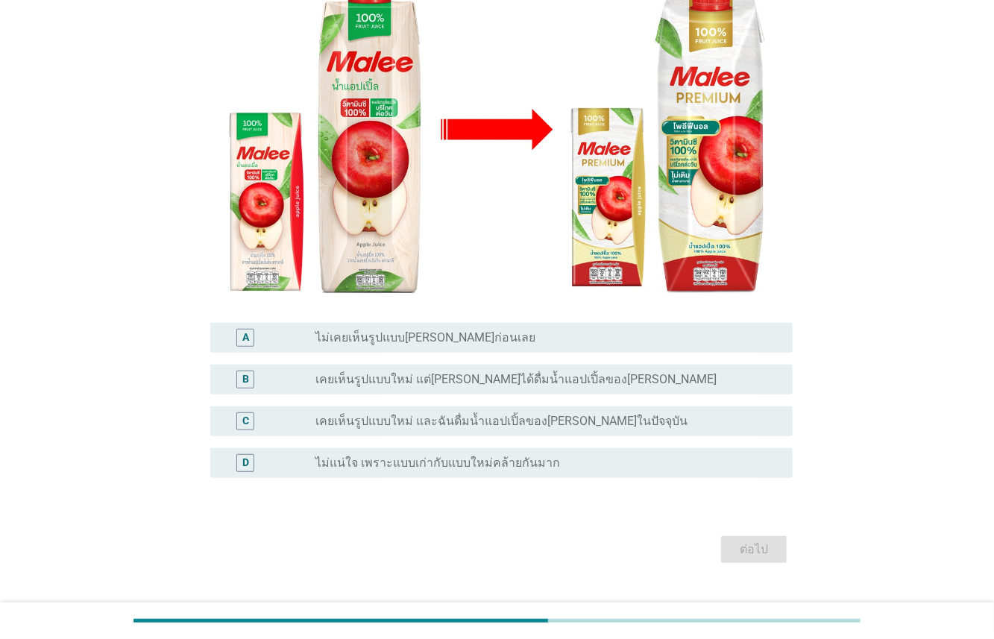
scroll to position [224, 0]
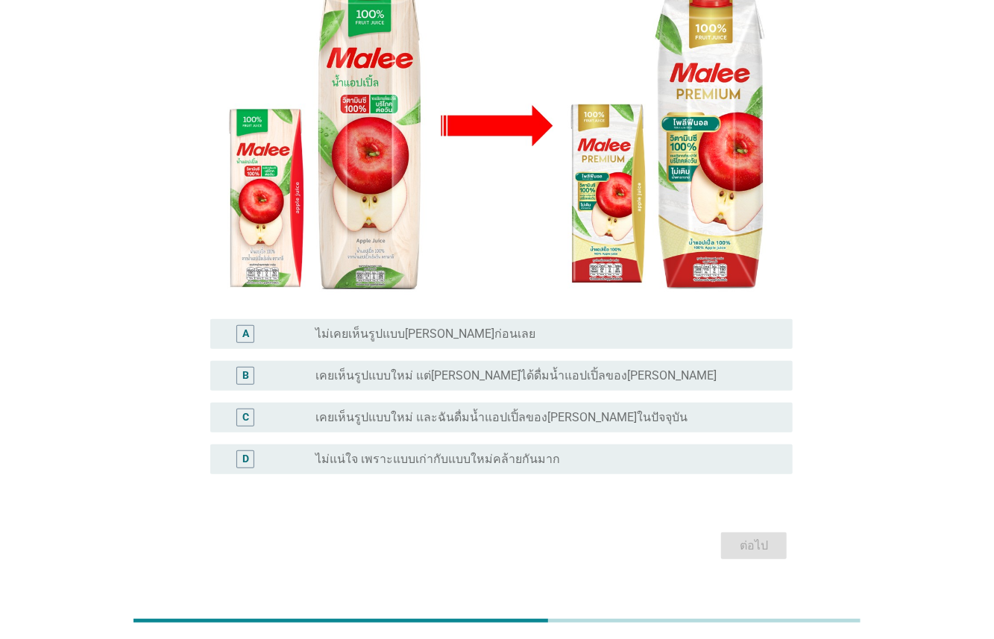
click at [466, 410] on label "เคยเห็นรูปแบบใหม่ และฉันดื่มน้ำแอปเปิ้ลของ[PERSON_NAME]ในปัจจุบัน" at bounding box center [501, 417] width 372 height 15
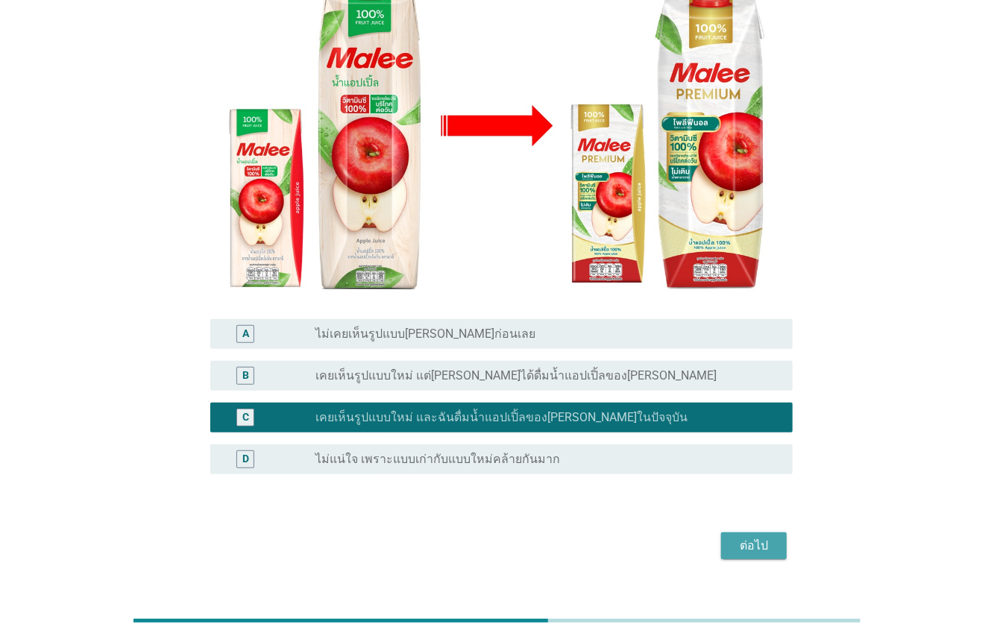
click at [752, 537] on div "ต่อไป" at bounding box center [754, 546] width 42 height 18
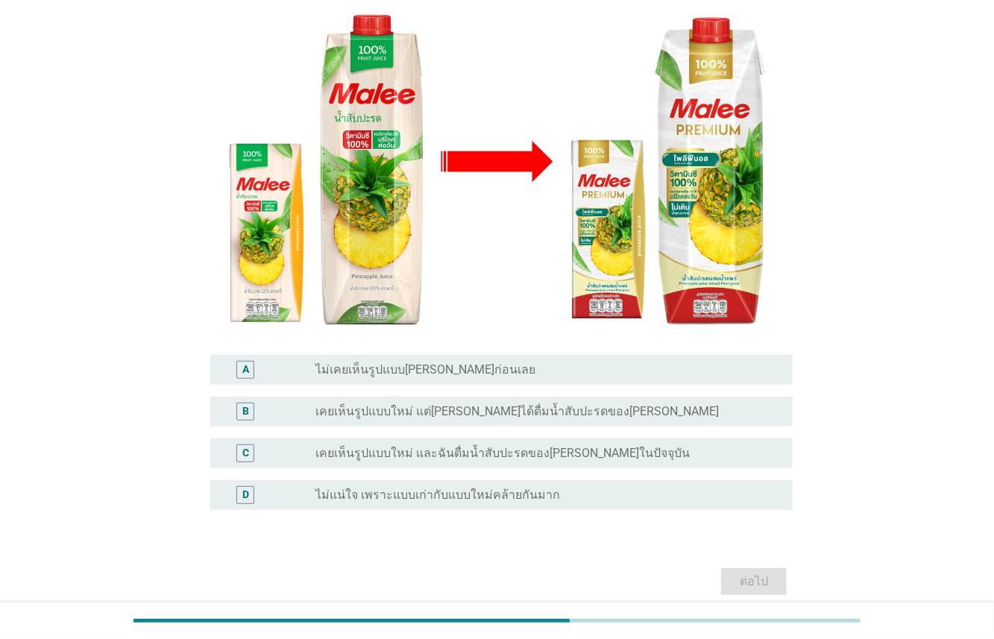
scroll to position [192, 0]
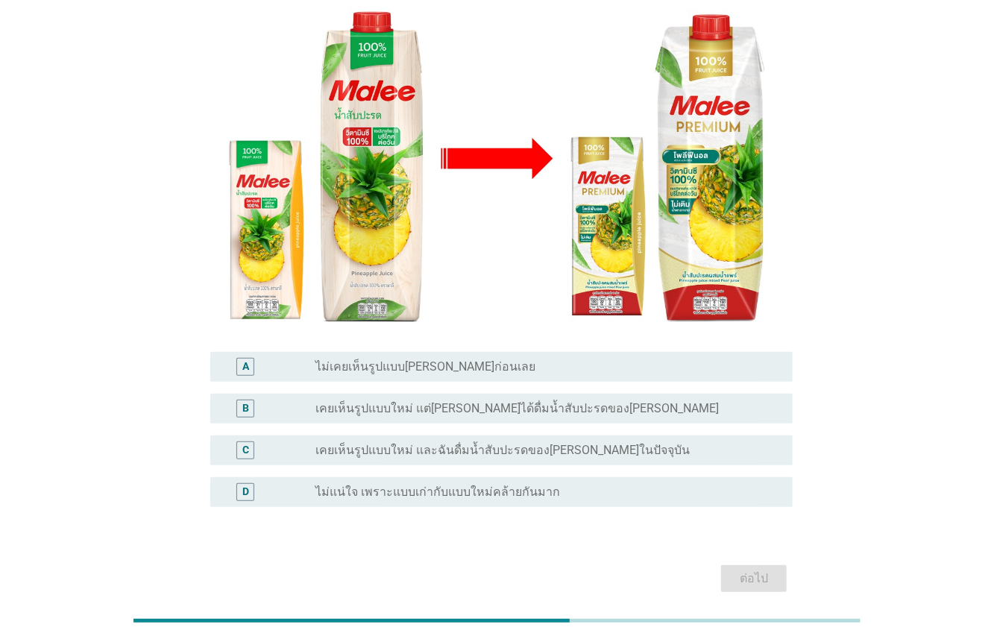
click at [476, 401] on label "เคยเห็นรูปแบบใหม่ แต่[PERSON_NAME]ได้ดื่มน้ำสับปะรดของ[PERSON_NAME]" at bounding box center [516, 408] width 403 height 15
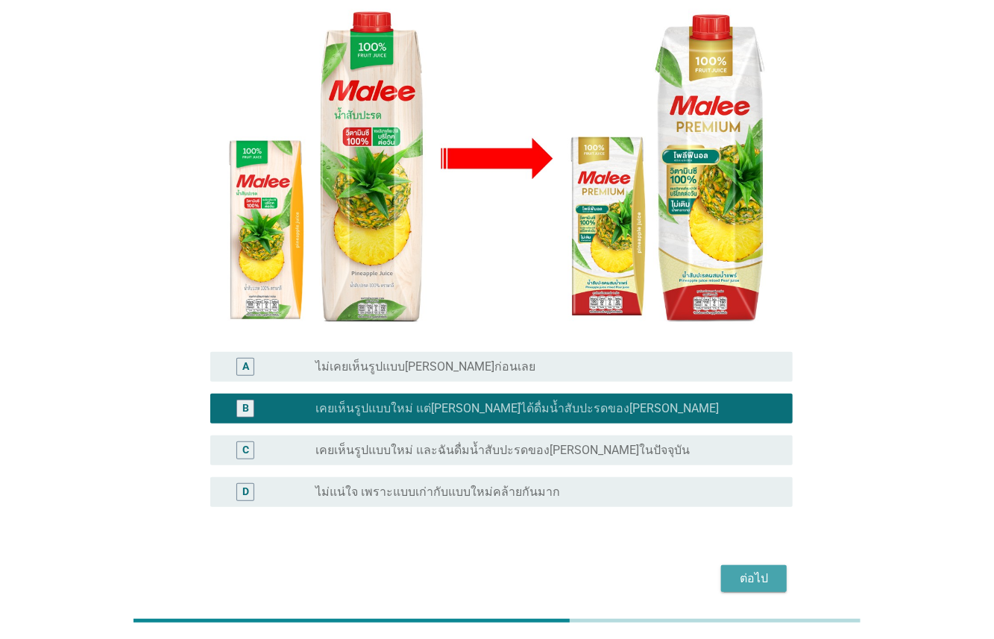
click at [749, 569] on div "ต่อไป" at bounding box center [754, 578] width 42 height 18
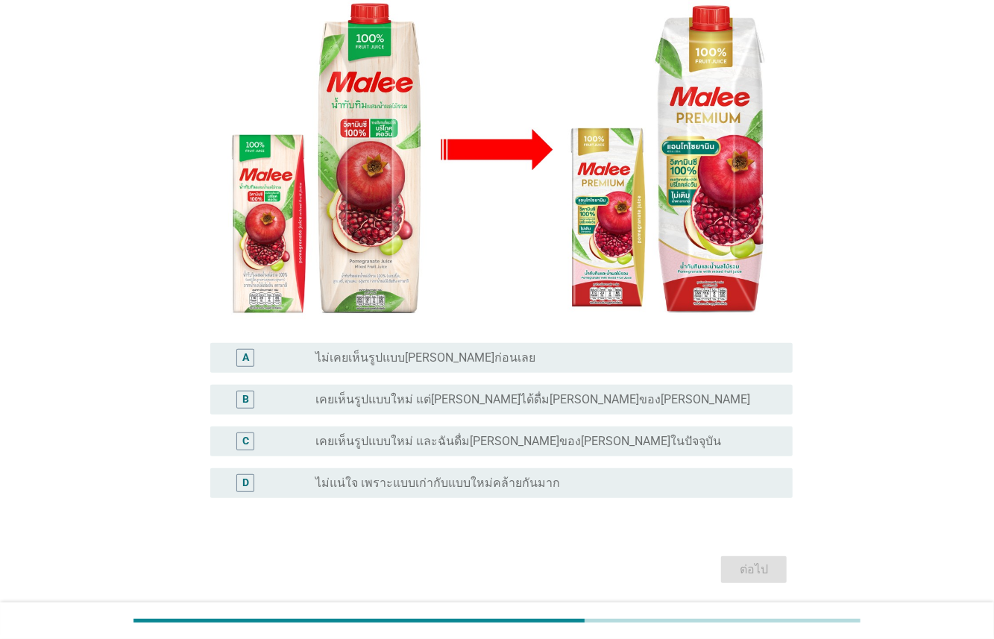
scroll to position [209, 0]
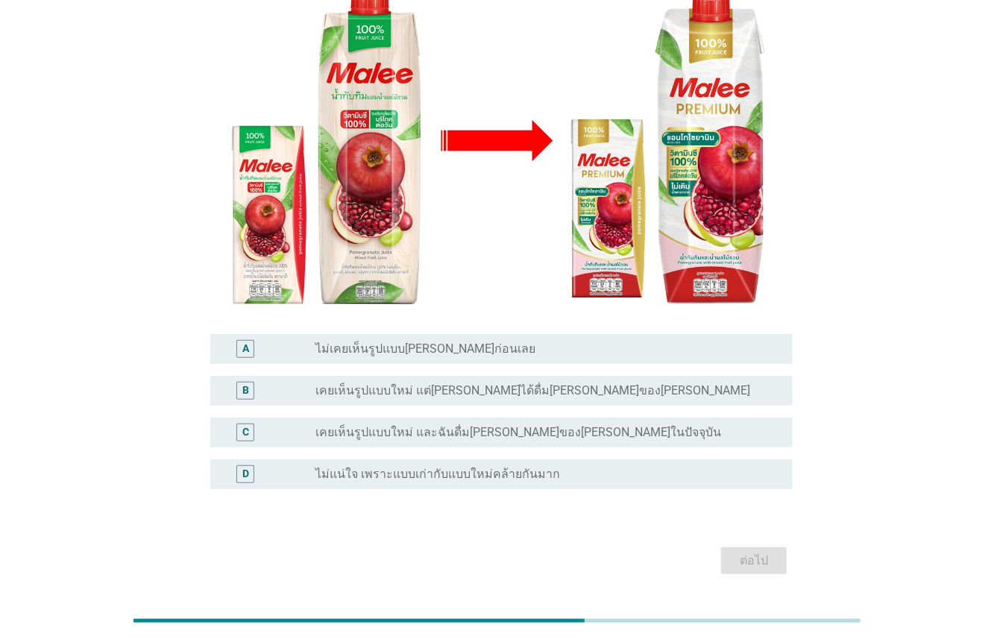
click at [472, 425] on label "เคยเห็นรูปแบบใหม่ และฉันดื่ม[PERSON_NAME]ของ[PERSON_NAME]ในปัจจุบัน" at bounding box center [517, 432] width 405 height 15
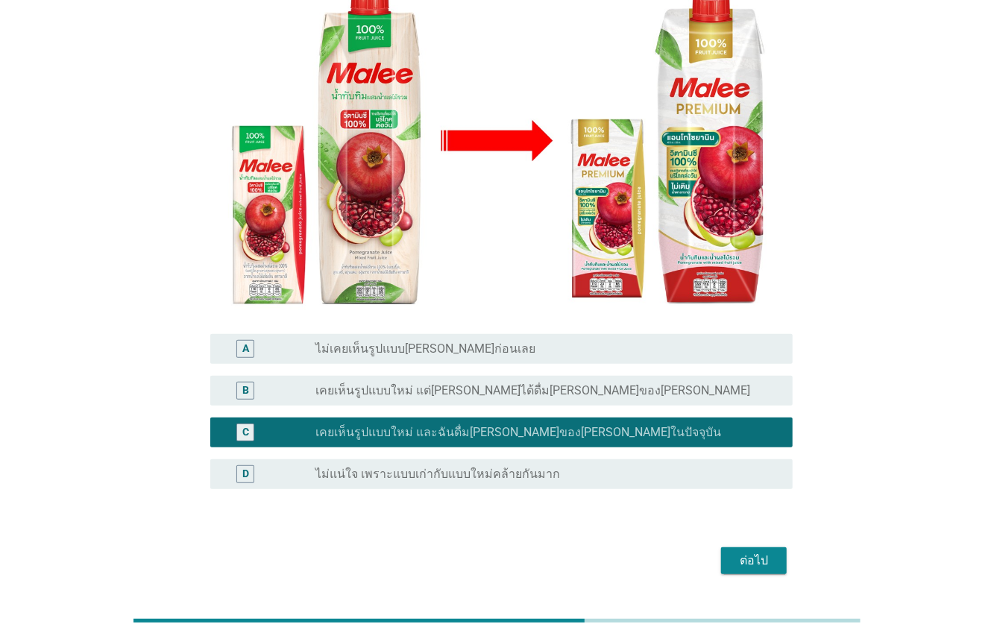
click at [743, 552] on div "ต่อไป" at bounding box center [754, 561] width 42 height 18
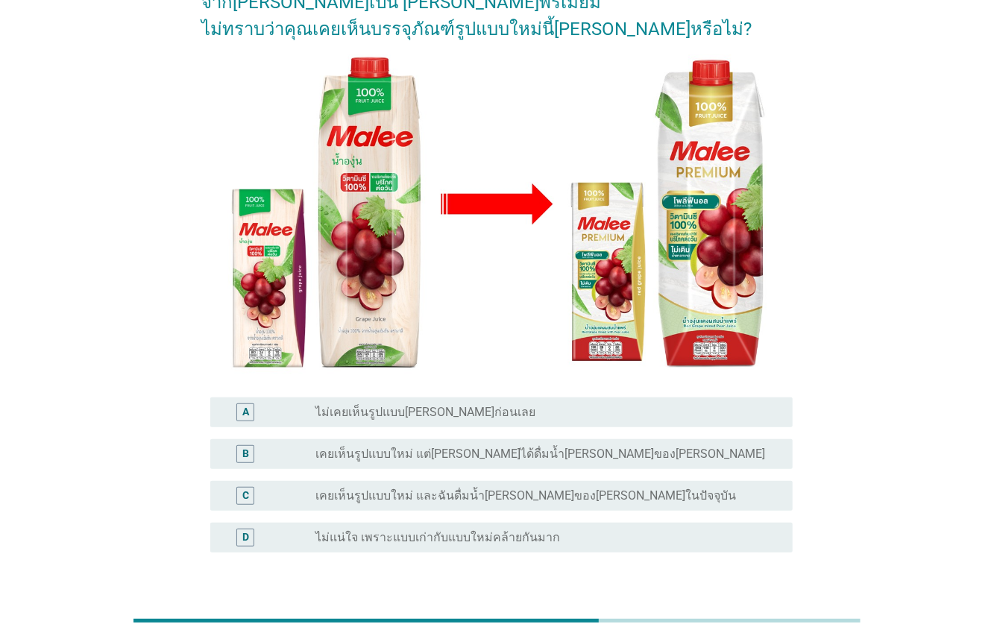
scroll to position [224, 0]
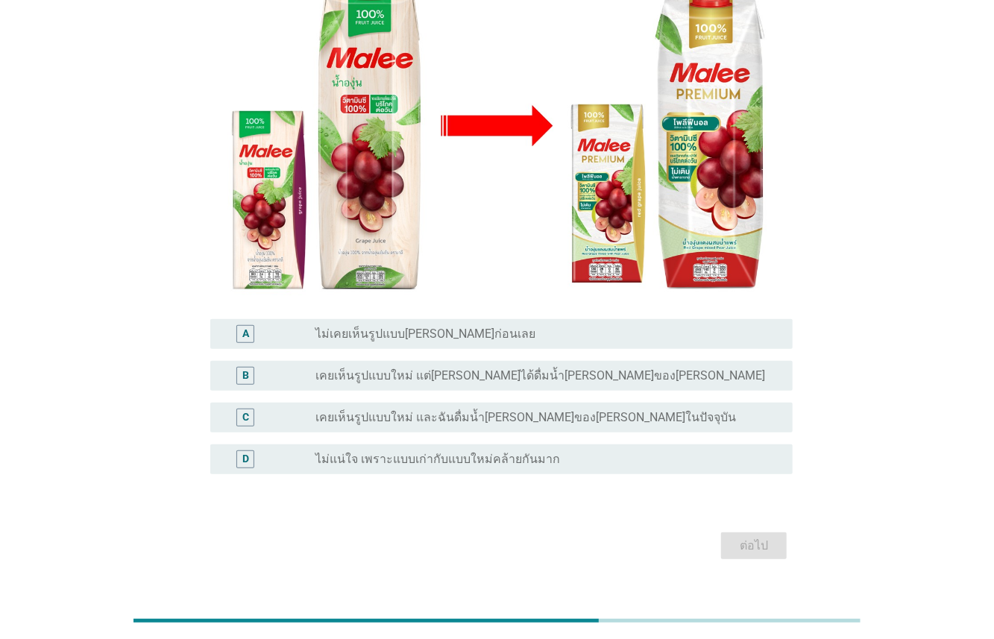
click at [571, 410] on div "radio_button_unchecked เคยเห็นรูปแบบใหม่ และฉันดื่มน้ำ[PERSON_NAME]ของ[PERSON_N…" at bounding box center [541, 417] width 453 height 15
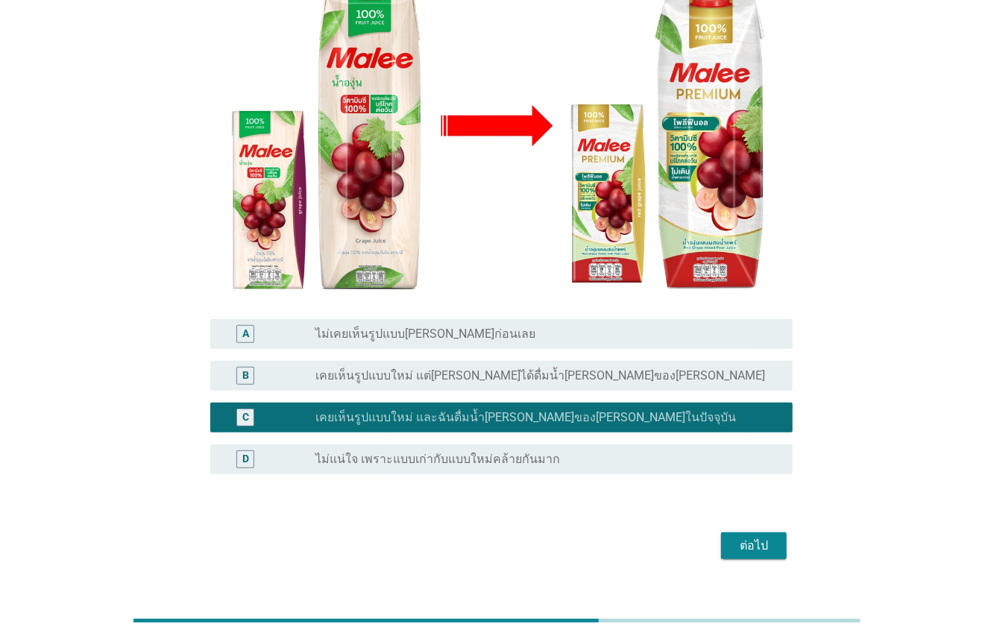
click at [768, 537] on div "ต่อไป" at bounding box center [754, 546] width 42 height 18
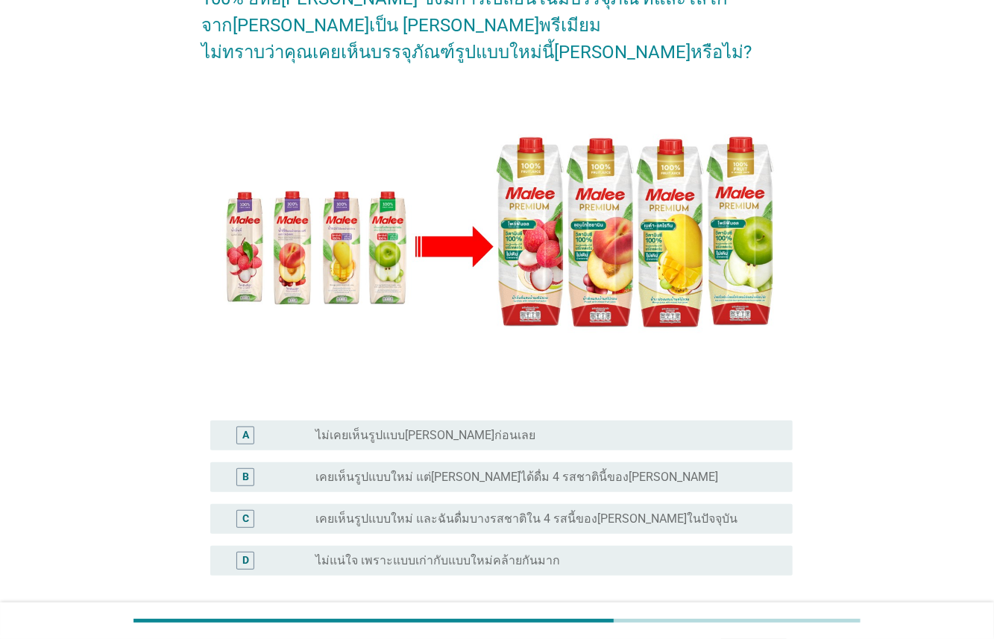
scroll to position [126, 0]
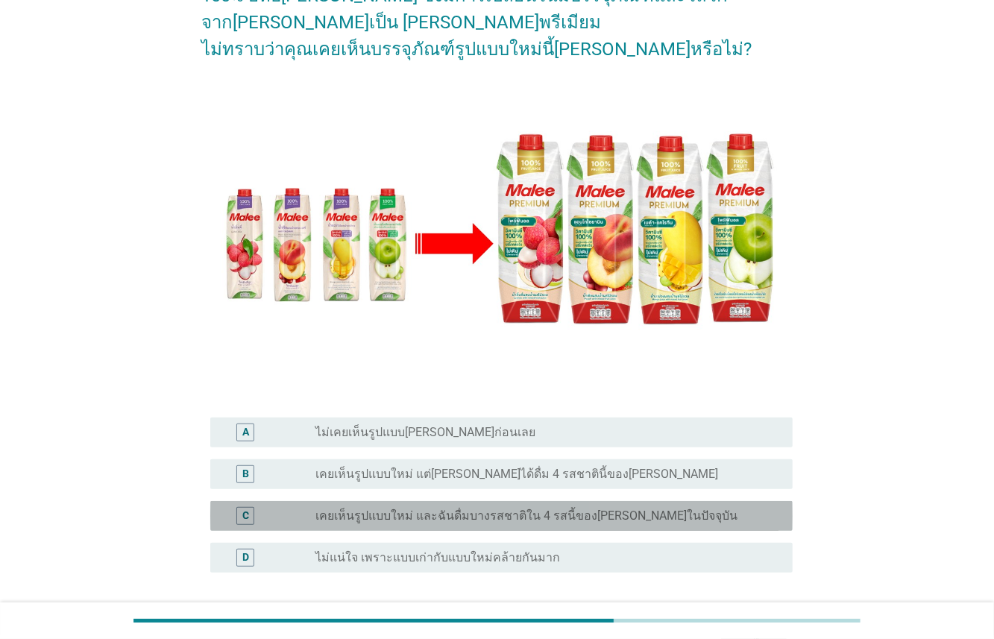
click at [442, 508] on label "เคยเห็นรูปแบบใหม่ และฉันดื่มบางรสชาติใน 4 รสนี้ของ[PERSON_NAME]ในปัจจุบัน" at bounding box center [526, 515] width 422 height 15
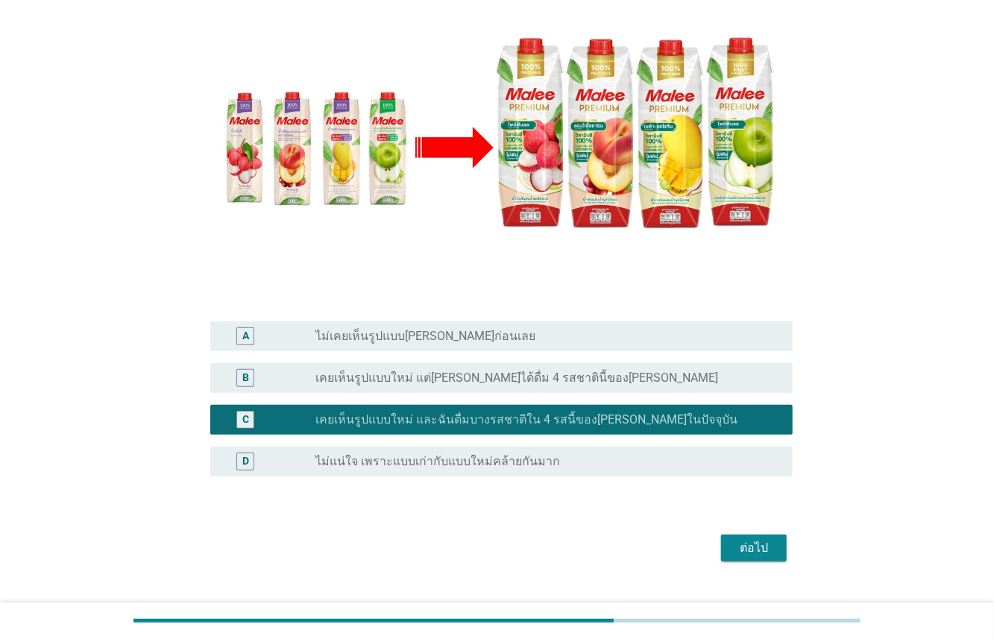
scroll to position [224, 0]
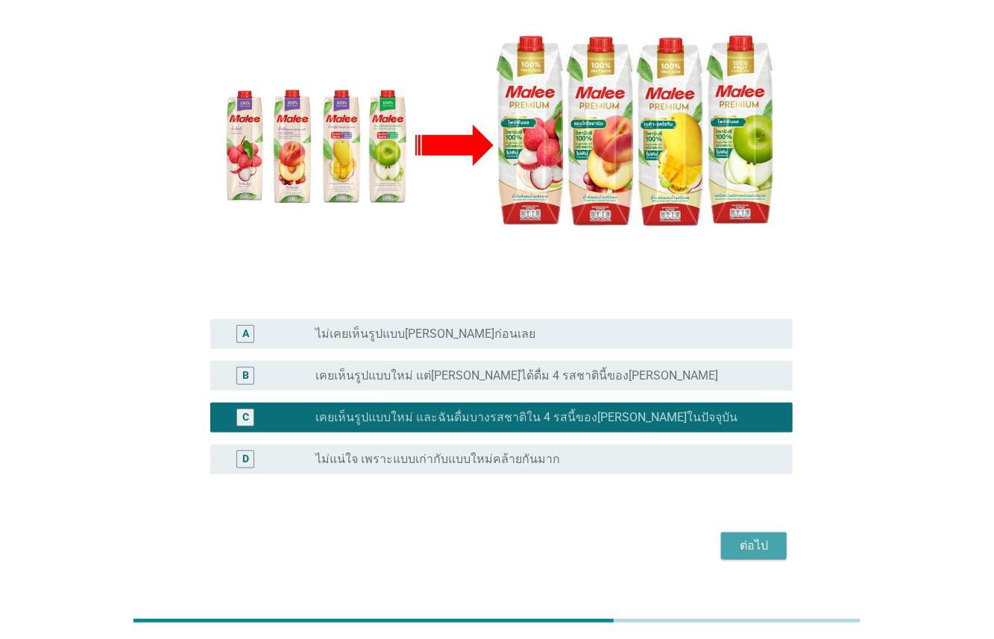
click at [768, 537] on div "ต่อไป" at bounding box center [754, 546] width 42 height 18
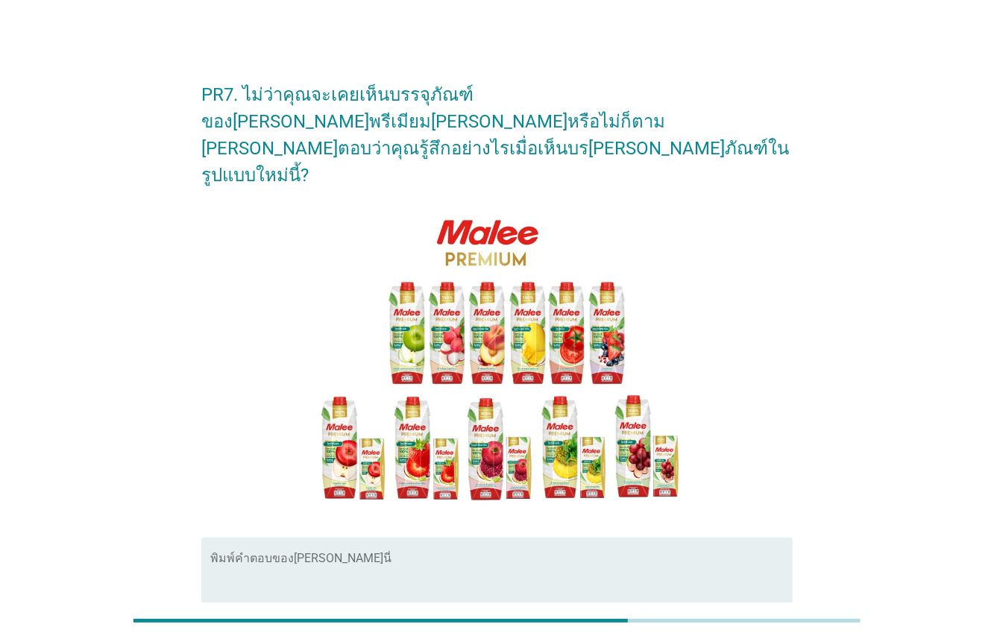
click at [626, 555] on textarea "พิมพ์คำตอบของคุณ ที่นี่" at bounding box center [501, 594] width 582 height 78
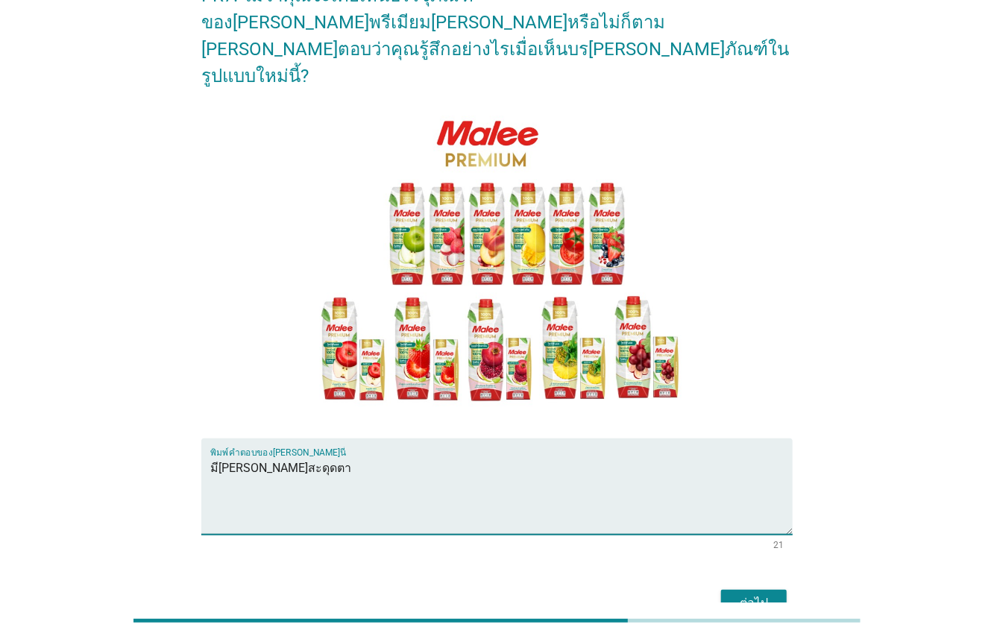
scroll to position [130, 0]
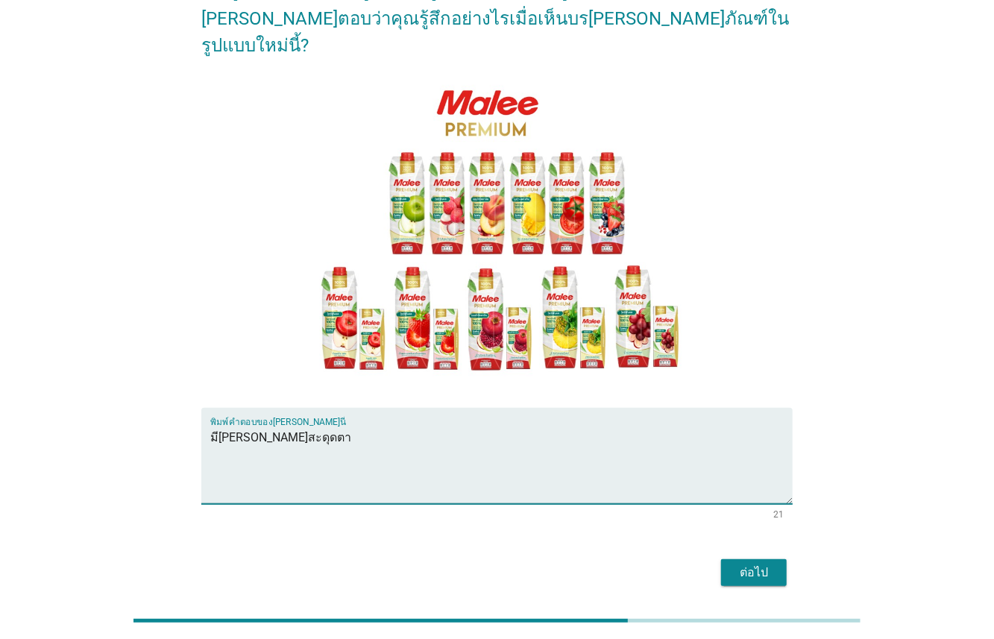
type textarea "มี[PERSON_NAME]สะดุดตา"
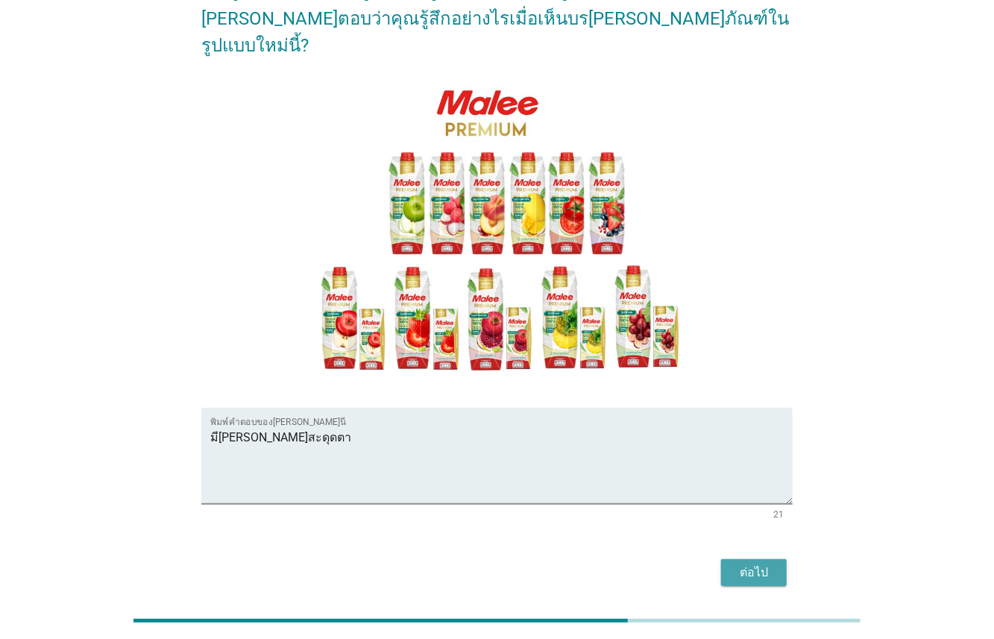
click at [748, 563] on div "ต่อไป" at bounding box center [754, 572] width 42 height 18
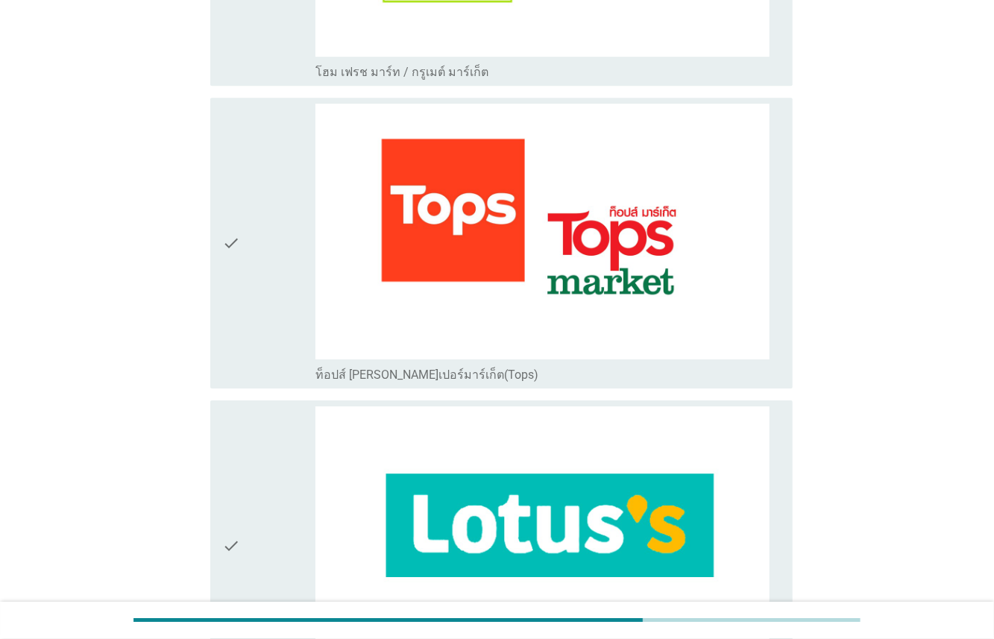
scroll to position [2537, 0]
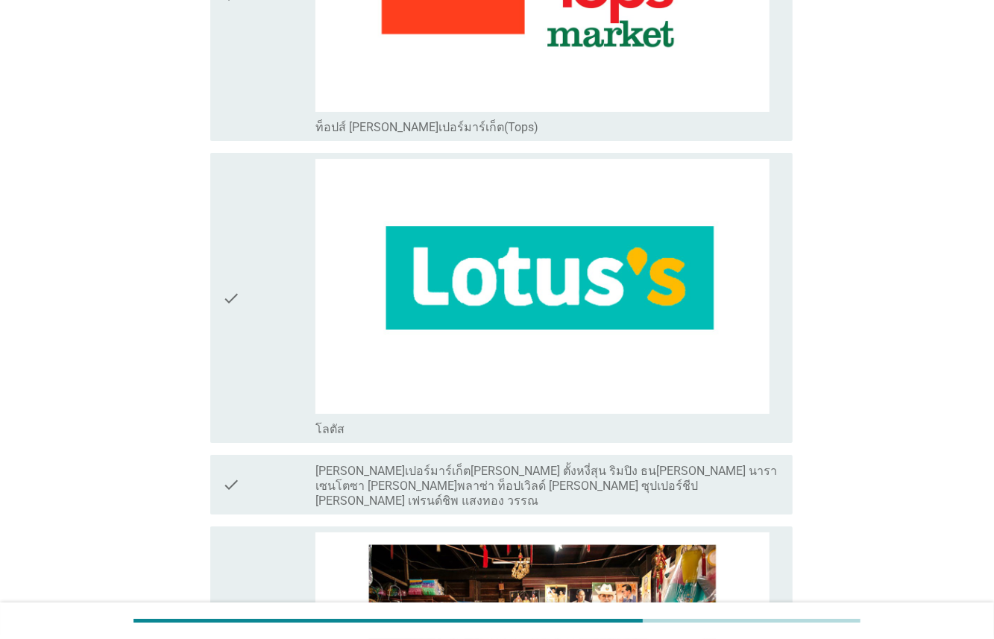
click at [278, 282] on div "check" at bounding box center [268, 298] width 93 height 279
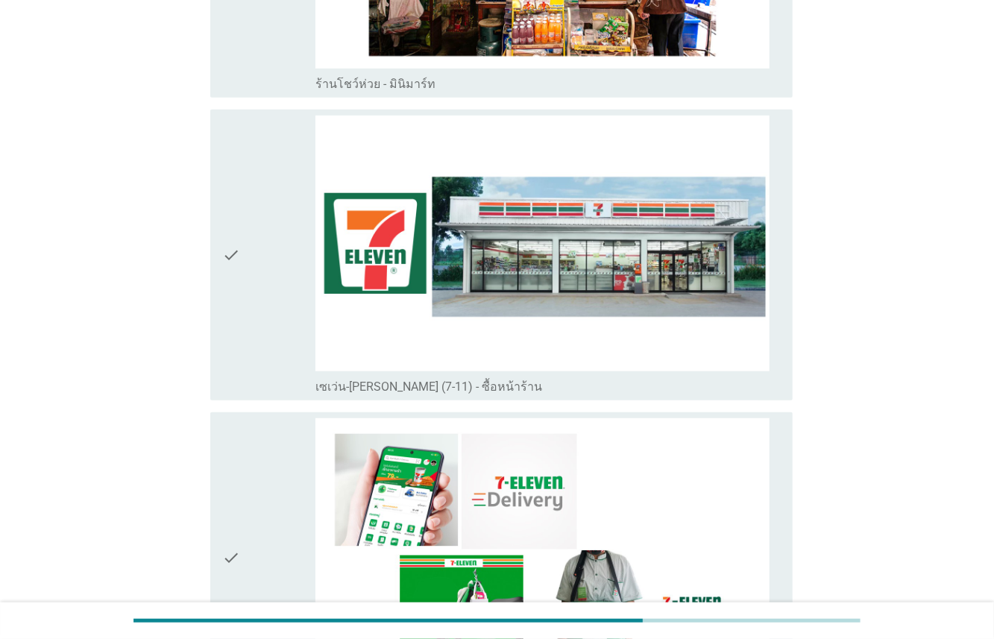
click at [279, 269] on div "check" at bounding box center [268, 255] width 93 height 279
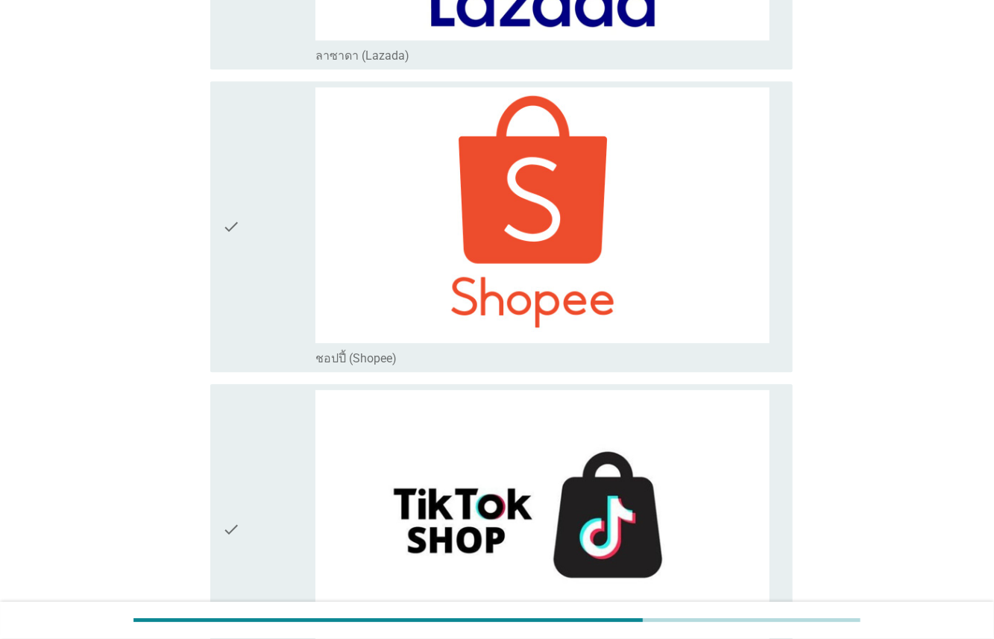
scroll to position [5222, 0]
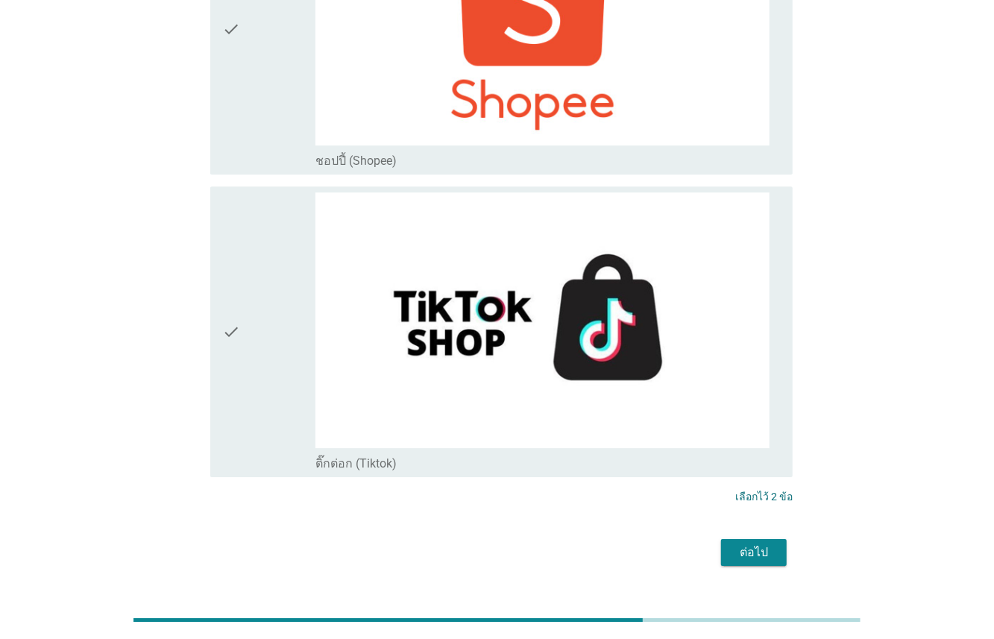
click at [777, 539] on button "ต่อไป" at bounding box center [754, 552] width 66 height 27
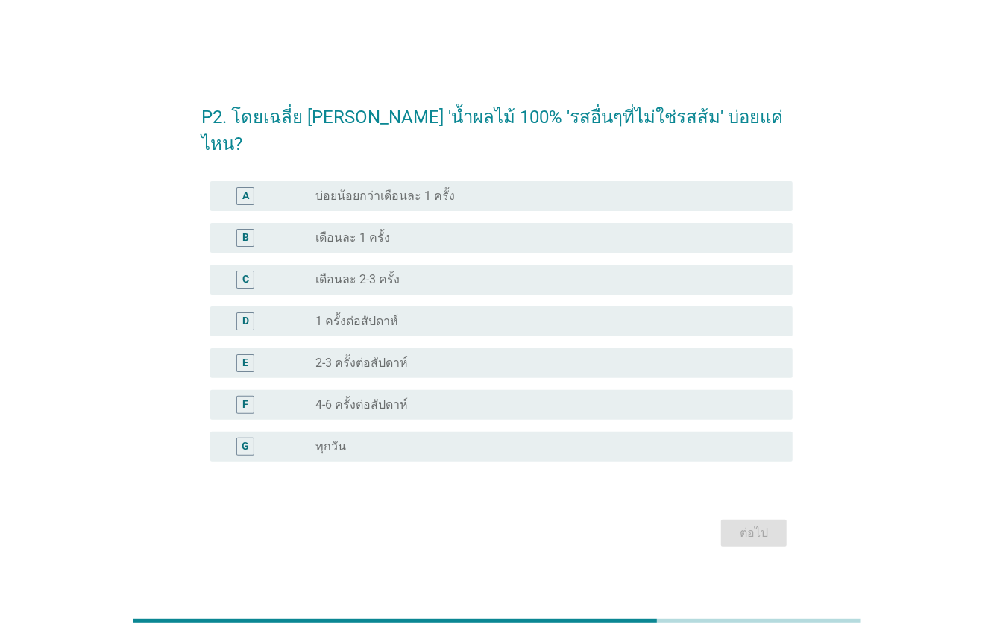
click at [362, 314] on label "1 ครั้งต่อสัปดาห์" at bounding box center [356, 321] width 83 height 15
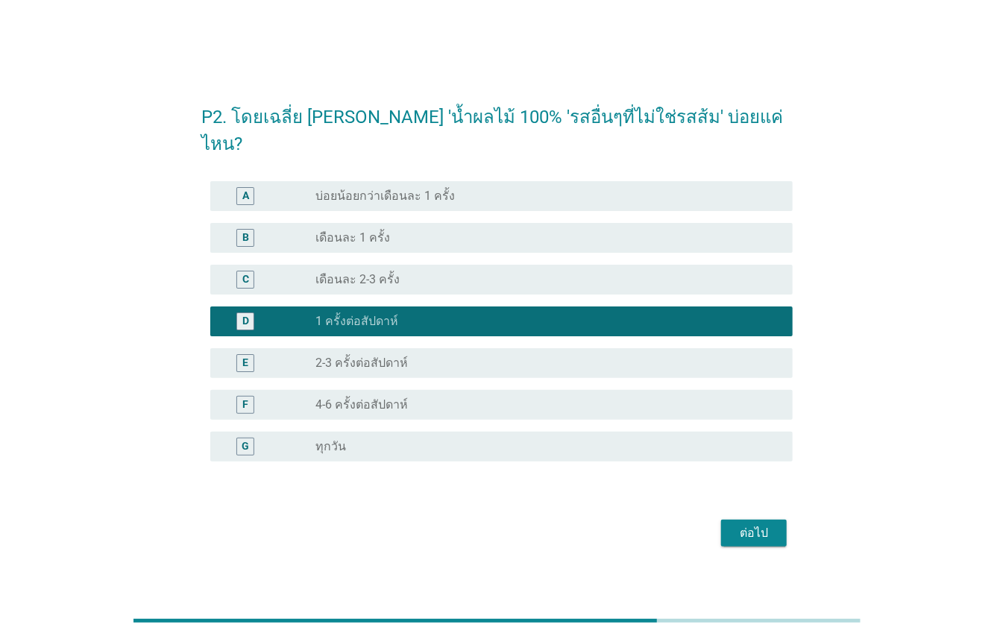
click at [761, 524] on div "ต่อไป" at bounding box center [754, 533] width 42 height 18
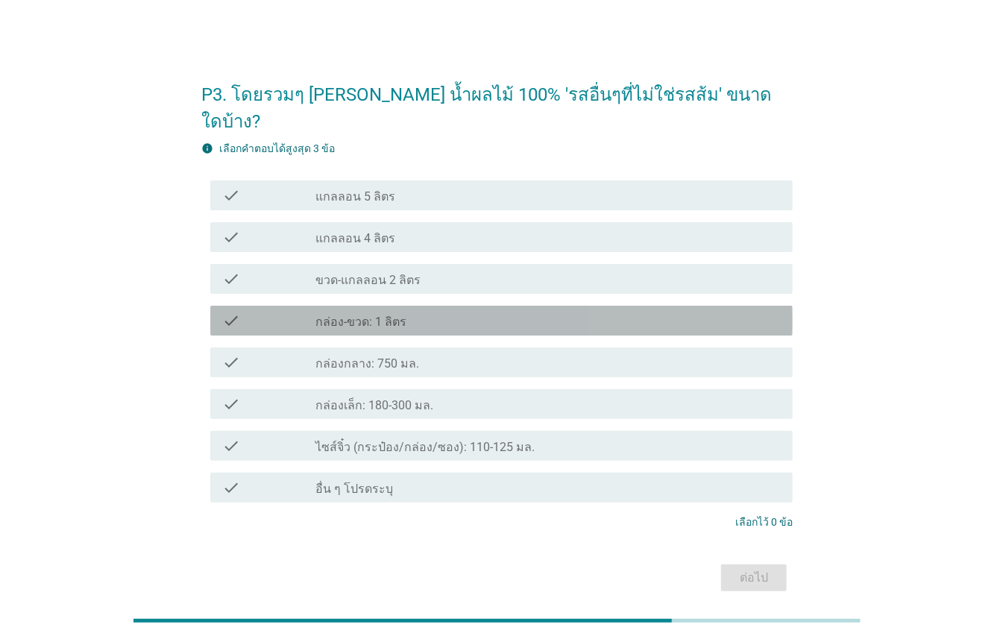
click at [396, 315] on label "กล่อง-ขวด: 1 ลิตร" at bounding box center [360, 322] width 91 height 15
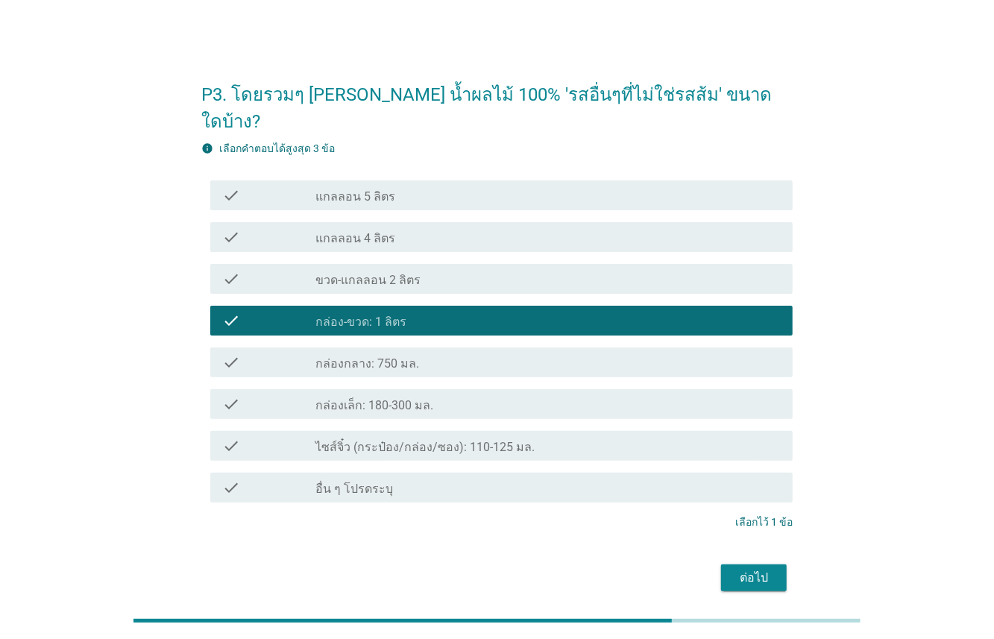
click at [465, 353] on div "check_box_outline_blank กล่องกลาง: 750 มล." at bounding box center [547, 362] width 465 height 18
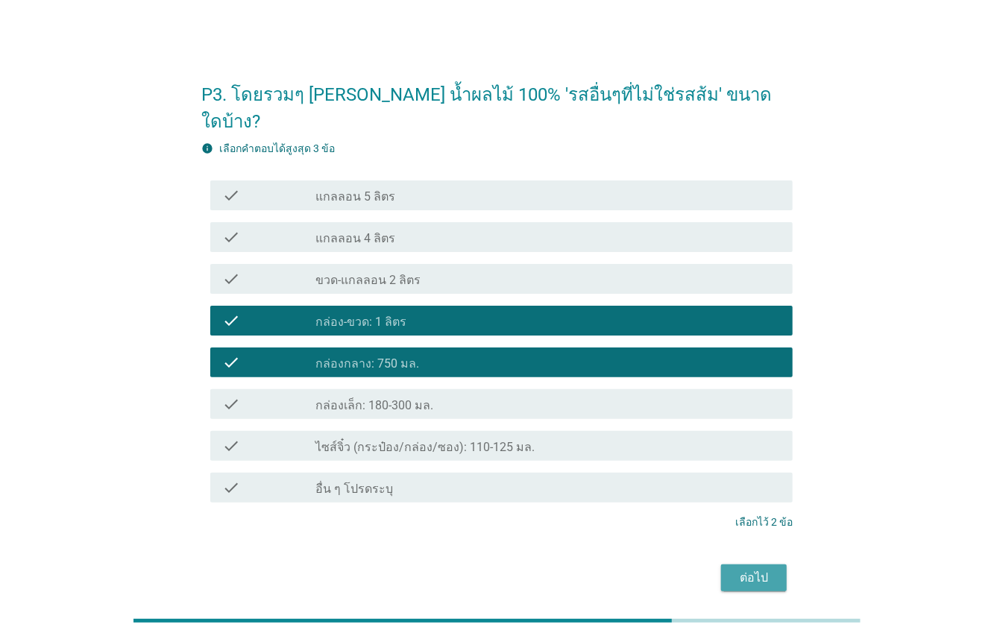
click at [768, 569] on div "ต่อไป" at bounding box center [754, 578] width 42 height 18
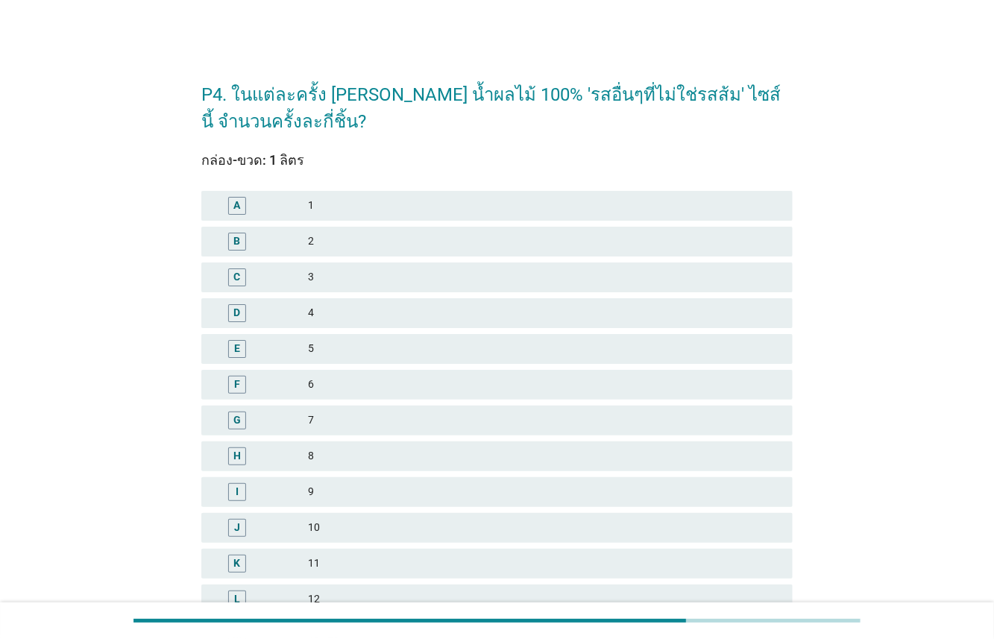
click at [310, 247] on div "2" at bounding box center [544, 242] width 473 height 18
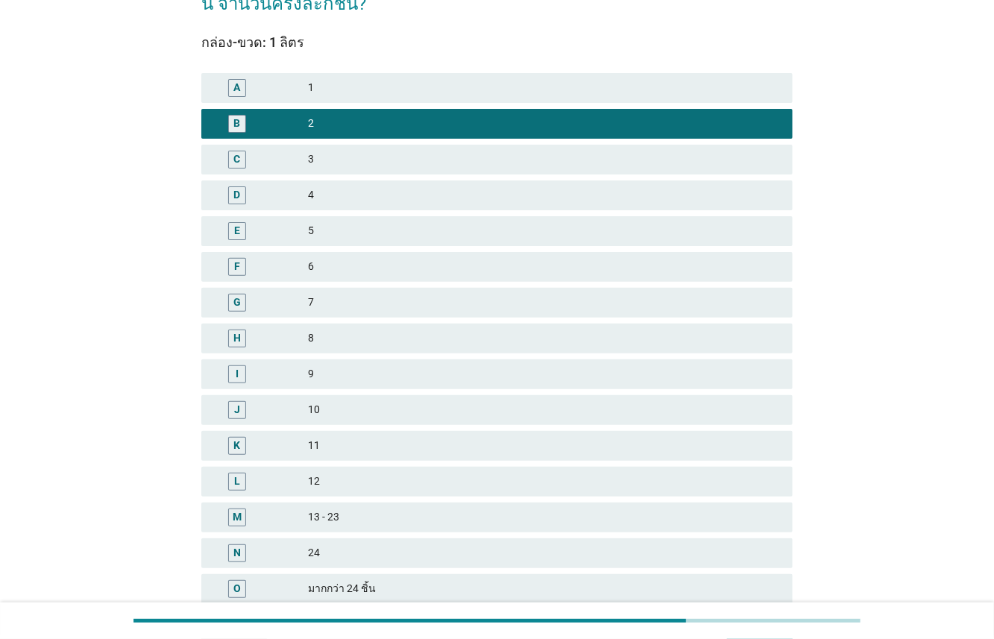
scroll to position [244, 0]
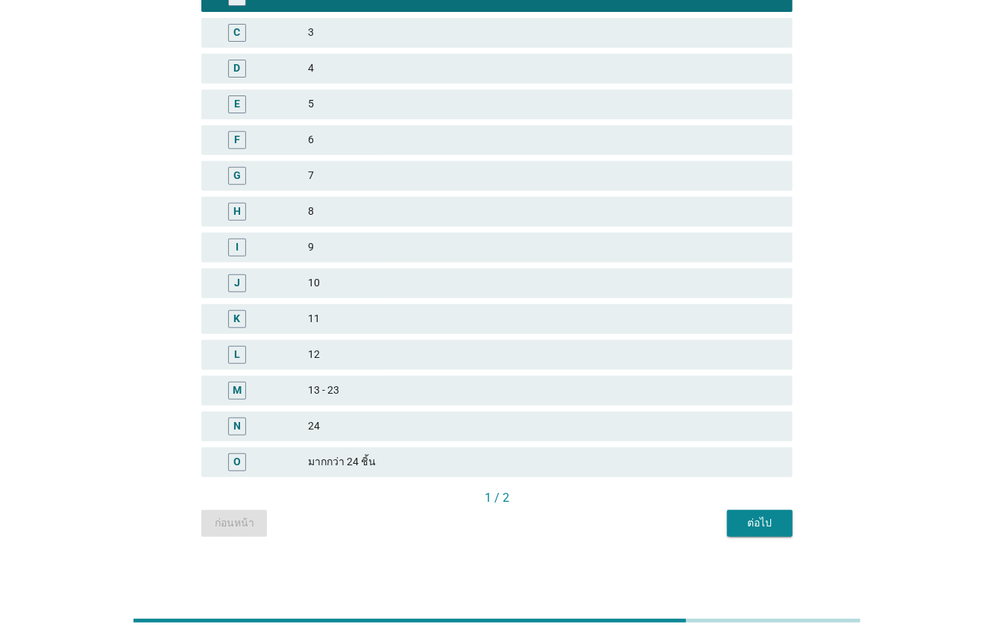
click at [750, 526] on div "ต่อไป" at bounding box center [760, 523] width 42 height 16
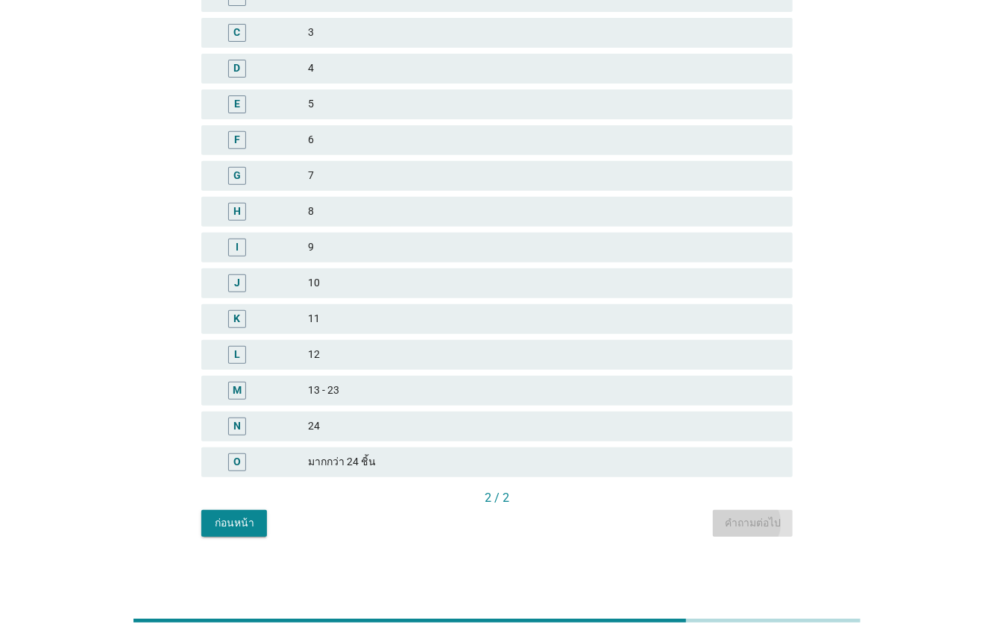
scroll to position [0, 0]
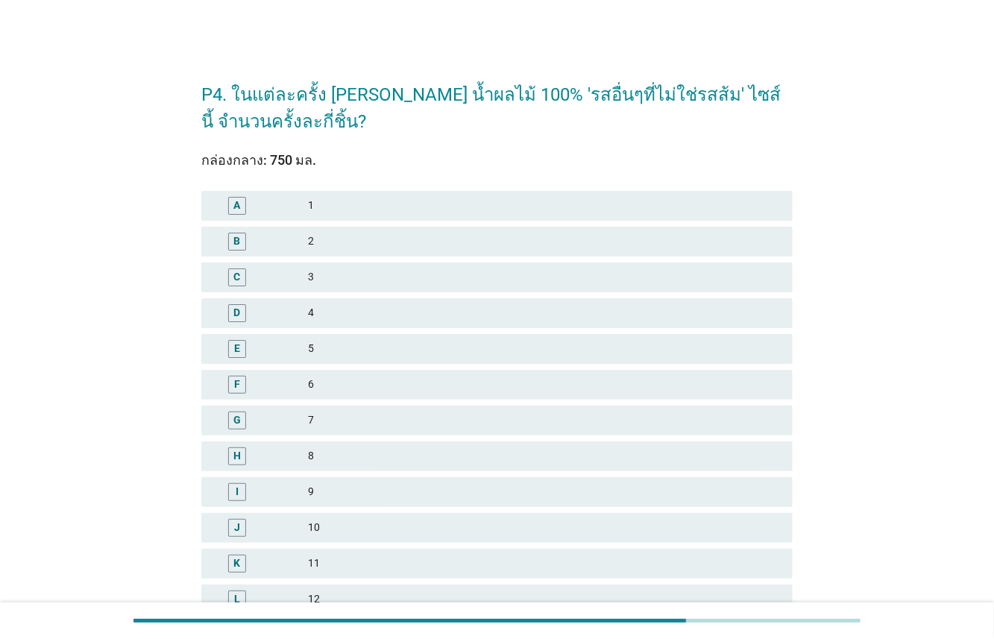
click at [324, 237] on div "2" at bounding box center [544, 242] width 473 height 18
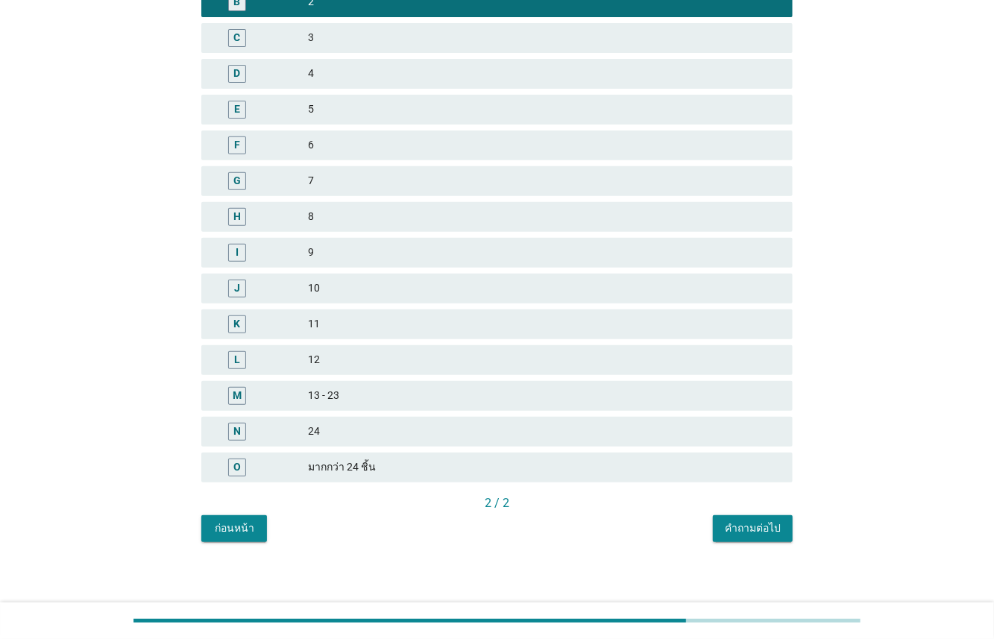
scroll to position [244, 0]
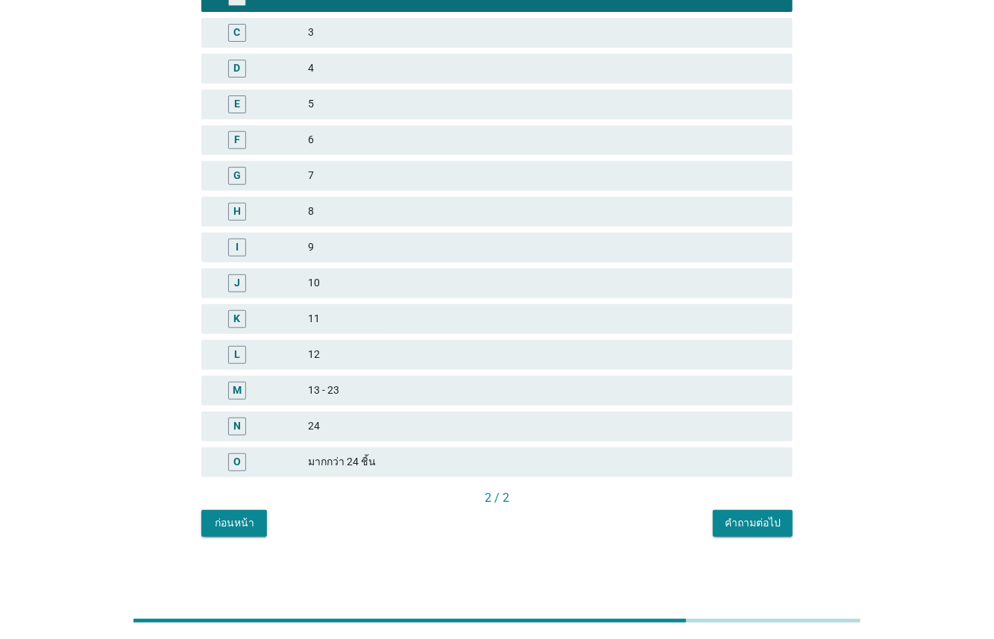
click at [759, 524] on div "คำถามต่อไป" at bounding box center [752, 523] width 56 height 16
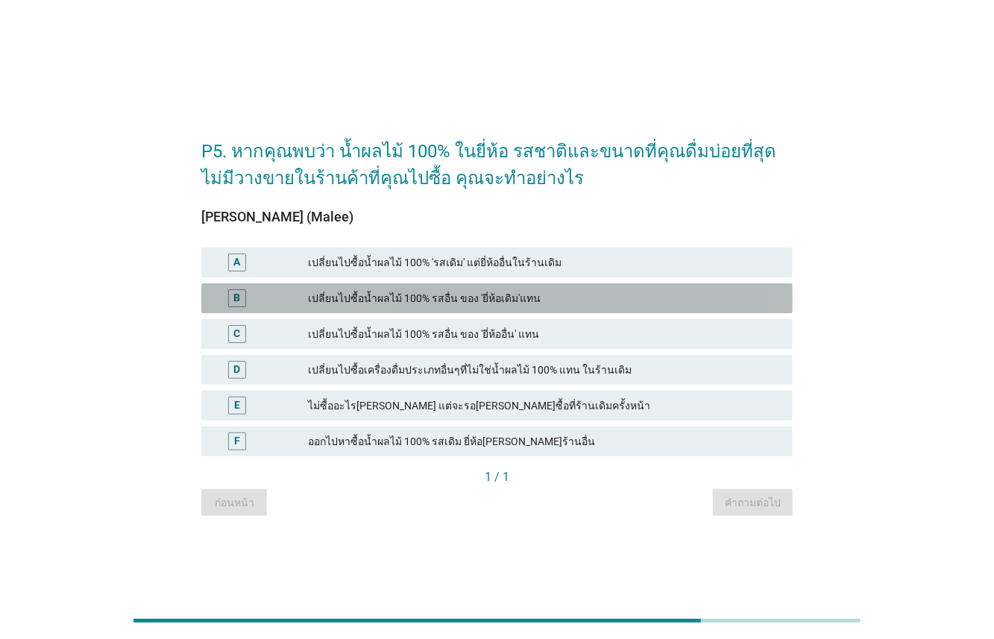
click at [484, 297] on div "เปลี่ยนไปซื้อน้ำผลไม้ 100% รสอื่น ของ 'ยี่ห้อเดิม'แทน" at bounding box center [544, 298] width 473 height 18
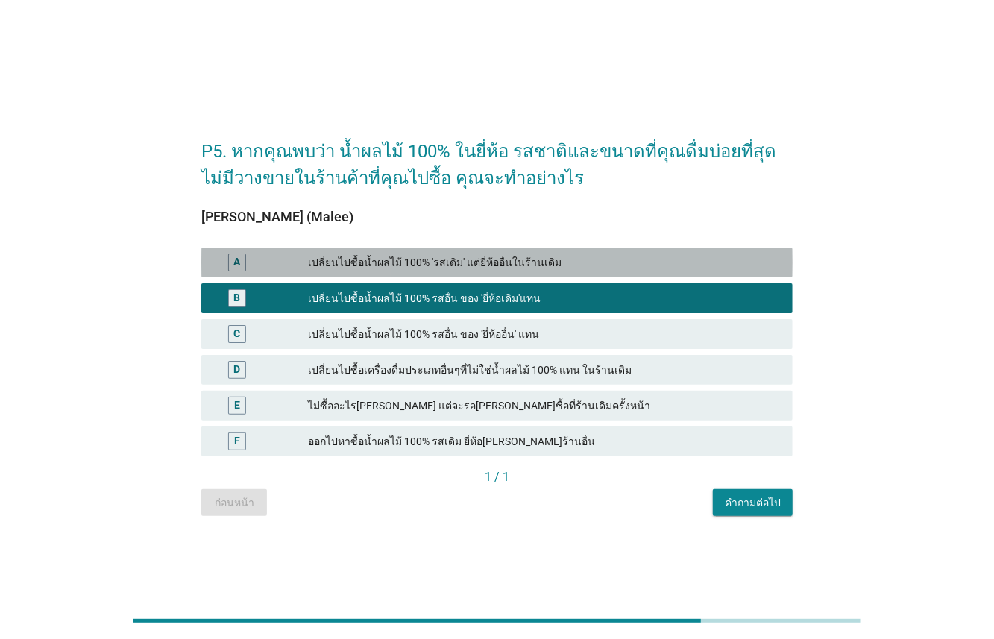
click at [467, 268] on div "เปลี่ยนไปซื้อน้ำผลไม้ 100% 'รสเดิม' แต่ยี่ห้ออื่นในร้านเดิม" at bounding box center [544, 262] width 473 height 18
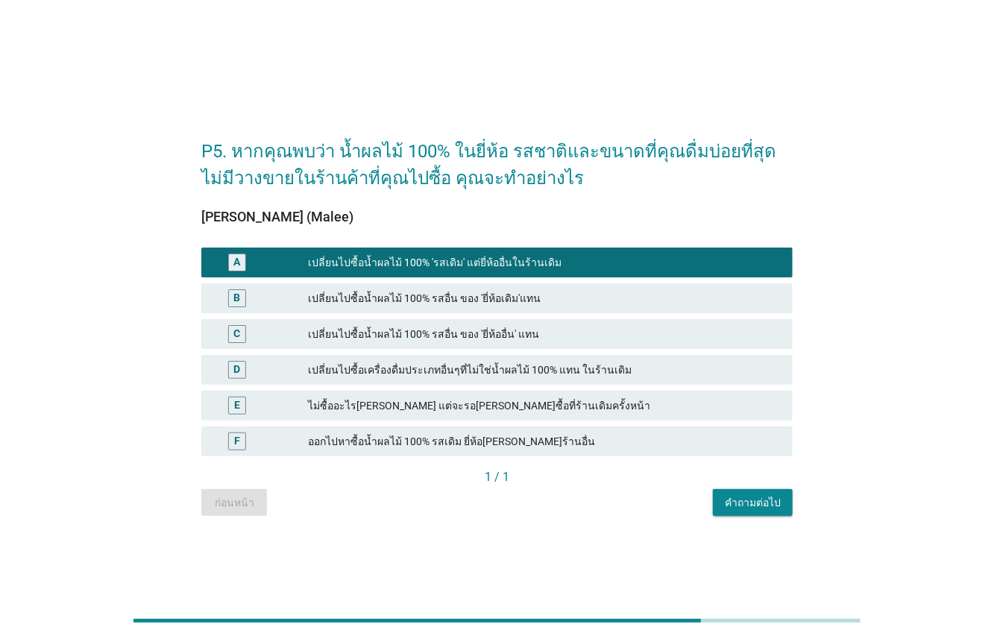
click at [461, 303] on div "เปลี่ยนไปซื้อน้ำผลไม้ 100% รสอื่น ของ 'ยี่ห้อเดิม'แทน" at bounding box center [544, 298] width 473 height 18
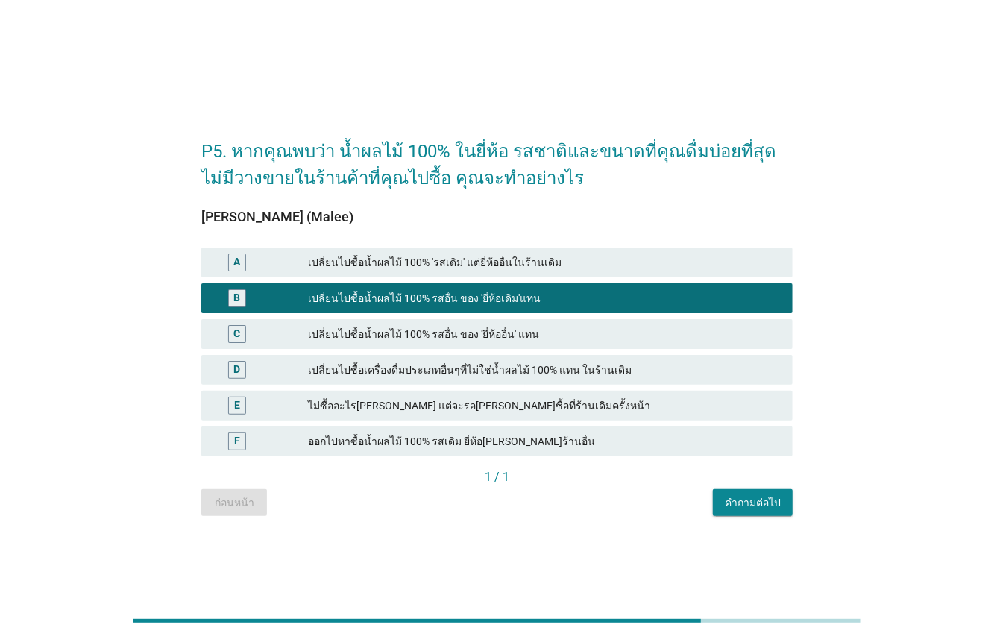
click at [472, 262] on div "เปลี่ยนไปซื้อน้ำผลไม้ 100% 'รสเดิม' แต่ยี่ห้ออื่นในร้านเดิม" at bounding box center [544, 262] width 473 height 18
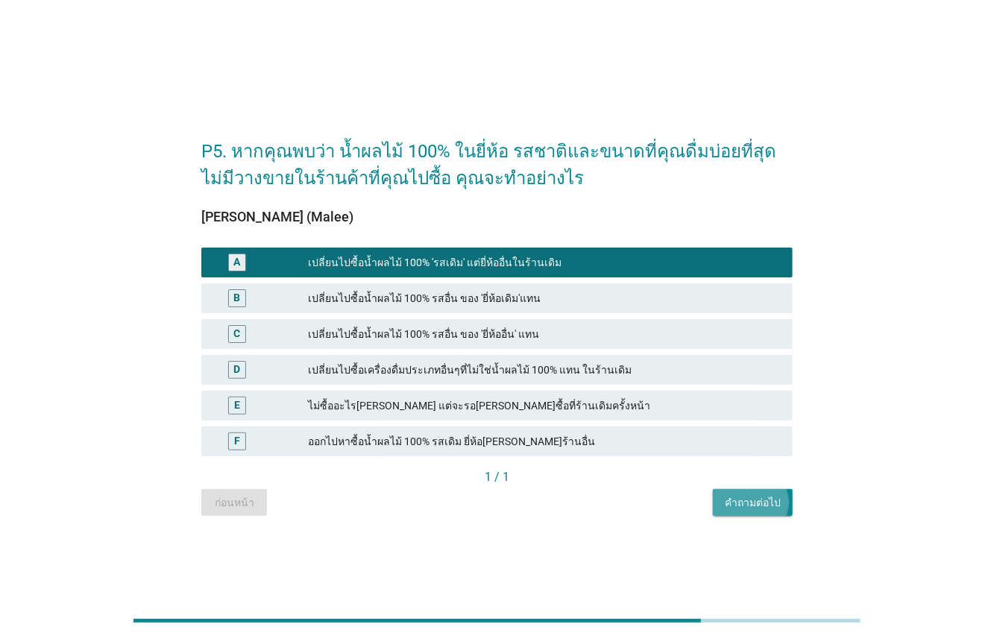
click at [768, 506] on div "คำถามต่อไป" at bounding box center [752, 503] width 56 height 16
